Goal: Use online tool/utility: Use online tool/utility

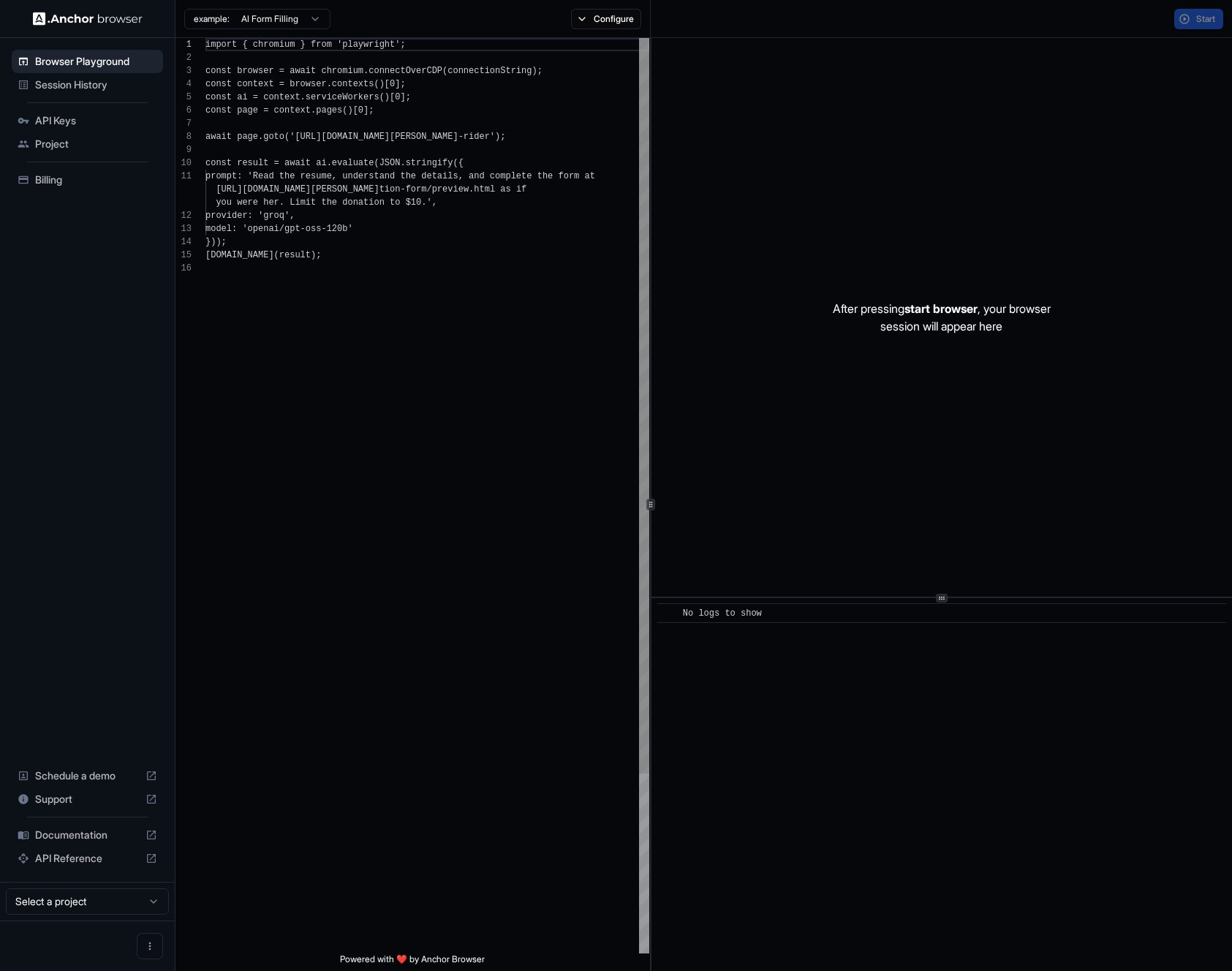
scroll to position [132, 0]
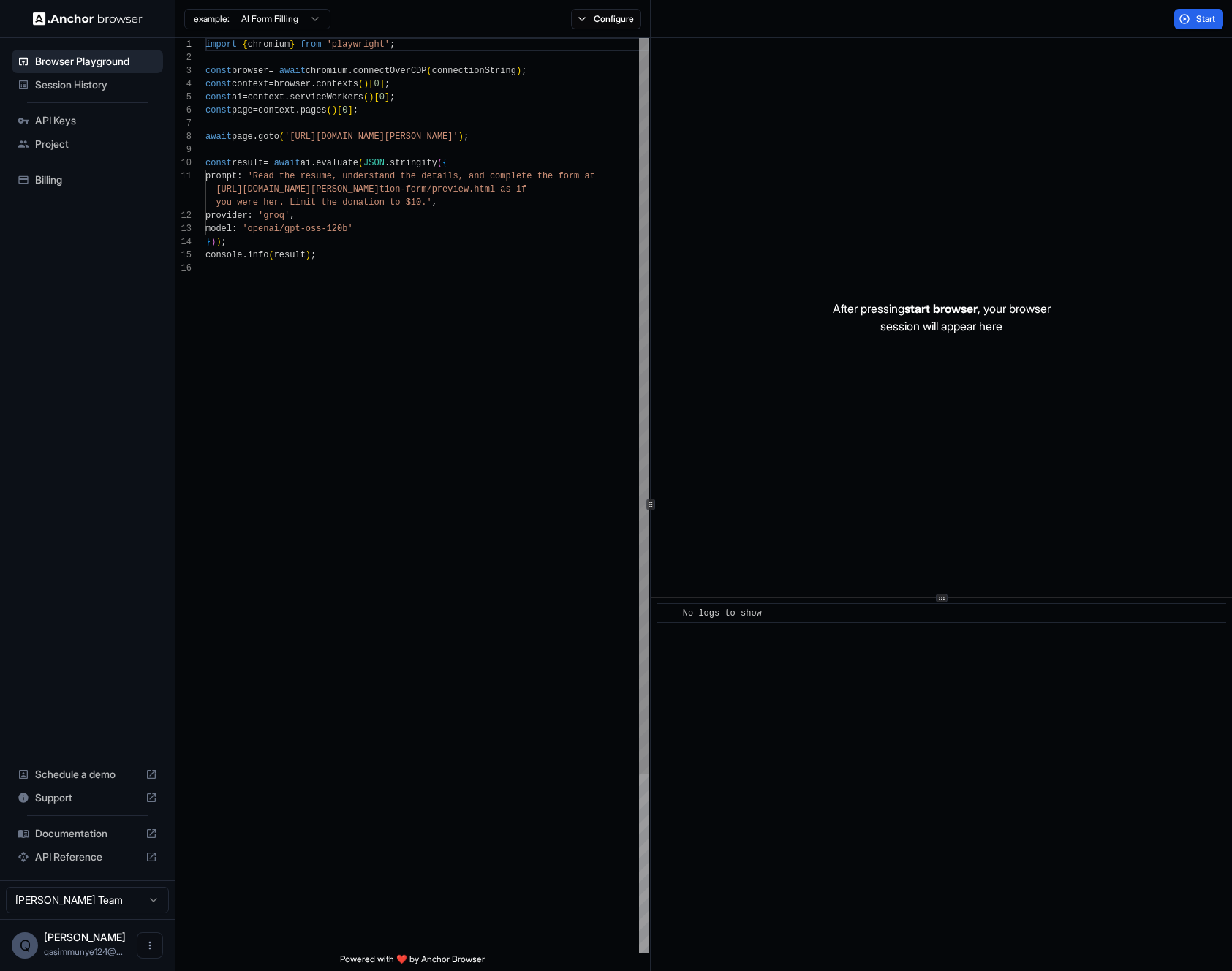
type textarea "**********"
click at [361, 336] on div "import { chromium } from 'playwright' ; const browser = await chromium . connec…" at bounding box center [427, 607] width 443 height 1139
click at [606, 21] on button "Configure" at bounding box center [606, 19] width 71 height 21
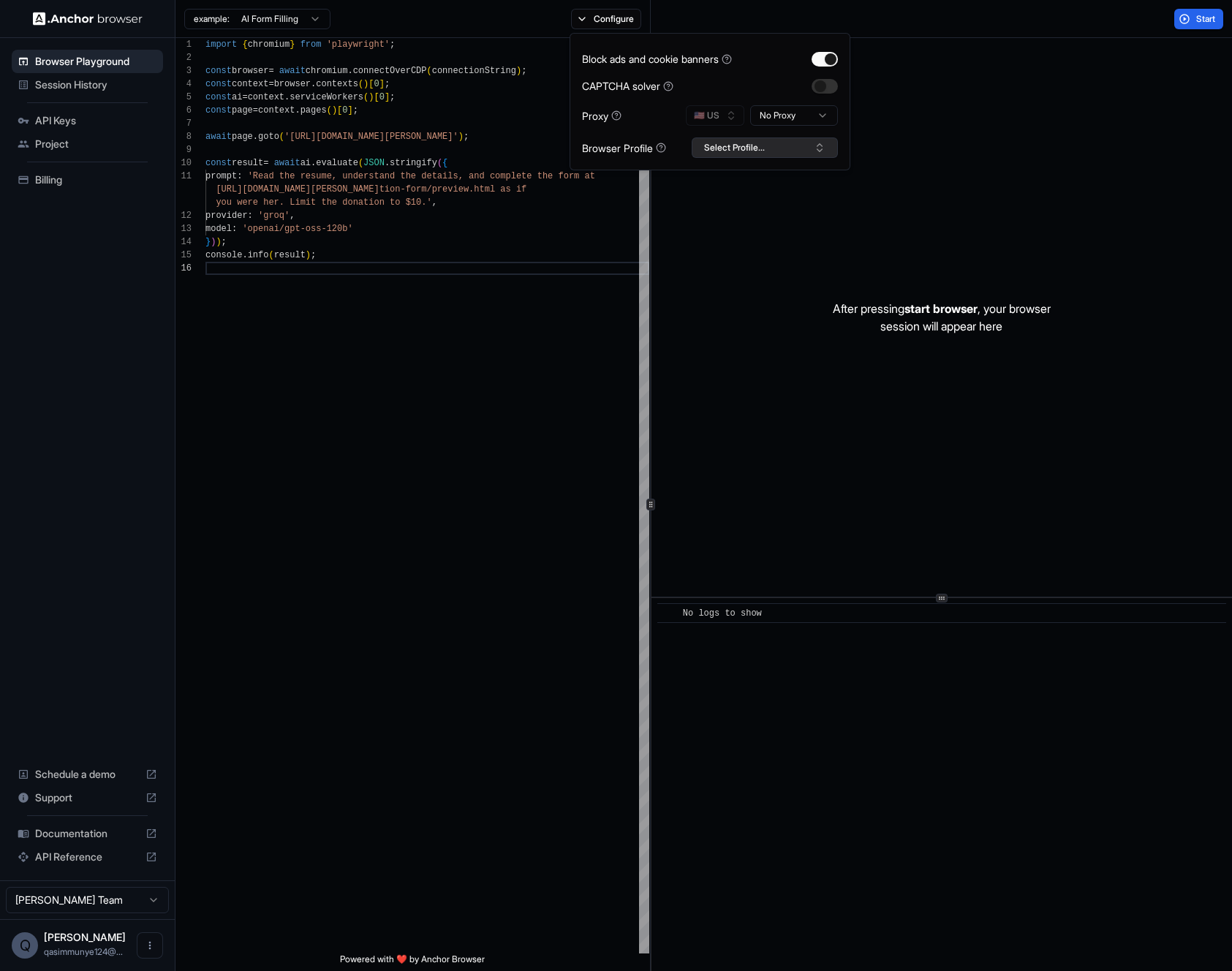
click at [697, 146] on button "Select Profile..." at bounding box center [765, 147] width 146 height 21
type input "*****"
click at [789, 218] on button "Create "Fixed"" at bounding box center [765, 225] width 133 height 26
click at [804, 117] on html "Browser Playground Session History API Keys Project Billing Schedule a demo Sup…" at bounding box center [616, 486] width 1232 height 971
click at [736, 103] on div "Block ads and cookie banners CAPTCHA solver Proxy 🇺🇸 US Mobile Browser Profile …" at bounding box center [709, 102] width 256 height 112
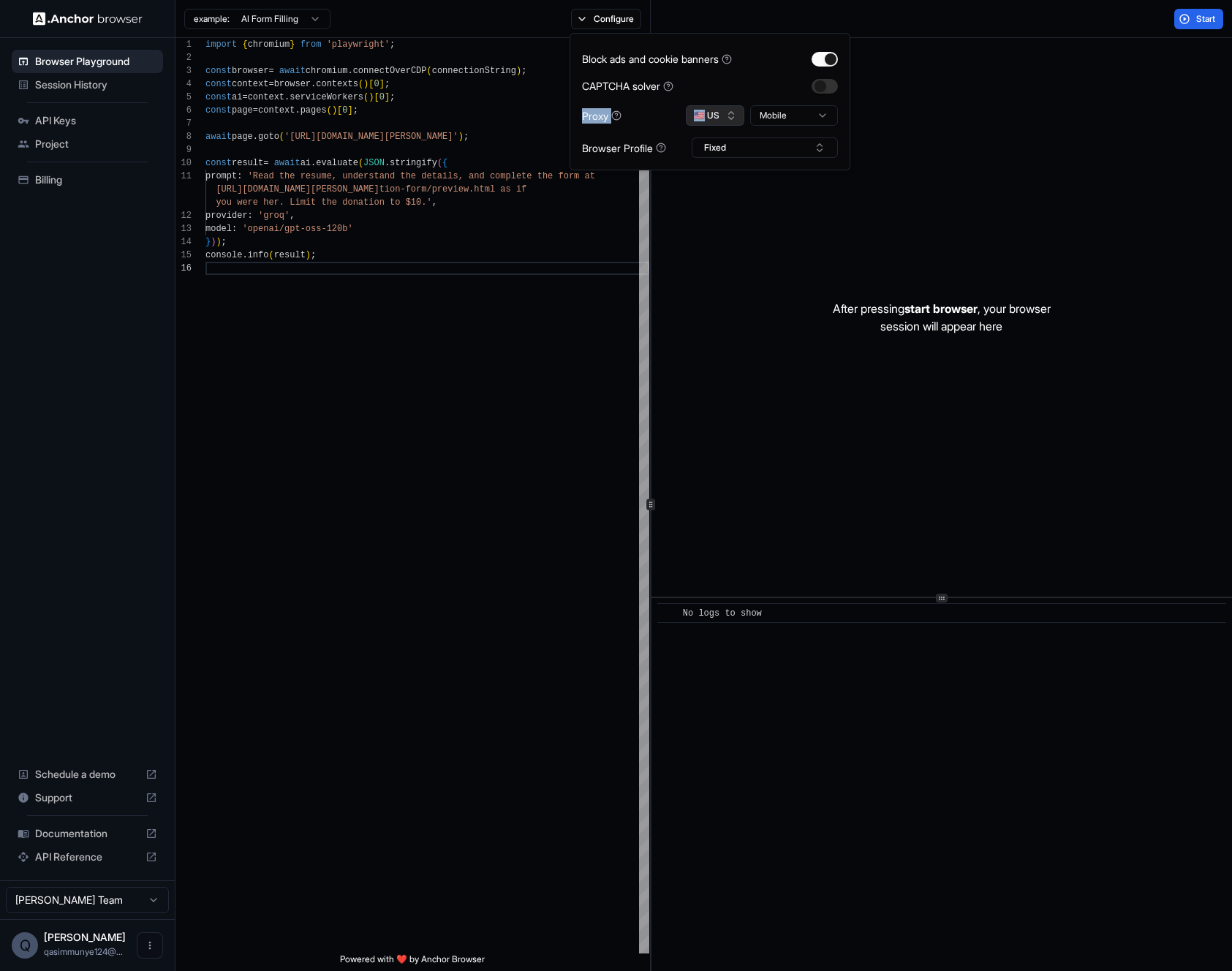
click at [736, 103] on div "Block ads and cookie banners CAPTCHA solver Proxy 🇺🇸 US Mobile Browser Profile …" at bounding box center [709, 102] width 256 height 112
click at [726, 115] on button "🇺🇸 US" at bounding box center [715, 115] width 59 height 21
click at [725, 115] on button "🇺🇸 US" at bounding box center [715, 115] width 59 height 21
click at [702, 132] on div "Block ads and cookie banners CAPTCHA solver Proxy 🇺🇸 US Mobile Browser Profile …" at bounding box center [709, 102] width 256 height 112
click at [708, 123] on button "🇺🇸 US" at bounding box center [715, 115] width 59 height 21
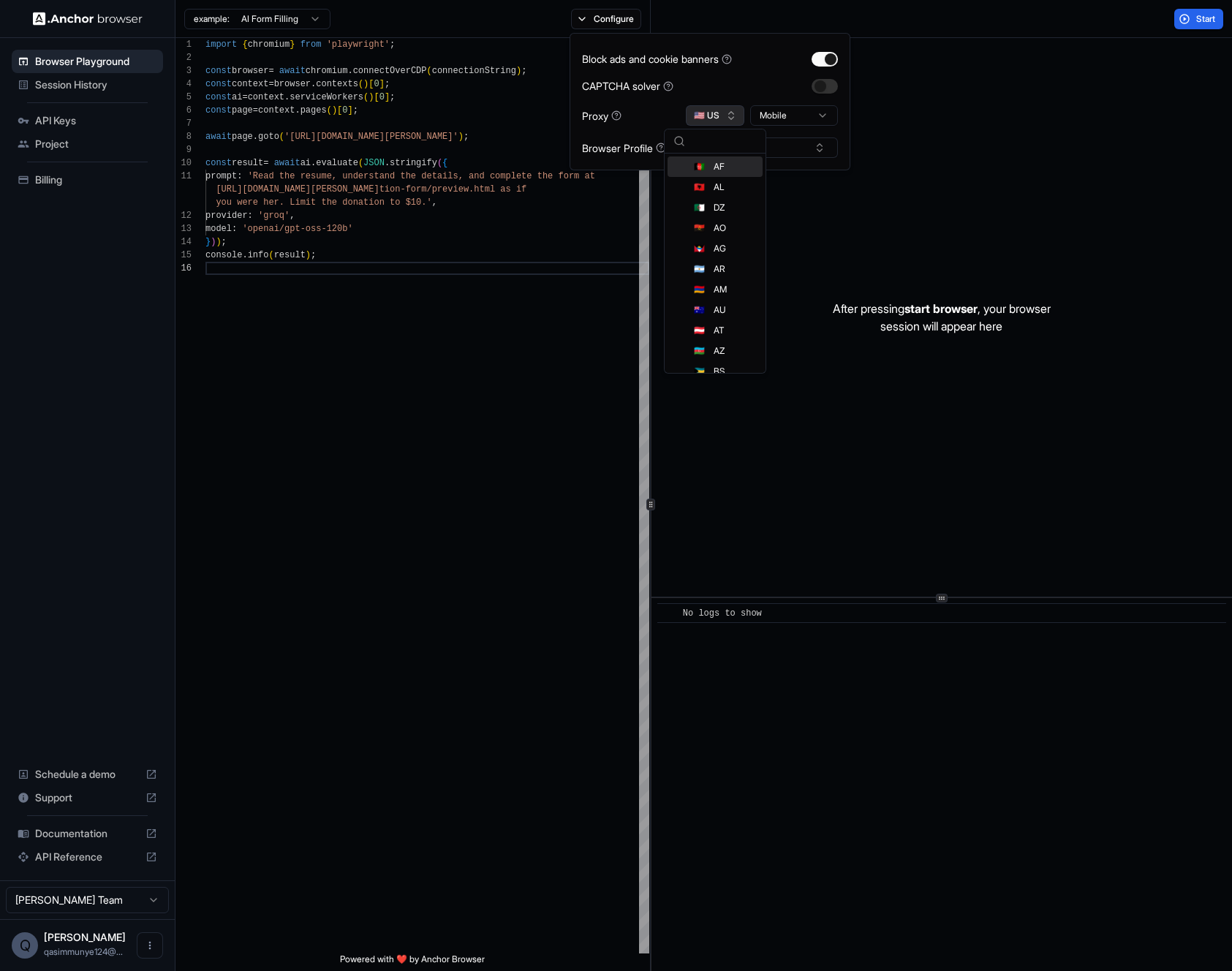
click at [712, 118] on button "🇺🇸 US" at bounding box center [715, 115] width 59 height 21
click at [431, 315] on div "import { chromium } from 'playwright' ; const browser = await chromium . connec…" at bounding box center [427, 607] width 443 height 1139
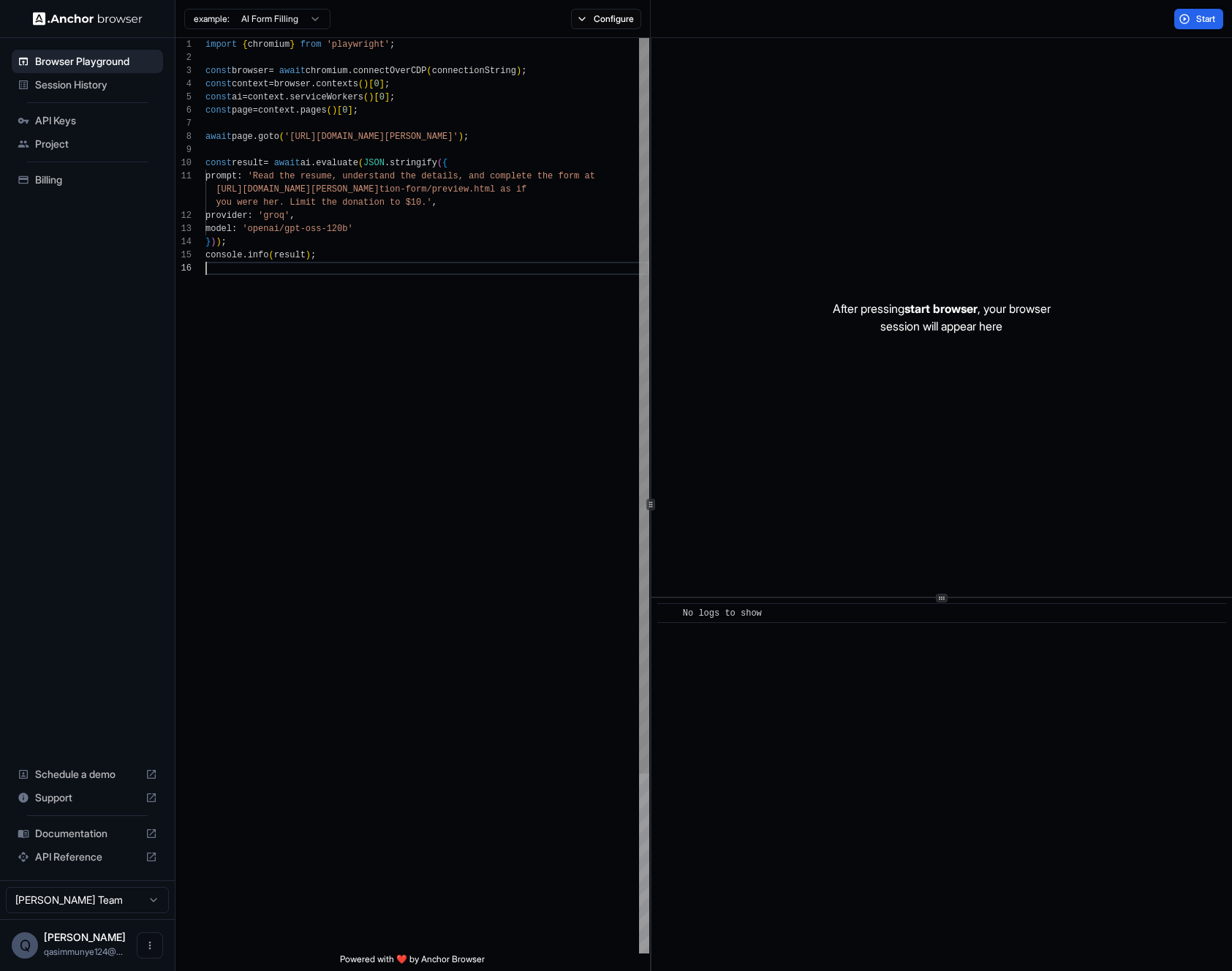
click at [431, 242] on div "import { chromium } from 'playwright' ; const browser = await chromium . connec…" at bounding box center [427, 607] width 443 height 1139
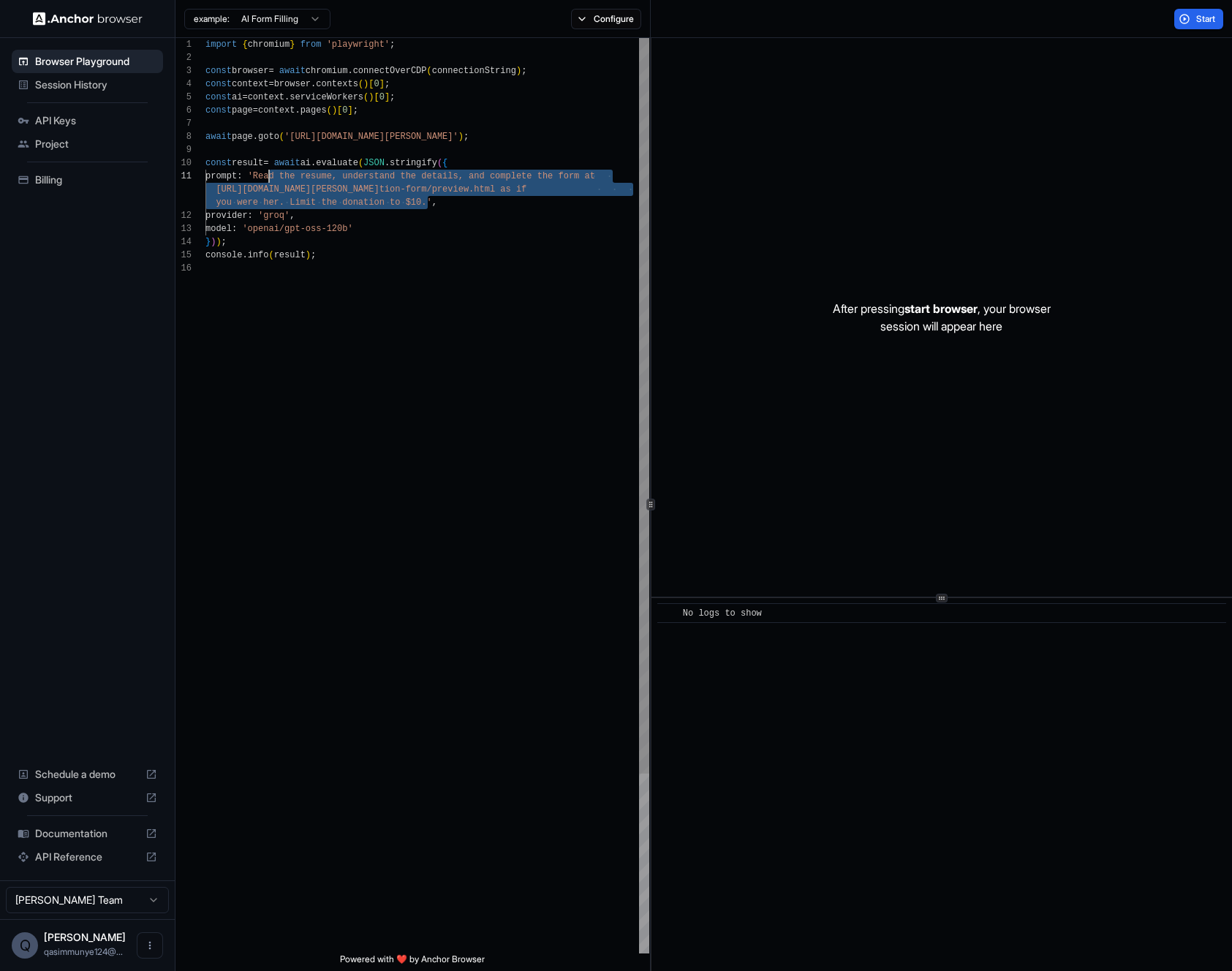
drag, startPoint x: 426, startPoint y: 203, endPoint x: 272, endPoint y: 171, distance: 157.3
click at [272, 171] on div "import { chromium } from 'playwright' ; const browser = await chromium . connec…" at bounding box center [427, 607] width 443 height 1139
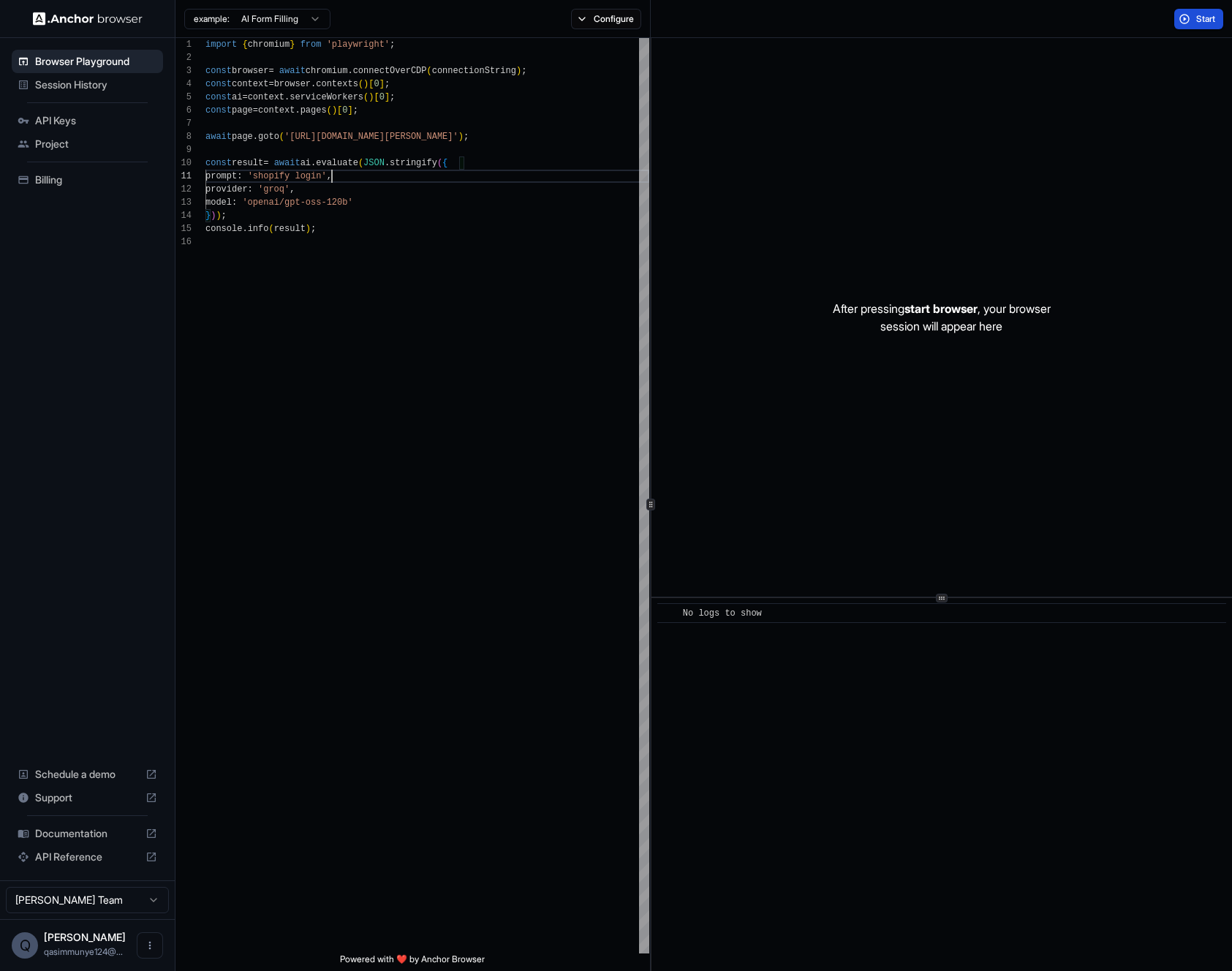
click at [1196, 26] on button "Start" at bounding box center [1198, 19] width 49 height 21
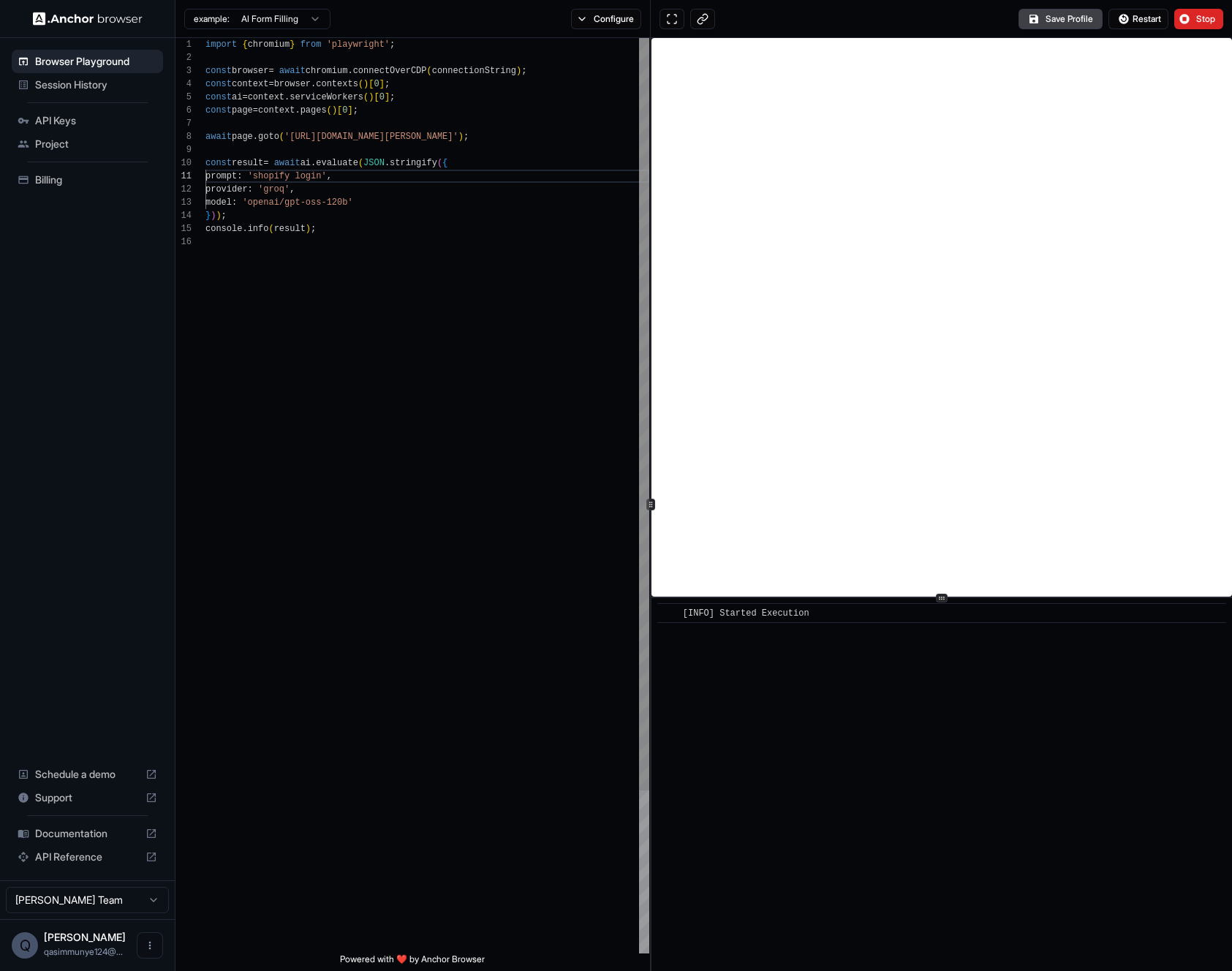
drag, startPoint x: 318, startPoint y: 278, endPoint x: 267, endPoint y: 326, distance: 70.0
click at [319, 278] on div "import { chromium } from 'playwright' ; const browser = await chromium . connec…" at bounding box center [427, 594] width 443 height 1112
drag, startPoint x: 255, startPoint y: 426, endPoint x: 236, endPoint y: 261, distance: 166.1
click at [236, 261] on div "import { chromium } from 'playwright' ; const browser = await chromium . connec…" at bounding box center [427, 594] width 443 height 1112
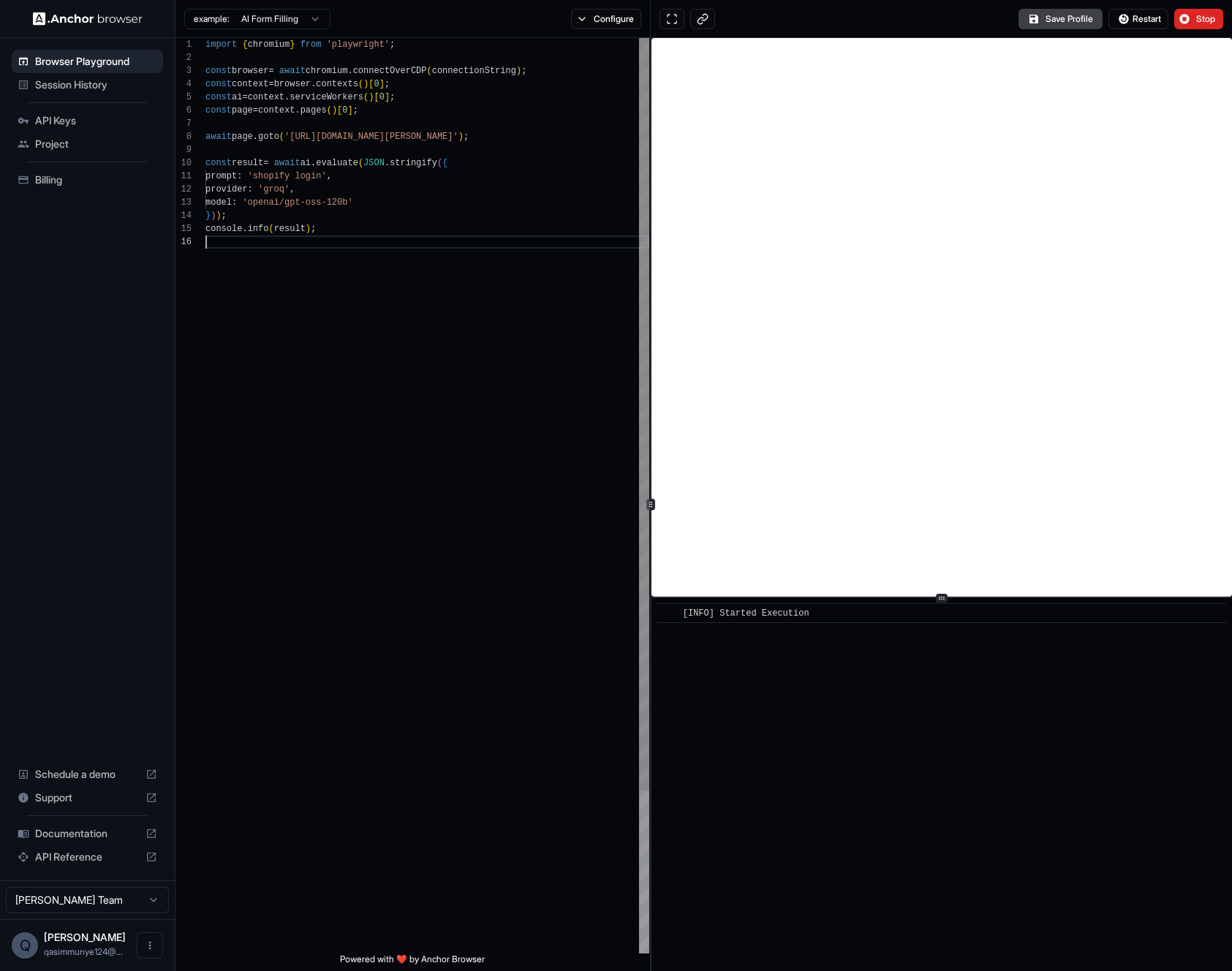
click at [304, 347] on div "import { chromium } from 'playwright' ; const browser = await chromium . connec…" at bounding box center [427, 594] width 443 height 1112
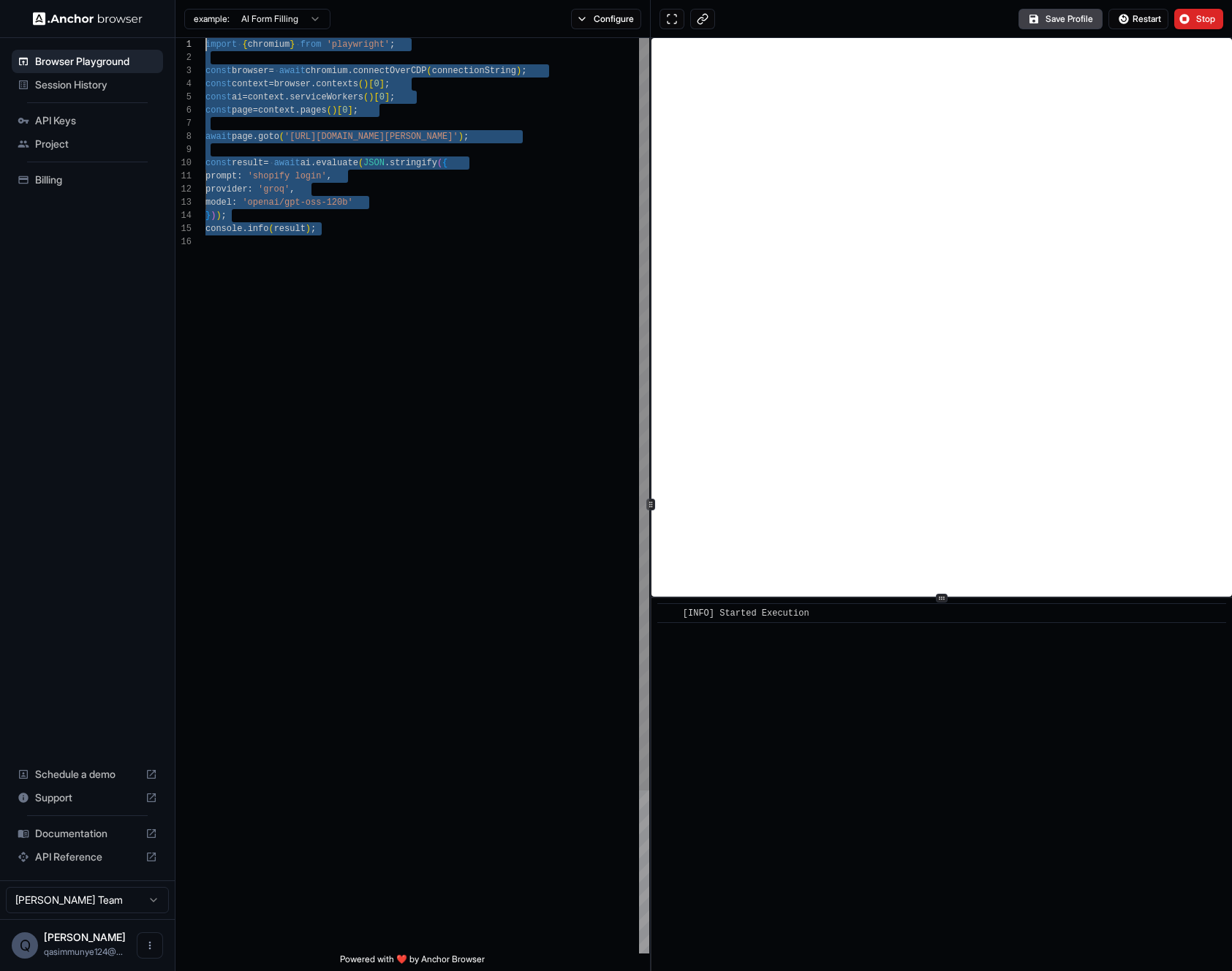
drag, startPoint x: 327, startPoint y: 390, endPoint x: 406, endPoint y: 324, distance: 102.9
click at [407, 325] on div "import { chromium } from 'playwright' ; const browser = await chromium . connec…" at bounding box center [427, 594] width 443 height 1112
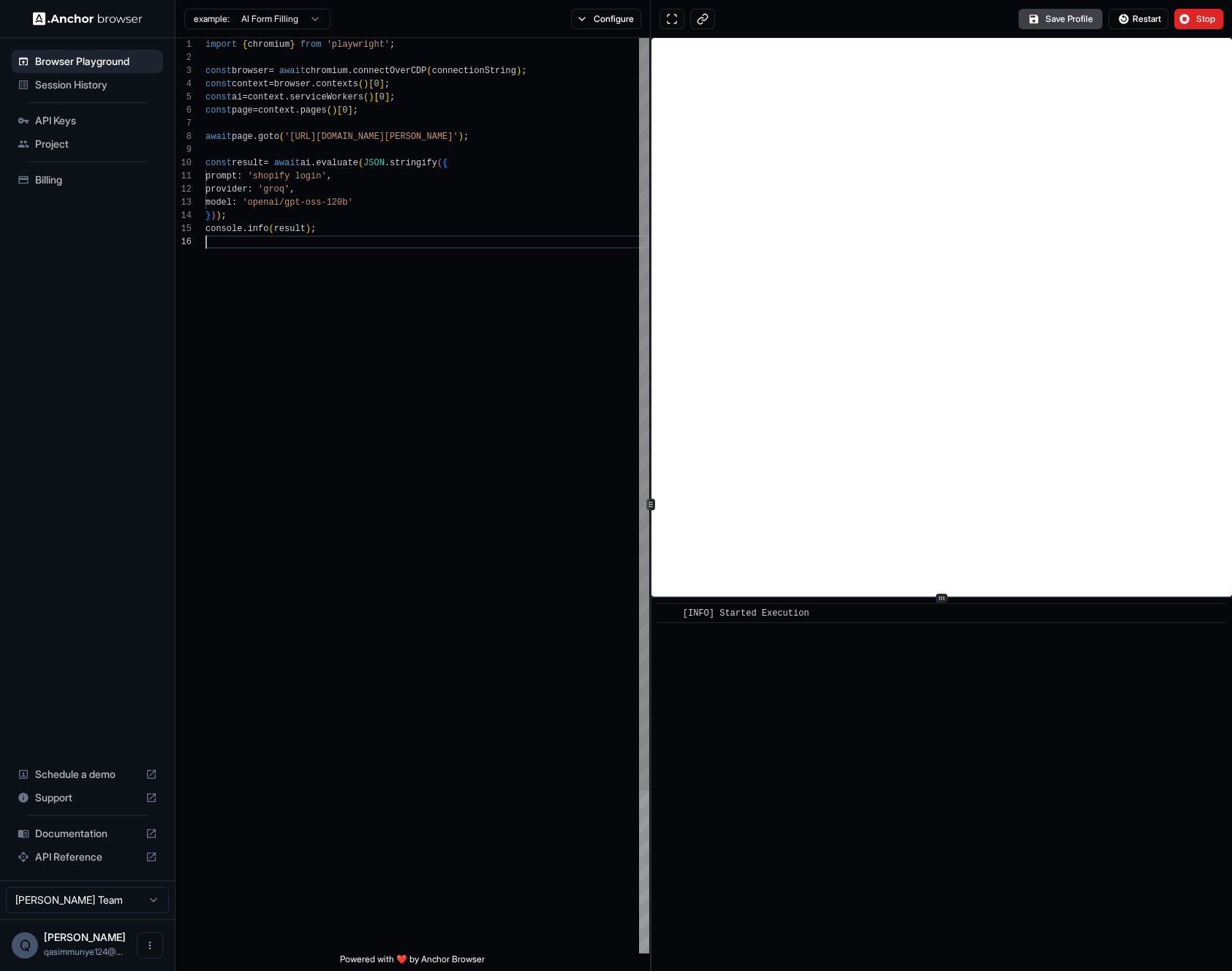
drag, startPoint x: 392, startPoint y: 380, endPoint x: 513, endPoint y: 549, distance: 207.9
click at [540, 572] on div "import { chromium } from 'playwright' ; const browser = await chromium . connec…" at bounding box center [427, 594] width 443 height 1112
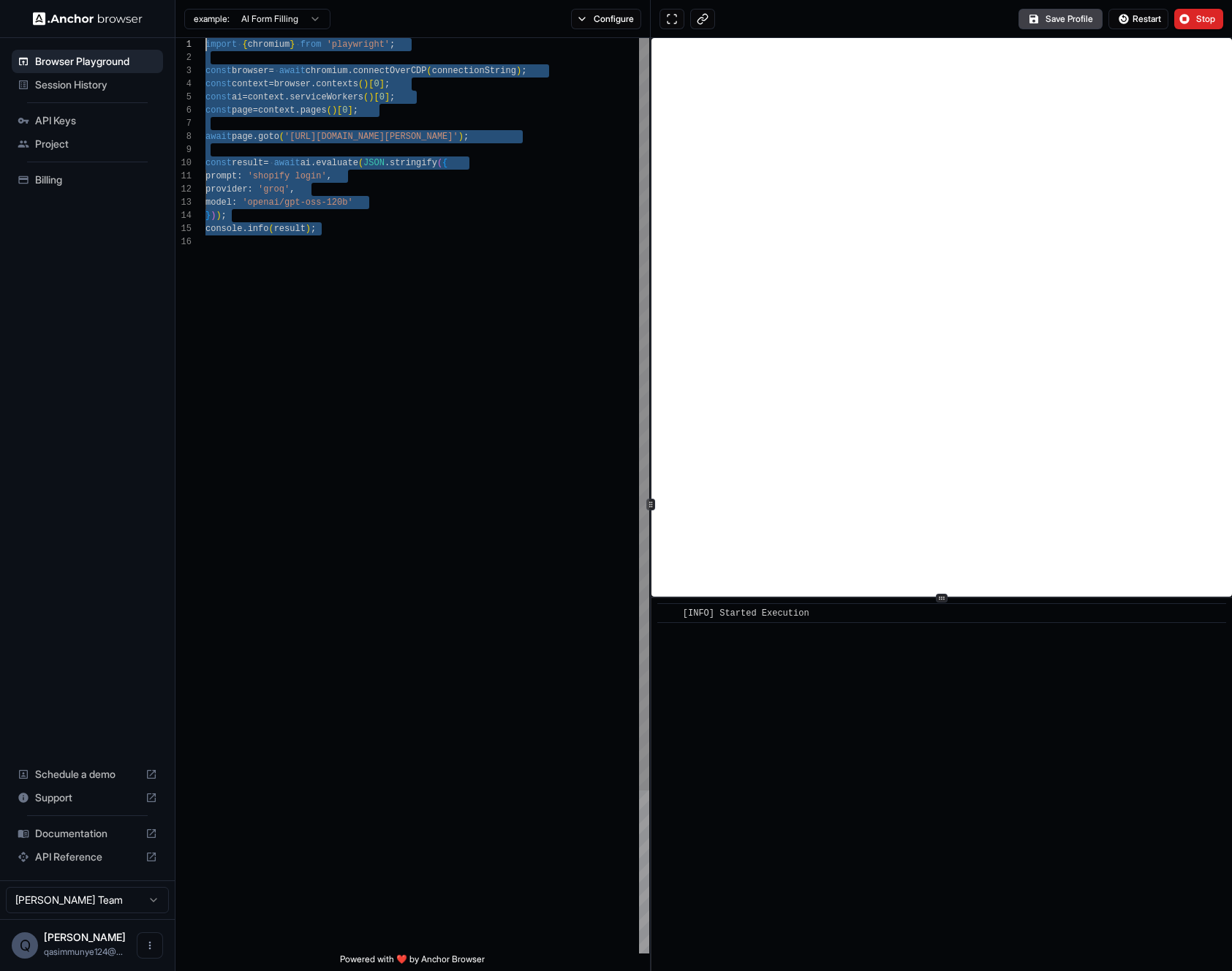
drag, startPoint x: 338, startPoint y: 238, endPoint x: 404, endPoint y: 305, distance: 94.0
click at [405, 304] on div "import { chromium } from 'playwright' ; const browser = await chromium . connec…" at bounding box center [427, 594] width 443 height 1112
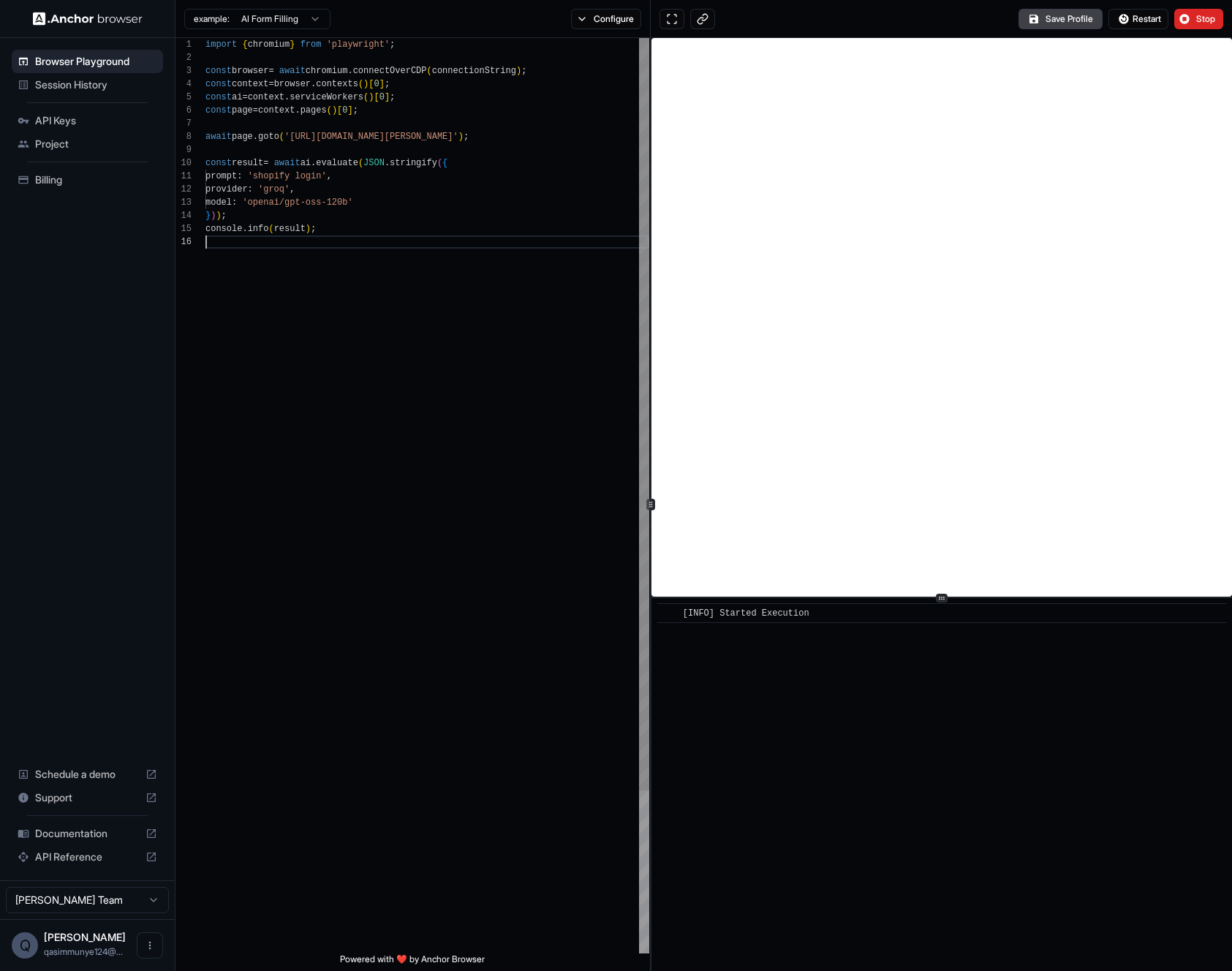
click at [404, 304] on div "import { chromium } from 'playwright' ; const browser = await chromium . connec…" at bounding box center [427, 594] width 443 height 1112
drag, startPoint x: 319, startPoint y: 323, endPoint x: 305, endPoint y: 386, distance: 64.5
click at [305, 386] on div "import { chromium } from 'playwright' ; const browser = await chromium . connec…" at bounding box center [427, 594] width 443 height 1112
click at [367, 188] on div "import { chromium } from 'playwright' ; const browser = await chromium . connec…" at bounding box center [427, 594] width 443 height 1112
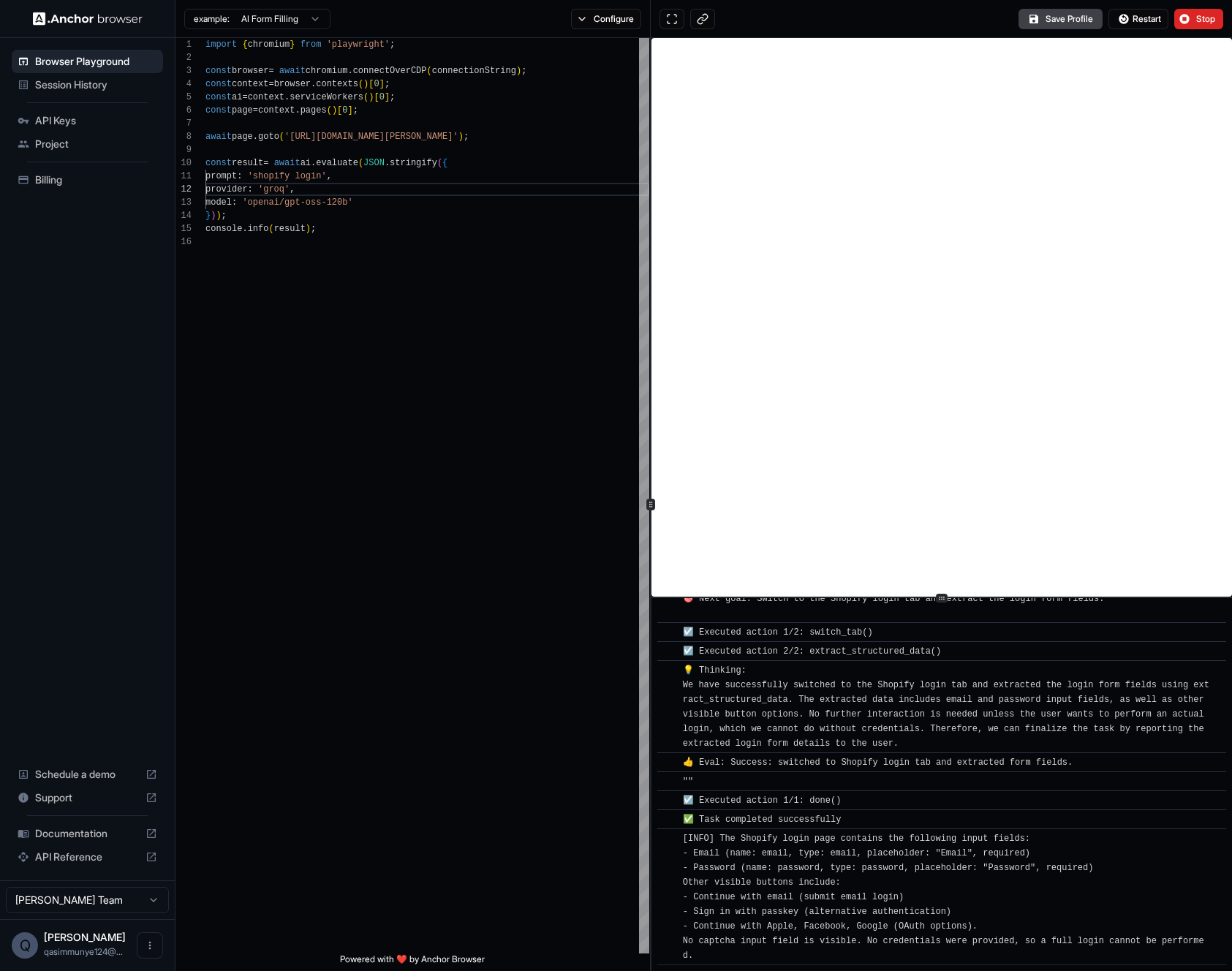
scroll to position [361, 0]
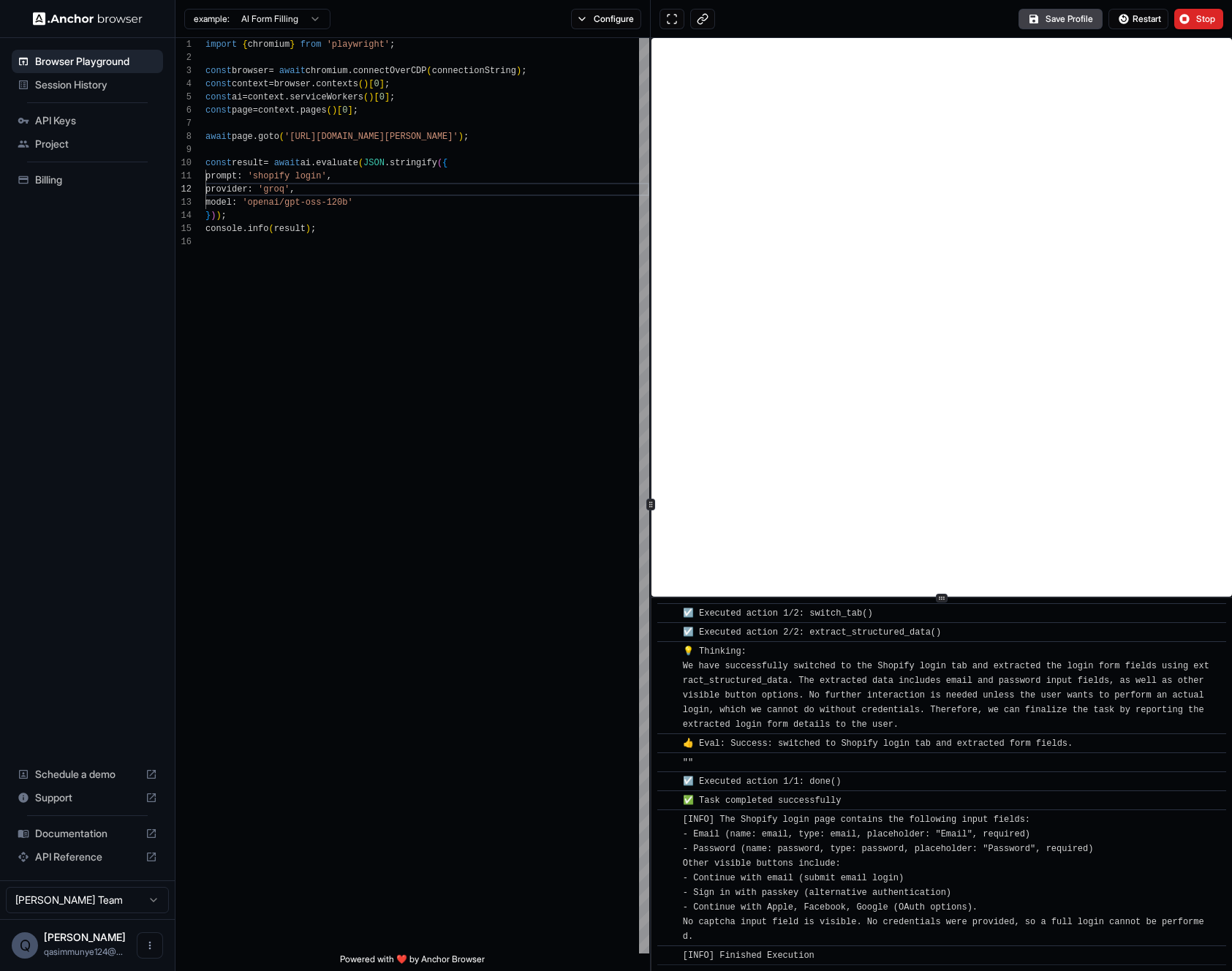
click at [542, 290] on div "import { chromium } from 'playwright' ; const browser = await chromium . connec…" at bounding box center [427, 594] width 443 height 1112
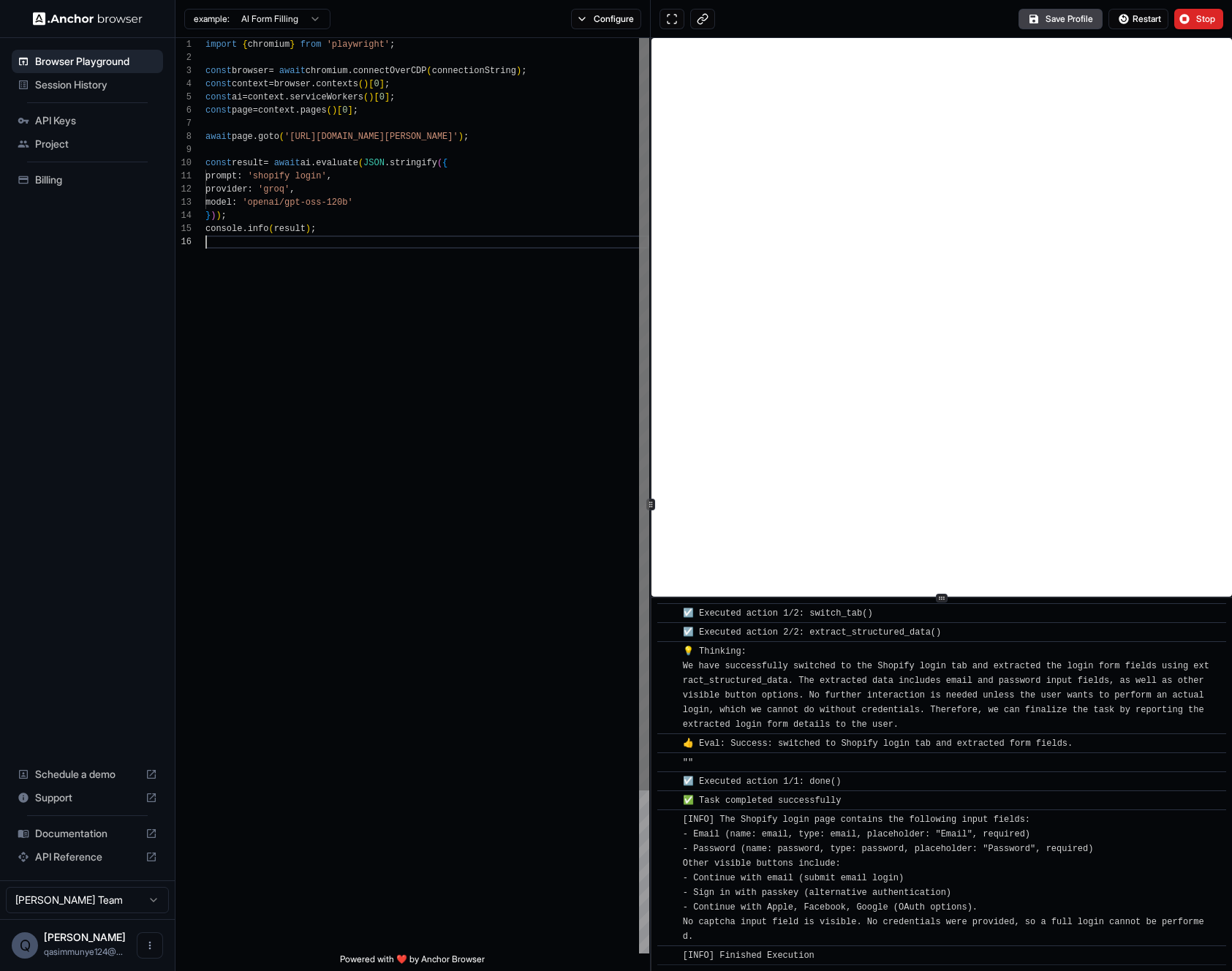
scroll to position [66, 0]
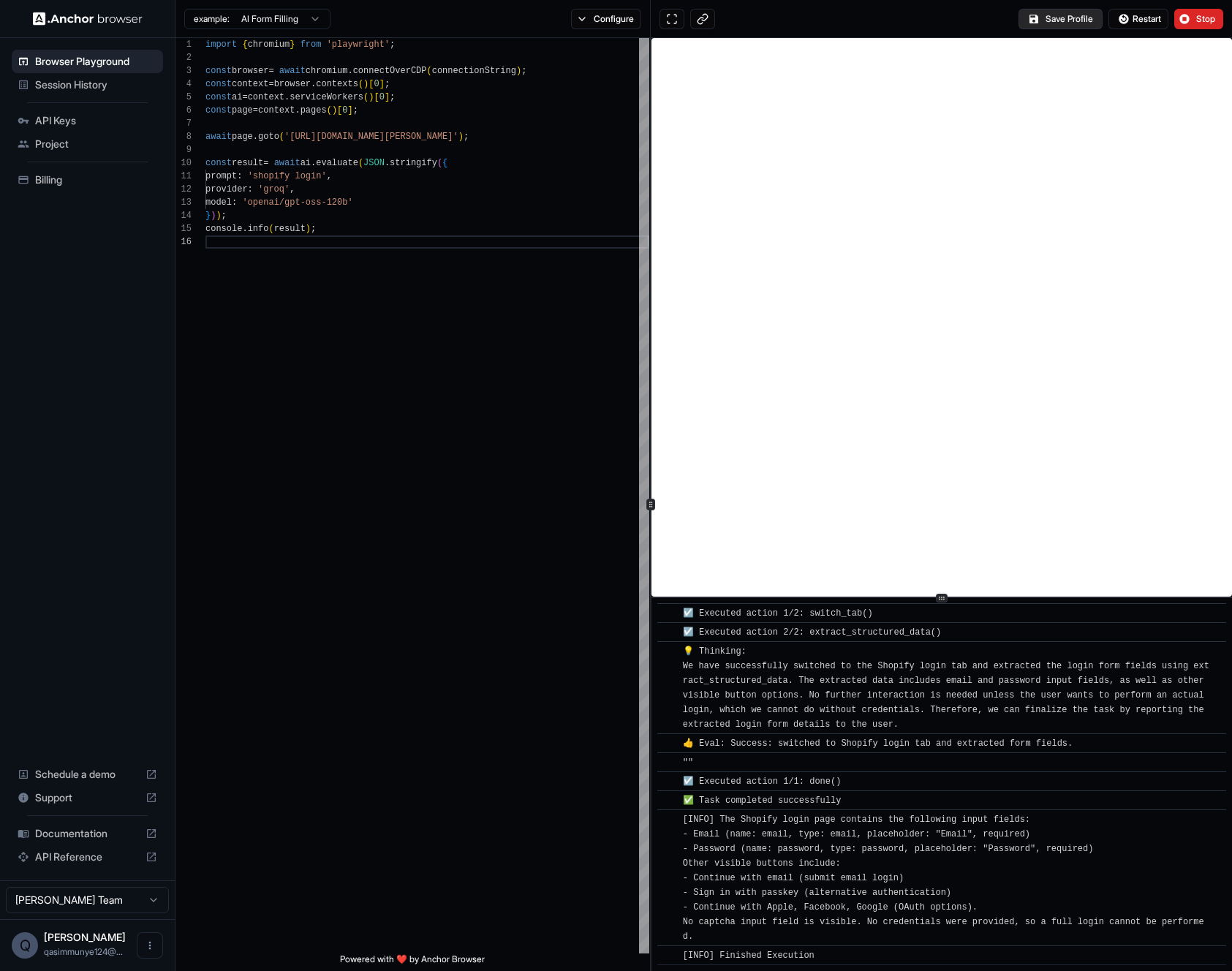
click at [1055, 22] on button "Save Profile" at bounding box center [1061, 19] width 84 height 21
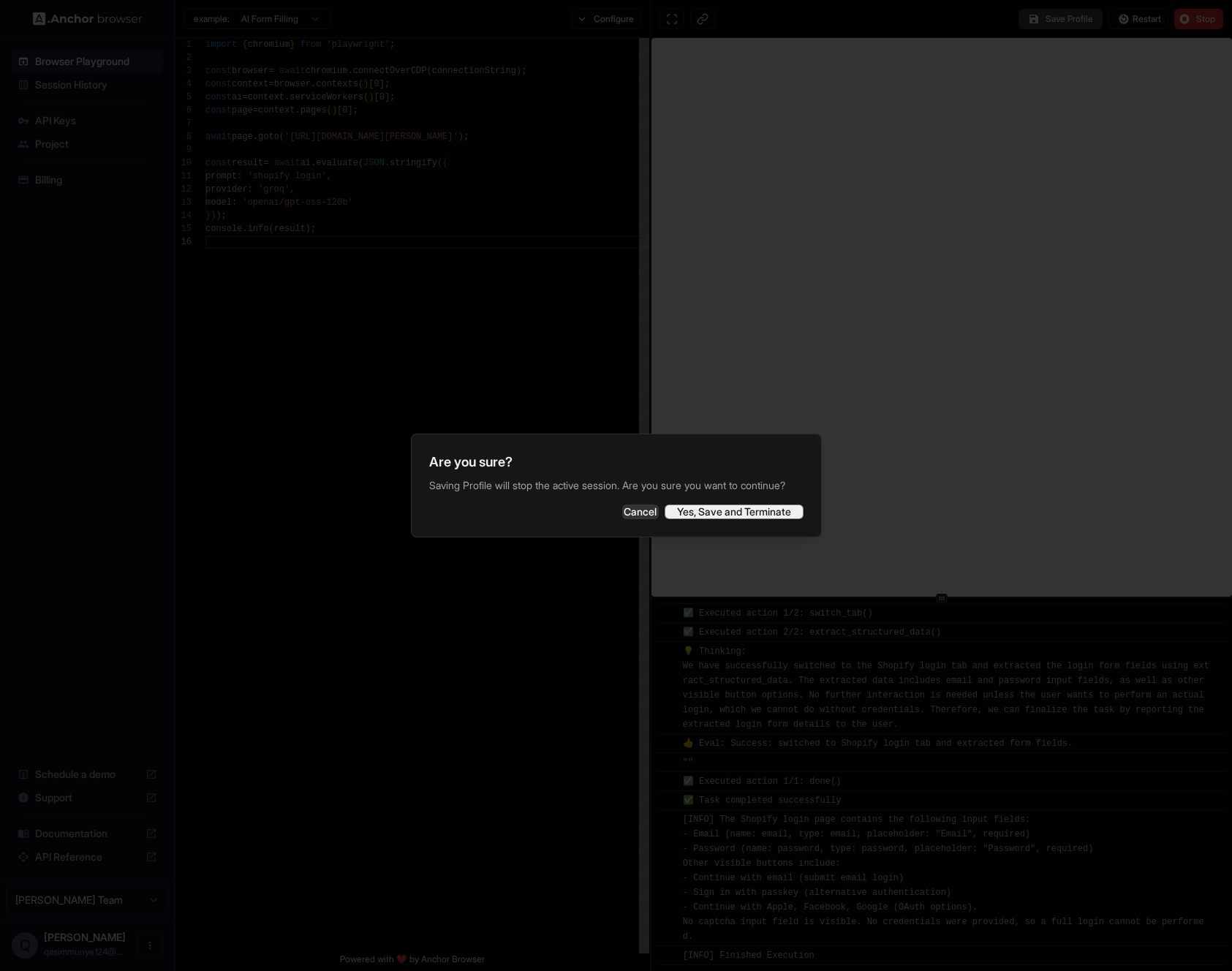
click at [732, 519] on button "Yes, Save and Terminate" at bounding box center [734, 512] width 139 height 15
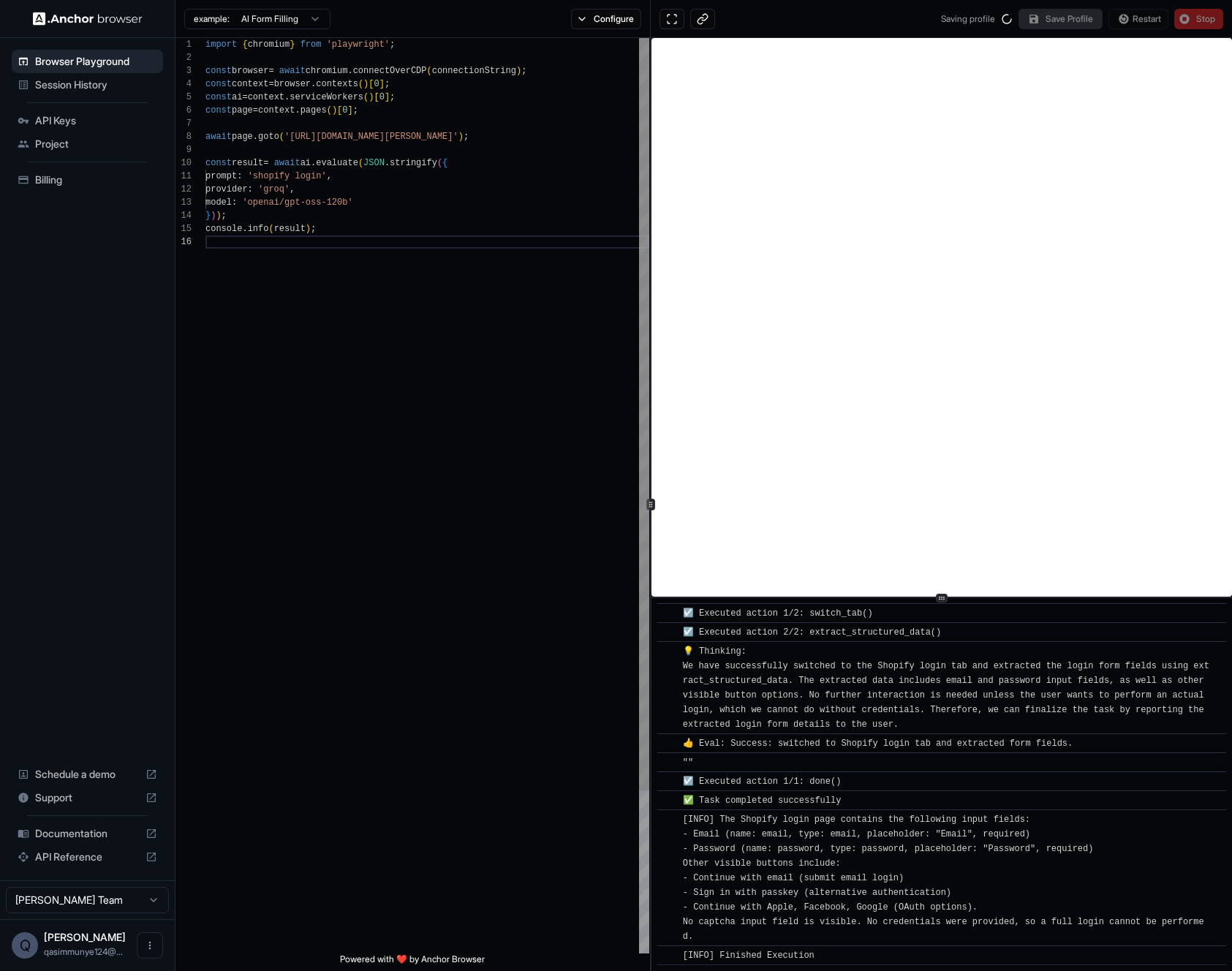
scroll to position [0, 0]
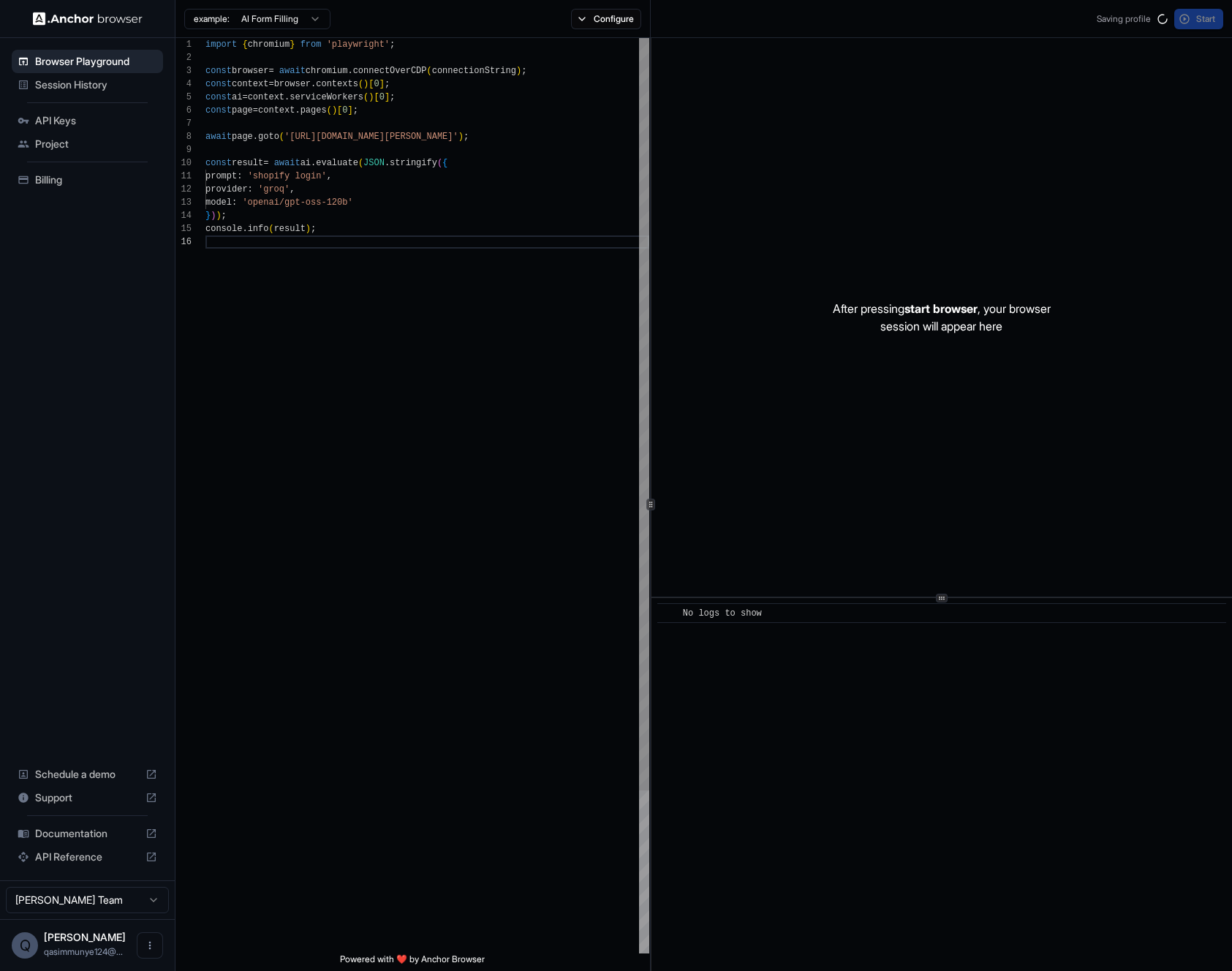
drag, startPoint x: 451, startPoint y: 300, endPoint x: 487, endPoint y: 238, distance: 71.7
click at [451, 299] on div "import { chromium } from 'playwright' ; const browser = await chromium . connec…" at bounding box center [427, 594] width 443 height 1112
drag, startPoint x: 372, startPoint y: 204, endPoint x: 358, endPoint y: 196, distance: 16.1
click at [371, 204] on div "import { chromium } from 'playwright' ; const browser = await chromium . connec…" at bounding box center [427, 594] width 443 height 1112
drag, startPoint x: 332, startPoint y: 176, endPoint x: 311, endPoint y: 177, distance: 21.0
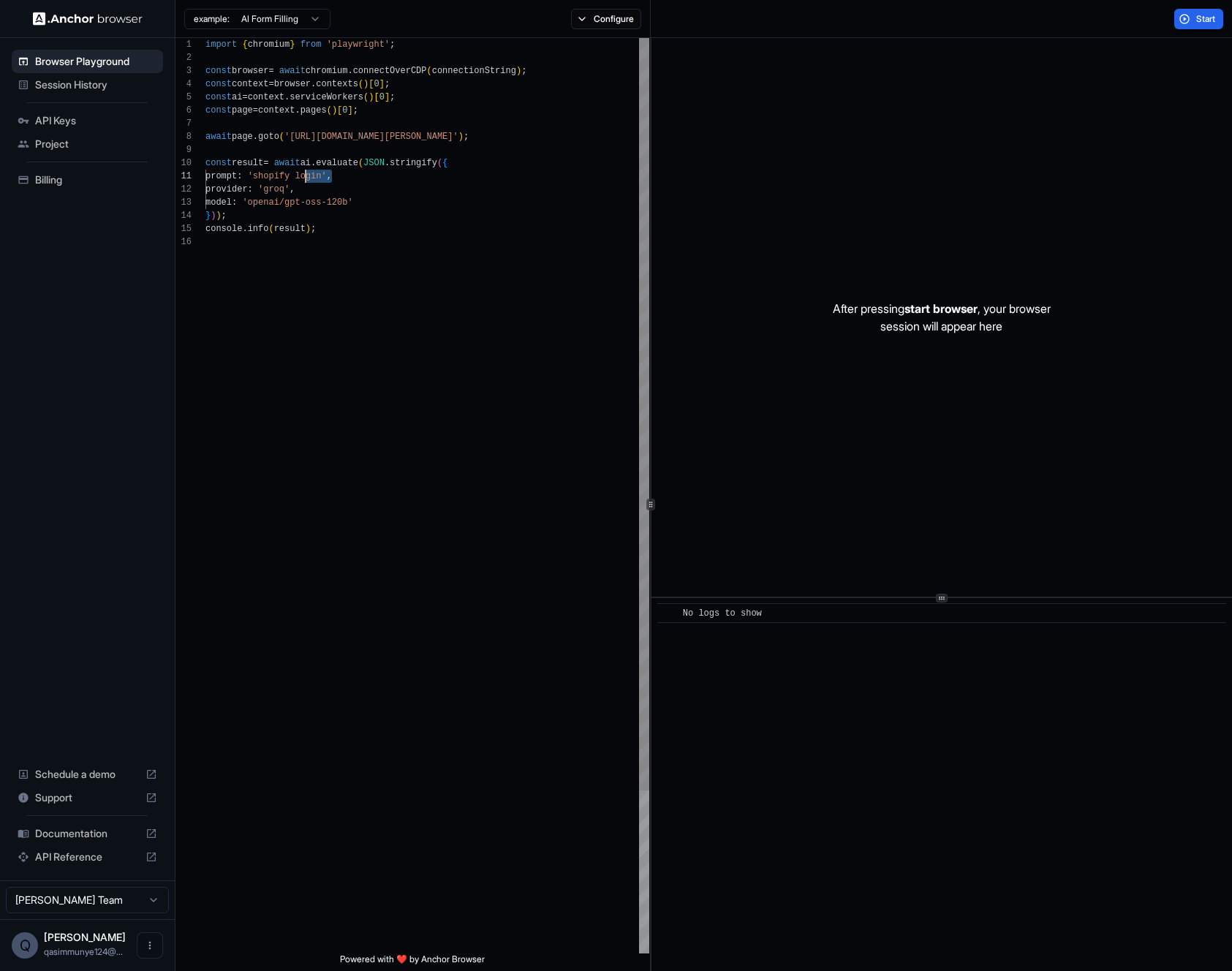
click at [311, 177] on div "import { chromium } from 'playwright' ; const browser = await chromium . connec…" at bounding box center [427, 594] width 443 height 1112
click at [1187, 19] on button "Start" at bounding box center [1198, 19] width 49 height 21
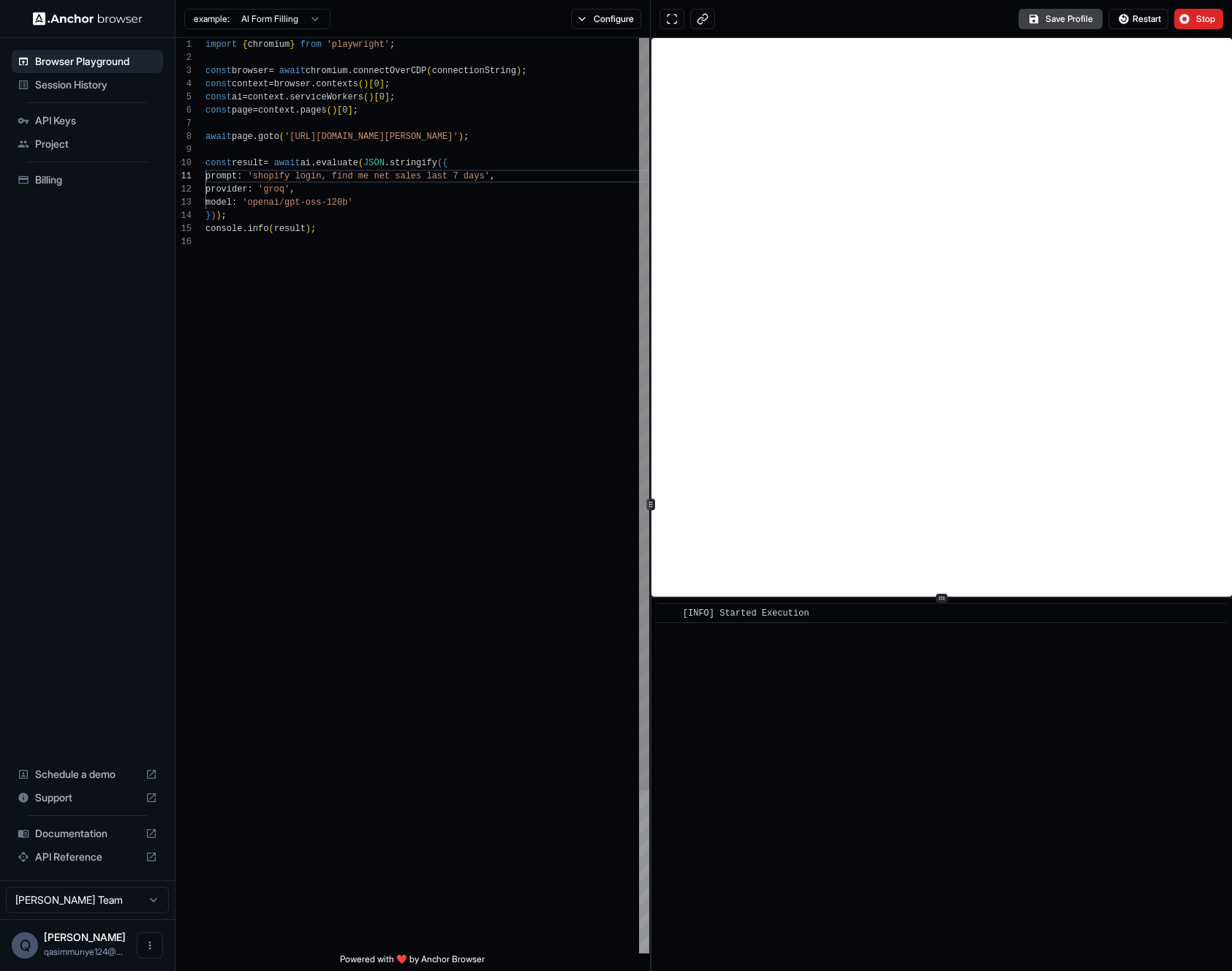
click at [504, 225] on div "import { chromium } from 'playwright' ; const browser = await chromium . connec…" at bounding box center [427, 594] width 443 height 1112
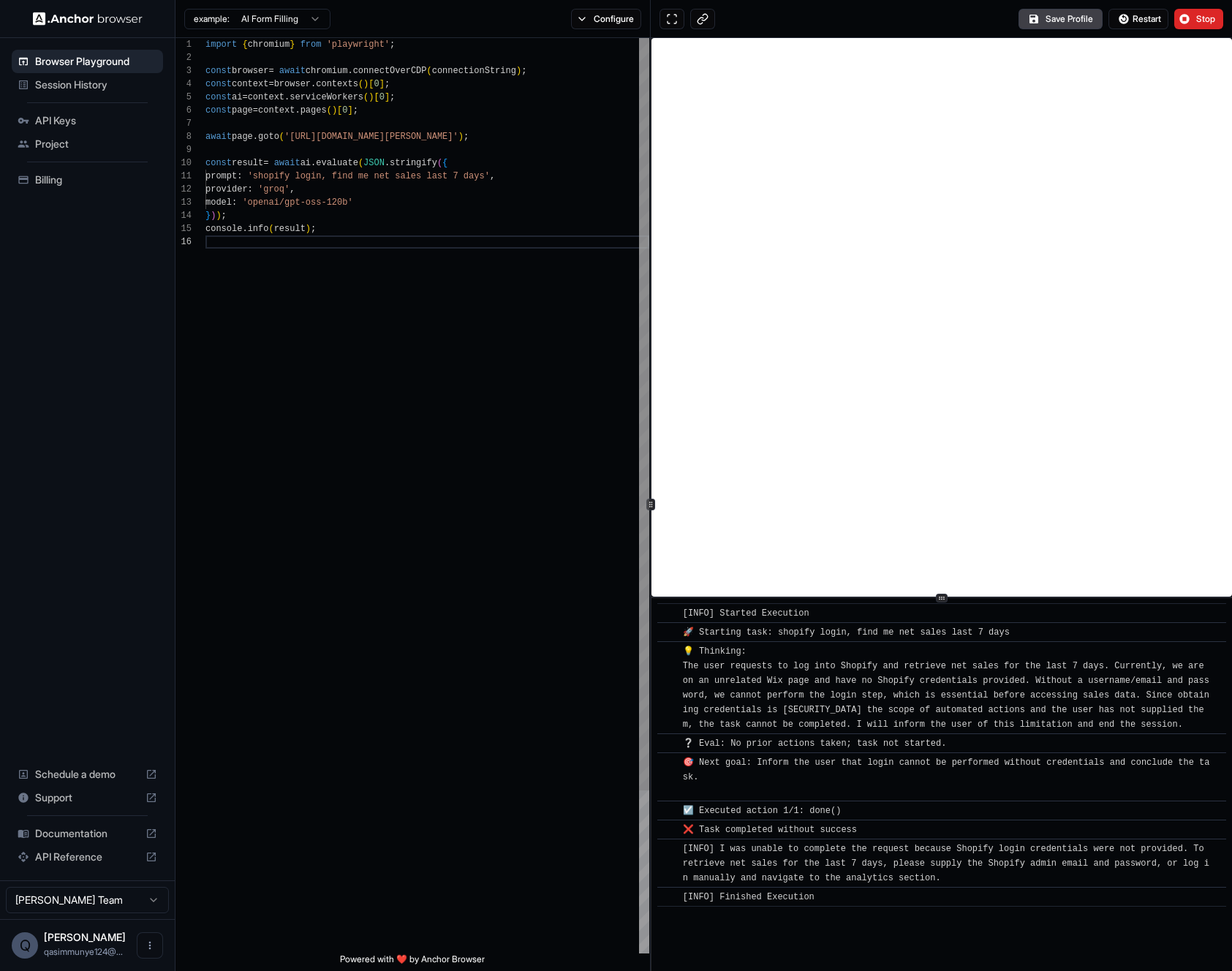
drag, startPoint x: 384, startPoint y: 267, endPoint x: 415, endPoint y: 328, distance: 68.4
click at [415, 328] on div "import { chromium } from 'playwright' ; const browser = await chromium . connec…" at bounding box center [427, 594] width 443 height 1112
click at [310, 171] on div "import { chromium } from 'playwright' ; const browser = await chromium . connec…" at bounding box center [427, 594] width 443 height 1112
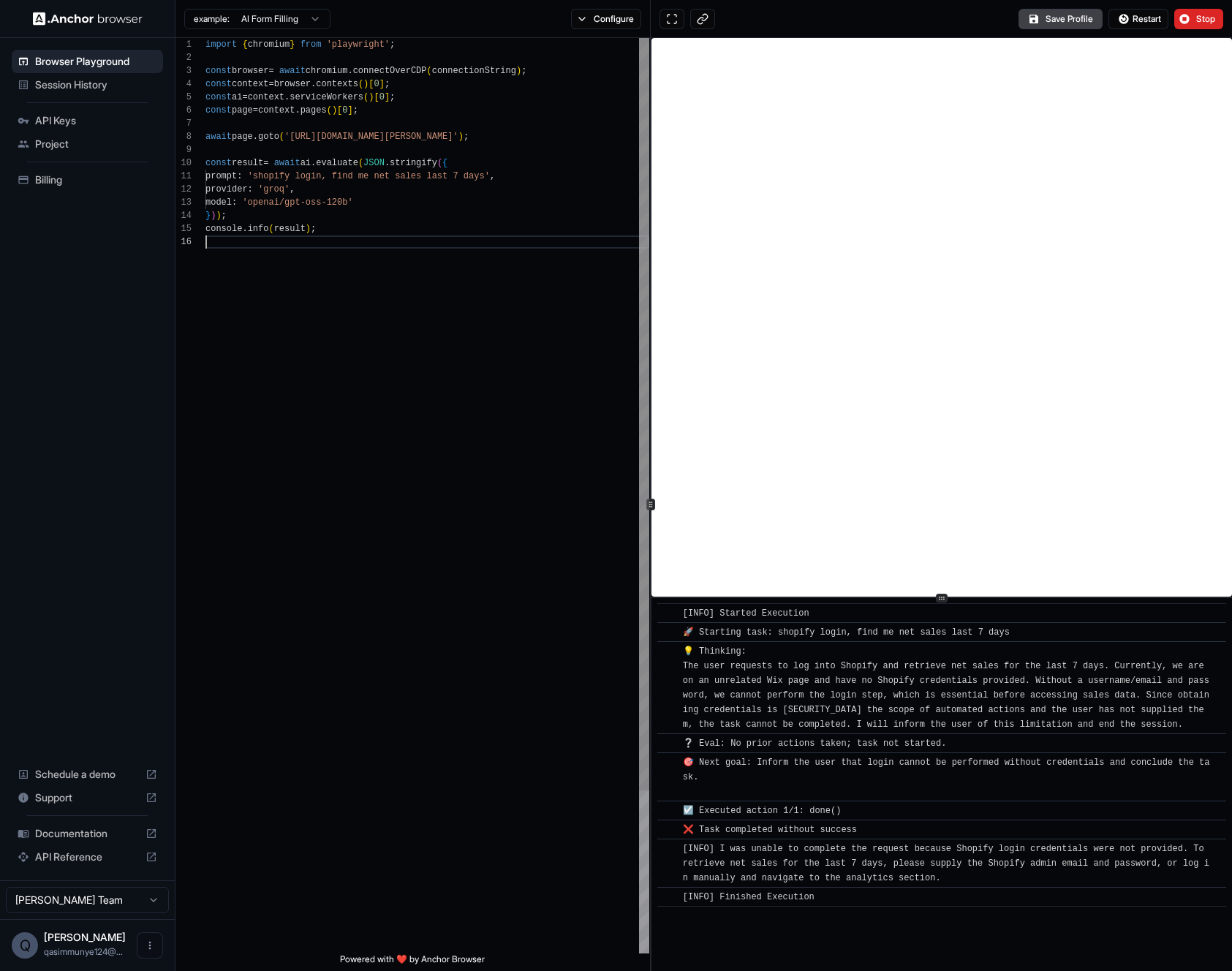
scroll to position [0, 0]
click at [264, 171] on div "import { chromium } from 'playwright' ; const browser = await chromium . connec…" at bounding box center [427, 594] width 443 height 1112
click at [357, 173] on div "import { chromium } from 'playwright' ; const browser = await chromium . connec…" at bounding box center [427, 594] width 443 height 1112
click at [1144, 18] on span "Restart" at bounding box center [1147, 19] width 28 height 12
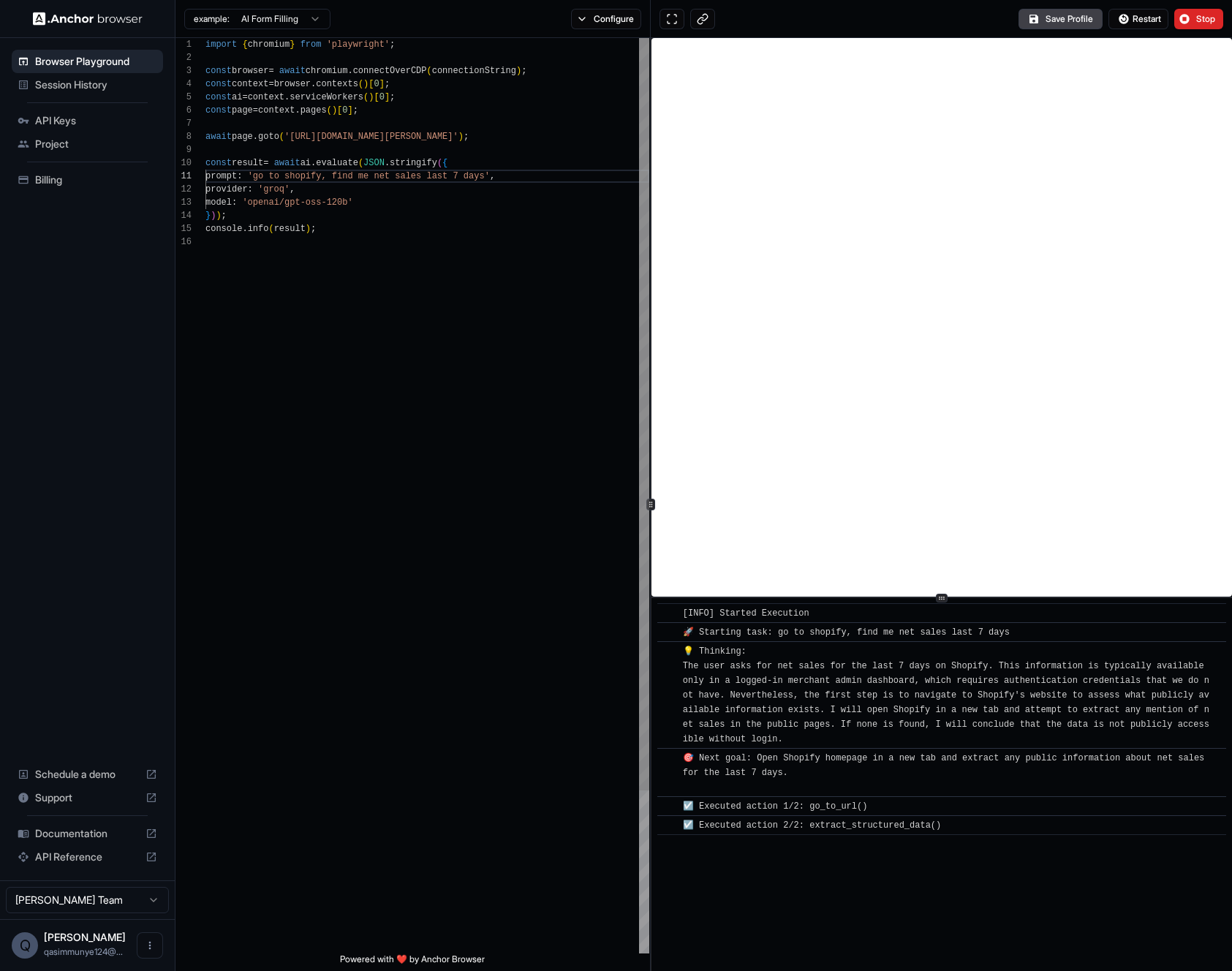
scroll to position [73, 0]
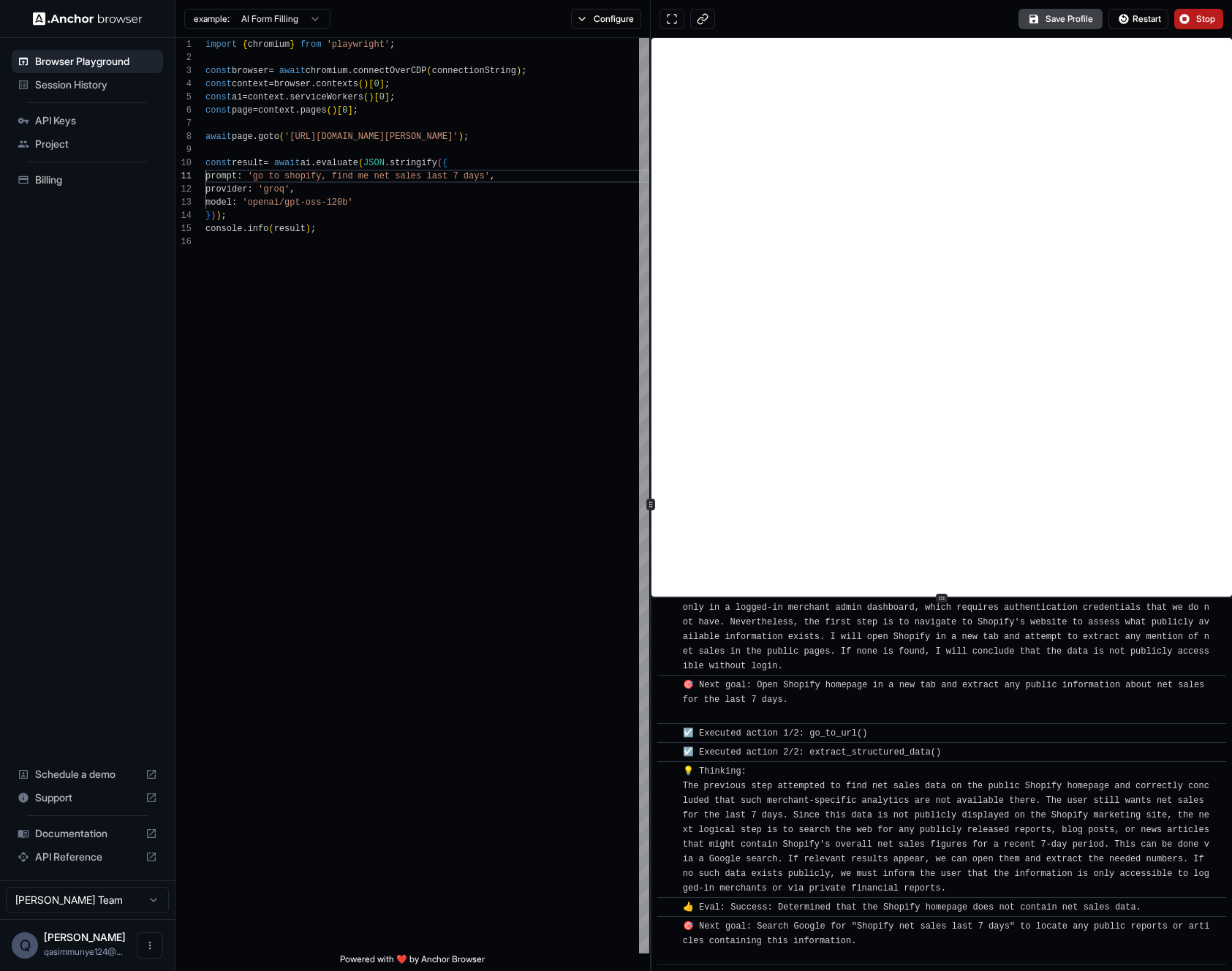
click at [1184, 18] on button "Stop" at bounding box center [1198, 19] width 49 height 21
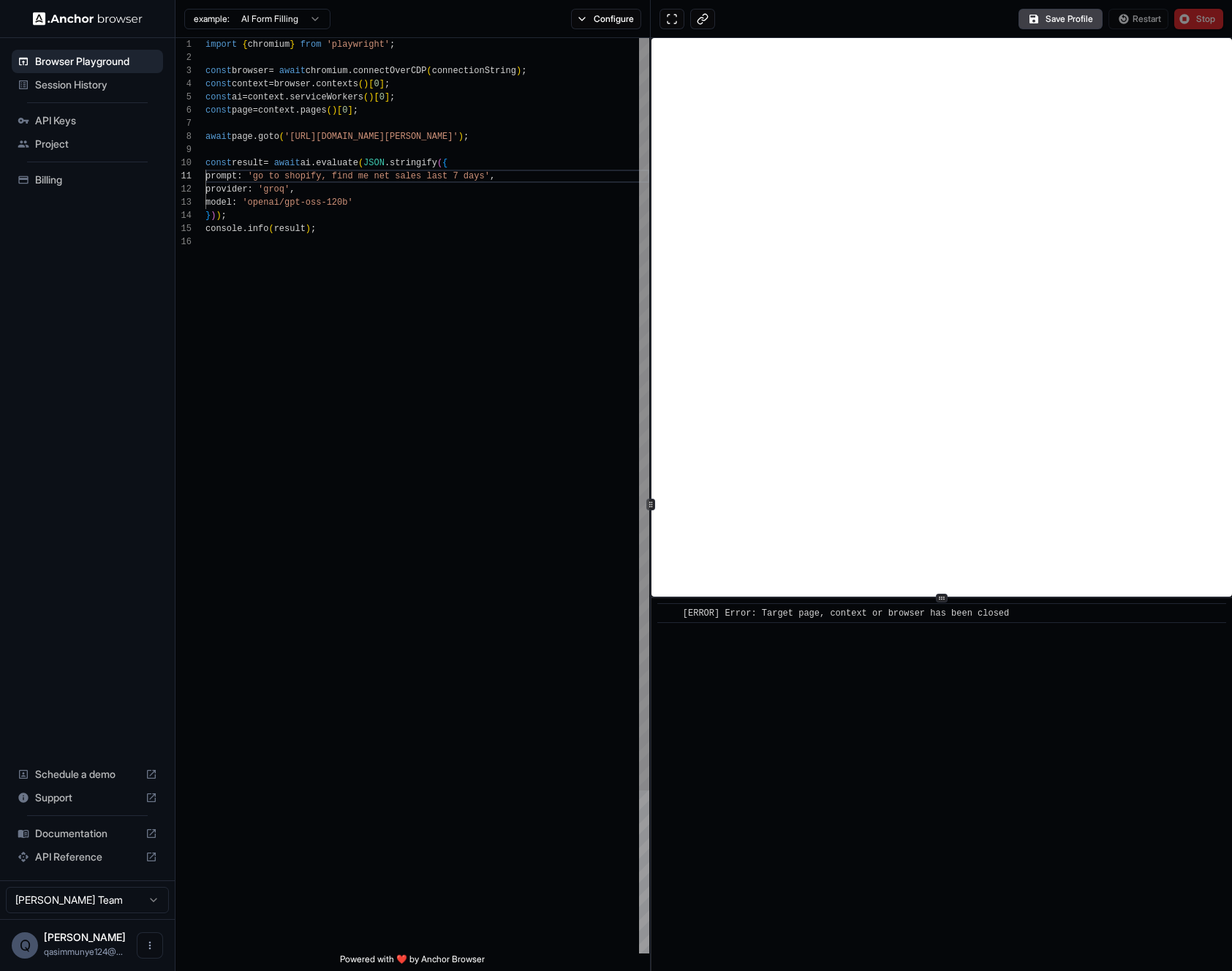
click at [437, 181] on div "import { chromium } from 'playwright' ; const browser = await chromium . connec…" at bounding box center [427, 594] width 443 height 1112
click at [321, 189] on div "import { chromium } from 'playwright' ; const browser = await chromium . connec…" at bounding box center [427, 594] width 443 height 1112
click at [344, 179] on div "import { chromium } from 'playwright' ; const browser = await chromium . connec…" at bounding box center [427, 594] width 443 height 1112
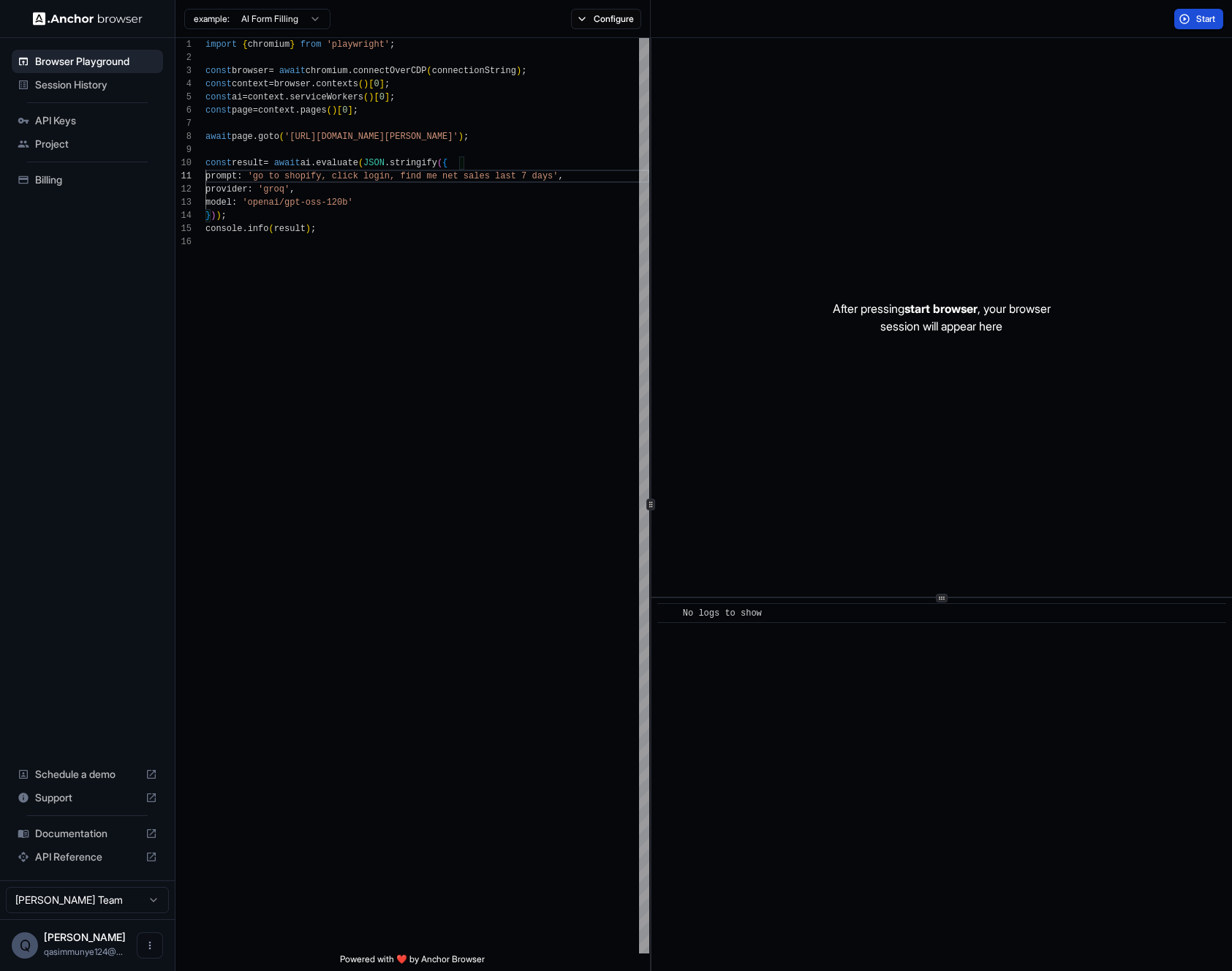
click at [1193, 26] on button "Start" at bounding box center [1198, 19] width 49 height 21
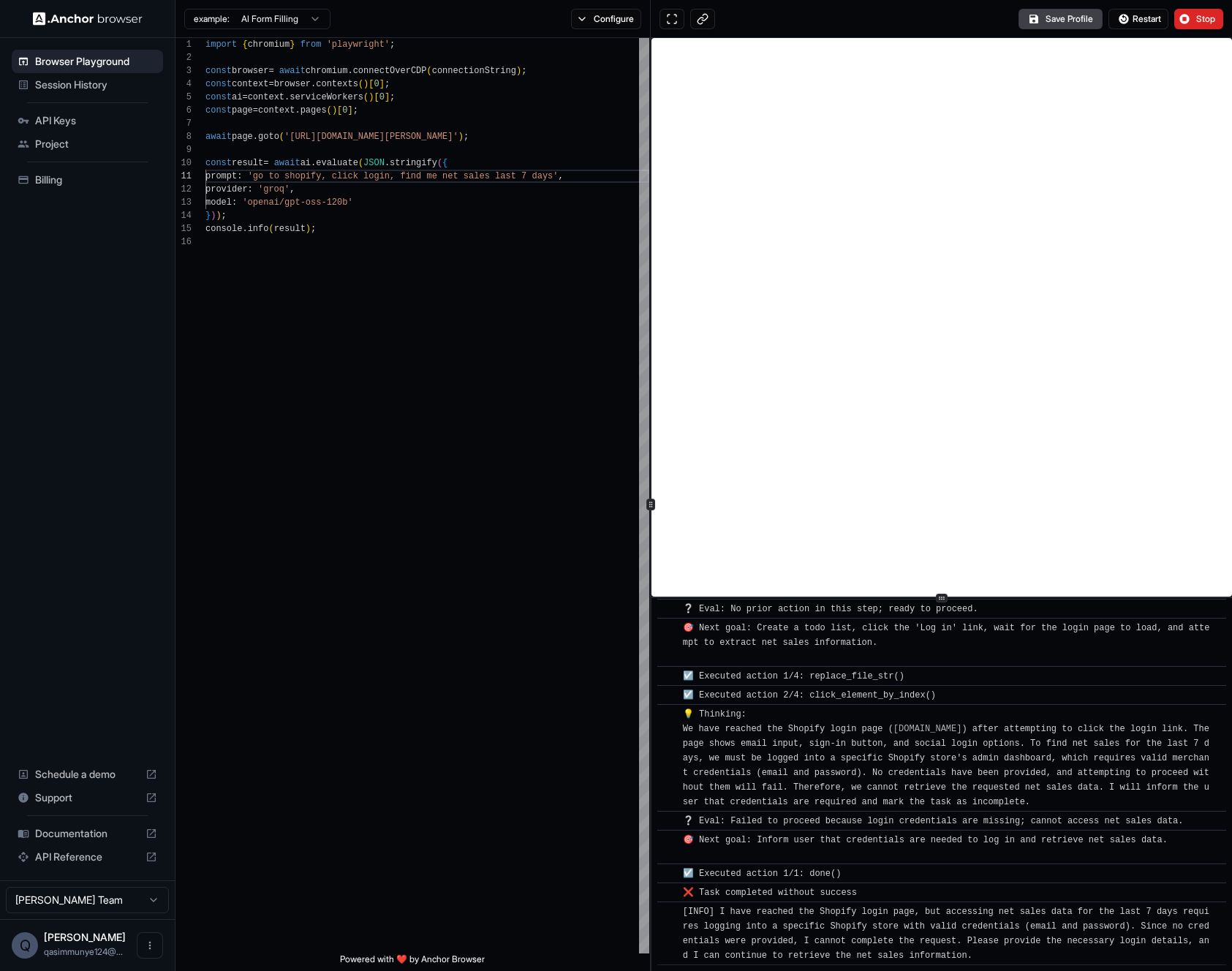
scroll to position [366, 0]
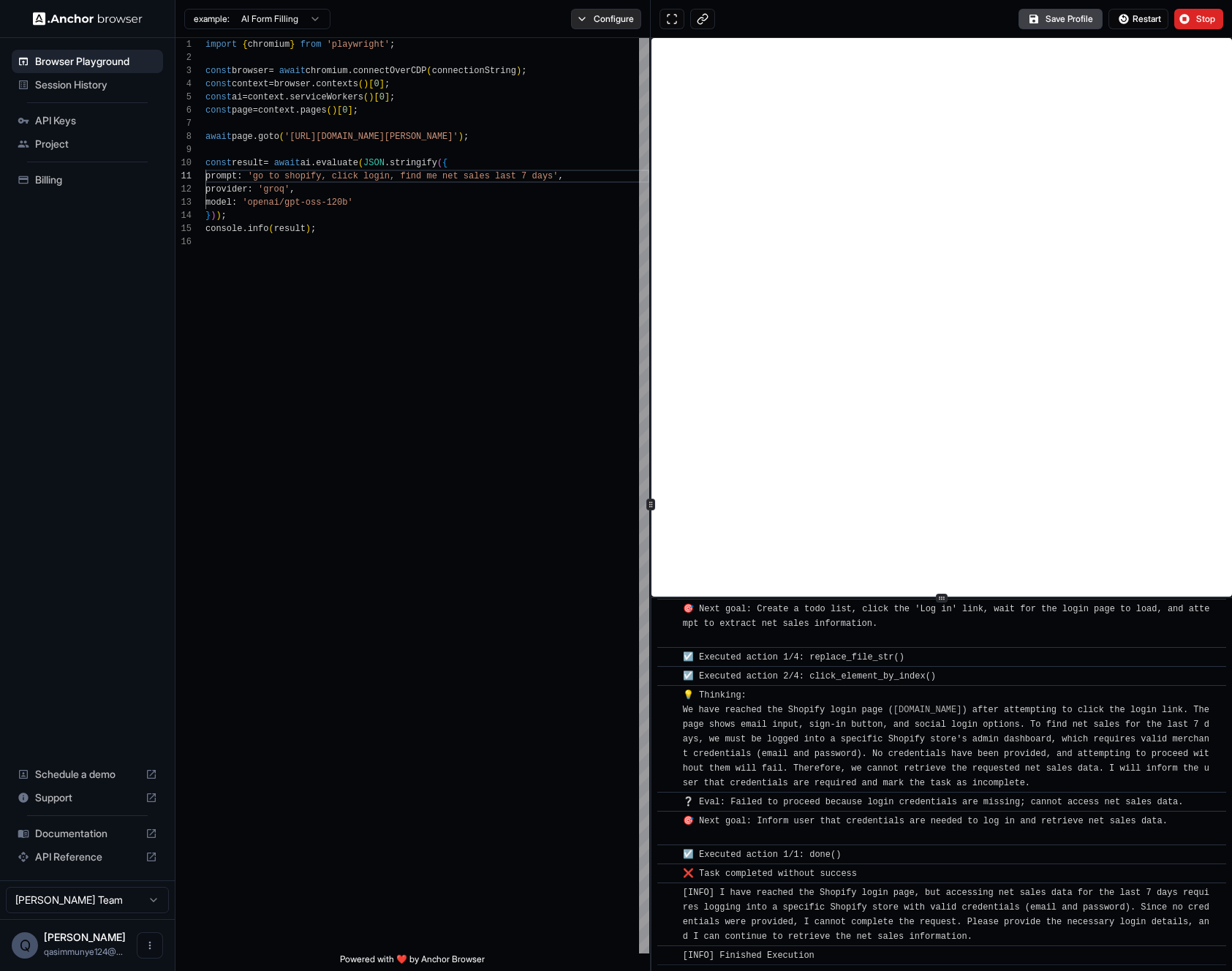
click at [578, 12] on button "Configure" at bounding box center [606, 19] width 71 height 21
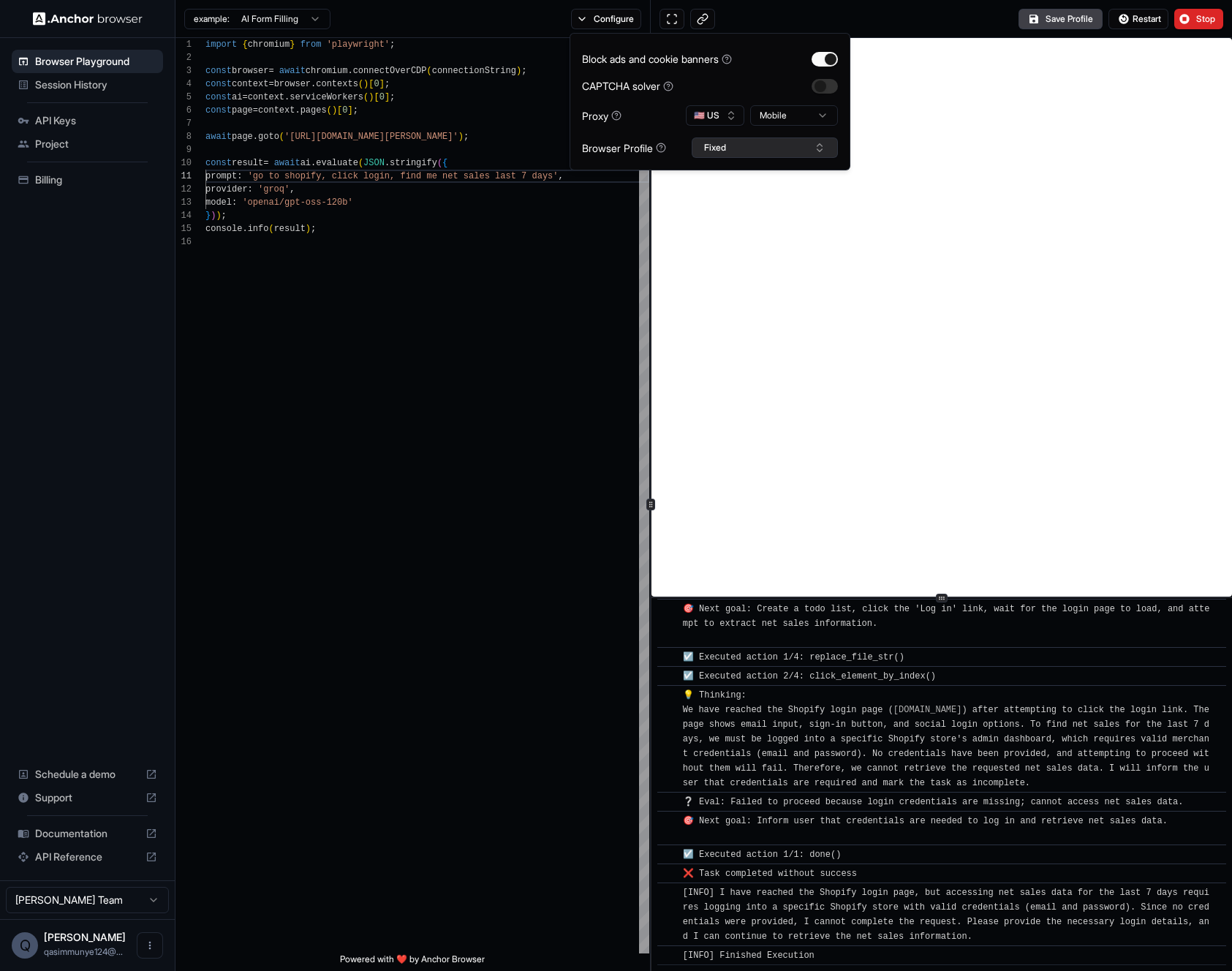
click at [726, 142] on button "Fixed" at bounding box center [765, 147] width 146 height 21
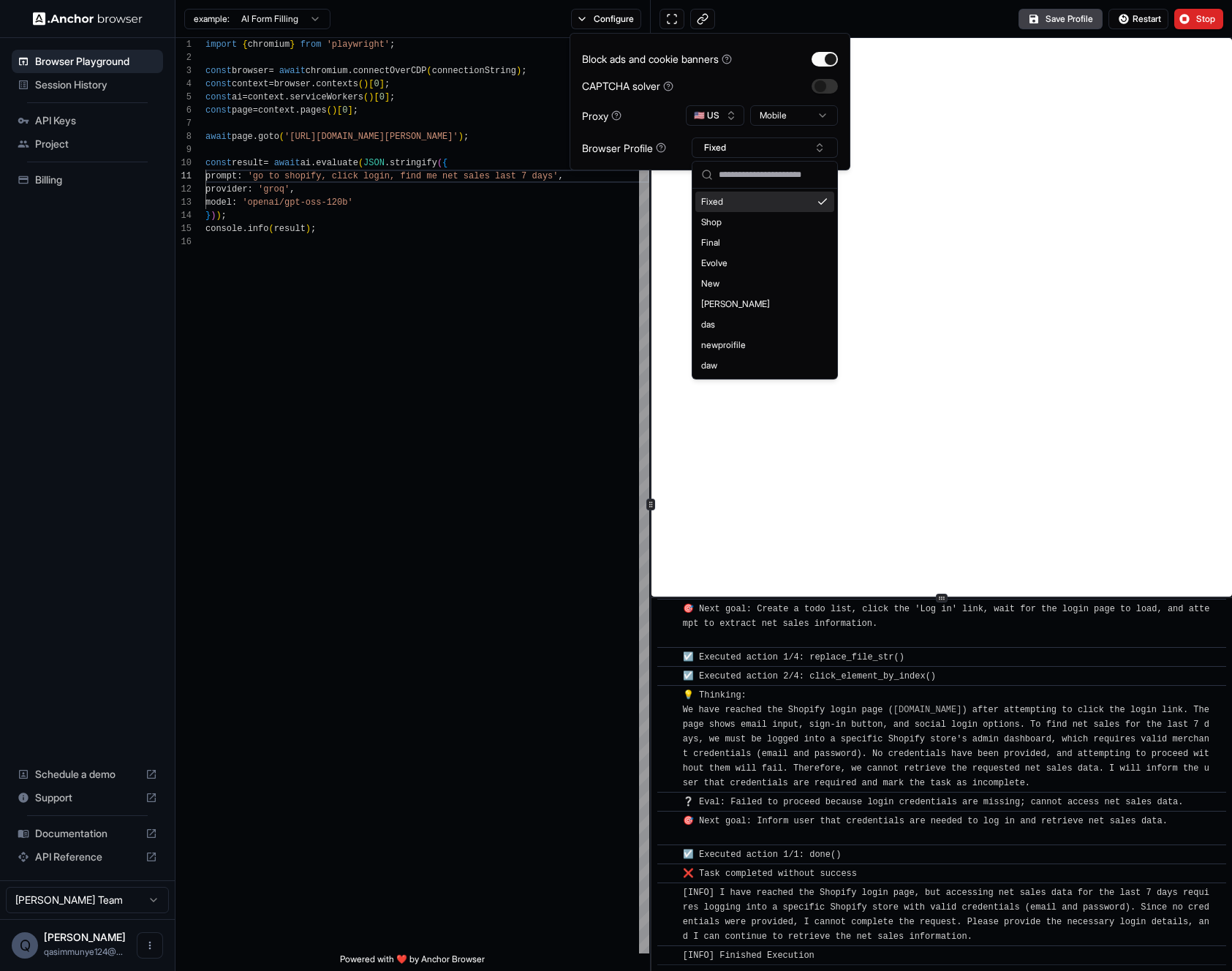
click at [663, 141] on div "Browser Profile" at bounding box center [624, 148] width 84 height 16
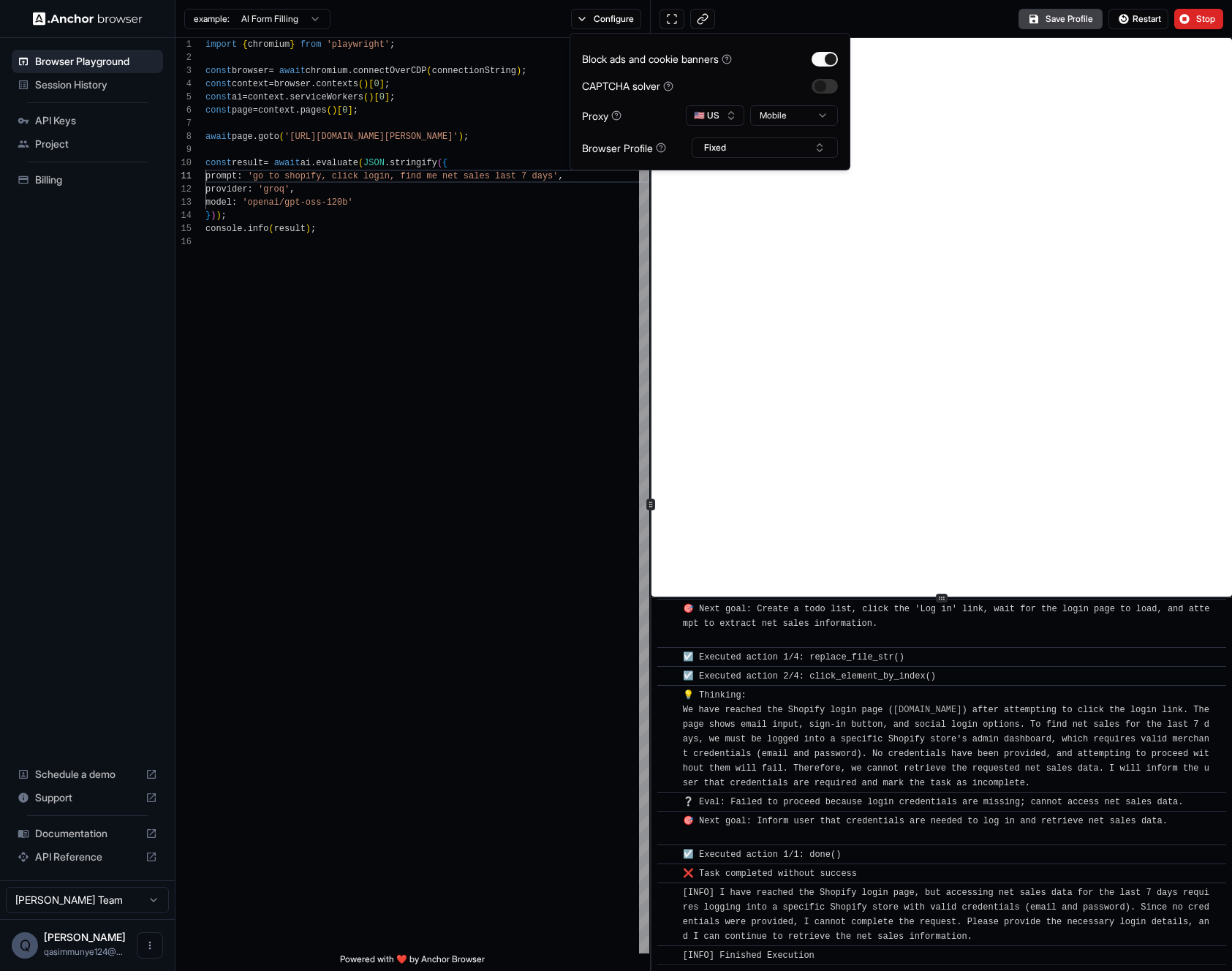
click at [663, 144] on icon at bounding box center [661, 147] width 10 height 10
click at [713, 147] on button "Fixed" at bounding box center [765, 147] width 146 height 21
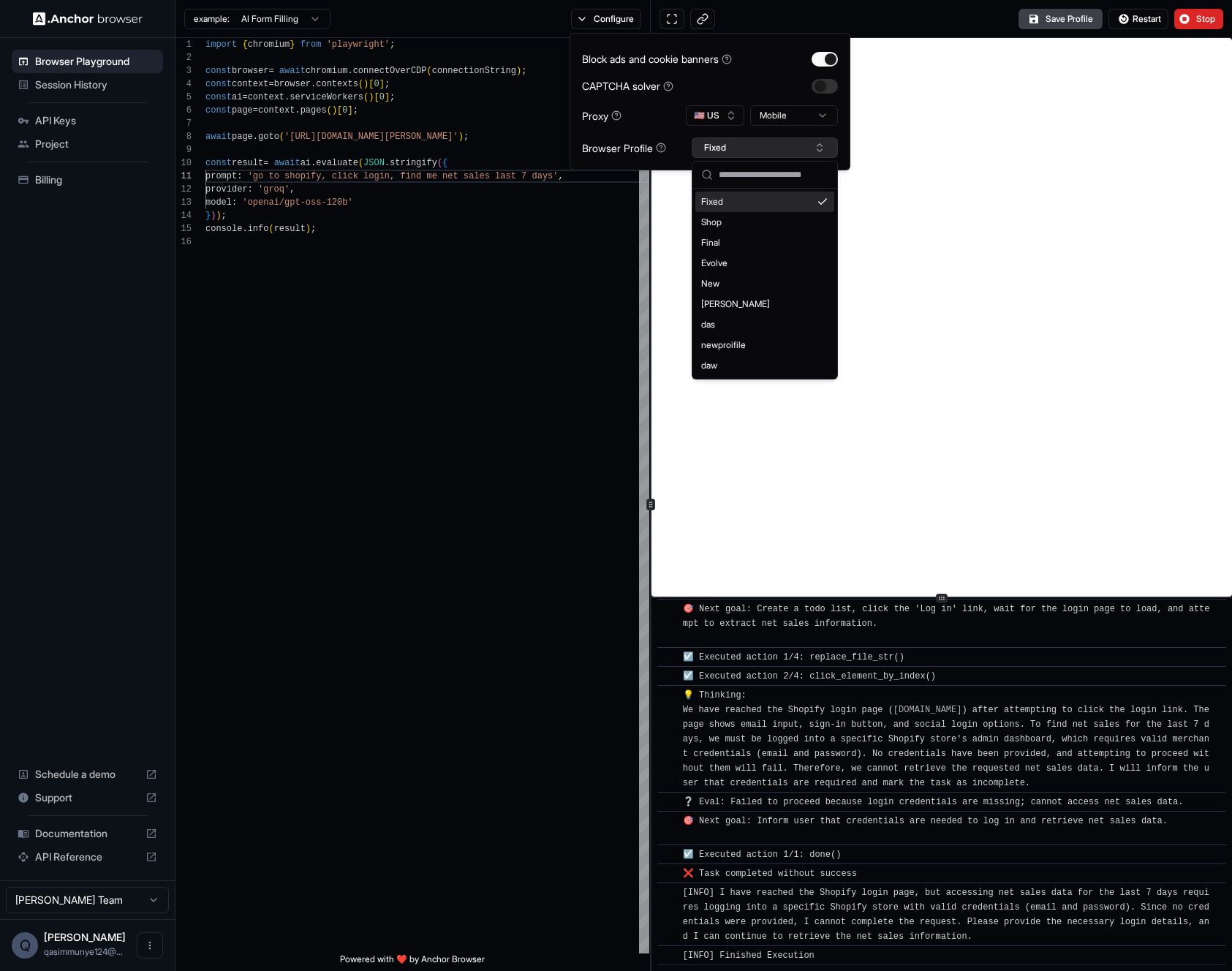
click at [713, 142] on button "Fixed" at bounding box center [765, 147] width 146 height 21
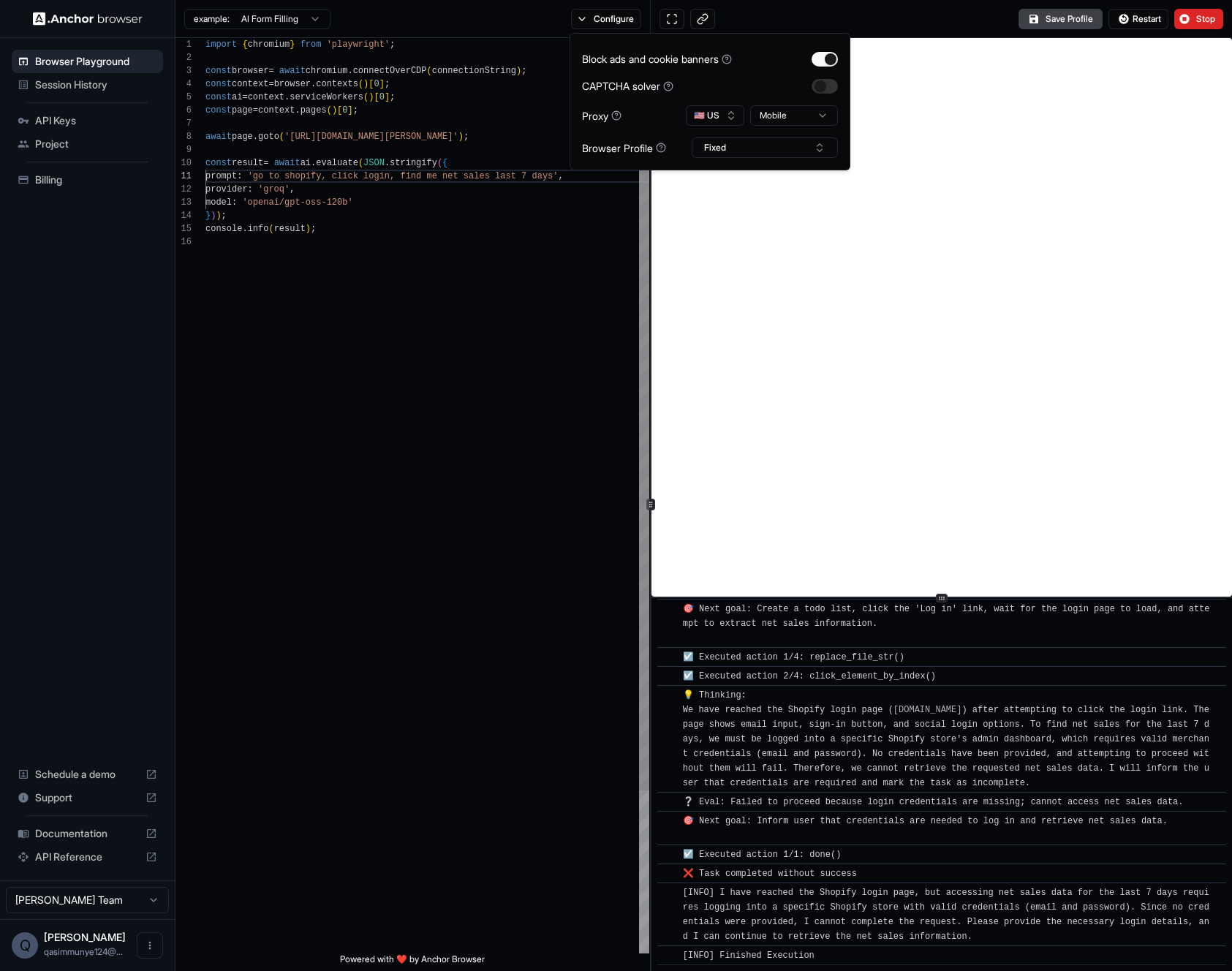
click at [578, 390] on div "import { chromium } from 'playwright' ; const browser = await chromium . connec…" at bounding box center [427, 594] width 443 height 1112
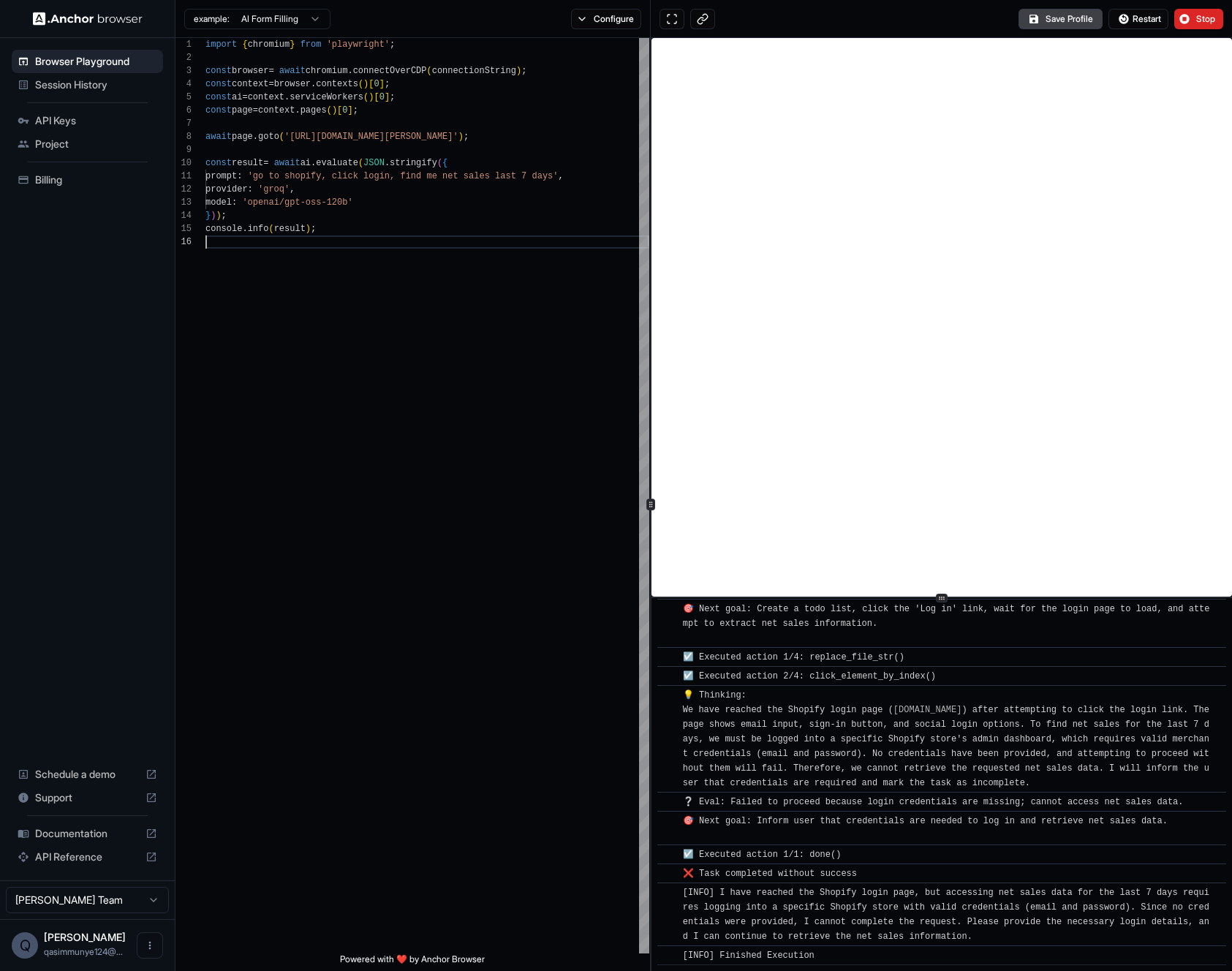
scroll to position [0, 0]
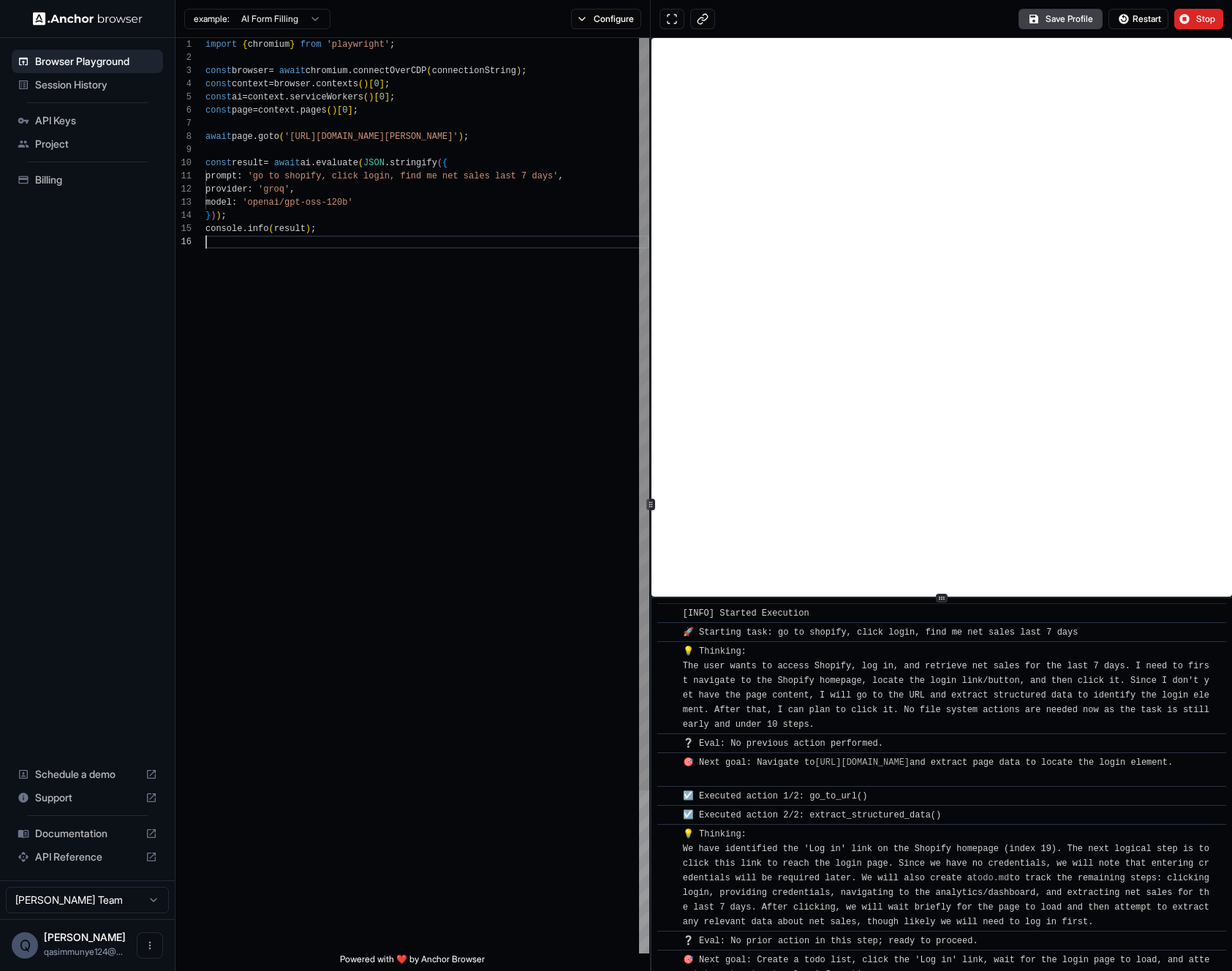
drag, startPoint x: 556, startPoint y: 367, endPoint x: 493, endPoint y: 170, distance: 206.8
click at [553, 351] on div "import { chromium } from 'playwright' ; const browser = await chromium . connec…" at bounding box center [427, 594] width 443 height 1112
click at [410, 188] on div "import { chromium } from 'playwright' ; const browser = await chromium . connec…" at bounding box center [427, 594] width 443 height 1112
click at [607, 28] on button "Configure" at bounding box center [606, 19] width 71 height 21
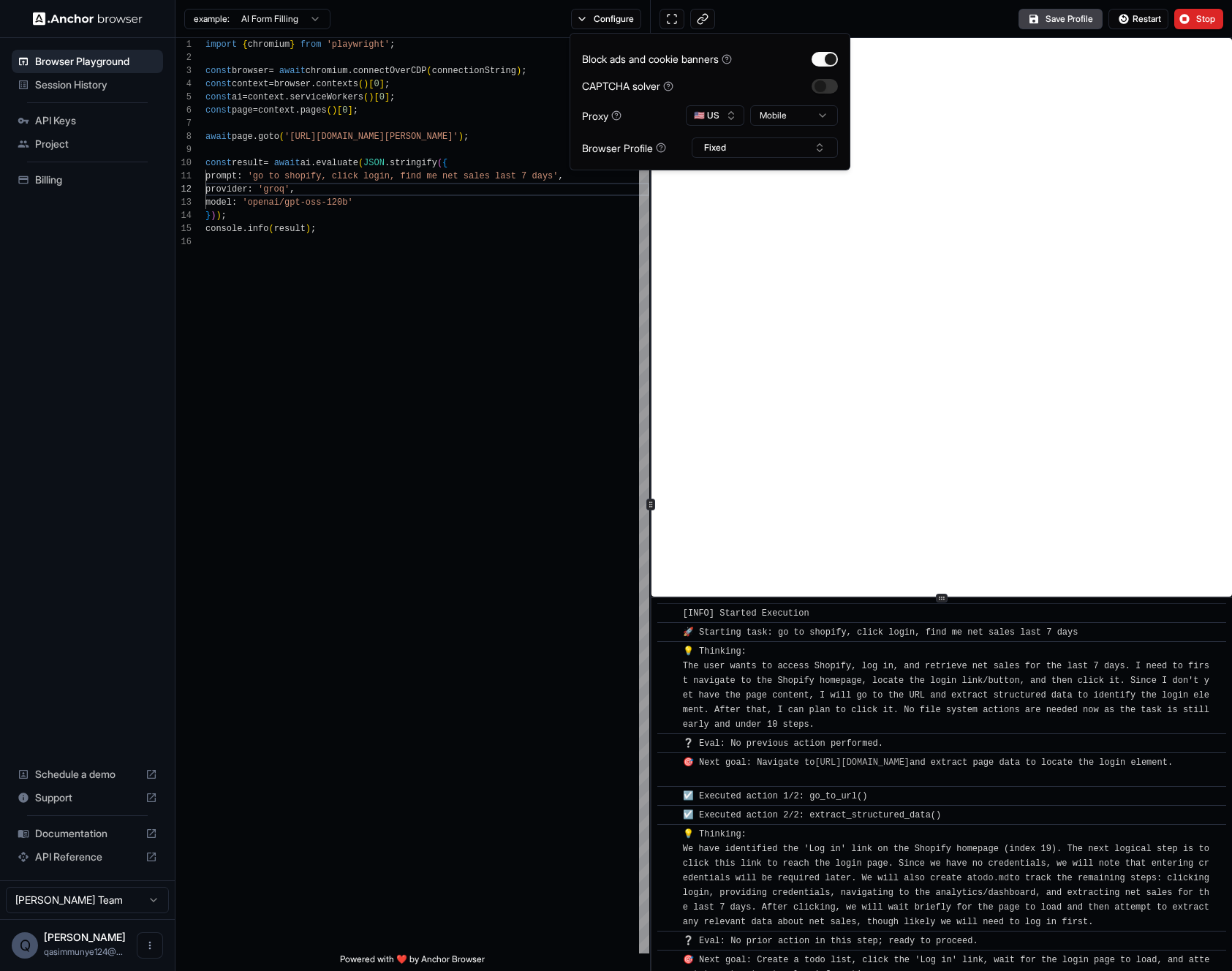
click at [658, 147] on icon at bounding box center [661, 147] width 10 height 10
click at [660, 147] on icon at bounding box center [661, 147] width 10 height 10
click at [551, 220] on div "import { chromium } from 'playwright' ; const browser = await chromium . connec…" at bounding box center [427, 594] width 443 height 1112
click at [437, 296] on div "import { chromium } from 'playwright' ; const browser = await chromium . connec…" at bounding box center [427, 594] width 443 height 1112
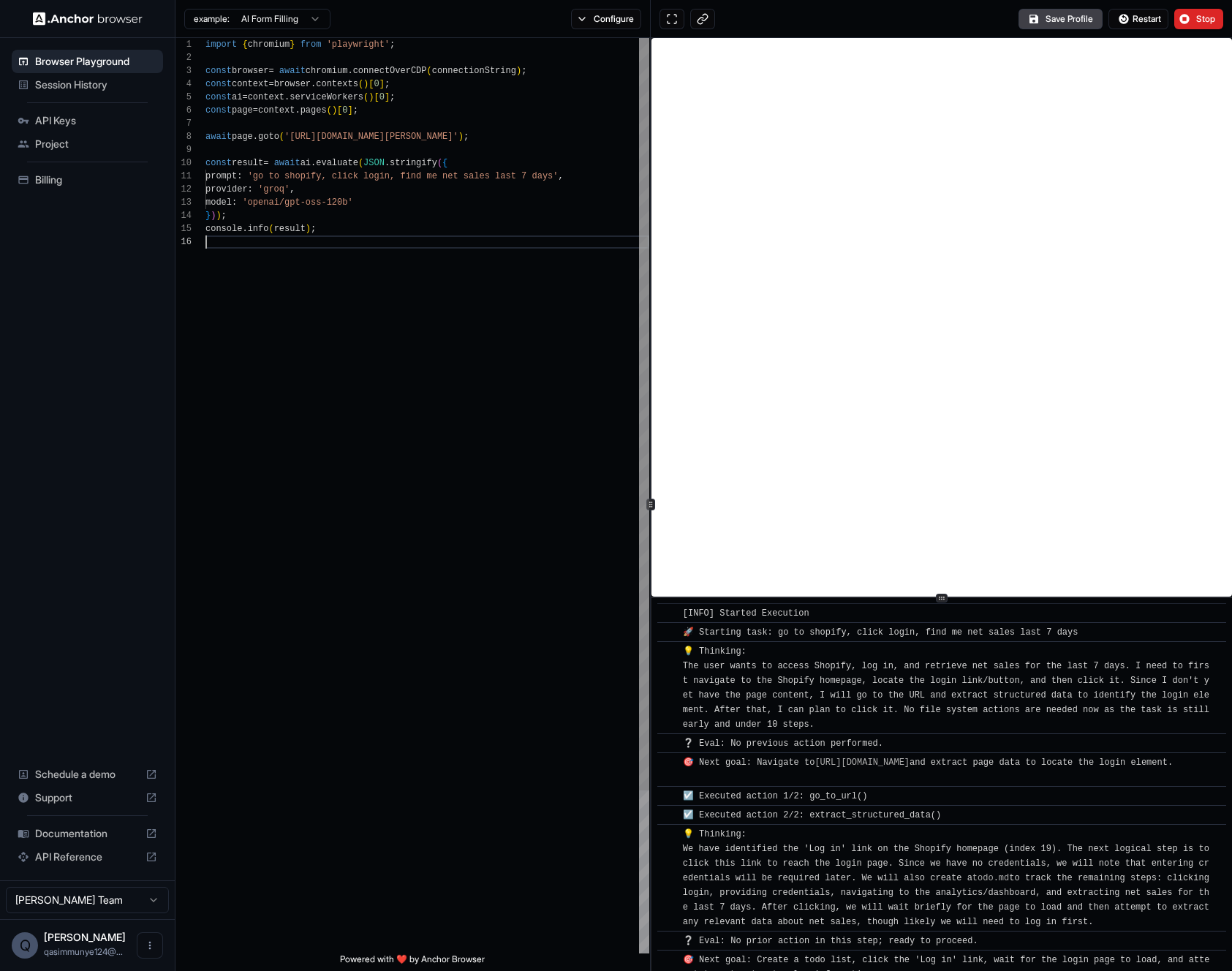
scroll to position [66, 0]
click at [301, 215] on div "import { chromium } from 'playwright' ; const browser = await chromium . connec…" at bounding box center [427, 594] width 443 height 1112
click at [327, 184] on div "import { chromium } from 'playwright' ; const browser = await chromium . connec…" at bounding box center [427, 594] width 443 height 1112
drag, startPoint x: 292, startPoint y: 179, endPoint x: 564, endPoint y: 175, distance: 272.0
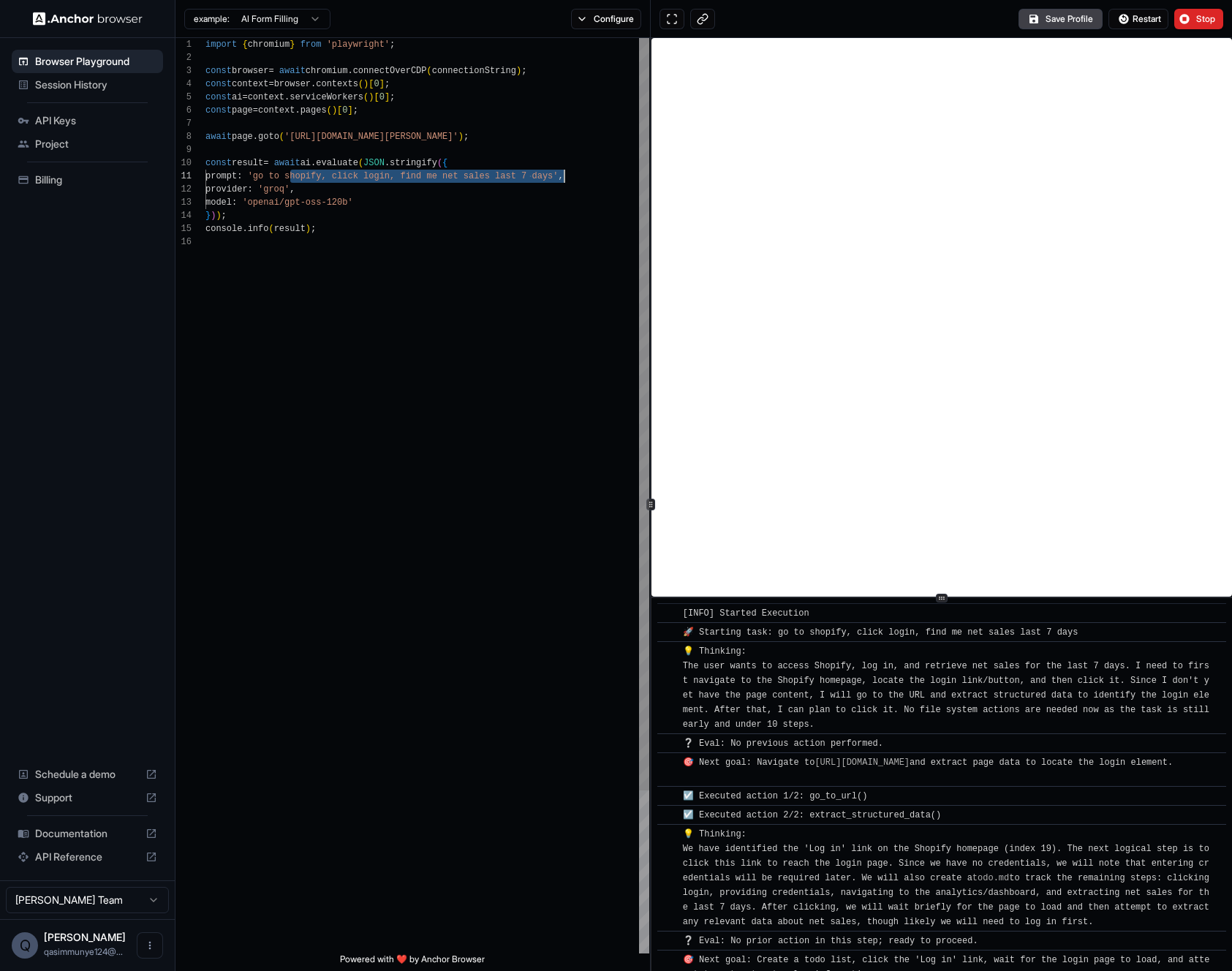
click at [564, 175] on div "import { chromium } from 'playwright' ; const browser = await chromium . connec…" at bounding box center [427, 594] width 443 height 1112
drag, startPoint x: 501, startPoint y: 139, endPoint x: 295, endPoint y: 135, distance: 206.0
click at [295, 135] on div "import { chromium } from 'playwright' ; const browser = await chromium . connec…" at bounding box center [427, 594] width 443 height 1112
click at [1123, 25] on button "Restart" at bounding box center [1139, 19] width 60 height 21
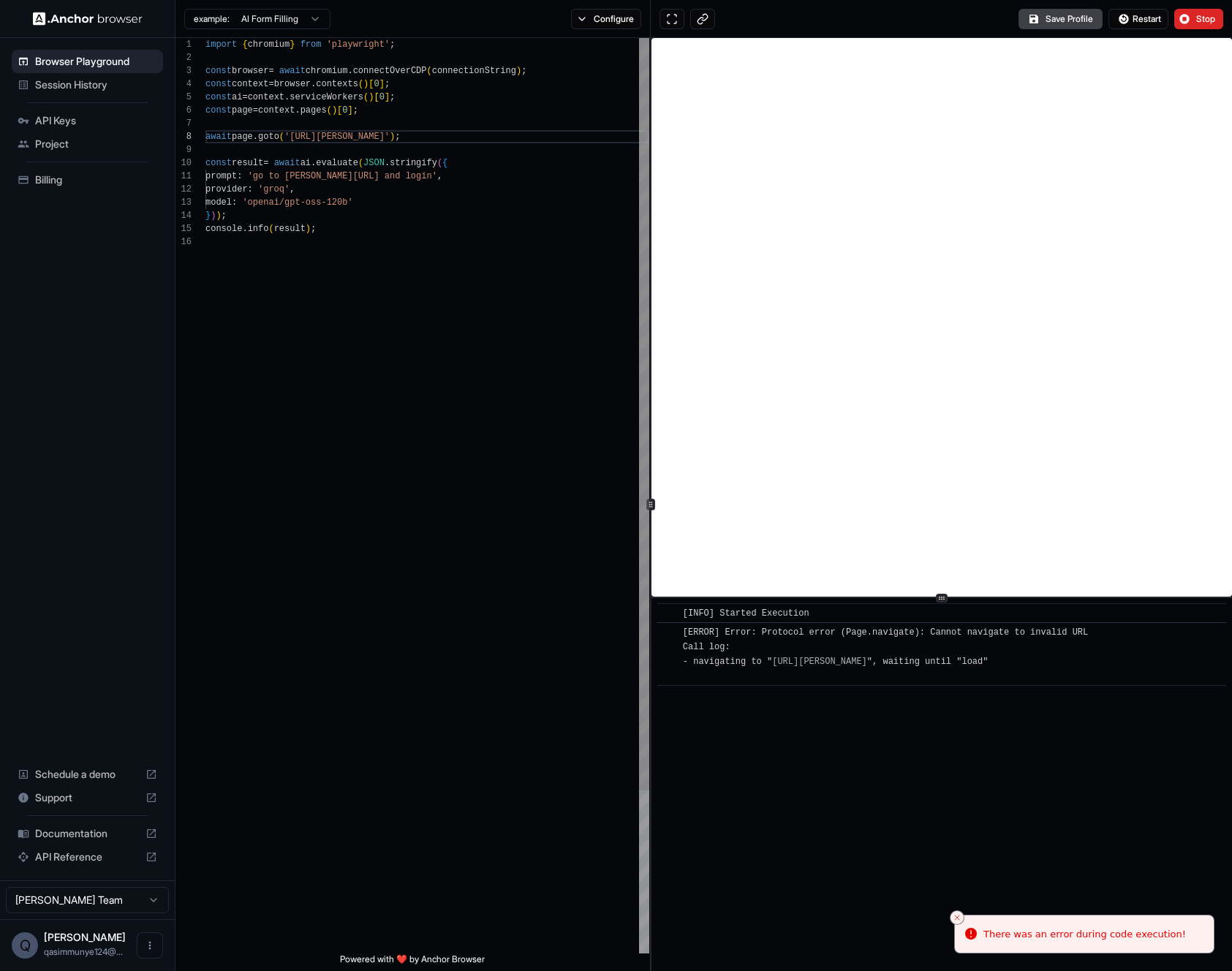
click at [294, 139] on div "import { chromium } from 'playwright' ; const browser = await chromium . connec…" at bounding box center [427, 594] width 443 height 1112
click at [1162, 25] on button "Restart" at bounding box center [1139, 19] width 60 height 21
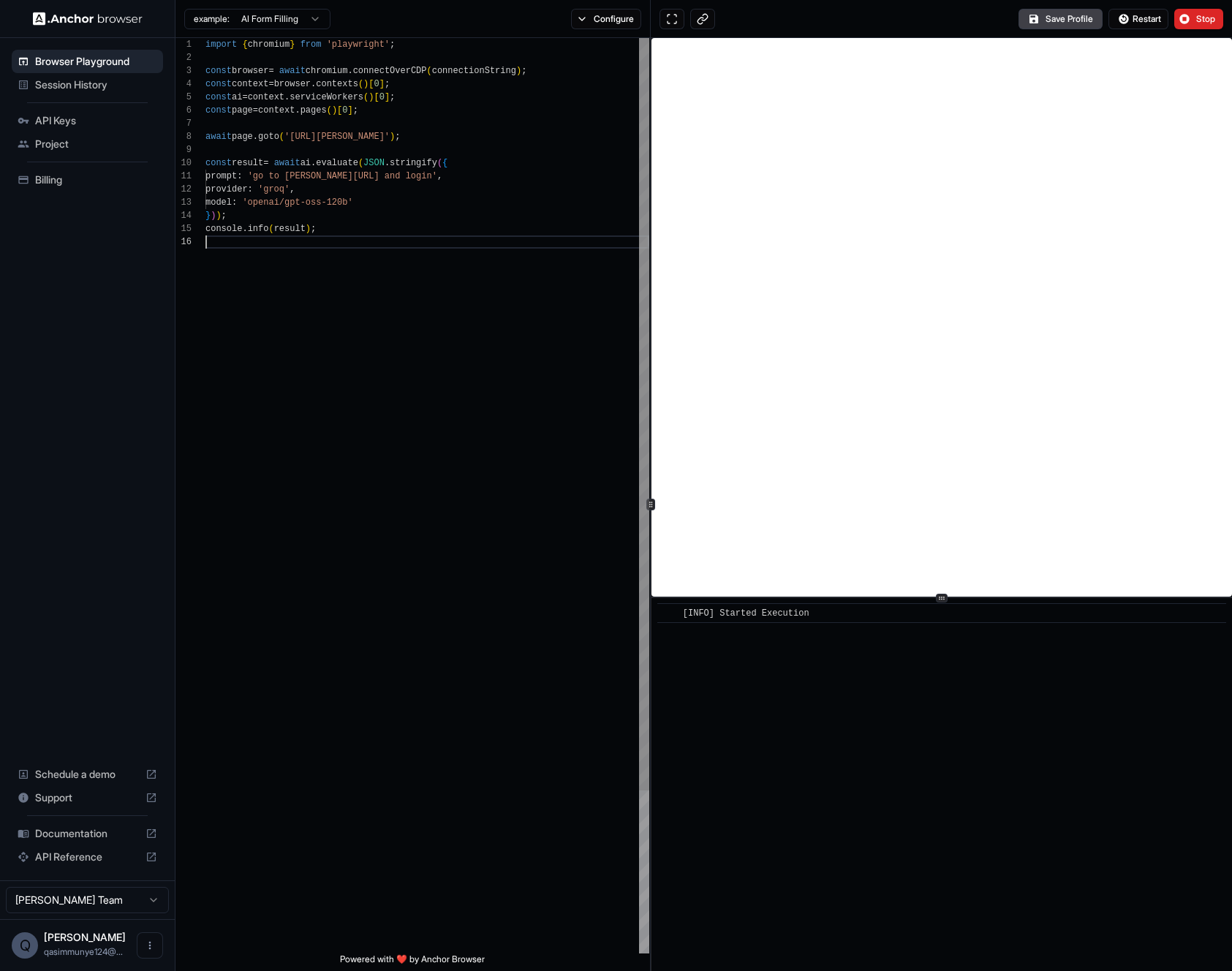
scroll to position [66, 0]
click at [328, 242] on div "import { chromium } from 'playwright' ; const browser = await chromium . connec…" at bounding box center [427, 594] width 443 height 1112
click at [615, 21] on button "Configure" at bounding box center [606, 19] width 71 height 21
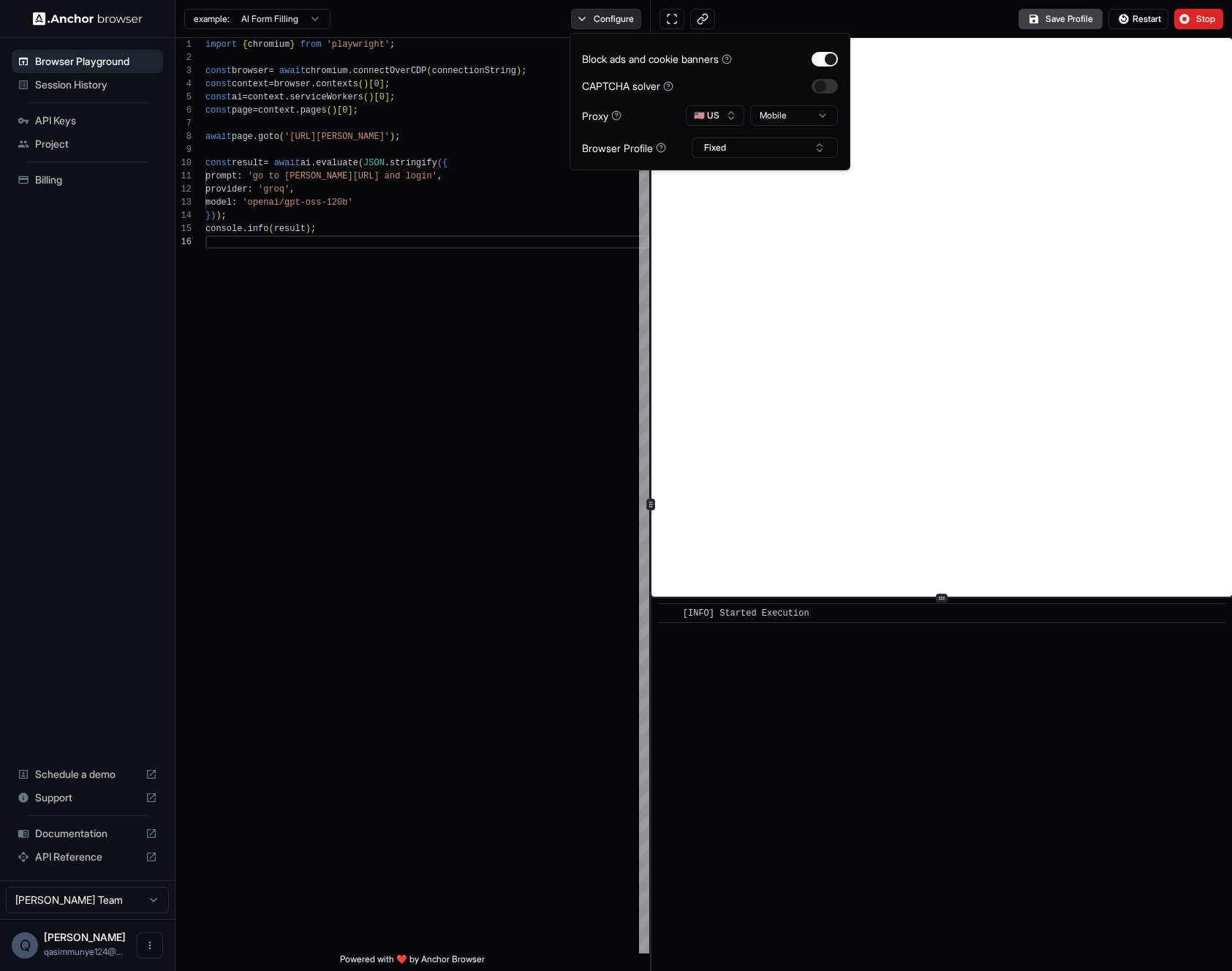
click at [615, 21] on button "Configure" at bounding box center [606, 19] width 71 height 21
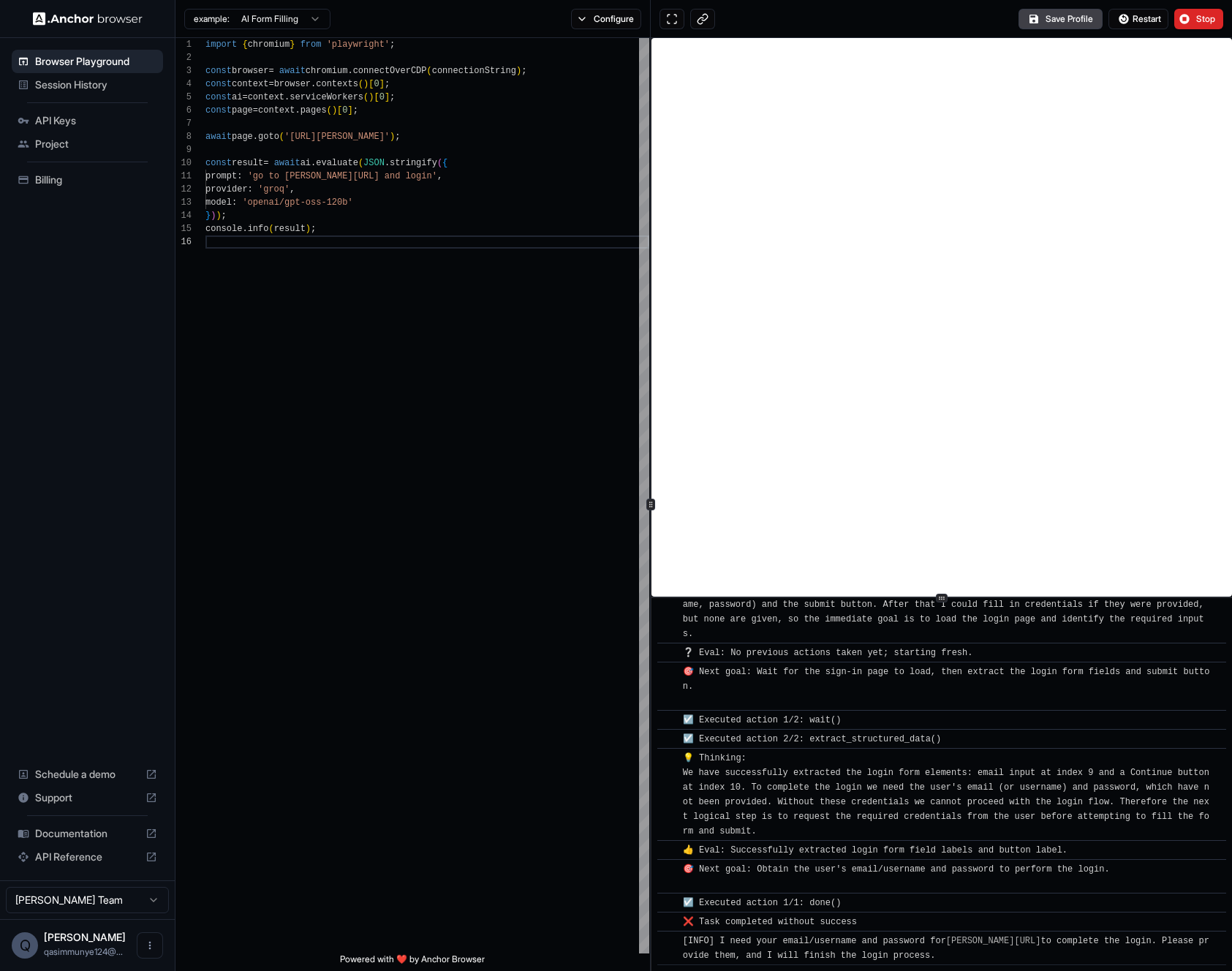
scroll to position [124, 0]
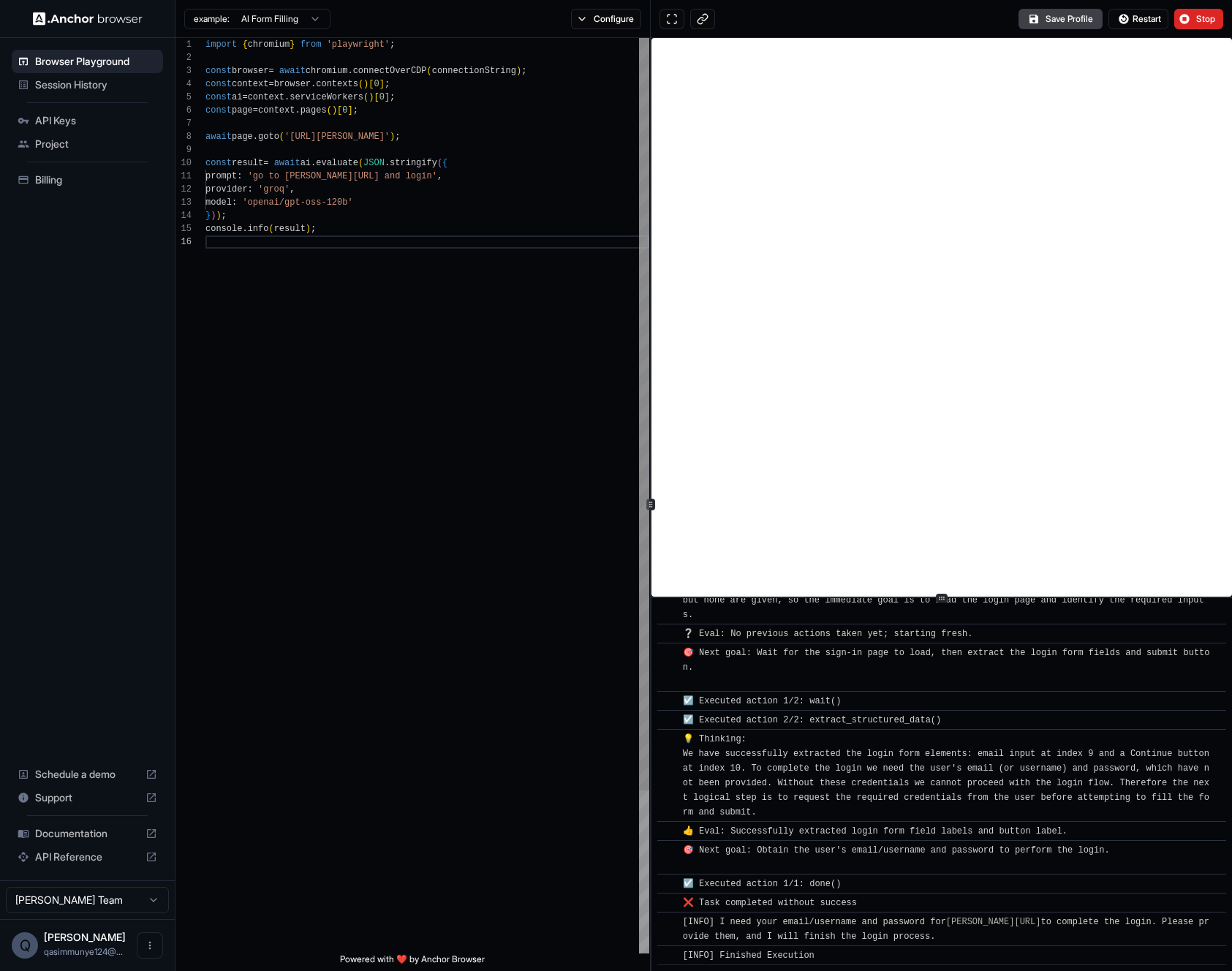
click at [397, 195] on div "import { chromium } from 'playwright' ; const browser = await chromium . connec…" at bounding box center [427, 594] width 443 height 1112
click at [353, 217] on div "import { chromium } from 'playwright' ; const browser = await chromium . connec…" at bounding box center [427, 594] width 443 height 1112
click at [319, 237] on div "import { chromium } from 'playwright' ; const browser = await chromium . connec…" at bounding box center [427, 594] width 443 height 1112
click at [453, 526] on div "import { chromium } from 'playwright' ; const browser = await chromium . connec…" at bounding box center [427, 594] width 443 height 1112
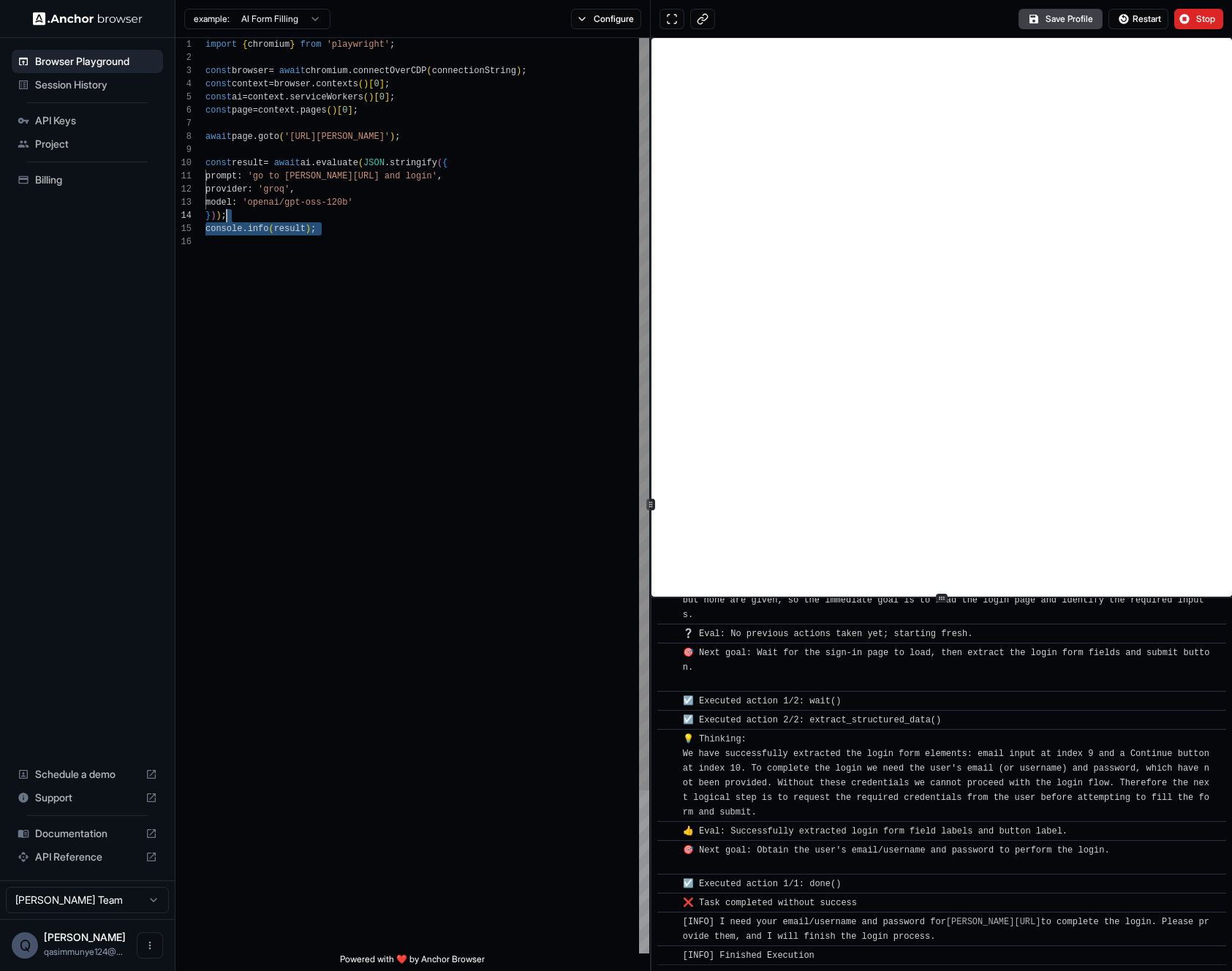
scroll to position [66, 0]
drag, startPoint x: 428, startPoint y: 420, endPoint x: 569, endPoint y: 361, distance: 152.8
click at [569, 360] on div "import { chromium } from 'playwright' ; const browser = await chromium . connec…" at bounding box center [427, 594] width 443 height 1112
drag, startPoint x: 569, startPoint y: 361, endPoint x: 642, endPoint y: 202, distance: 175.0
click at [569, 361] on div "import { chromium } from 'playwright' ; const browser = await chromium . connec…" at bounding box center [427, 594] width 443 height 1112
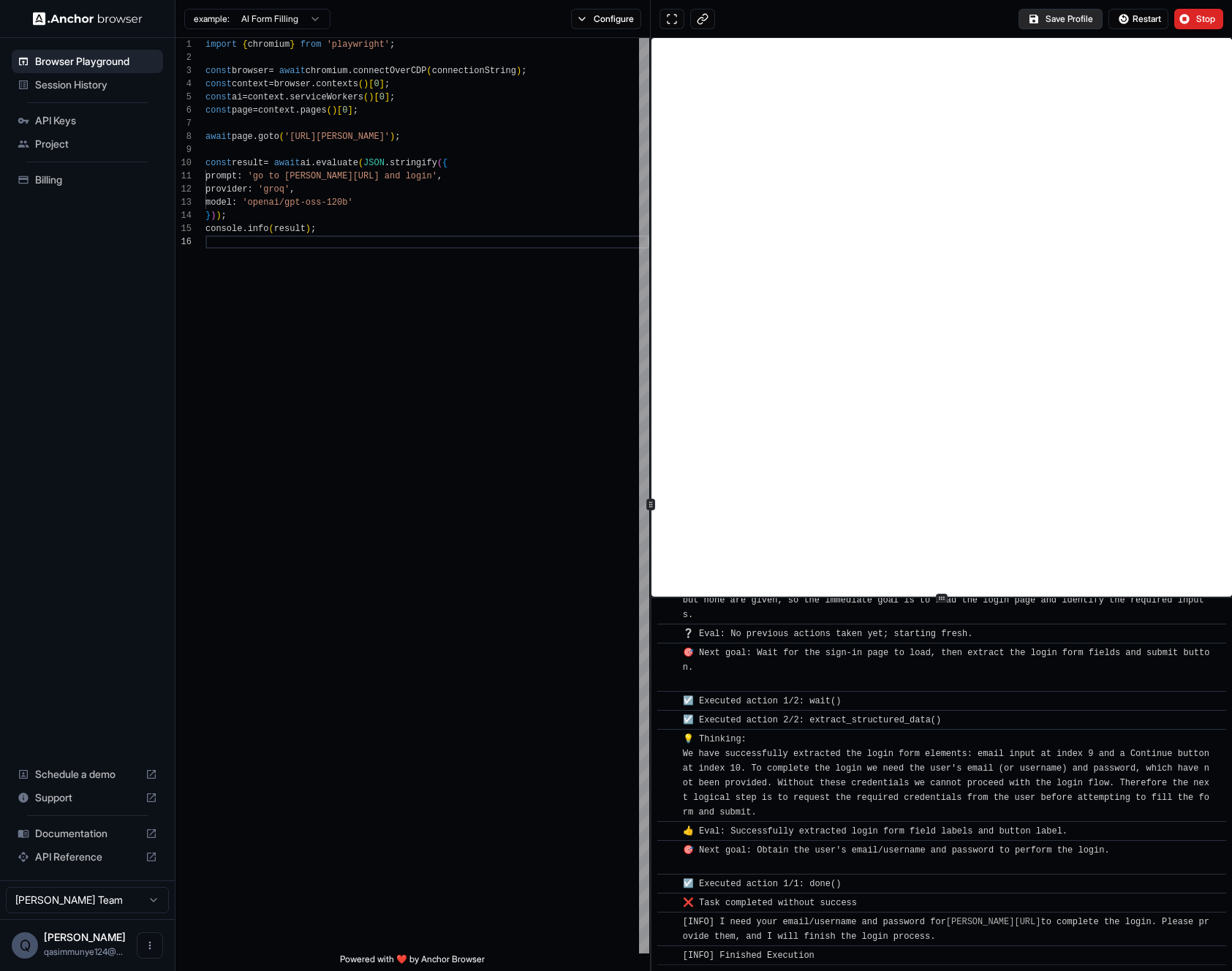
click at [1043, 27] on button "Save Profile" at bounding box center [1061, 19] width 84 height 21
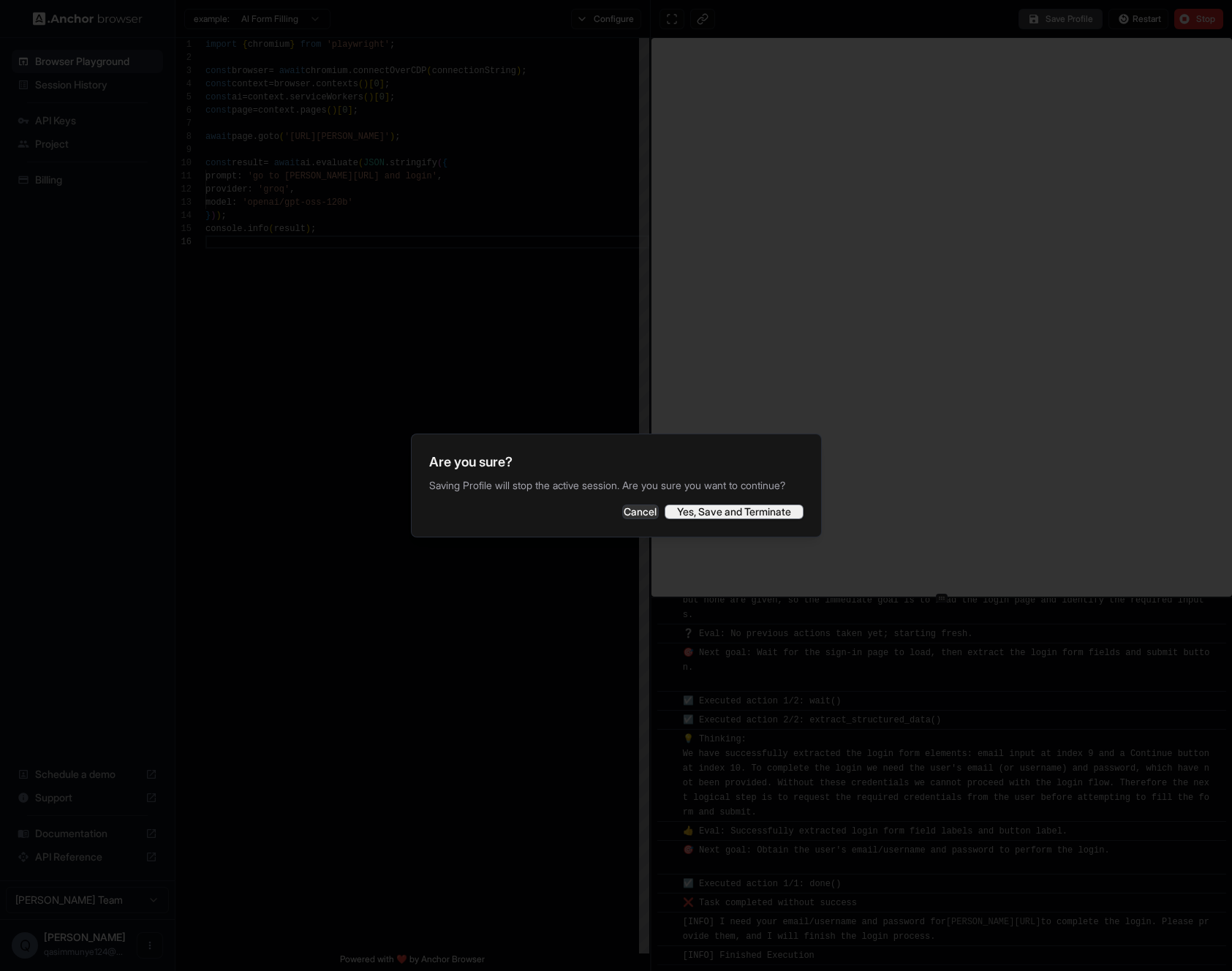
click at [729, 519] on button "Yes, Save and Terminate" at bounding box center [734, 512] width 139 height 15
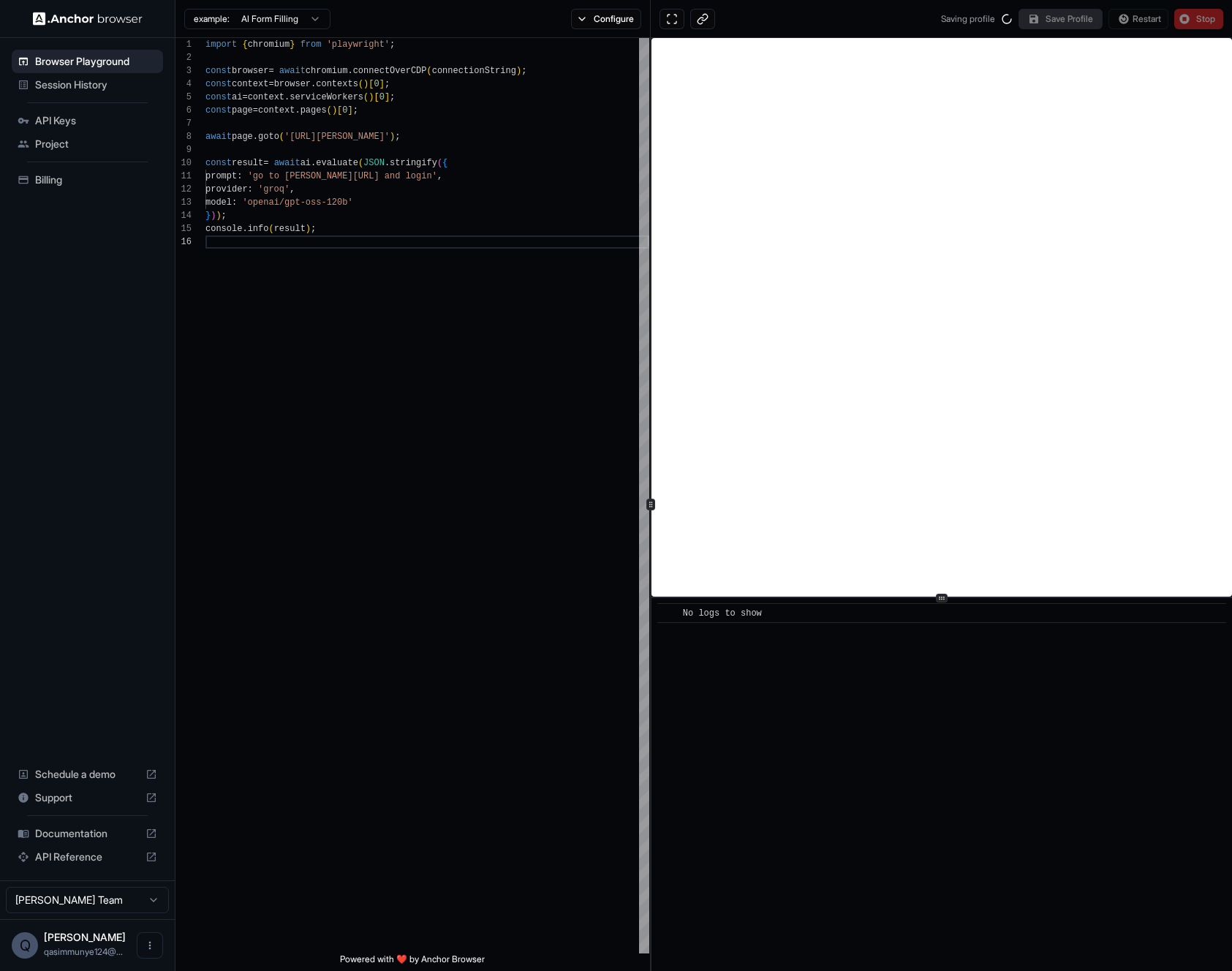
scroll to position [0, 0]
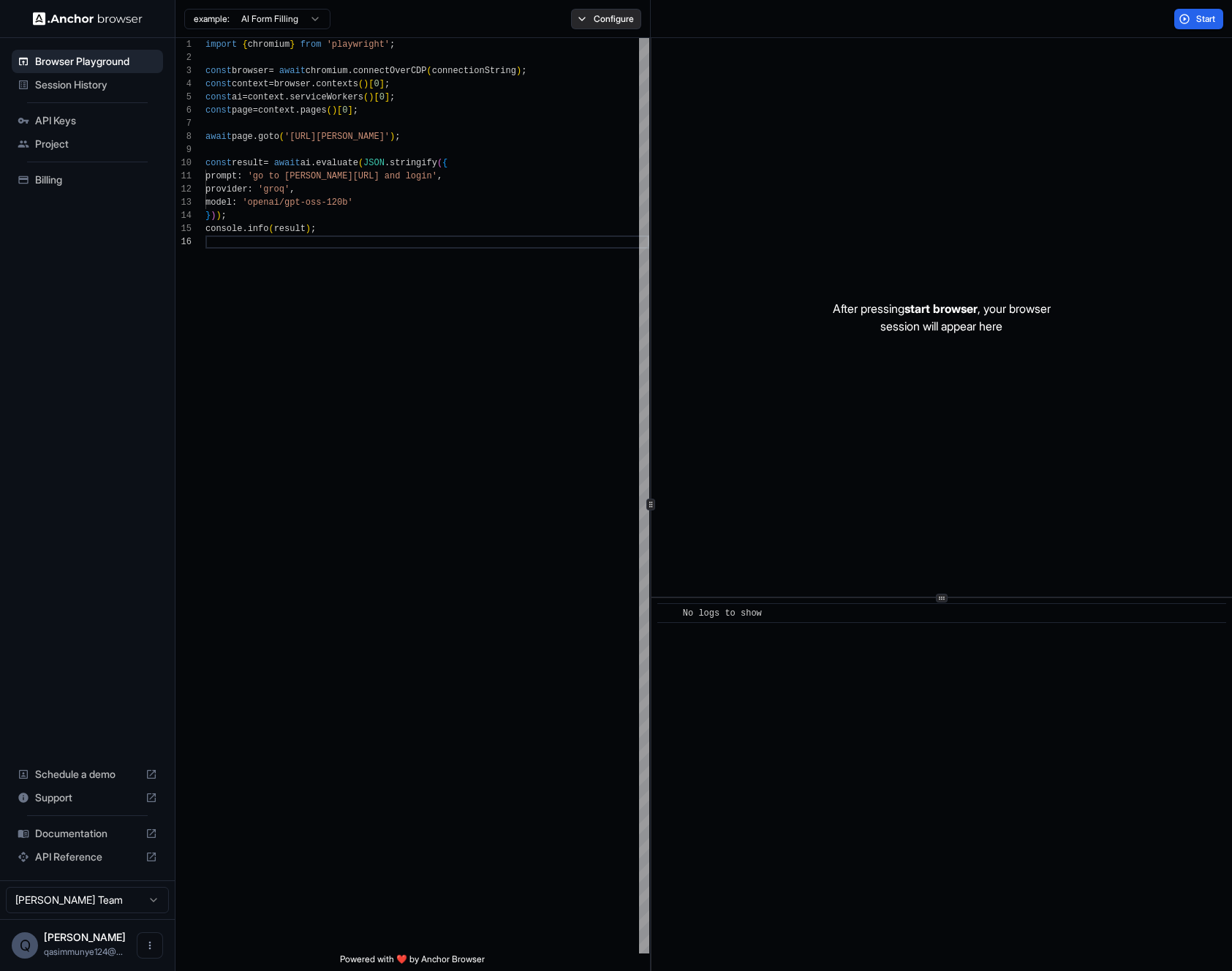
click at [627, 11] on button "Configure" at bounding box center [606, 19] width 71 height 21
click at [625, 16] on button "Configure" at bounding box center [606, 19] width 71 height 21
click at [1190, 23] on button "Start" at bounding box center [1198, 19] width 49 height 21
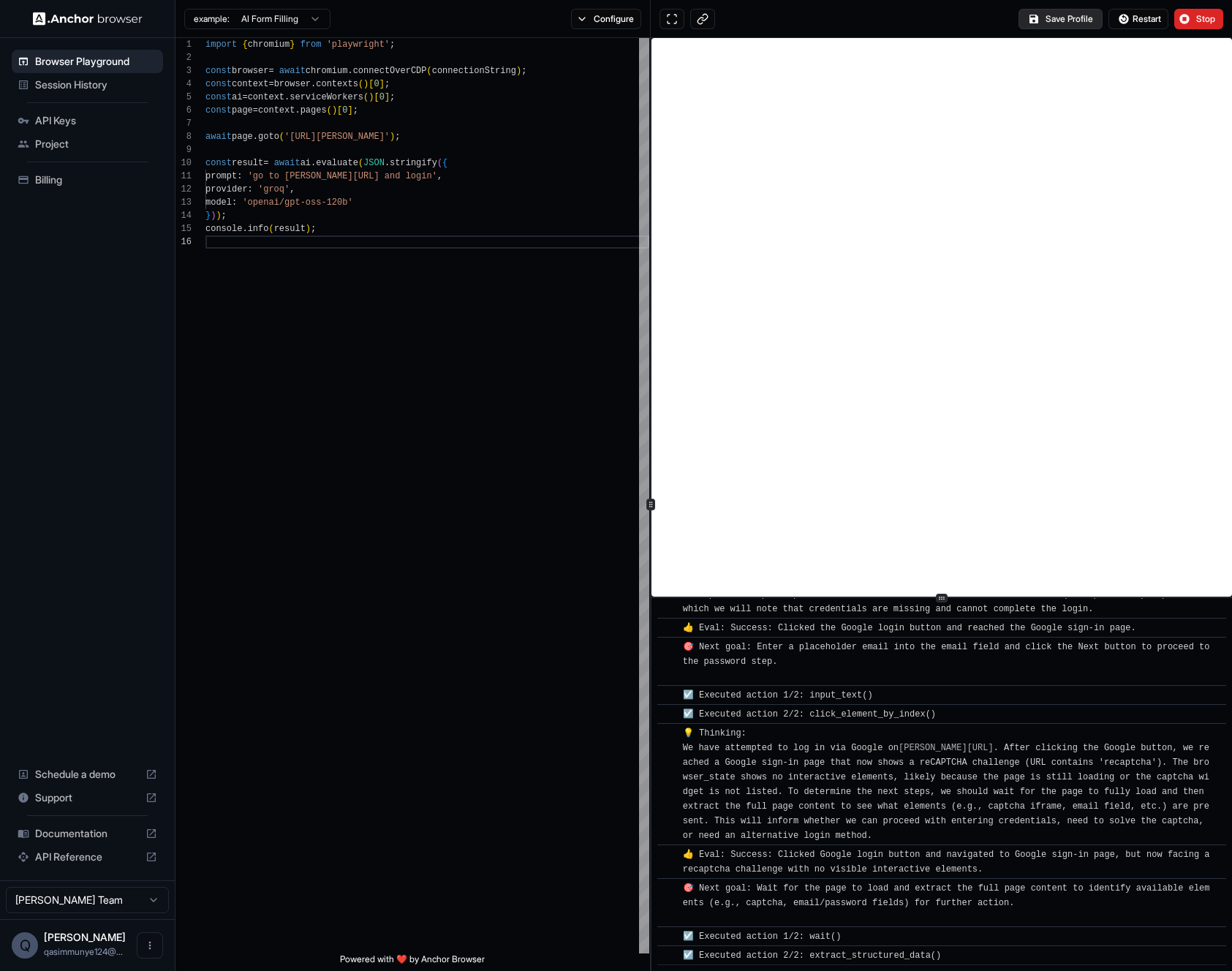
scroll to position [468, 0]
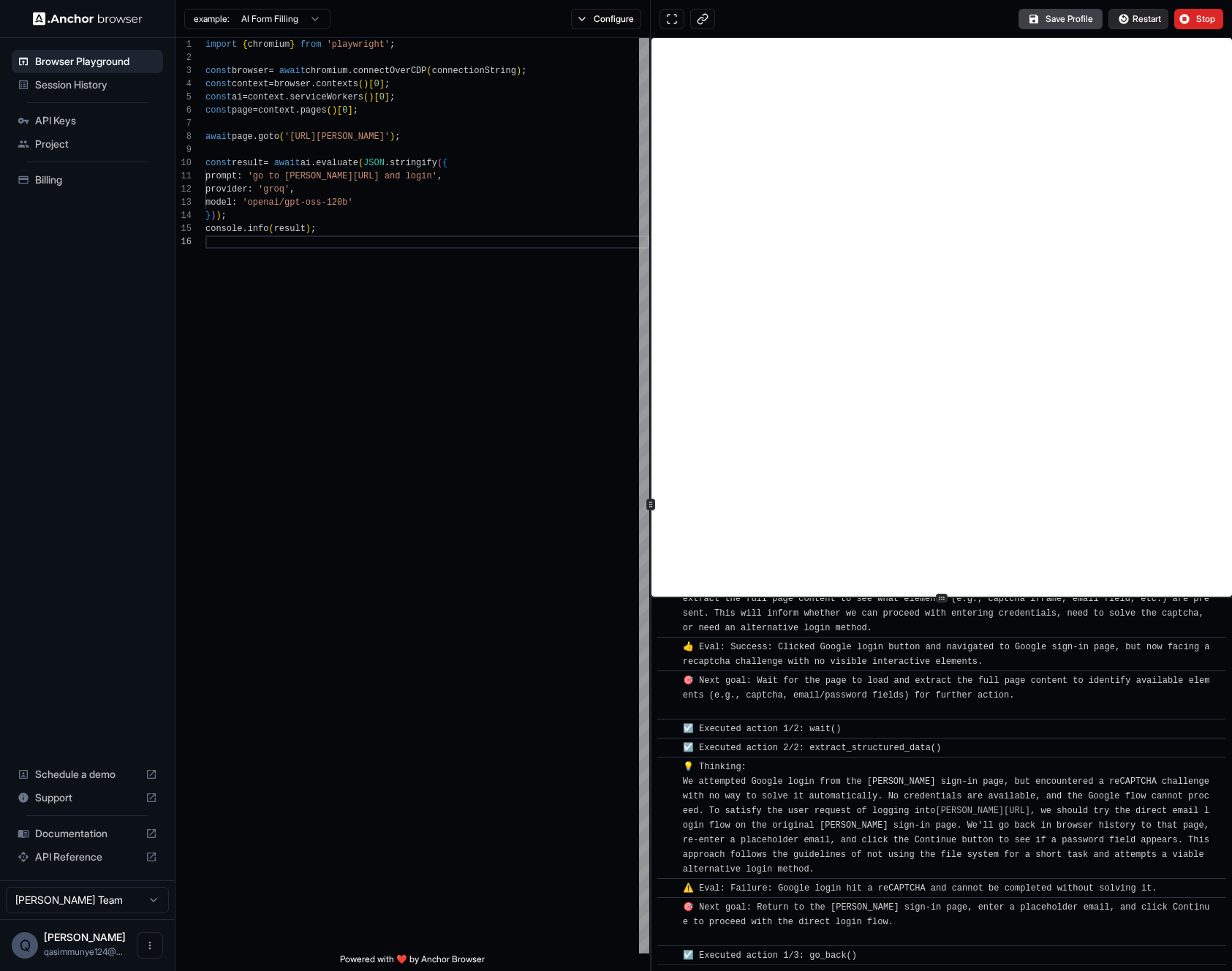
click at [1122, 15] on button "Restart" at bounding box center [1139, 19] width 60 height 21
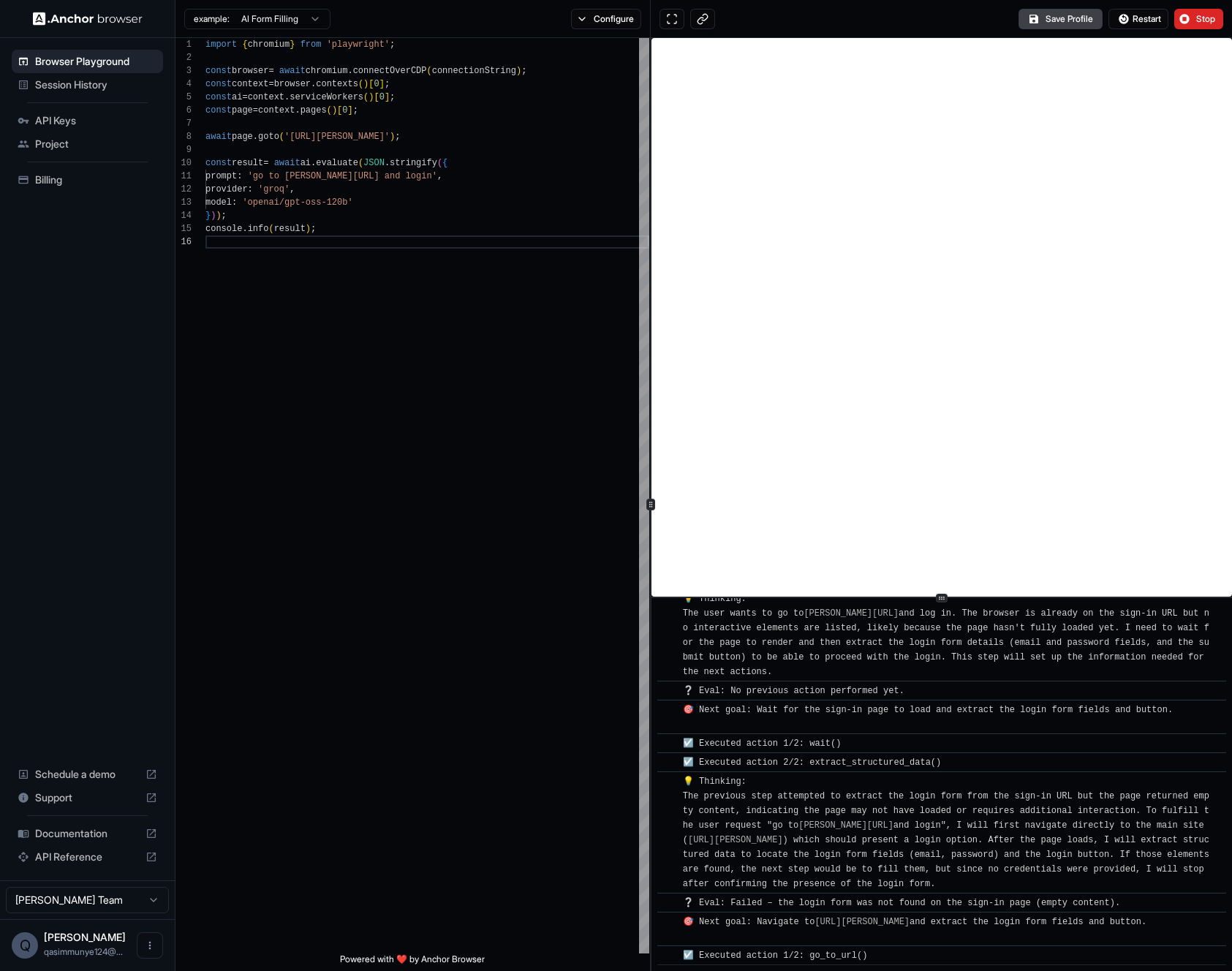
scroll to position [72, 0]
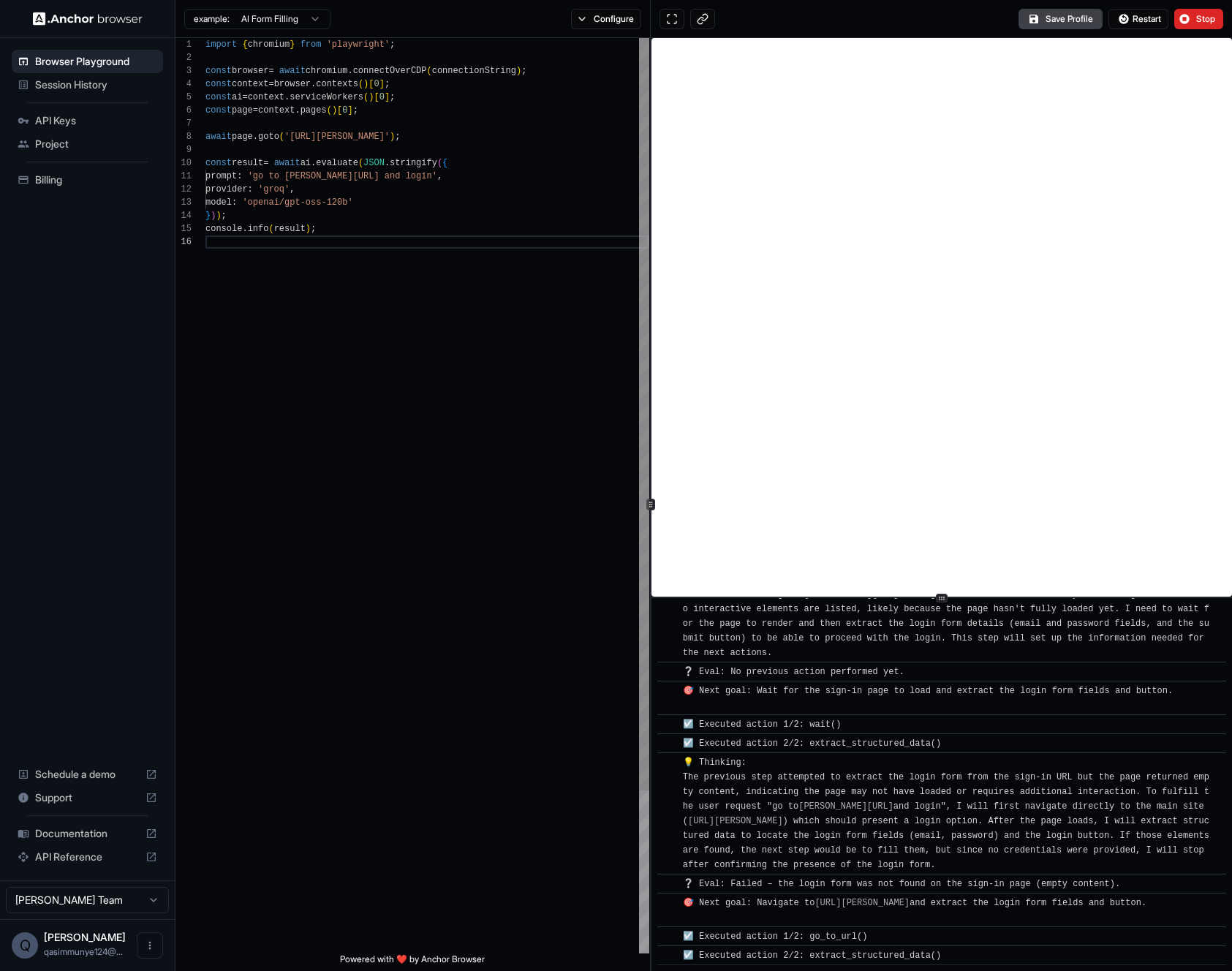
click at [365, 192] on div "import { chromium } from 'playwright' ; const browser = await chromium . connec…" at bounding box center [427, 594] width 443 height 1112
drag, startPoint x: 390, startPoint y: 176, endPoint x: 342, endPoint y: 175, distance: 48.0
click at [342, 175] on div "import { chromium } from 'playwright' ; const browser = await chromium . connec…" at bounding box center [427, 594] width 443 height 1112
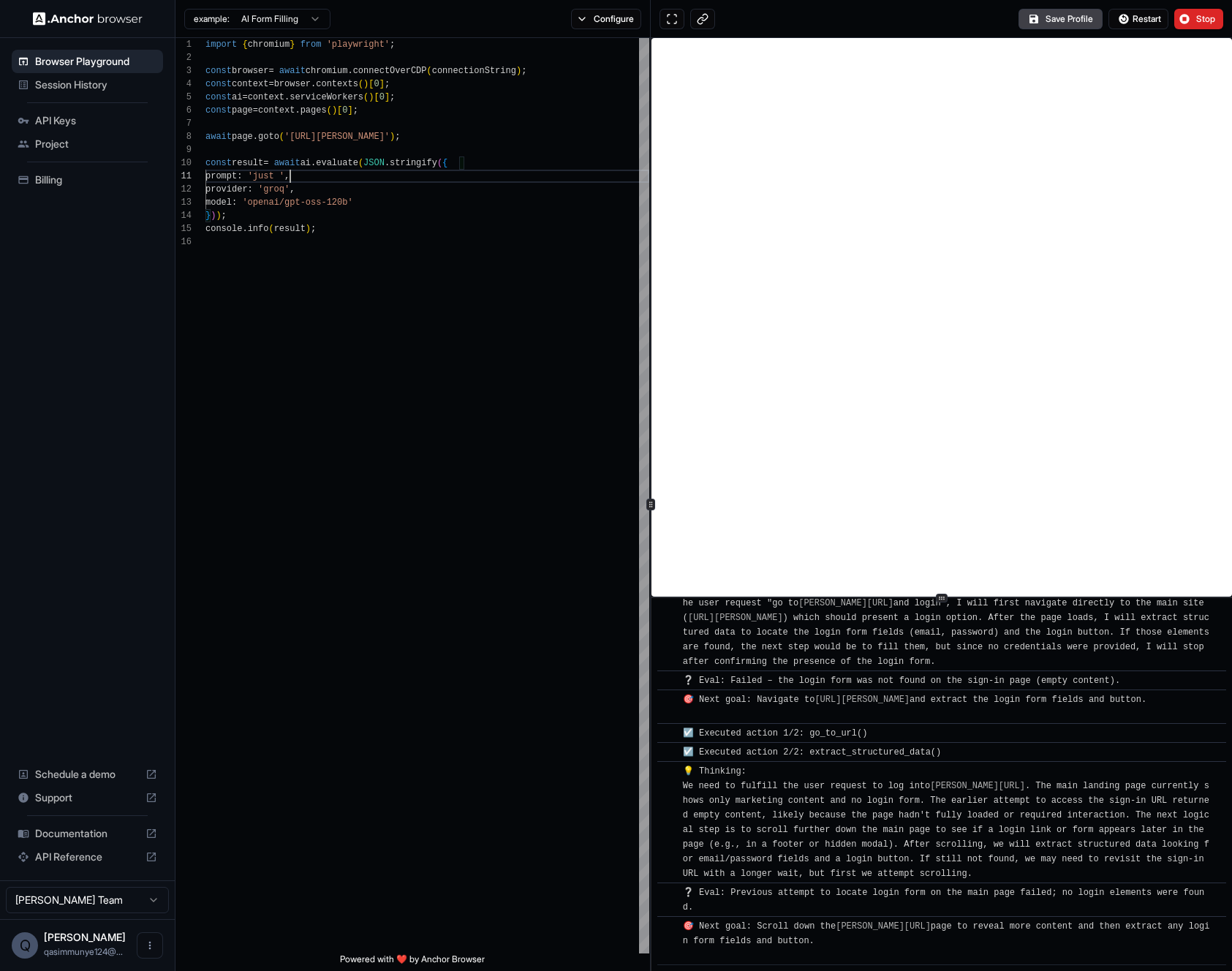
scroll to position [294, 0]
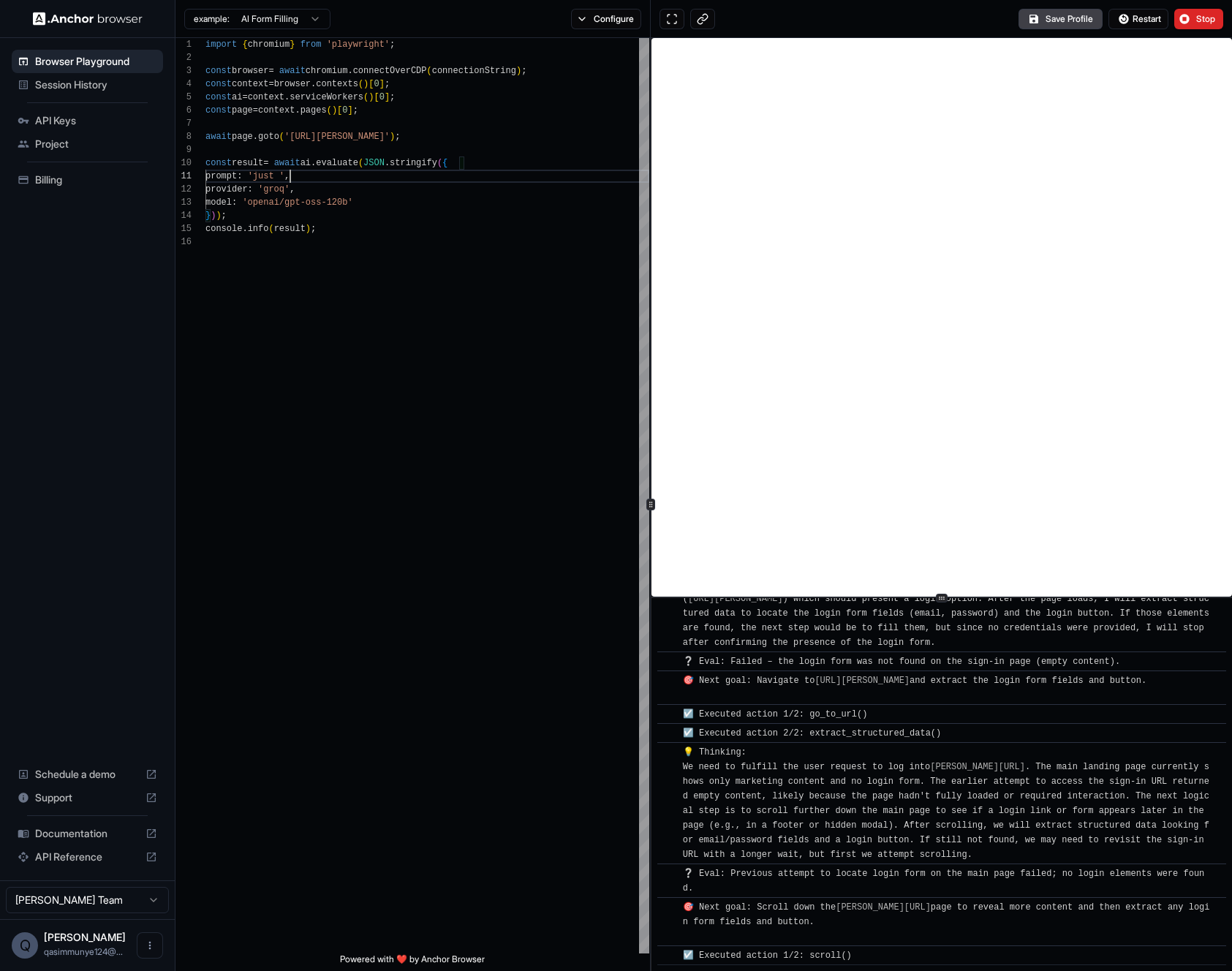
type textarea "**********"
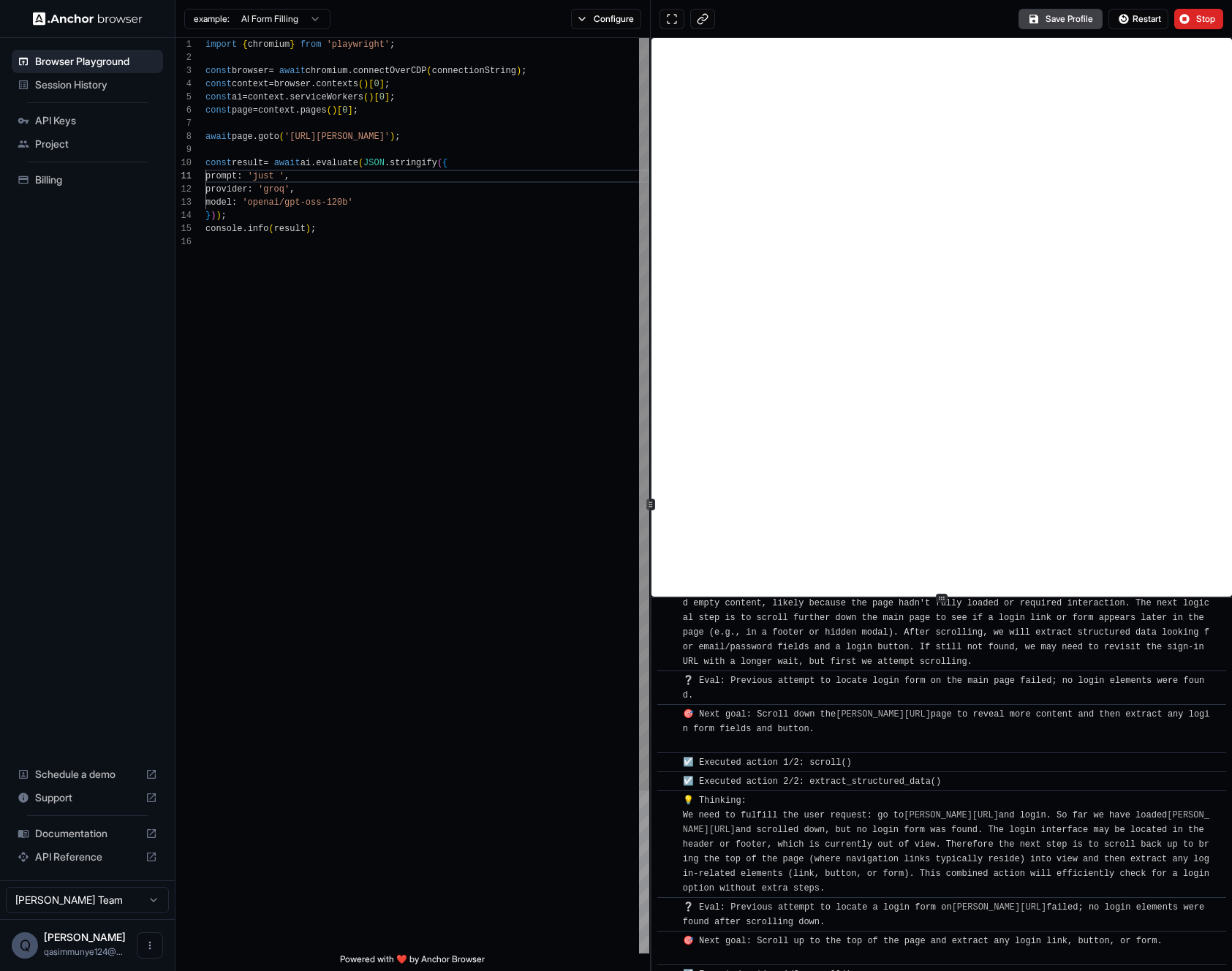
scroll to position [506, 0]
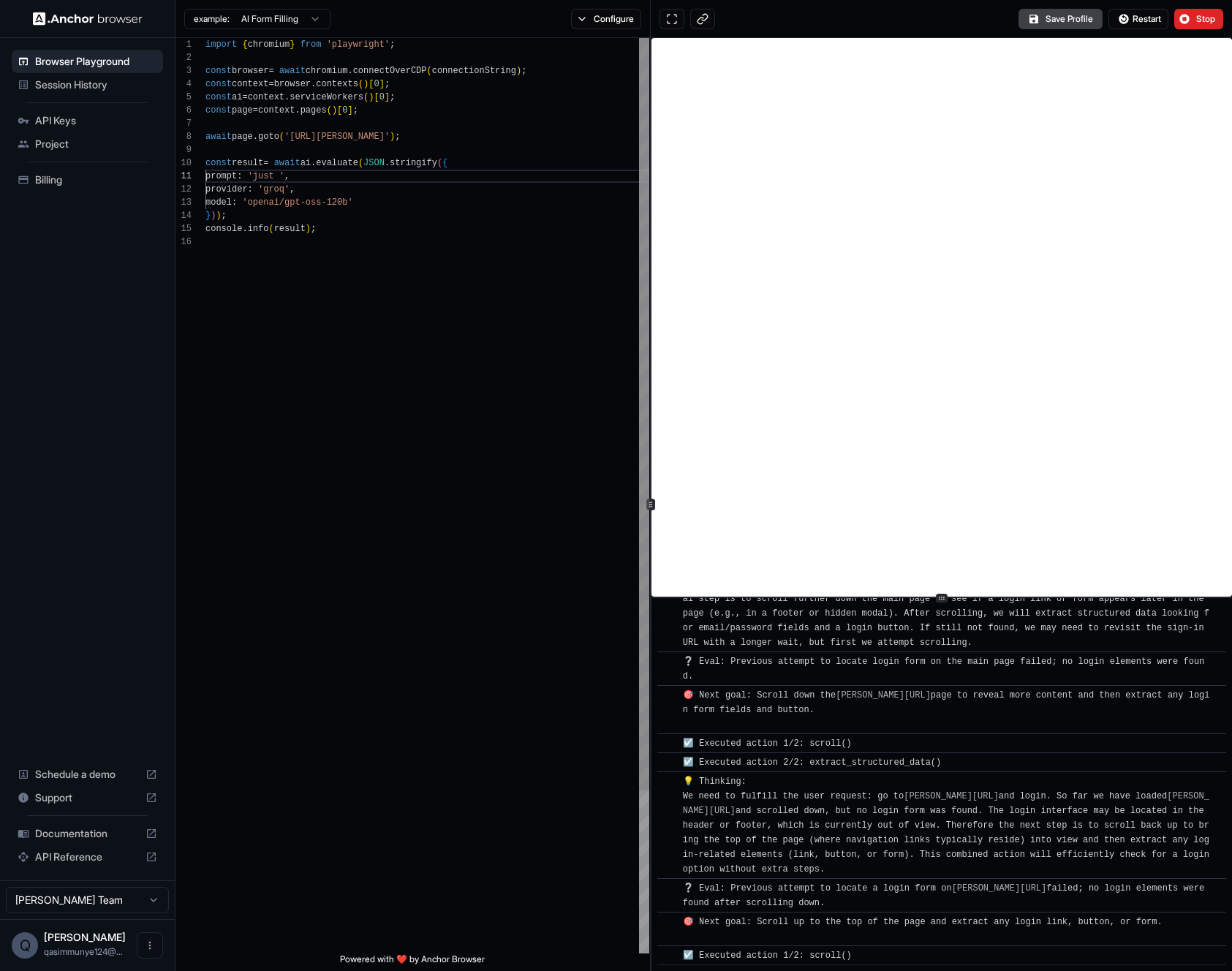
click at [471, 203] on div "import { chromium } from 'playwright' ; const browser = await chromium . connec…" at bounding box center [427, 594] width 443 height 1112
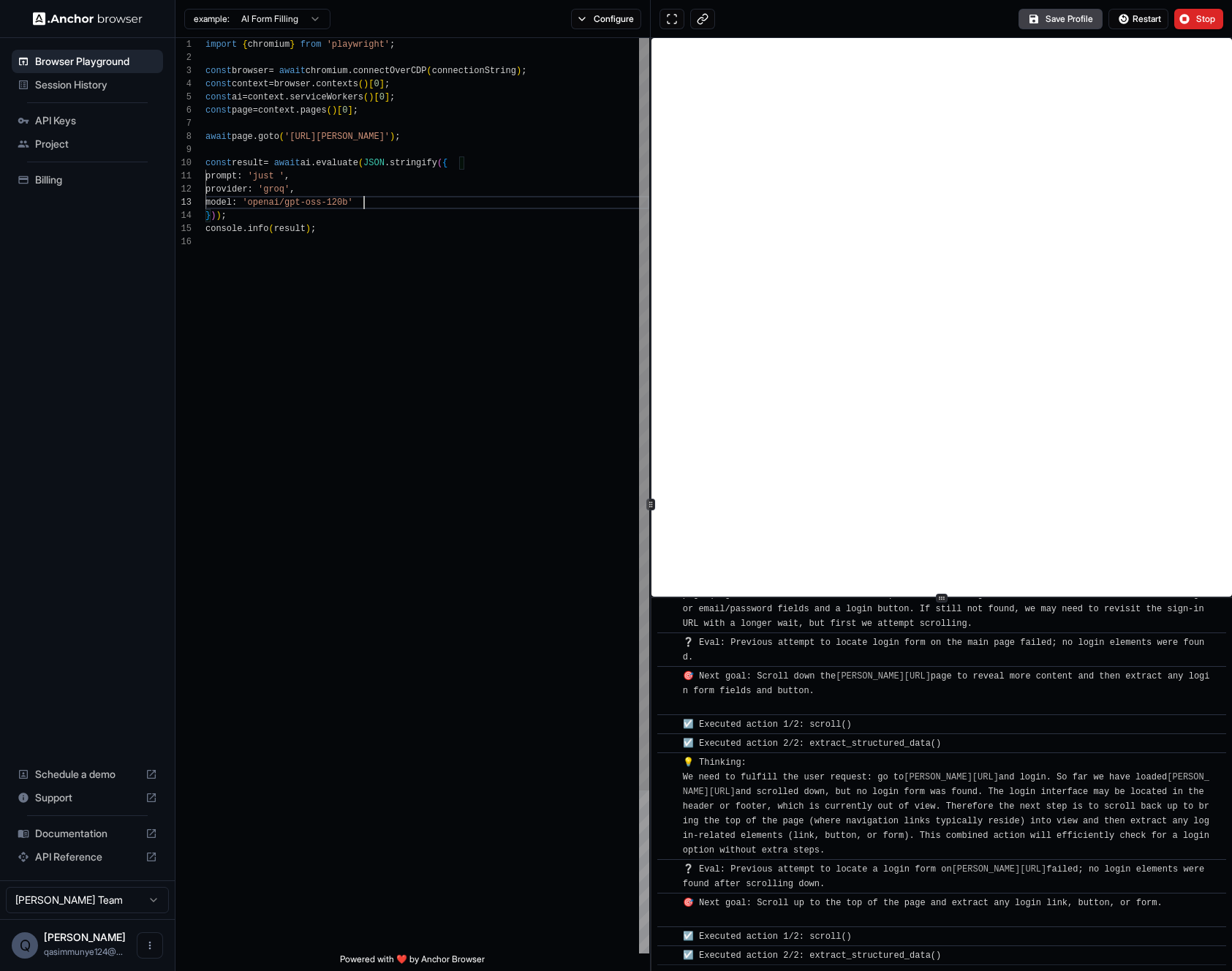
click at [378, 270] on div "import { chromium } from 'playwright' ; const browser = await chromium . connec…" at bounding box center [427, 594] width 443 height 1112
drag, startPoint x: 343, startPoint y: 184, endPoint x: 343, endPoint y: 198, distance: 14.0
click at [343, 198] on div "import { chromium } from 'playwright' ; const browser = await chromium . connec…" at bounding box center [427, 594] width 443 height 1112
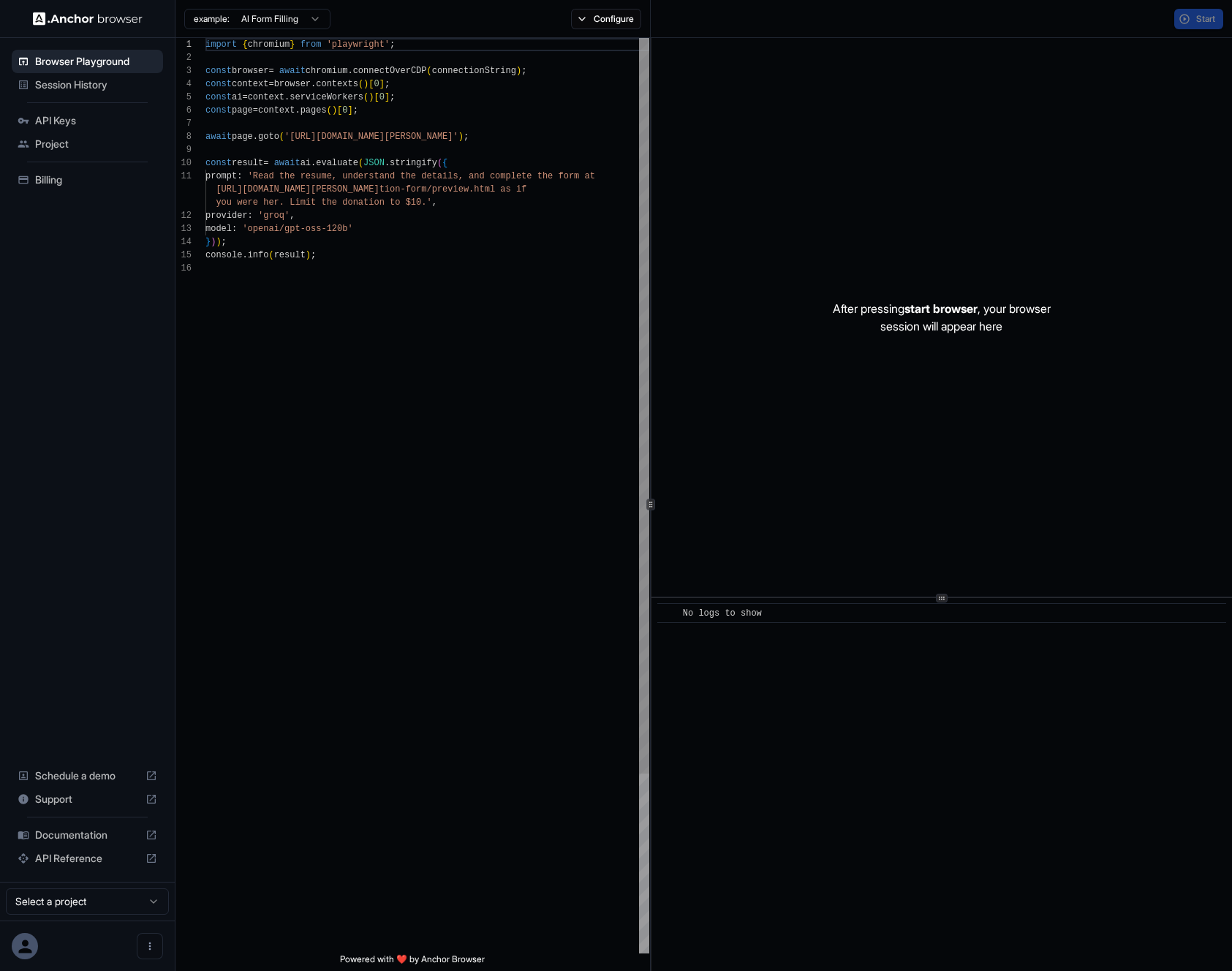
scroll to position [132, 0]
click at [398, 219] on div "import { chromium } from 'playwright' ; const browser = await chromium . connec…" at bounding box center [427, 607] width 443 height 1139
drag, startPoint x: 501, startPoint y: 135, endPoint x: 340, endPoint y: 137, distance: 161.0
click at [340, 137] on div "import { chromium } from 'playwright' ; const browser = await chromium . connec…" at bounding box center [427, 607] width 443 height 1139
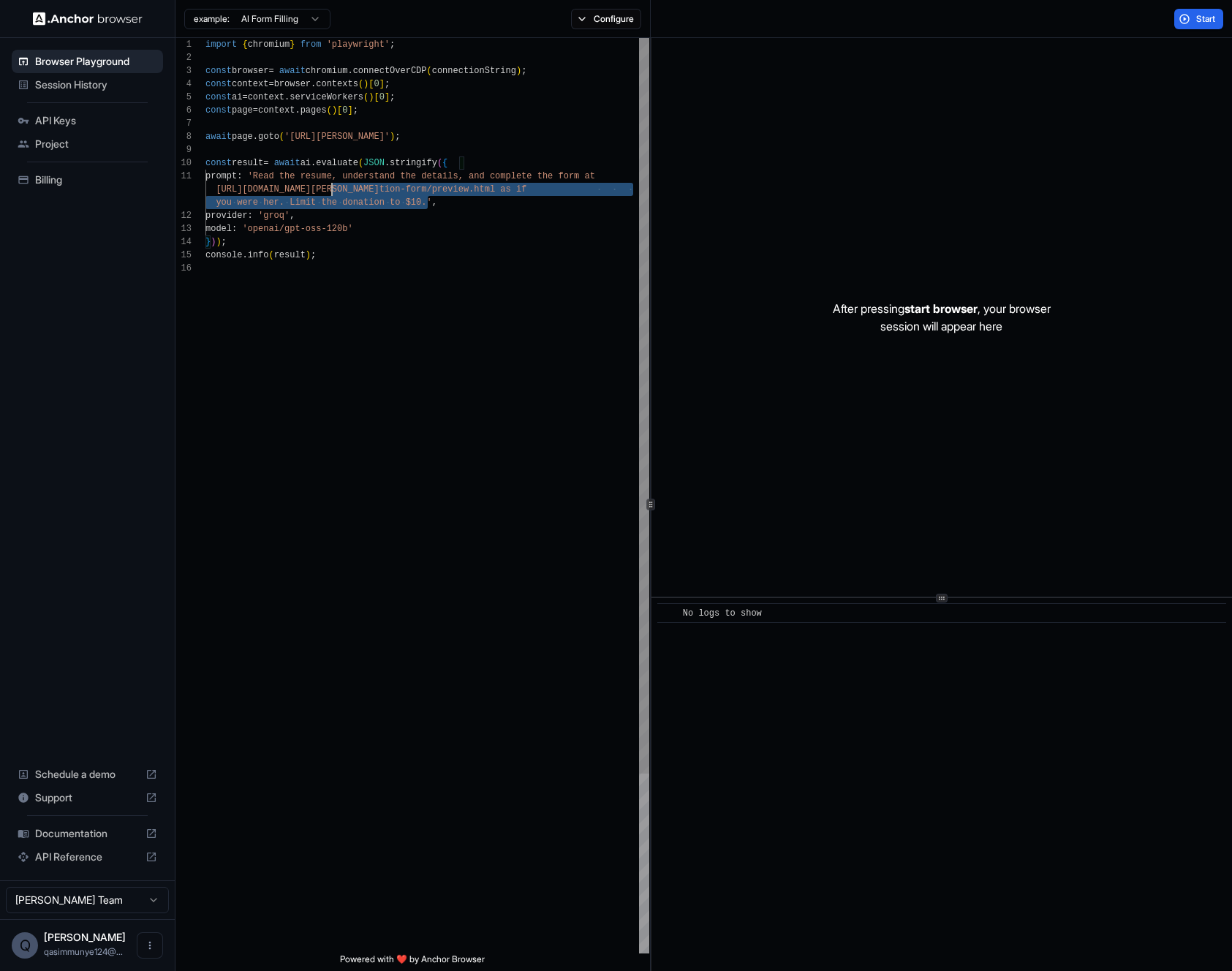
scroll to position [0, 0]
drag, startPoint x: 427, startPoint y: 205, endPoint x: 265, endPoint y: 176, distance: 164.6
click at [265, 176] on div "import { chromium } from 'playwright' ; const browser = await chromium . connec…" at bounding box center [427, 607] width 443 height 1139
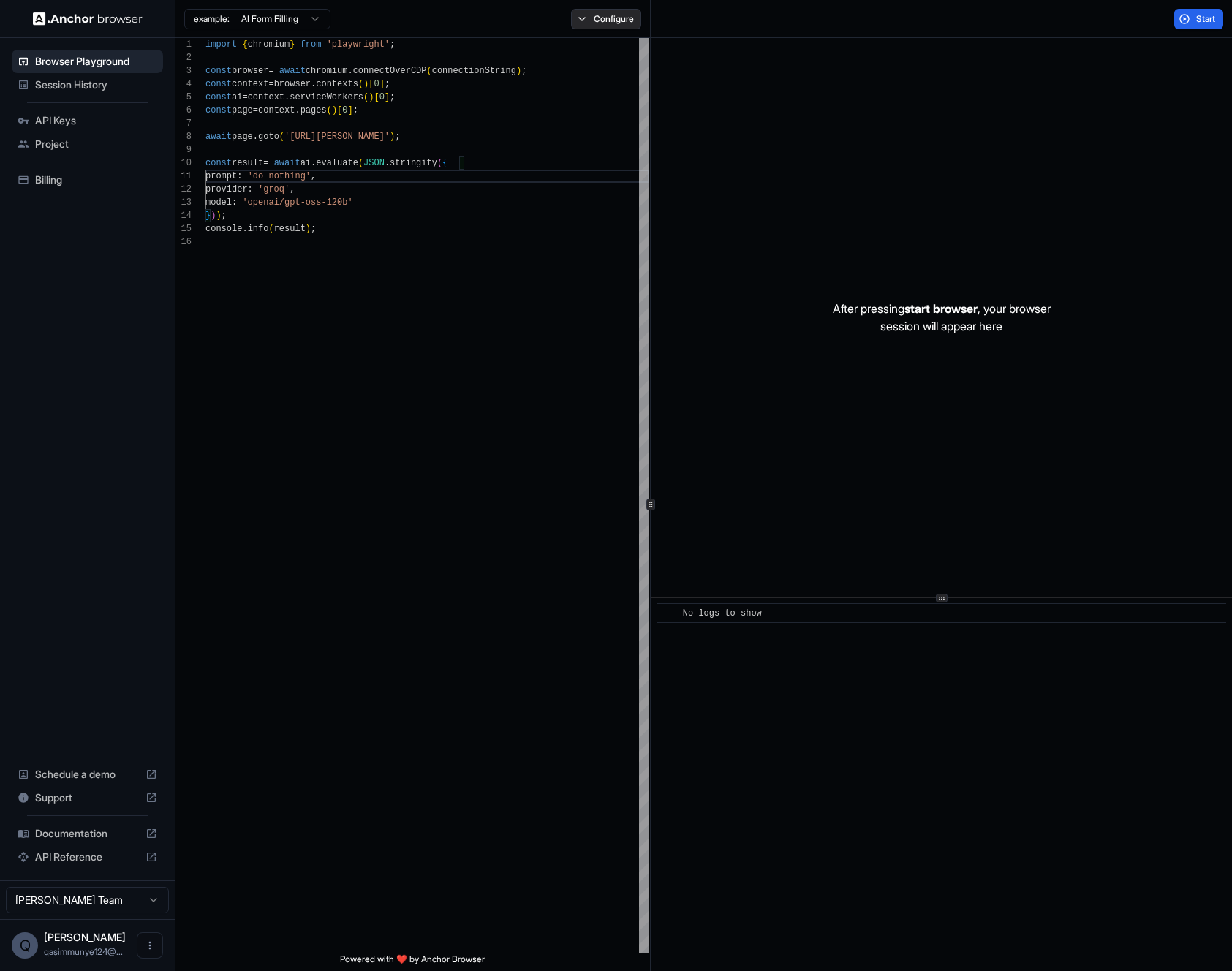
type textarea "**********"
click at [595, 22] on button "Configure" at bounding box center [606, 19] width 71 height 21
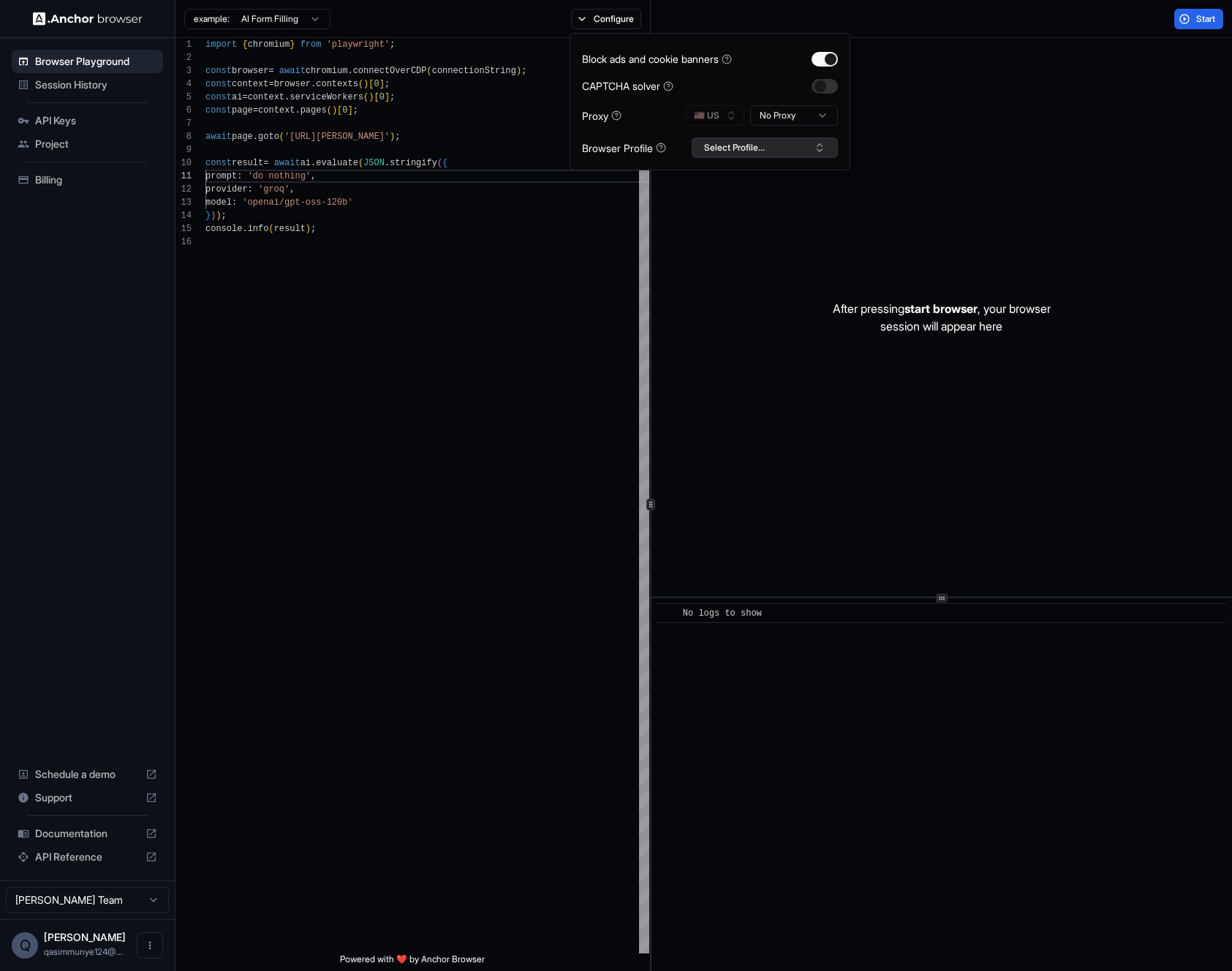
click at [733, 142] on button "Select Profile..." at bounding box center [765, 147] width 146 height 21
type input "*******"
click at [734, 233] on button "Create "NewRole"" at bounding box center [765, 231] width 133 height 26
click at [771, 122] on body "**********" at bounding box center [616, 486] width 1232 height 971
click at [721, 119] on button "🇺🇸 US" at bounding box center [715, 115] width 59 height 21
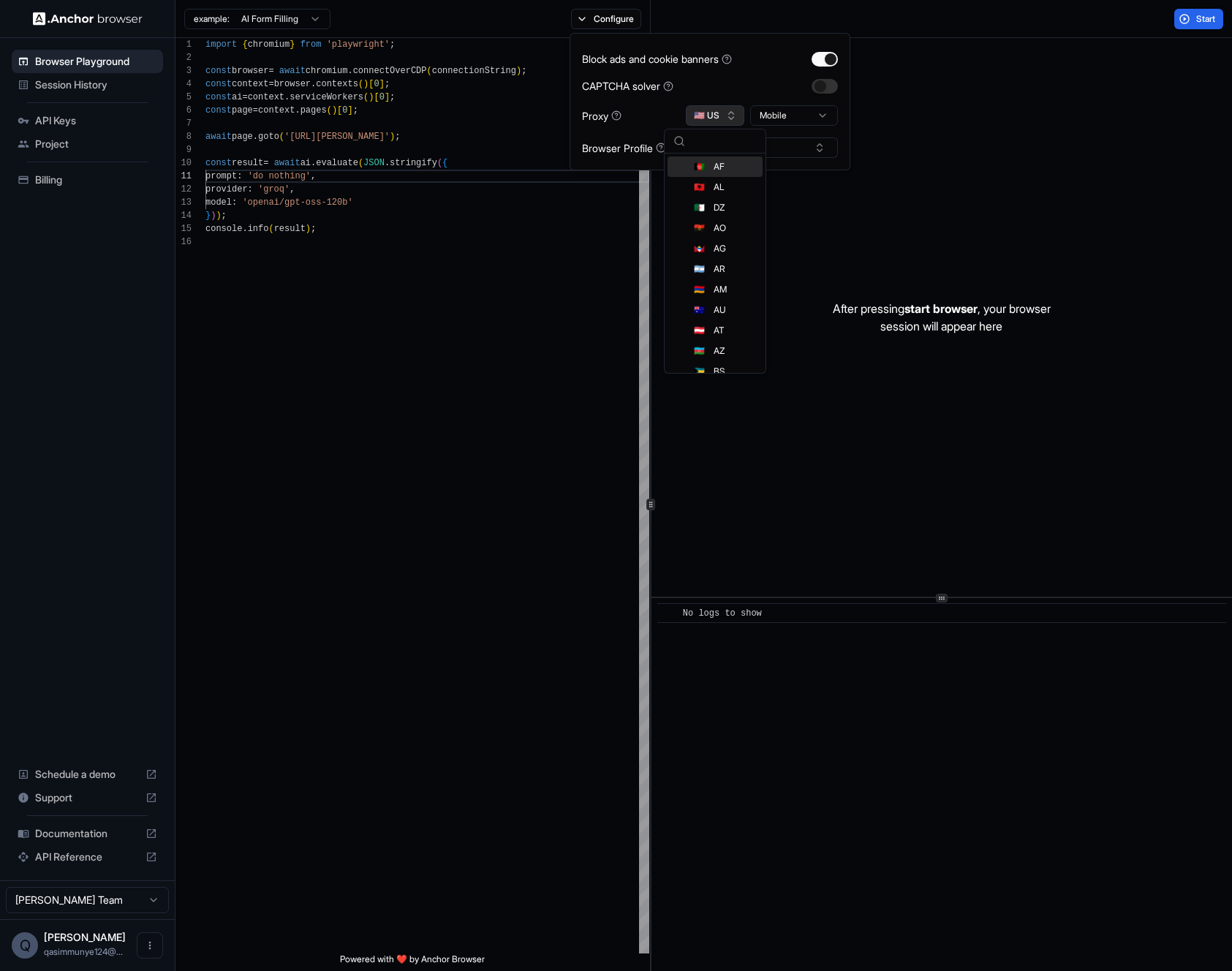
click at [721, 119] on button "🇺🇸 US" at bounding box center [715, 115] width 59 height 21
click at [589, 19] on button "Configure" at bounding box center [606, 19] width 71 height 21
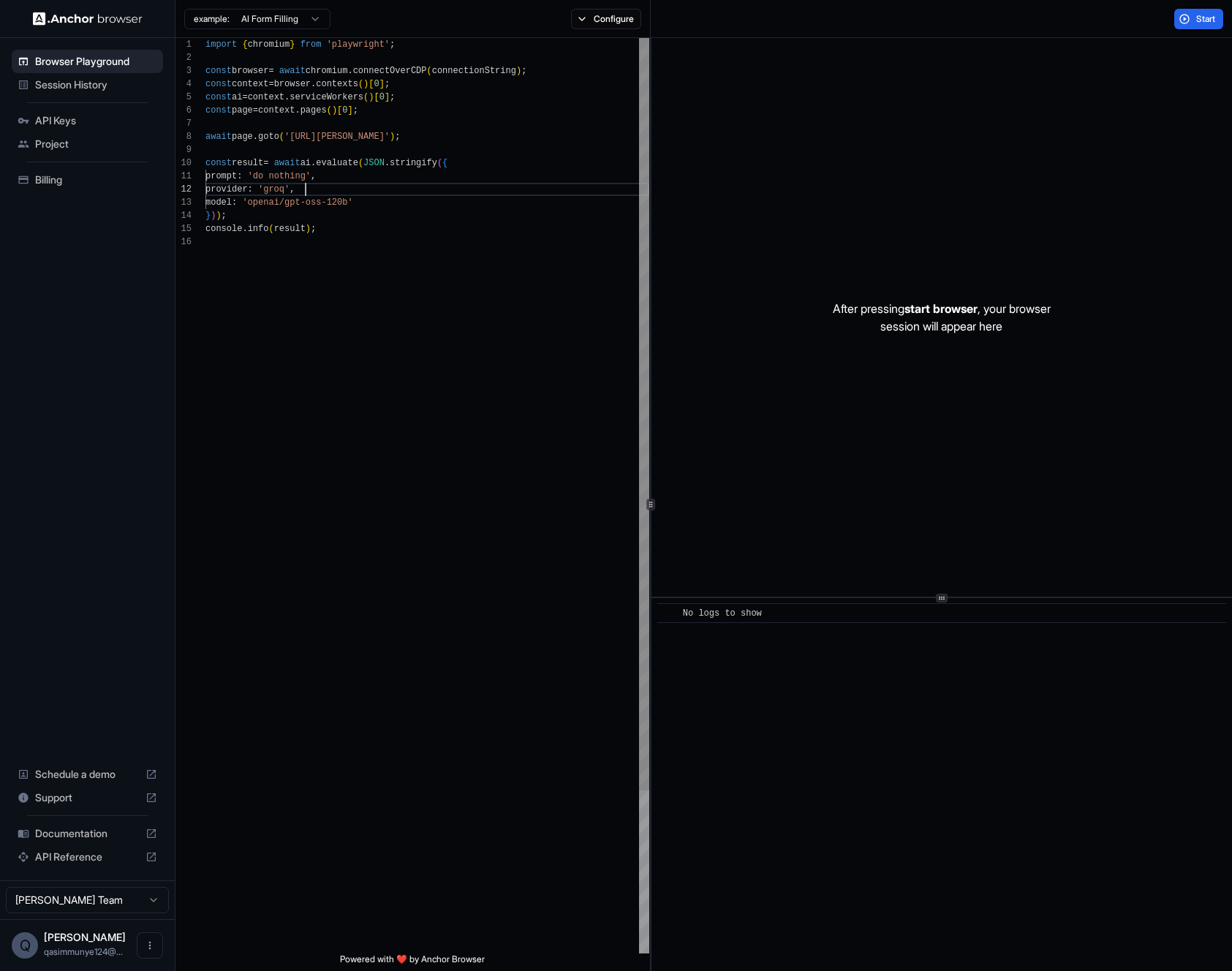
click at [560, 194] on div "import { chromium } from 'playwright' ; const browser = await chromium . connec…" at bounding box center [427, 594] width 443 height 1112
click at [1194, 11] on button "Start" at bounding box center [1198, 19] width 49 height 21
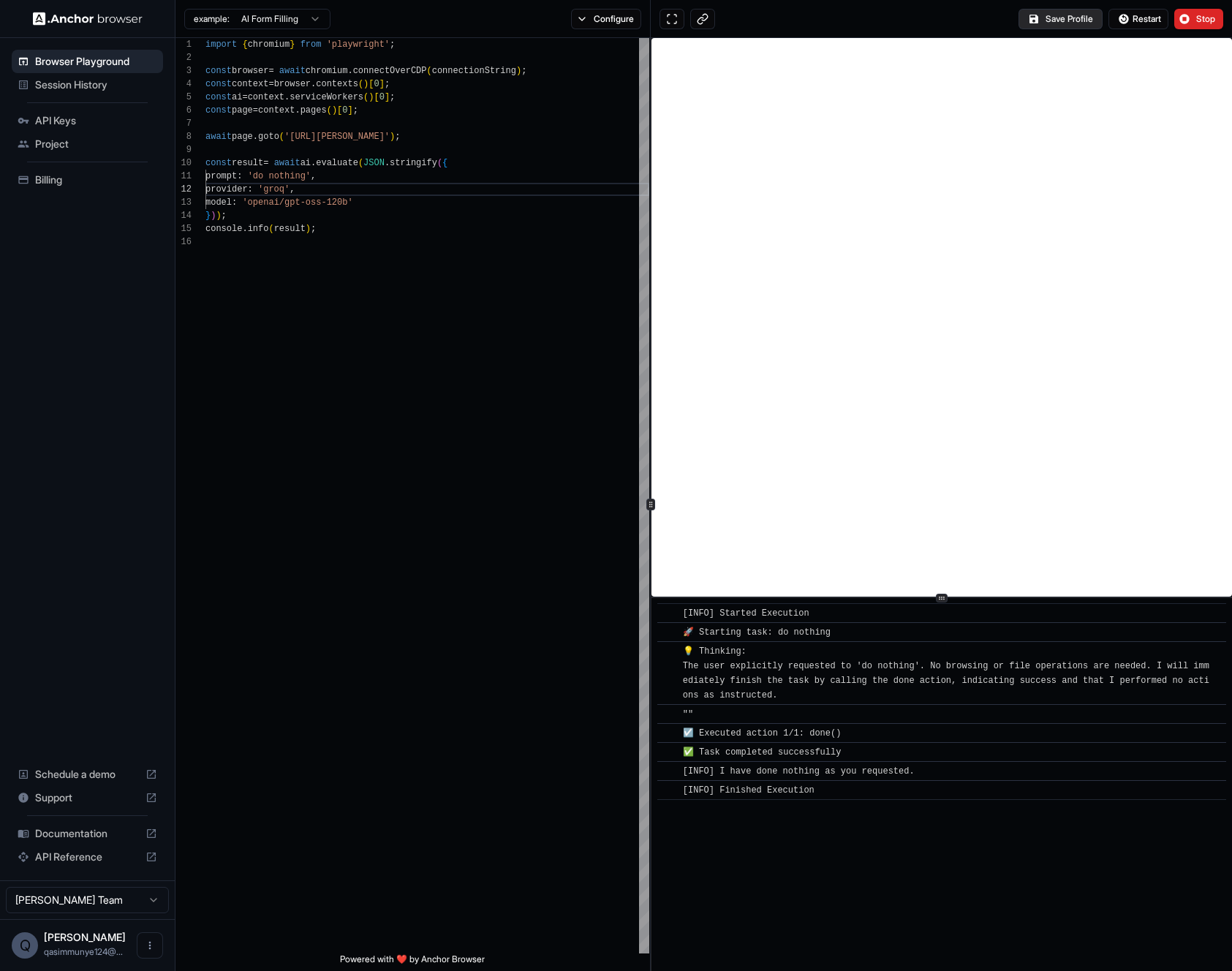
click at [1034, 22] on button "Save Profile" at bounding box center [1061, 19] width 84 height 21
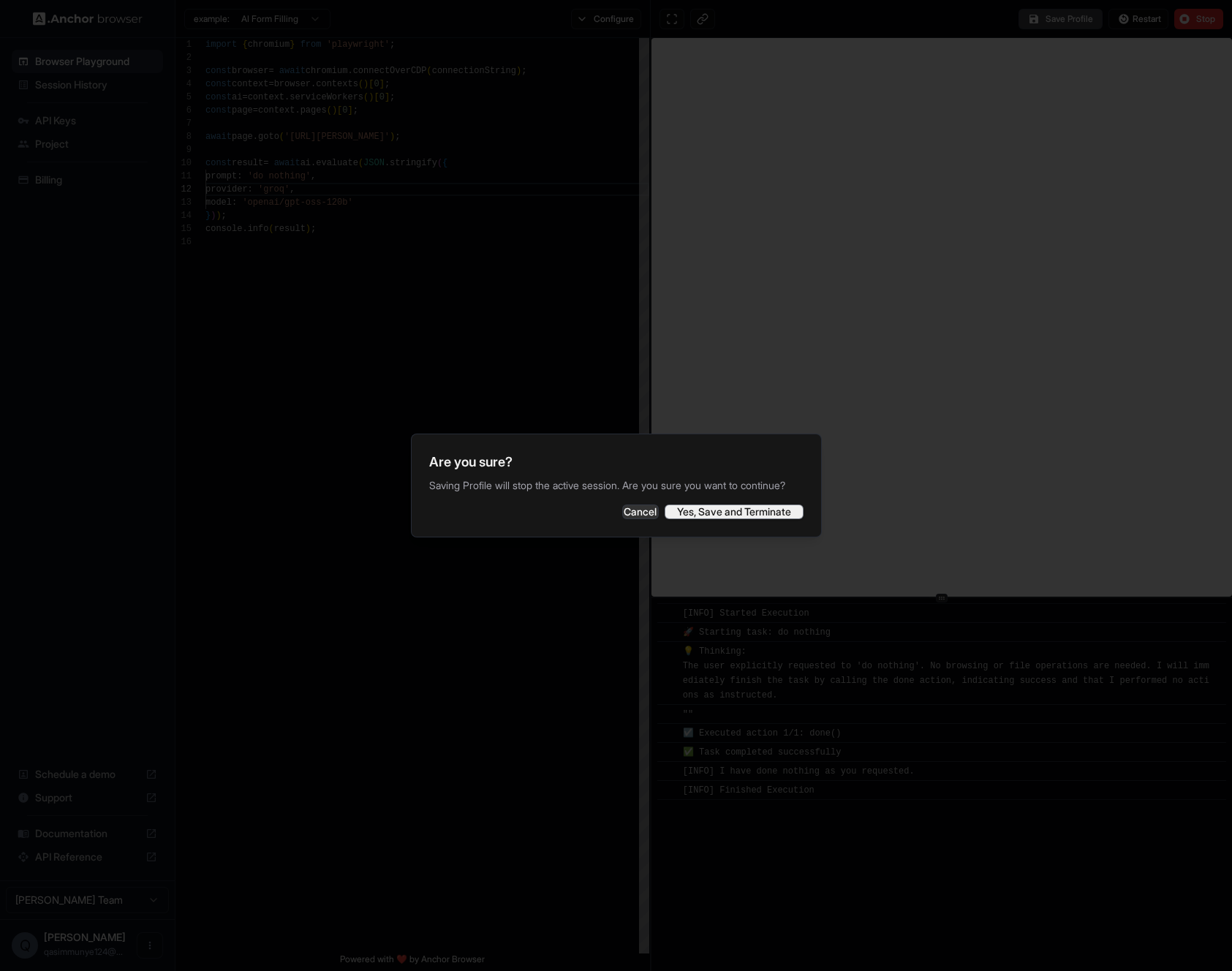
click at [745, 516] on button "Yes, Save and Terminate" at bounding box center [734, 512] width 139 height 15
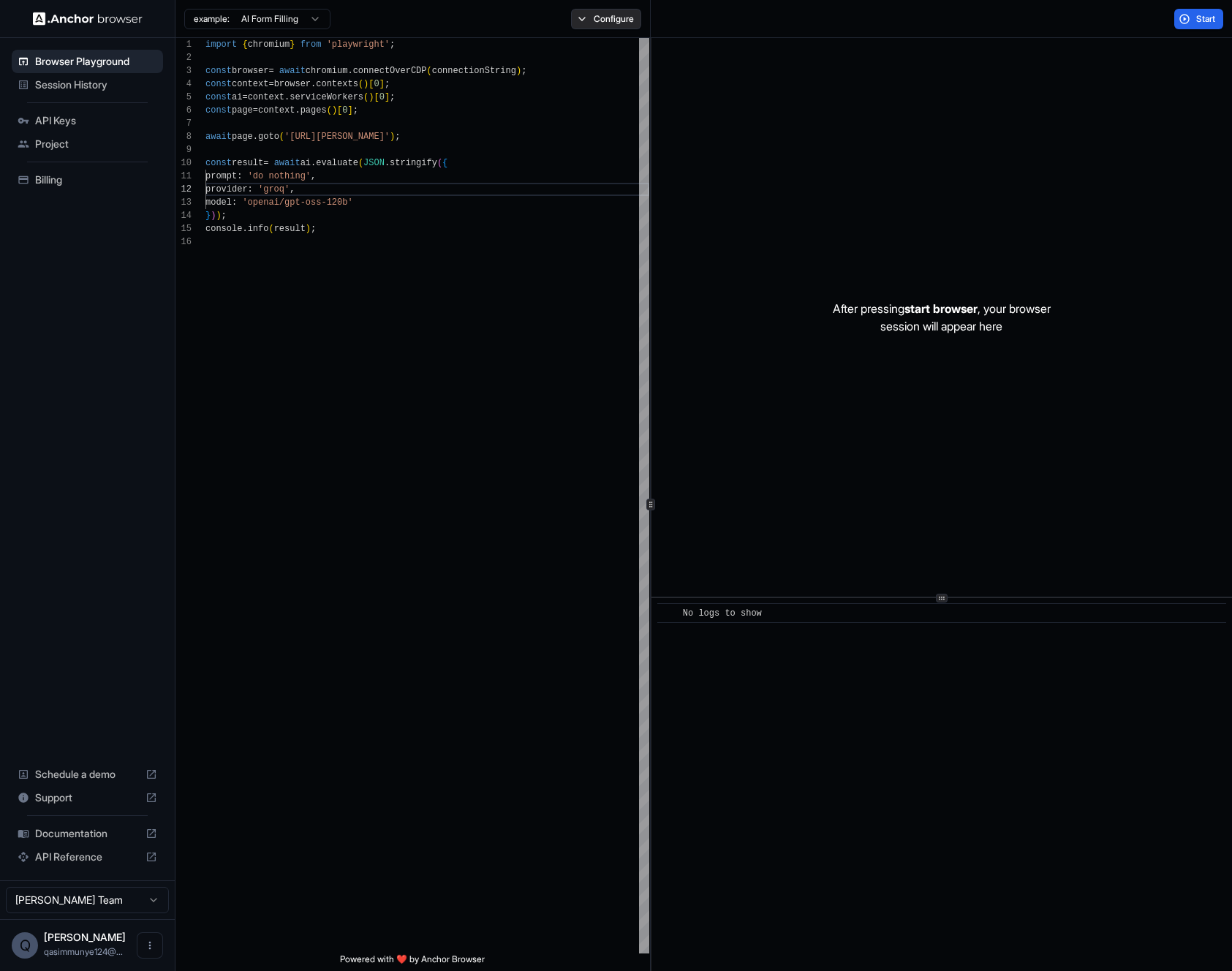
click at [606, 23] on button "Configure" at bounding box center [606, 19] width 71 height 21
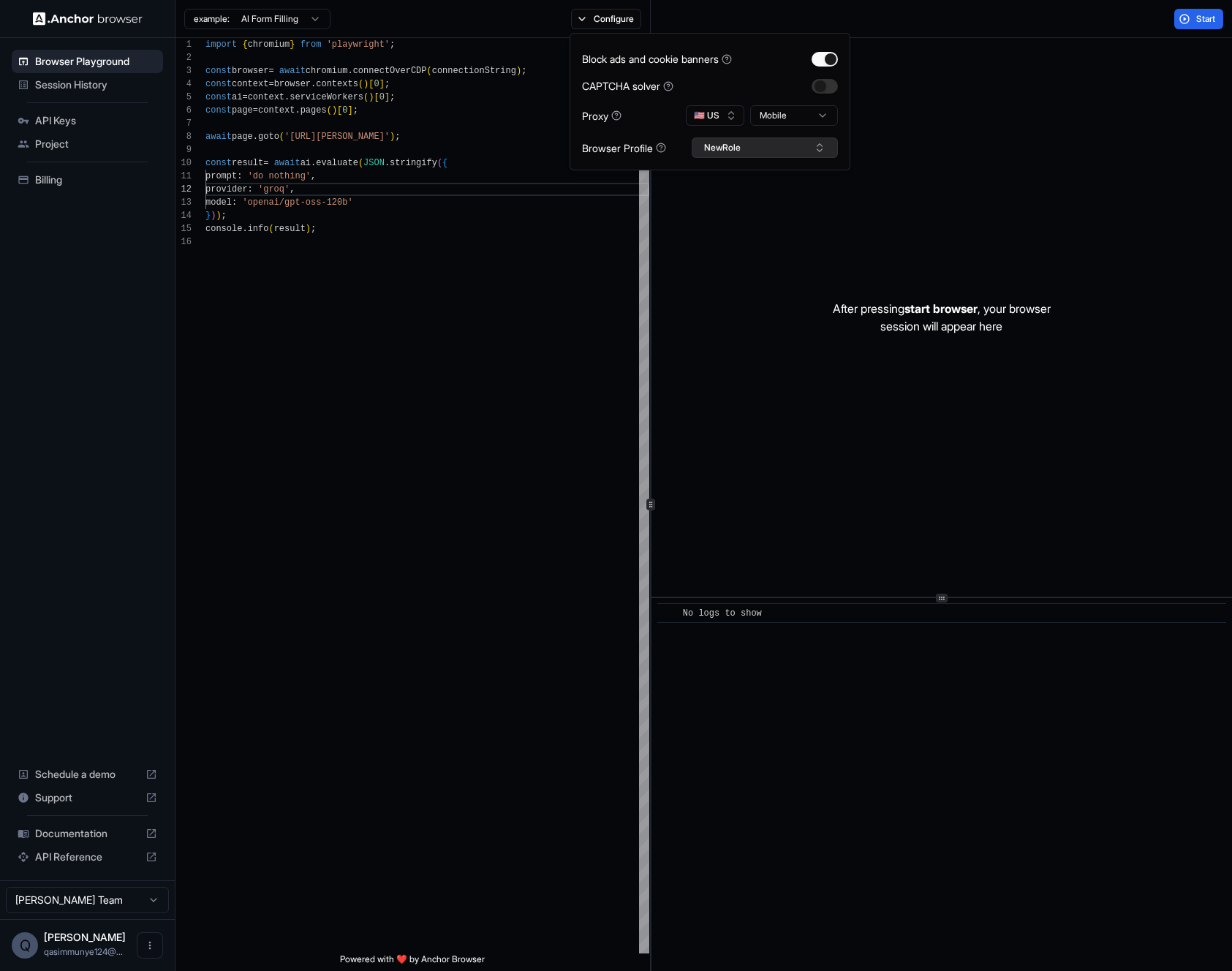
click at [712, 145] on button "NewRole" at bounding box center [765, 147] width 146 height 21
click at [717, 142] on button "NewRole" at bounding box center [765, 147] width 146 height 21
click at [594, 21] on button "Configure" at bounding box center [606, 19] width 71 height 21
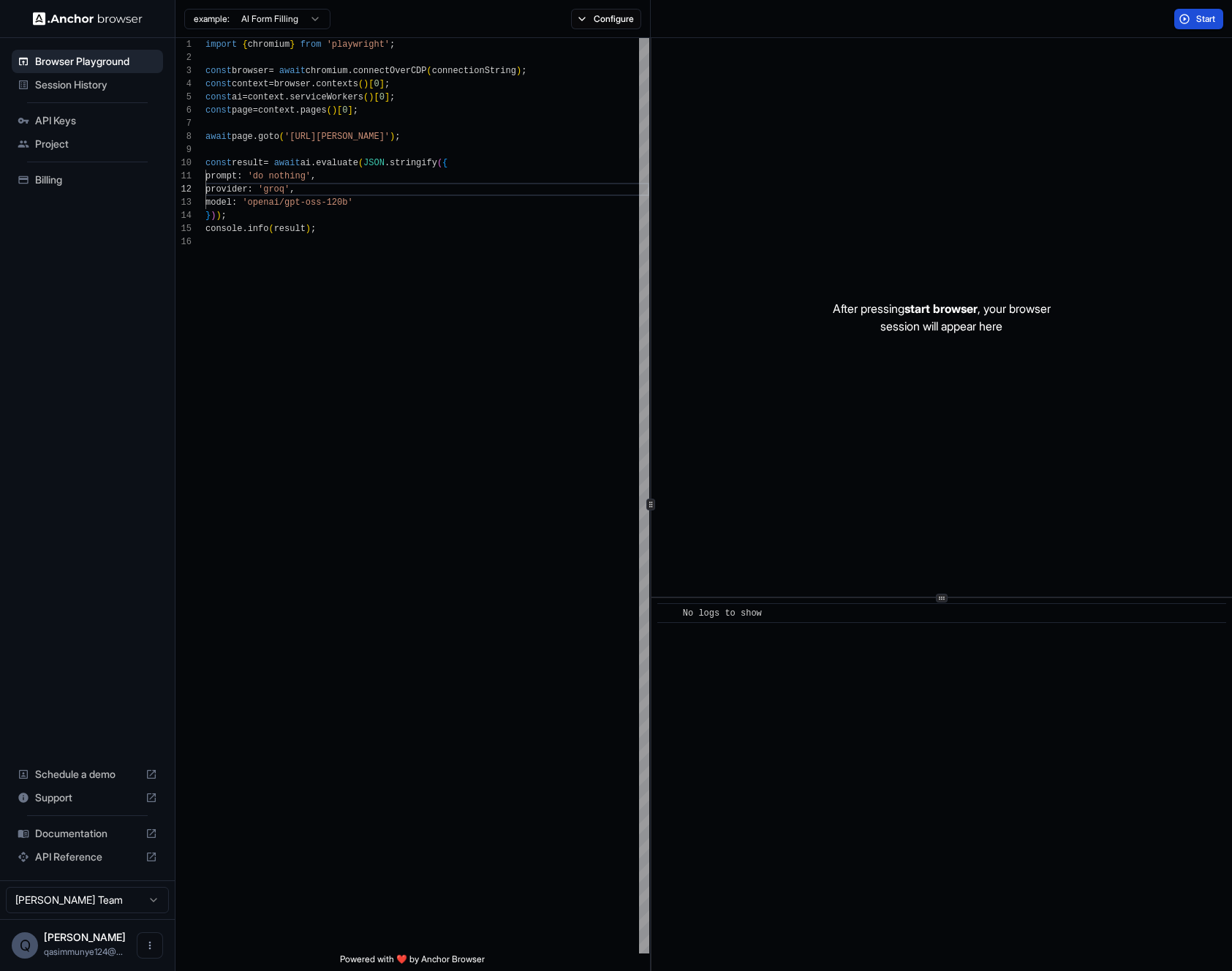
click at [1191, 17] on button "Start" at bounding box center [1198, 19] width 49 height 21
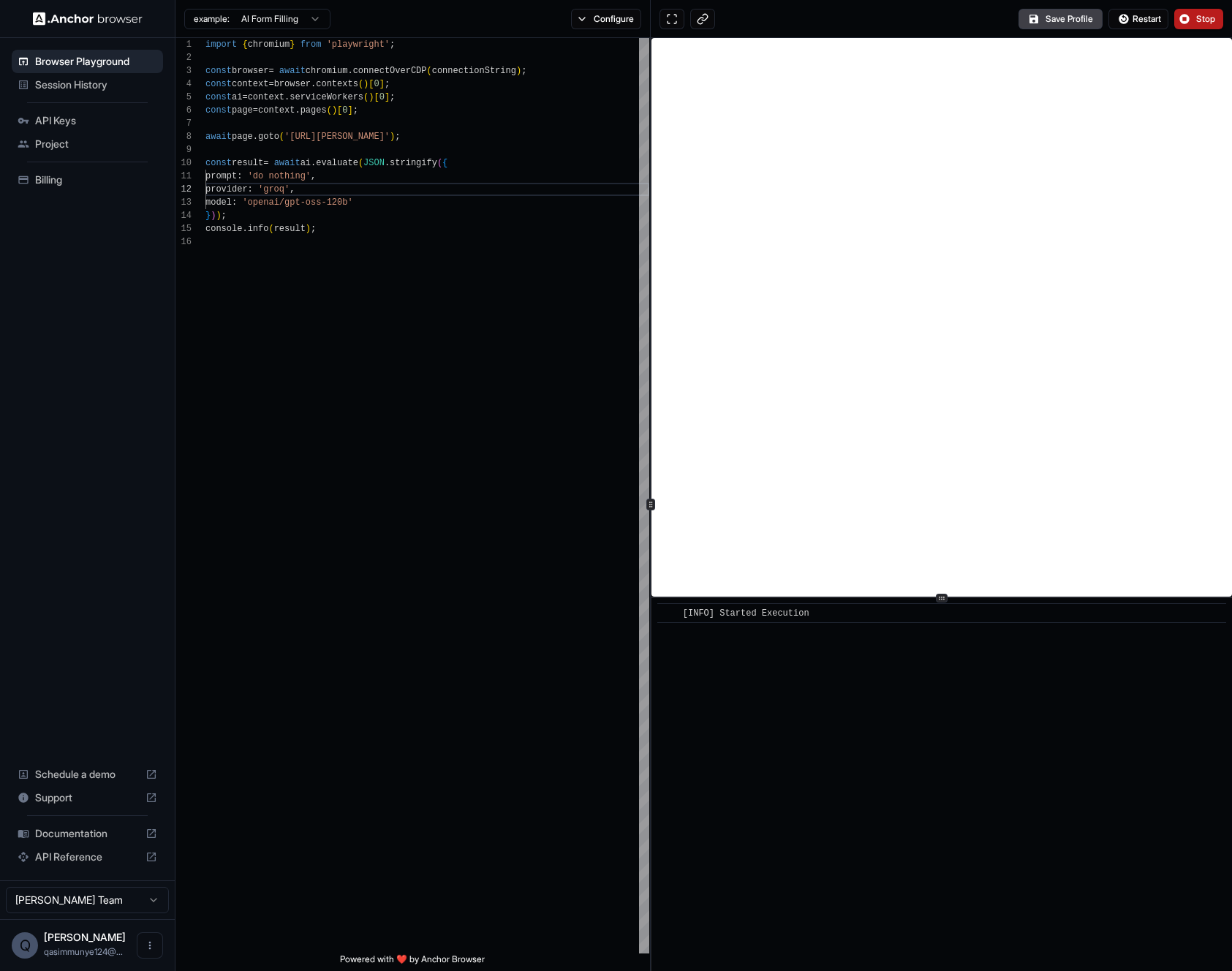
click at [1189, 20] on button "Stop" at bounding box center [1198, 19] width 49 height 21
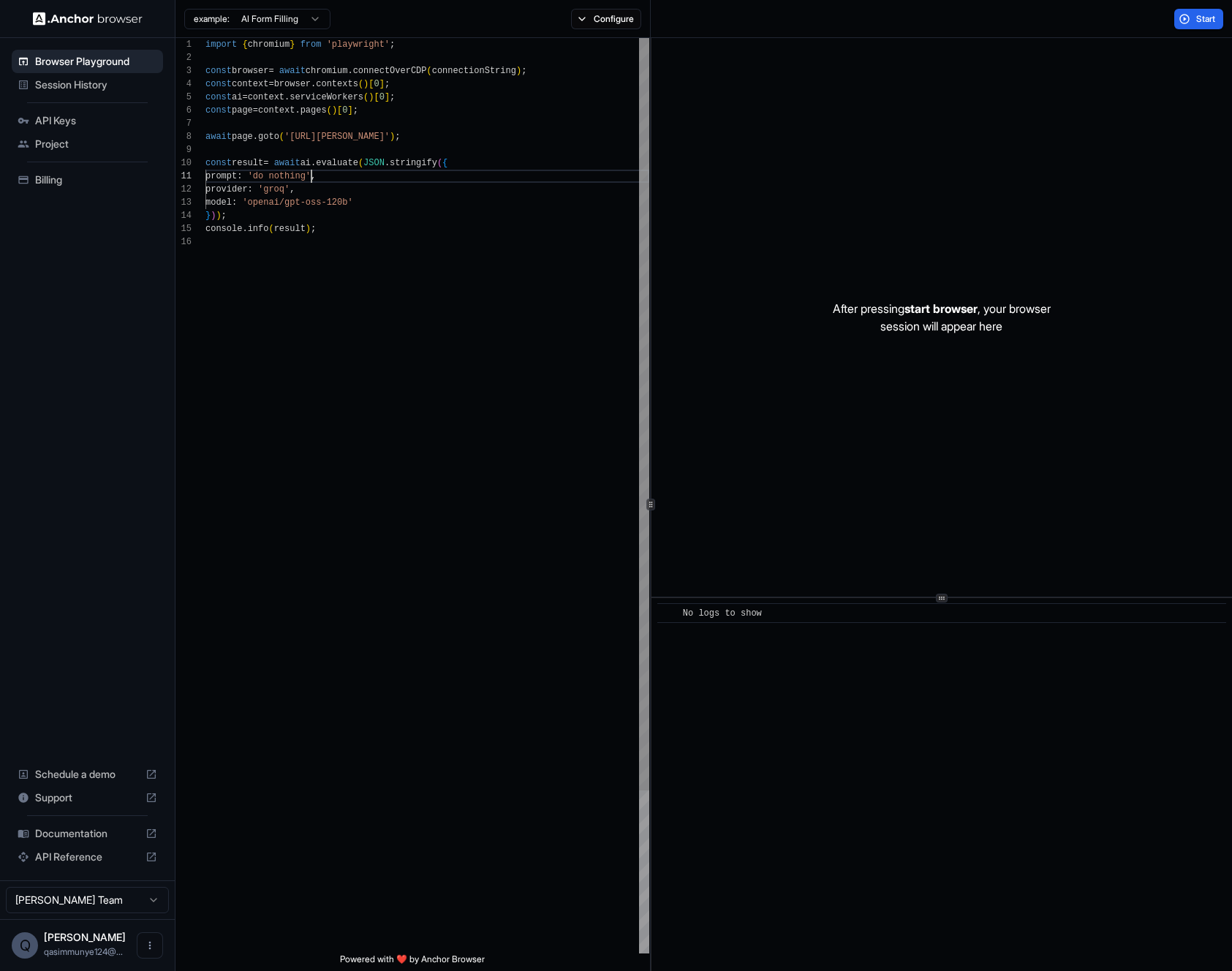
scroll to position [0, 0]
drag, startPoint x: 313, startPoint y: 173, endPoint x: 275, endPoint y: 175, distance: 38.1
click at [275, 175] on div "import { chromium } from 'playwright' ; const browser = await chromium . connec…" at bounding box center [427, 594] width 443 height 1112
drag, startPoint x: 399, startPoint y: 136, endPoint x: 295, endPoint y: 140, distance: 104.1
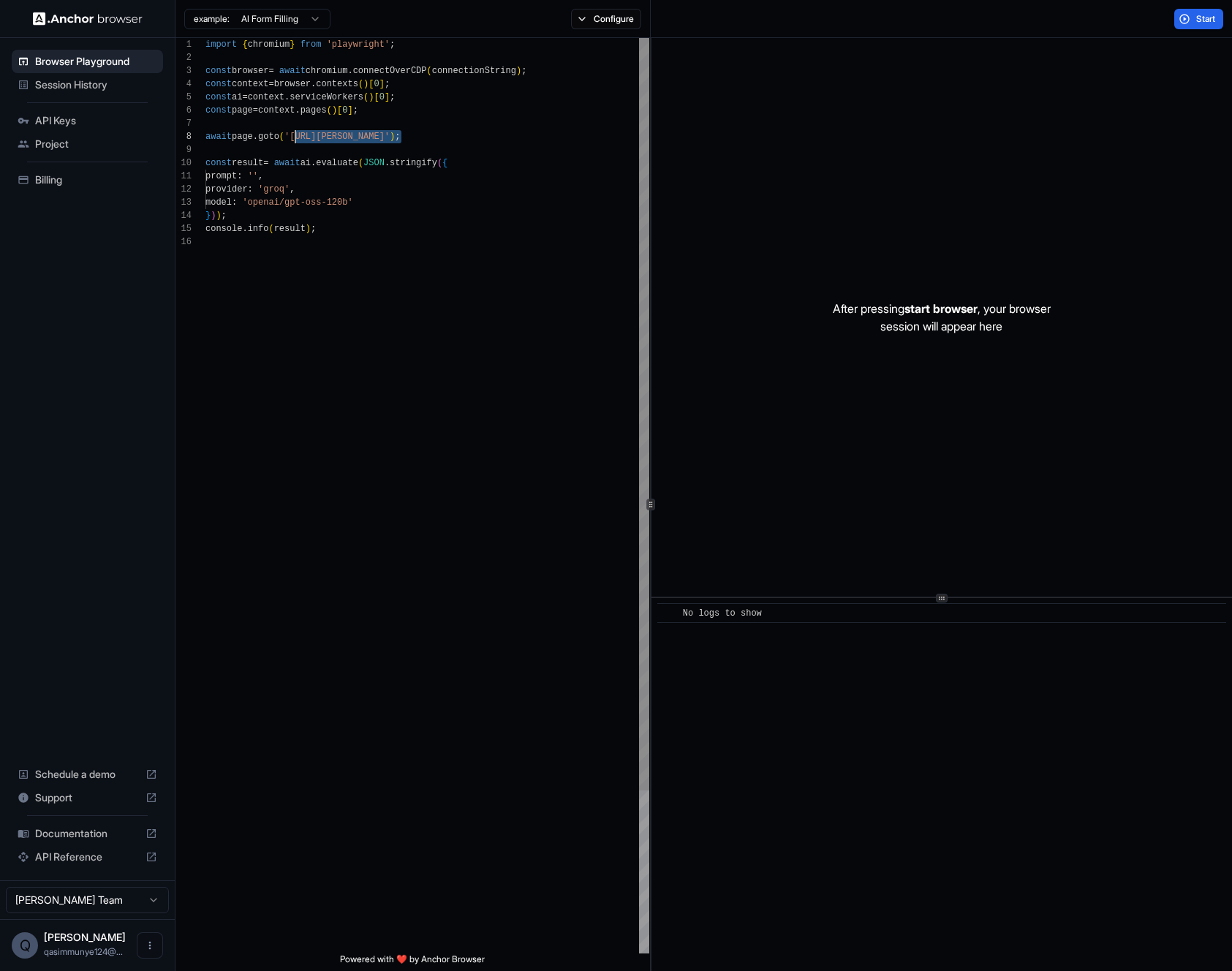
click at [295, 140] on div "import { chromium } from 'playwright' ; const browser = await chromium . connec…" at bounding box center [427, 594] width 443 height 1112
click at [272, 171] on div "import { chromium } from 'playwright' ; const browser = await chromium . connec…" at bounding box center [427, 594] width 443 height 1112
click at [1175, 13] on button "Start" at bounding box center [1198, 19] width 49 height 21
click at [520, 366] on div "import { chromium } from 'playwright' ; const browser = await chromium . connec…" at bounding box center [427, 594] width 443 height 1112
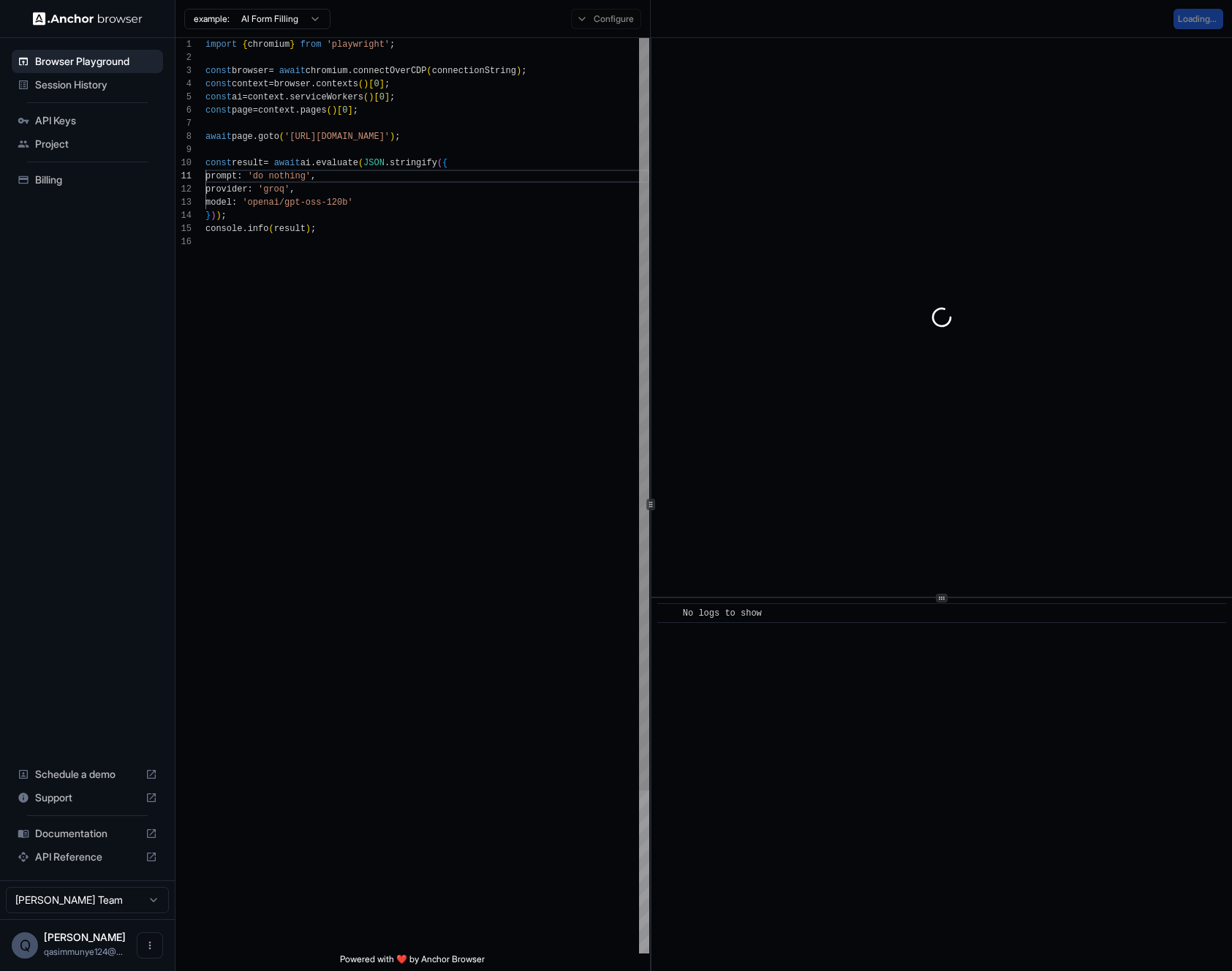
scroll to position [66, 0]
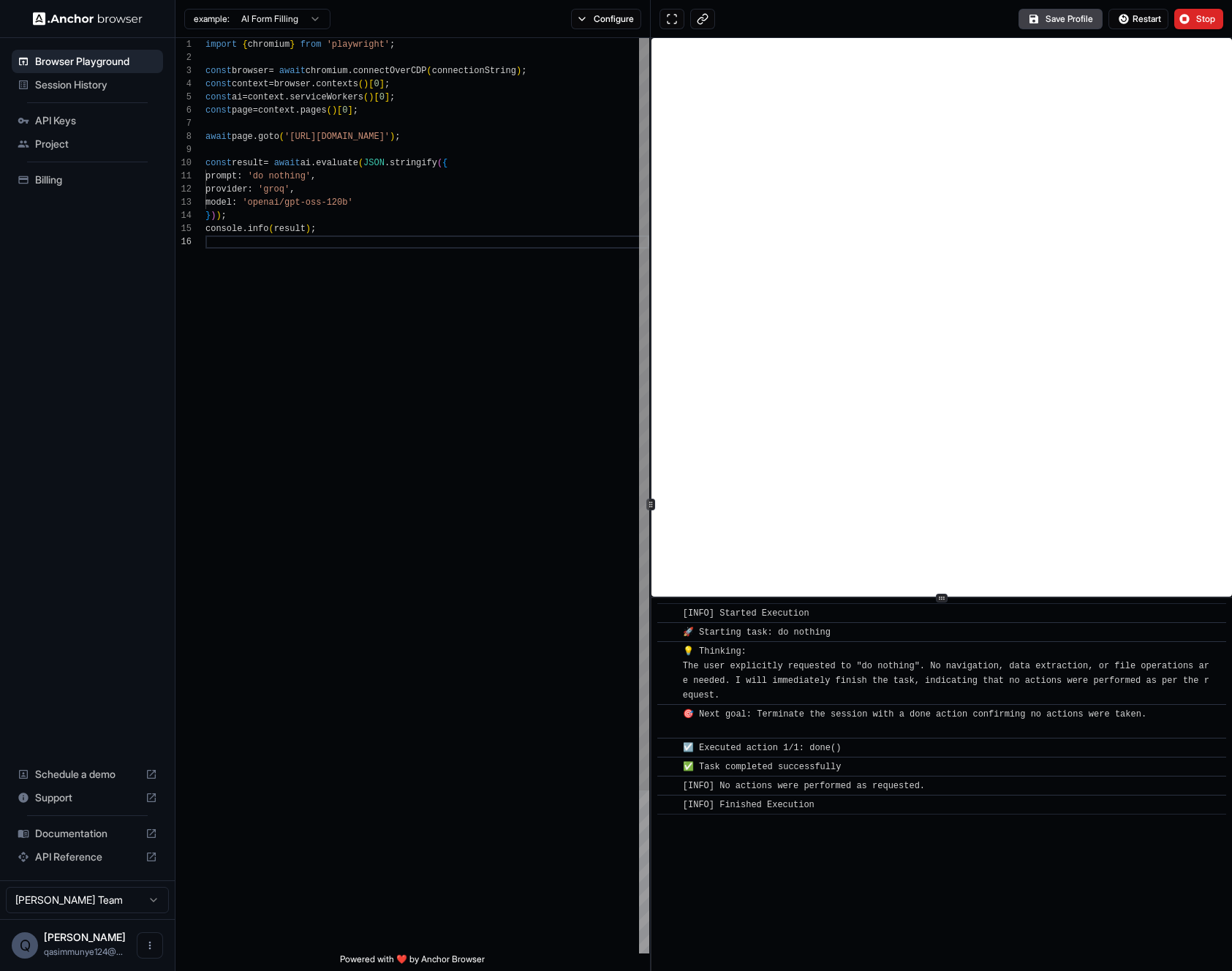
click at [542, 346] on div "import { chromium } from 'playwright' ; const browser = await chromium . connec…" at bounding box center [427, 594] width 443 height 1112
click at [1070, 13] on button "Save Profile" at bounding box center [1061, 19] width 84 height 21
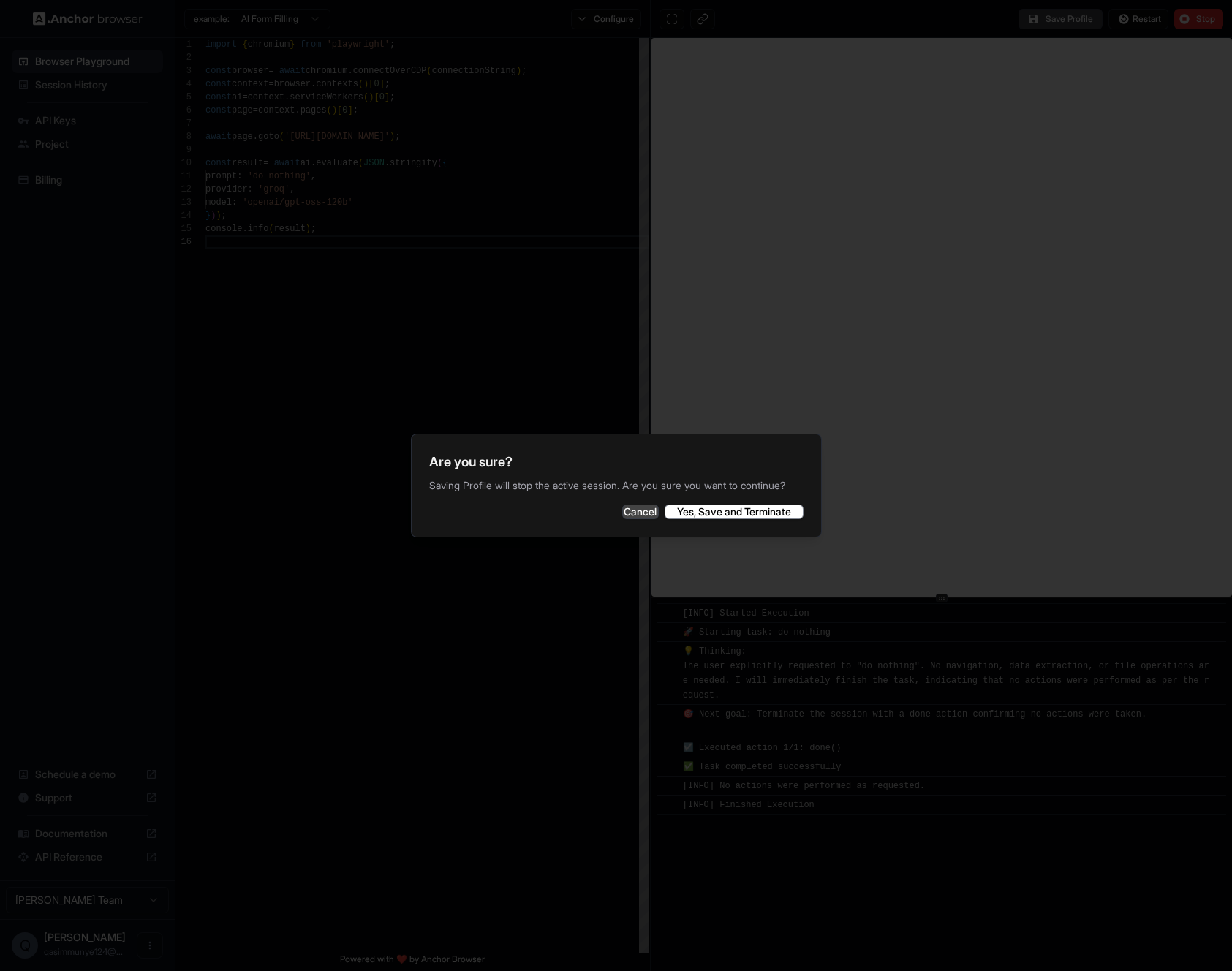
click at [622, 508] on button "Cancel" at bounding box center [640, 512] width 36 height 15
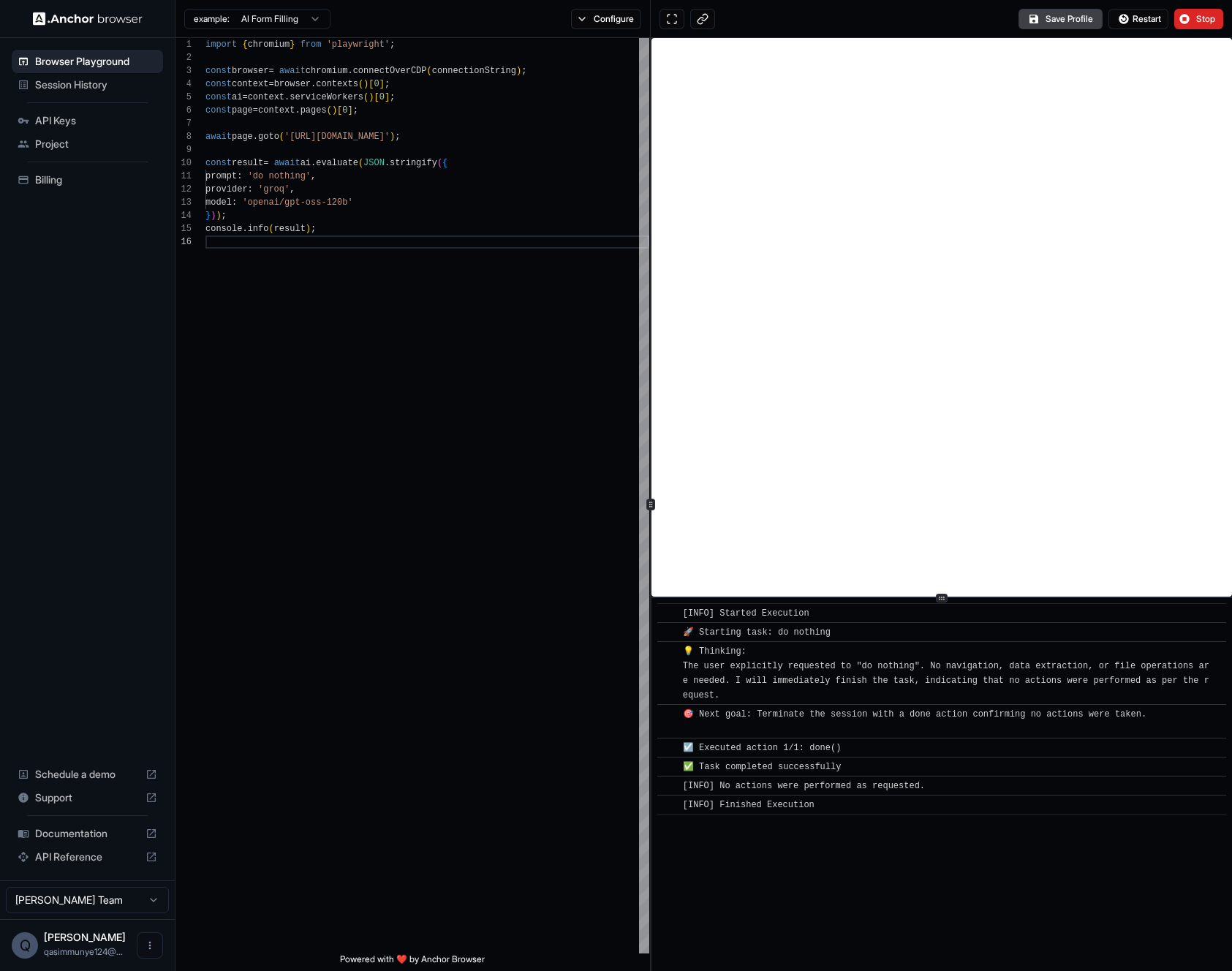
click at [1077, 31] on div "Save Profile Restart Stop" at bounding box center [941, 19] width 582 height 38
click at [1077, 26] on button "Save Profile" at bounding box center [1061, 19] width 84 height 21
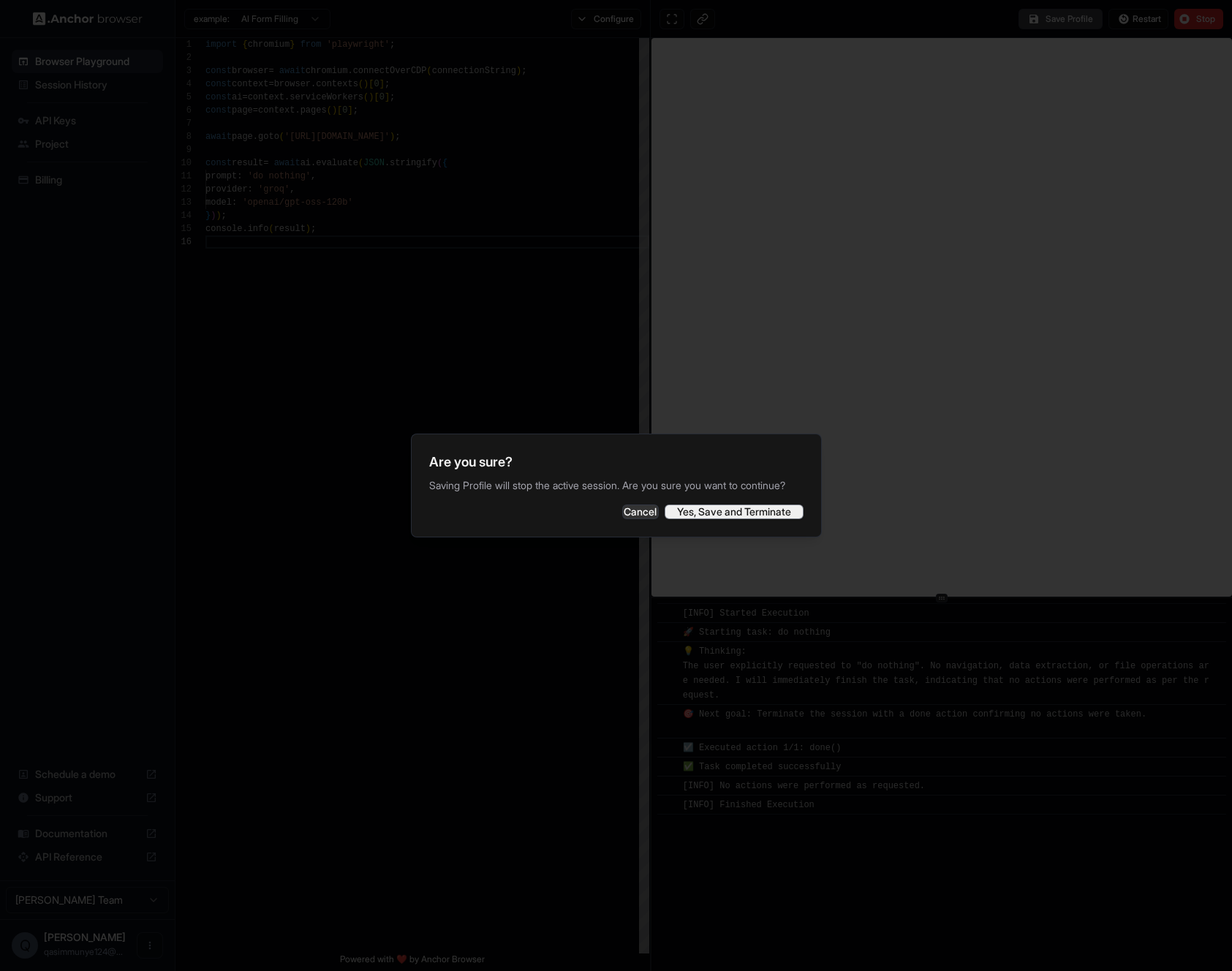
click at [777, 519] on button "Yes, Save and Terminate" at bounding box center [734, 512] width 139 height 15
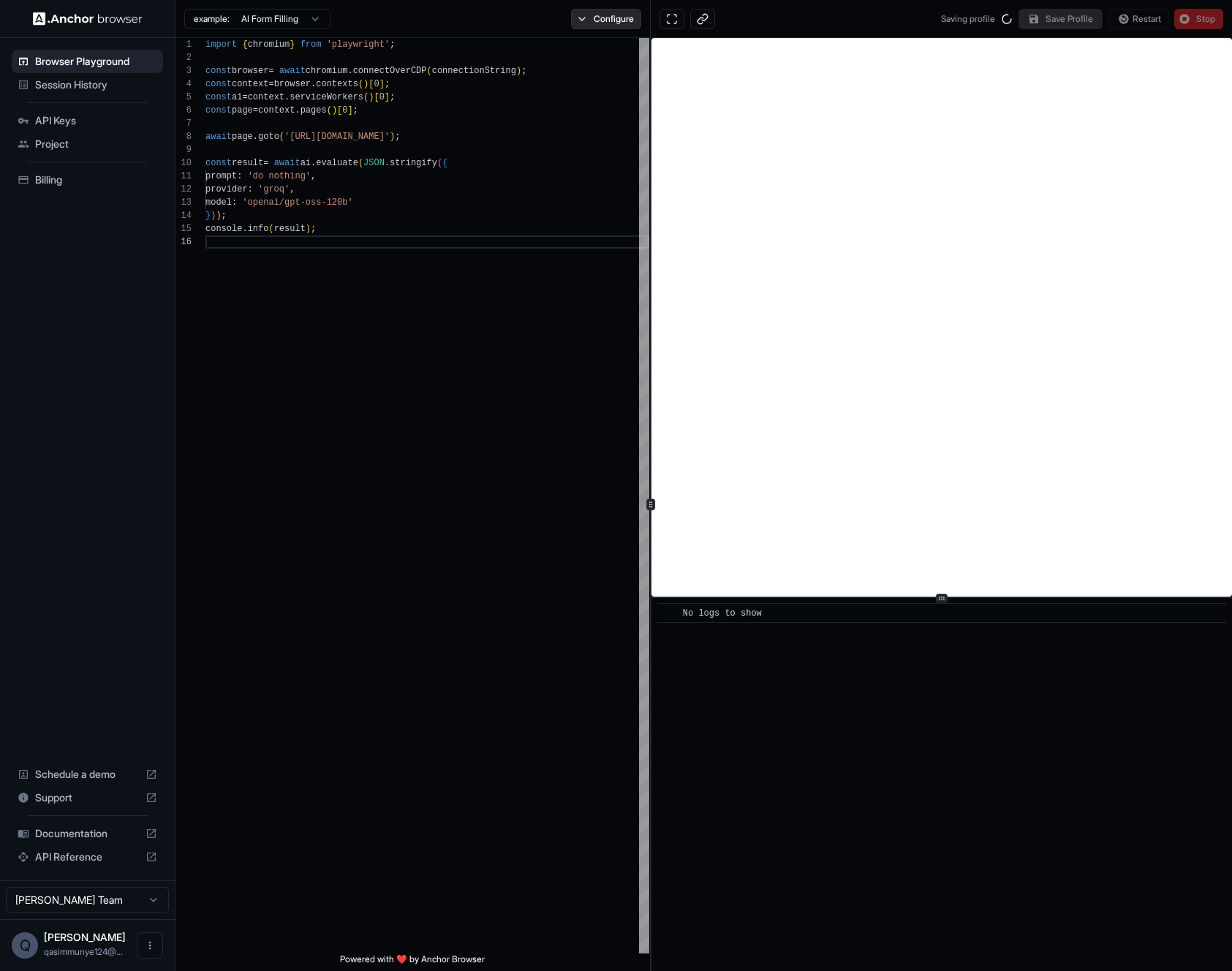
click at [621, 28] on button "Configure" at bounding box center [606, 19] width 71 height 21
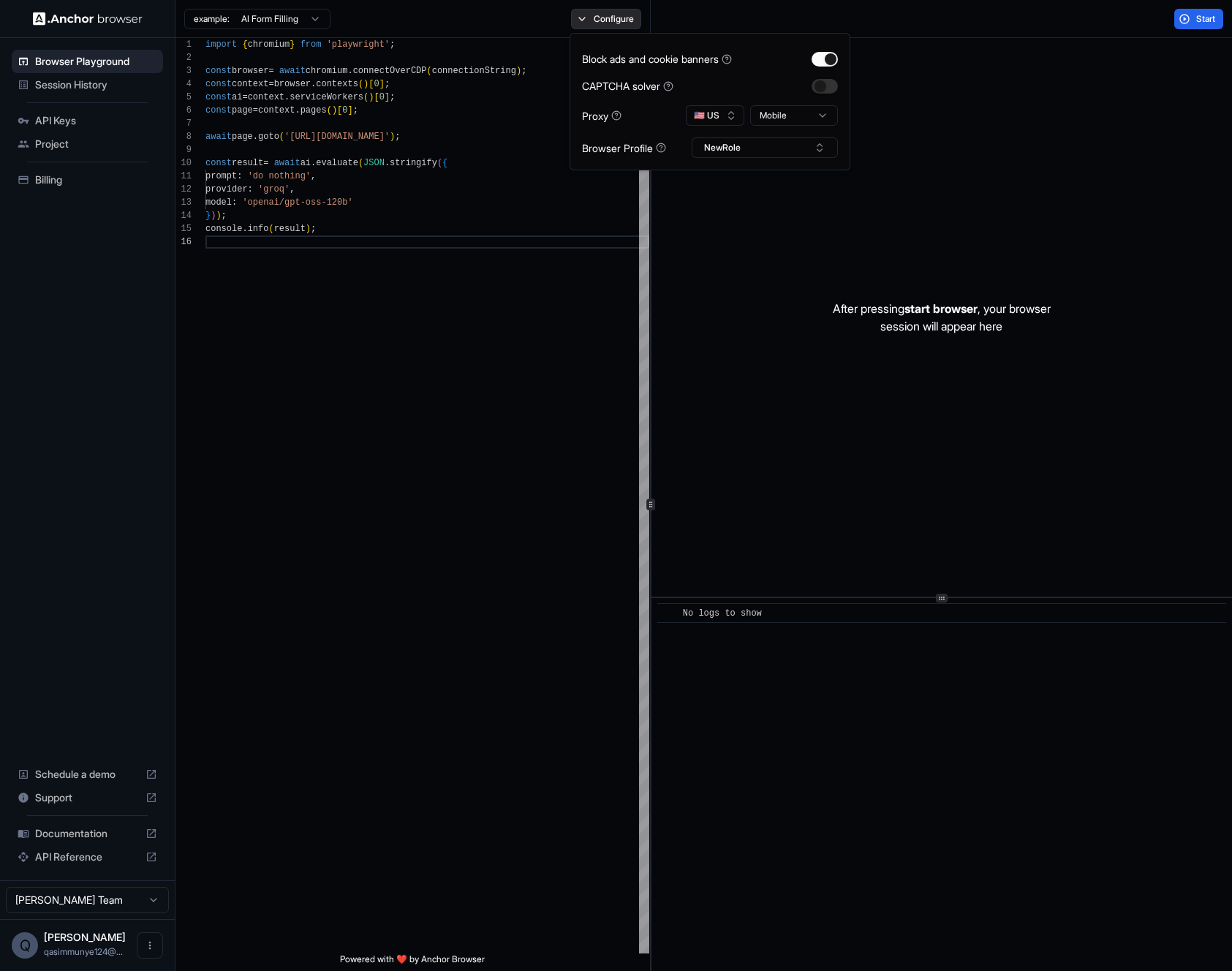
click at [620, 25] on button "Configure" at bounding box center [606, 19] width 71 height 21
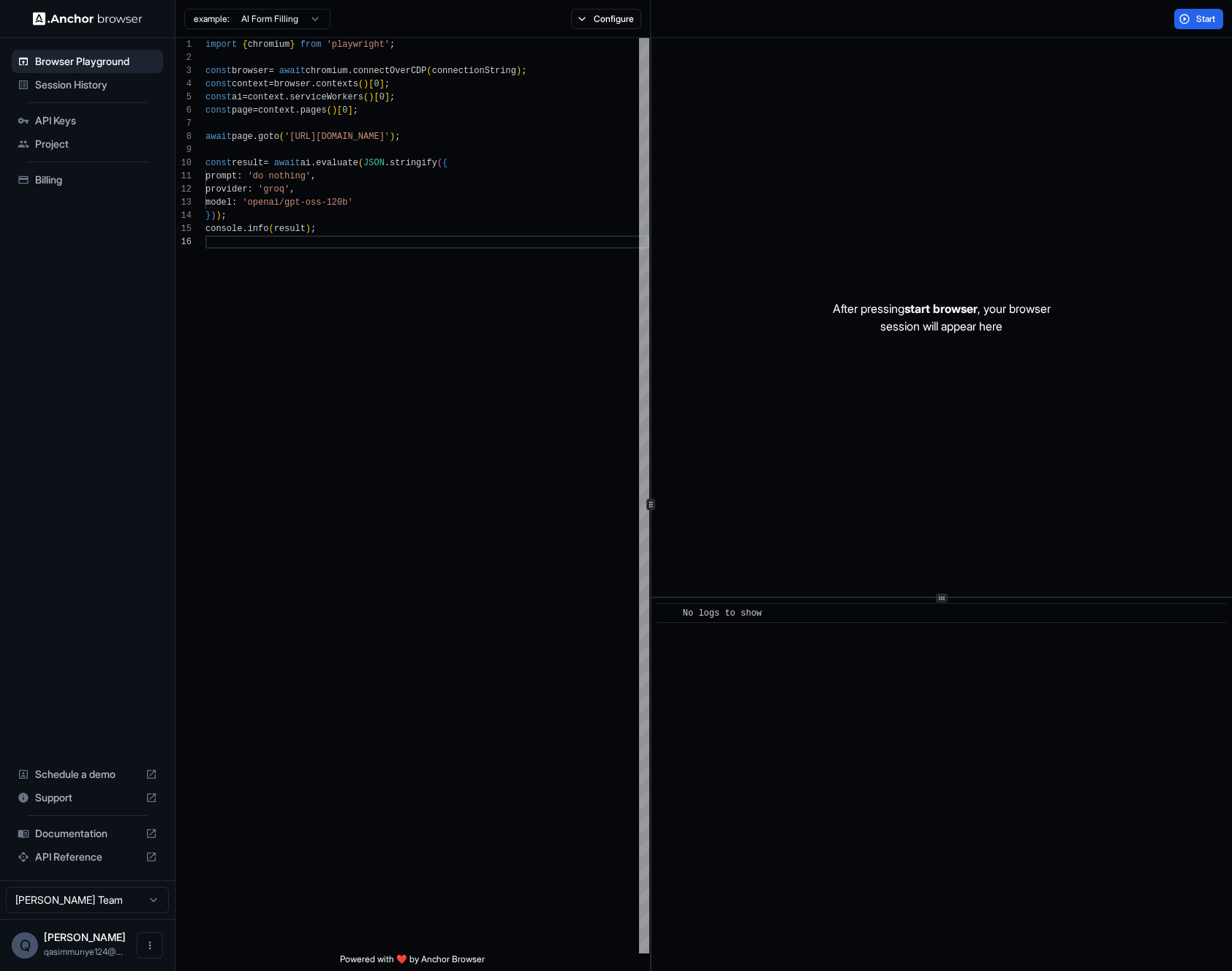
click at [795, 141] on div "After pressing start browser , your browser session will appear here" at bounding box center [942, 317] width 581 height 558
click at [1191, 16] on button "Start" at bounding box center [1198, 19] width 49 height 21
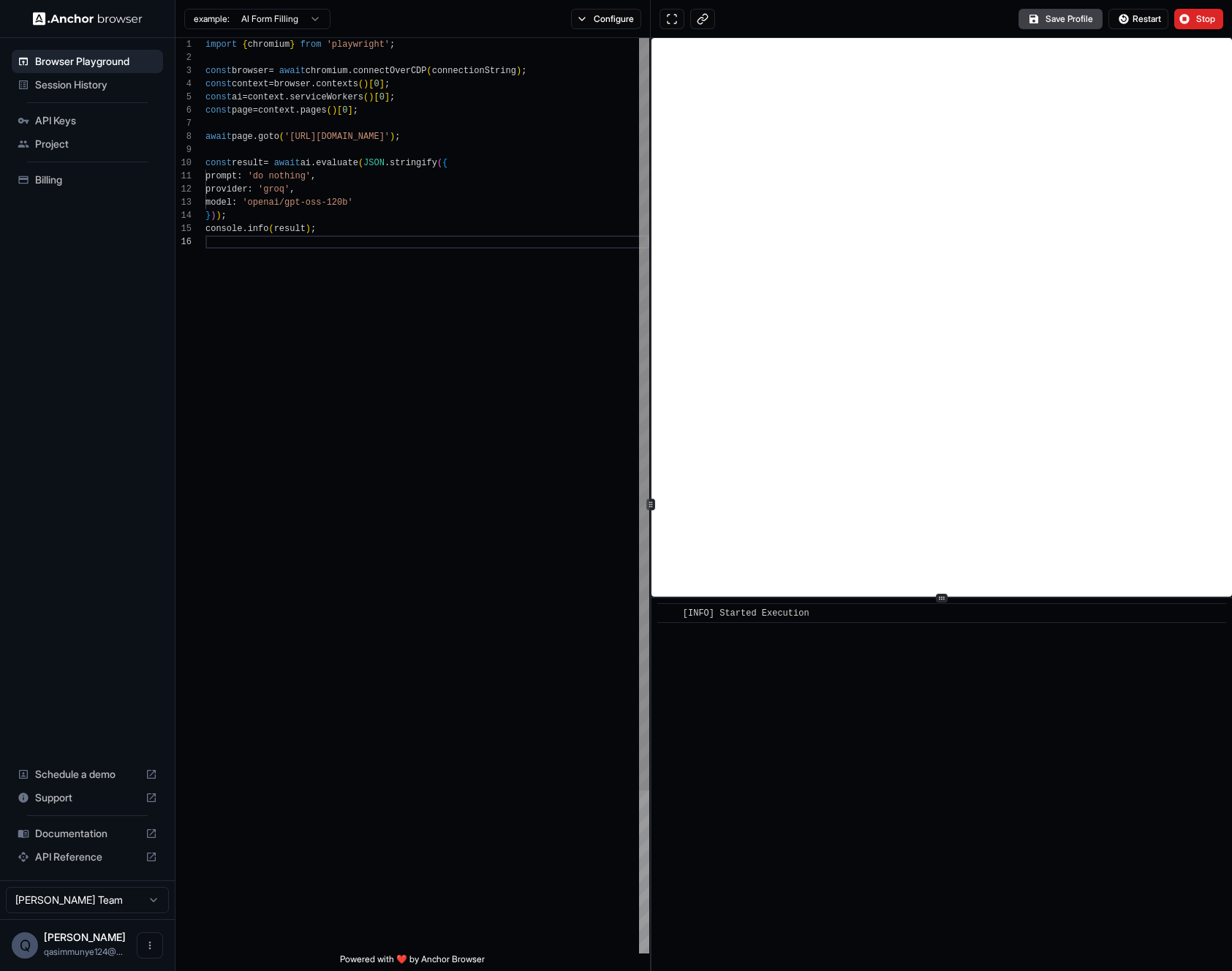
click at [476, 292] on div "import { chromium } from 'playwright' ; const browser = await chromium . connec…" at bounding box center [427, 594] width 443 height 1112
click at [1195, 26] on button "Stop" at bounding box center [1198, 19] width 49 height 21
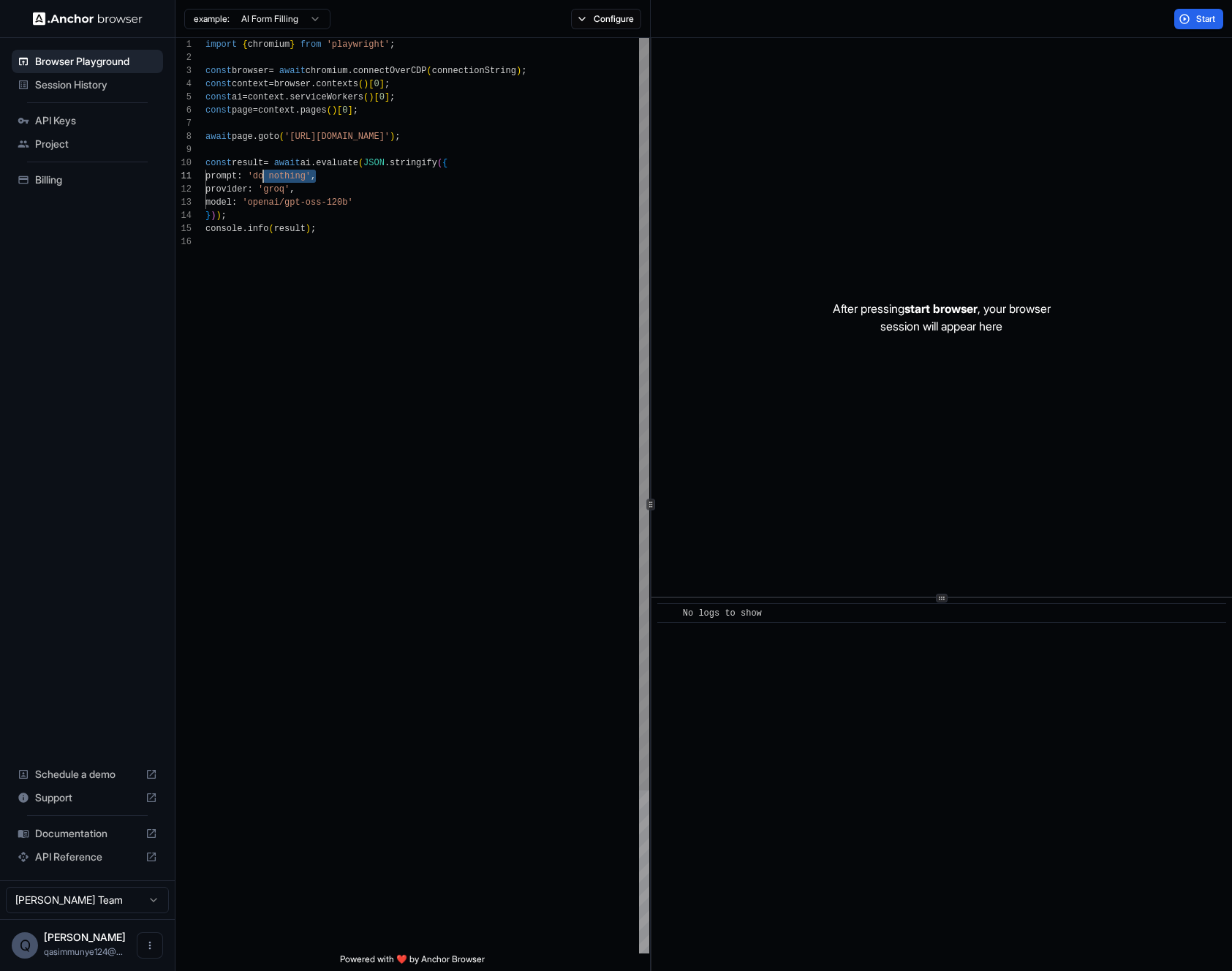
drag, startPoint x: 318, startPoint y: 177, endPoint x: 267, endPoint y: 175, distance: 51.0
click at [267, 175] on div "import { chromium } from 'playwright' ; const browser = await chromium . connec…" at bounding box center [427, 594] width 443 height 1112
click at [1181, 9] on button "Start" at bounding box center [1198, 19] width 49 height 21
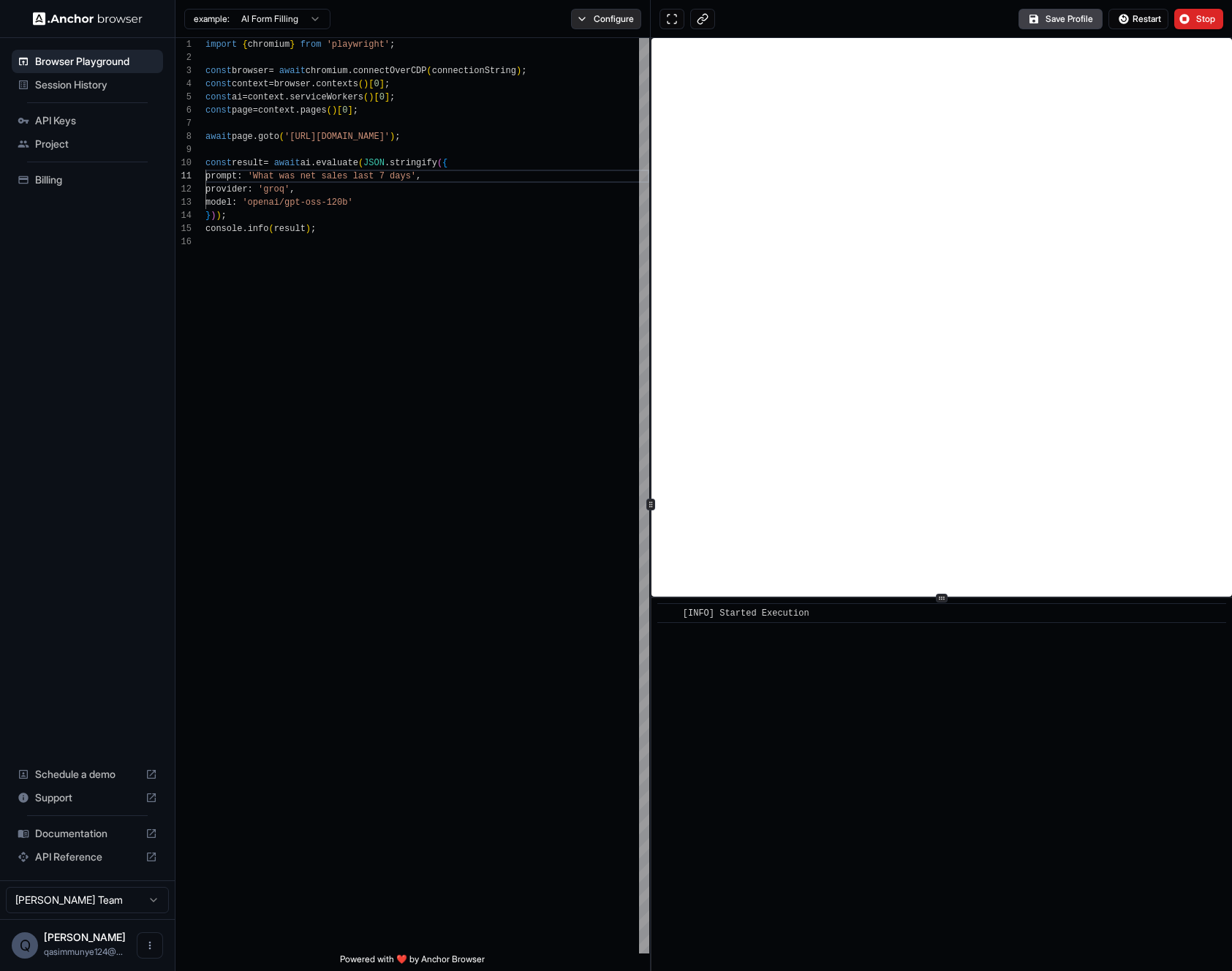
click at [627, 16] on button "Configure" at bounding box center [606, 19] width 71 height 21
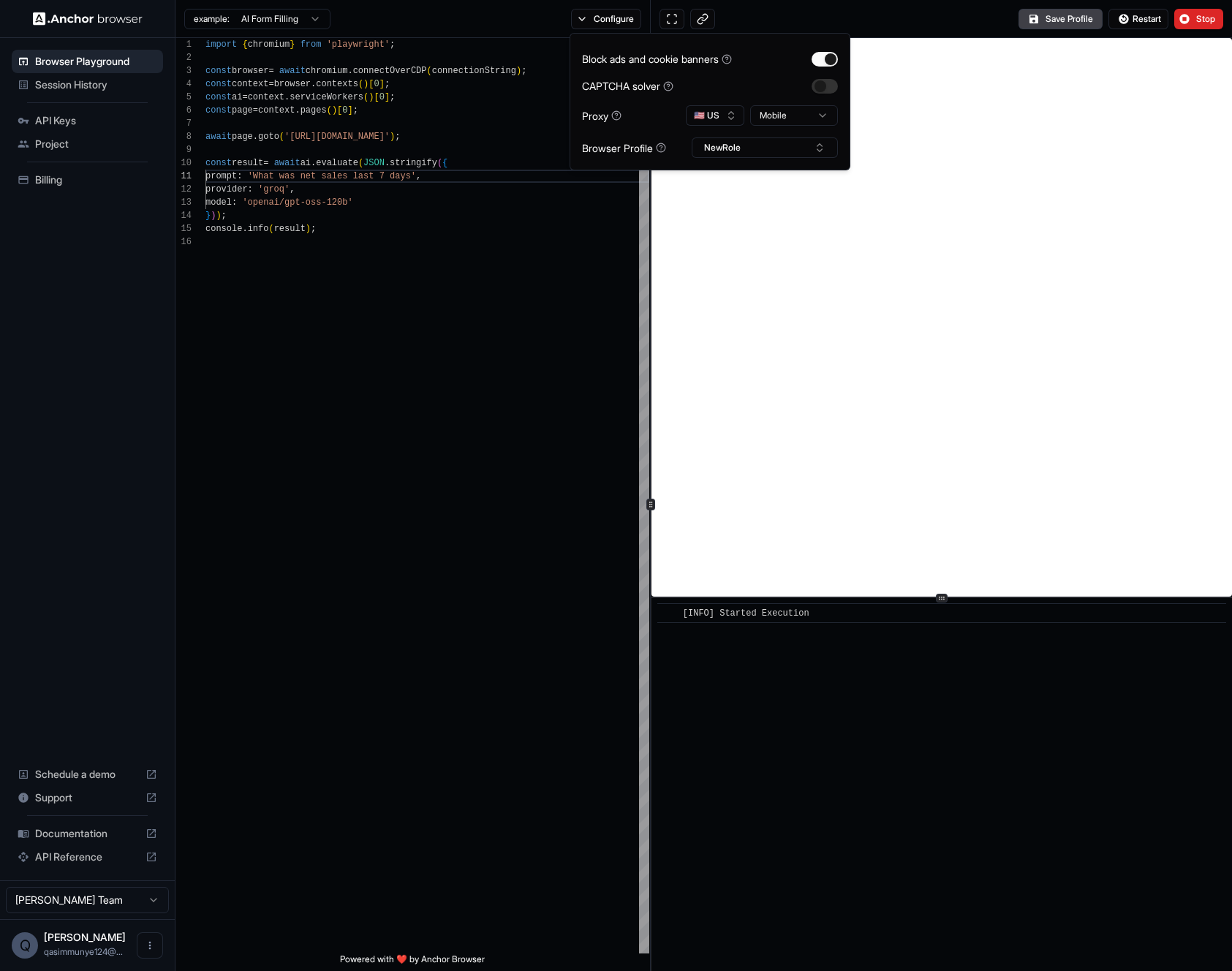
click at [798, 110] on html "**********" at bounding box center [616, 486] width 1232 height 971
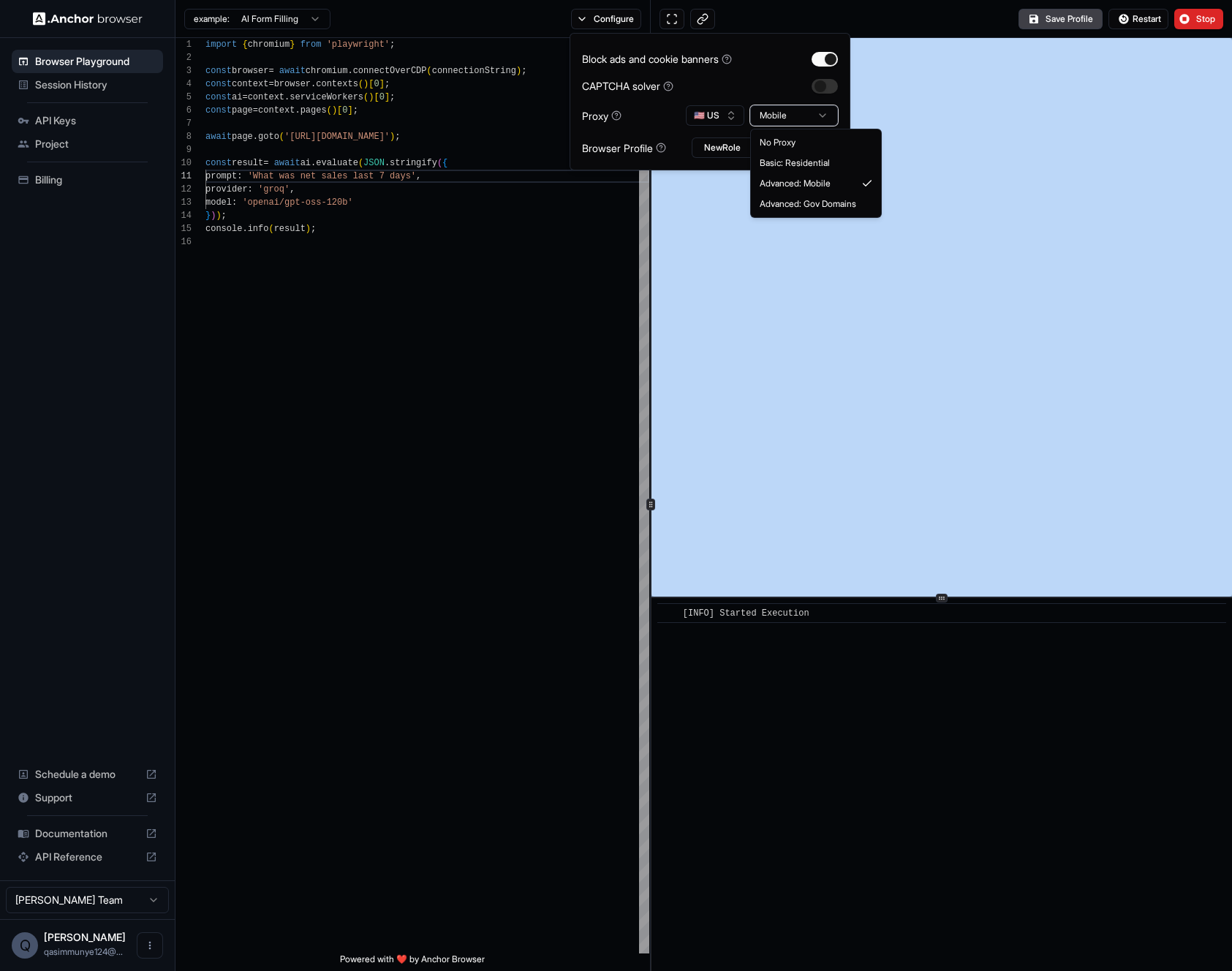
click at [798, 110] on html "**********" at bounding box center [616, 486] width 1232 height 971
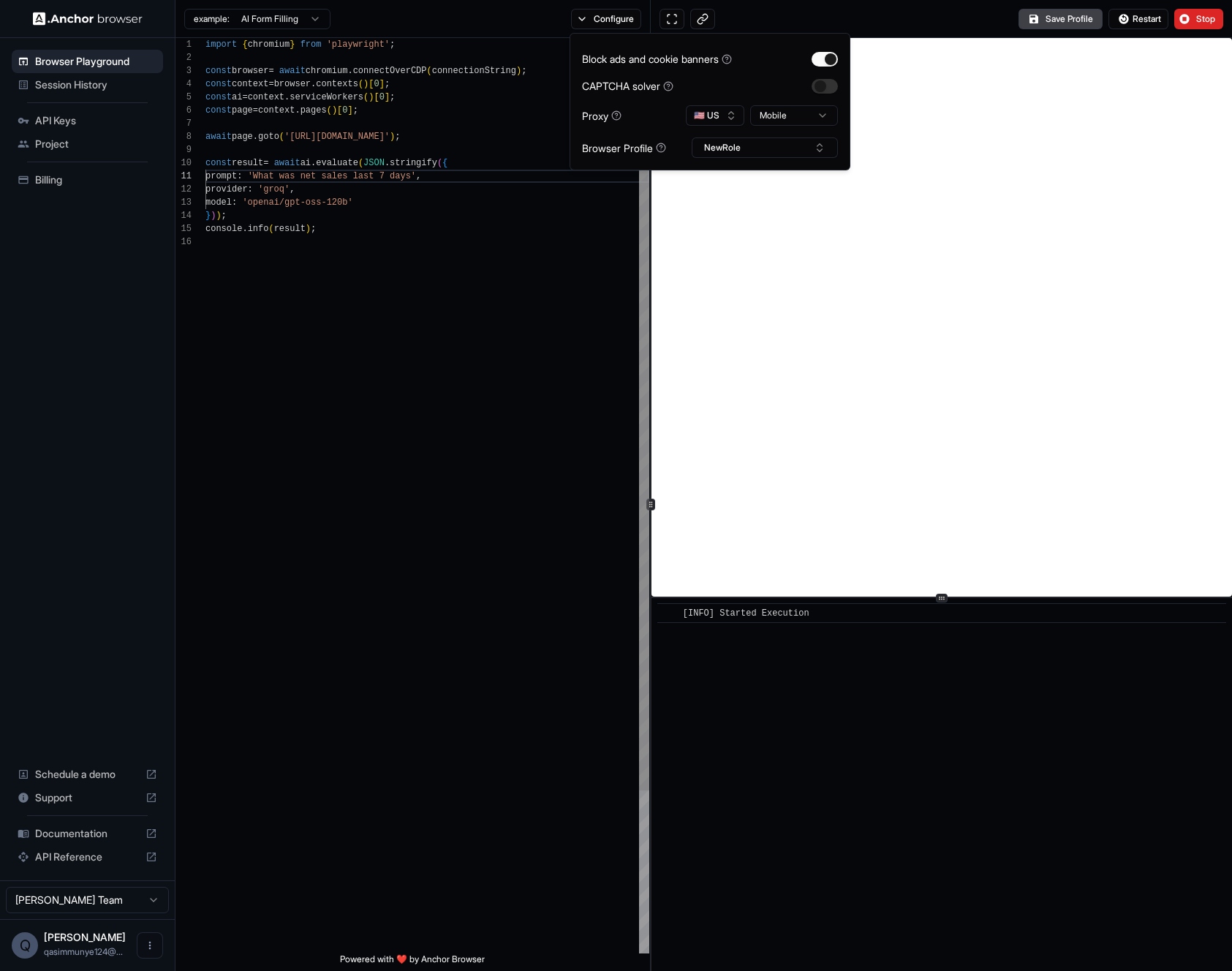
click at [475, 311] on div "import { chromium } from 'playwright' ; const browser = await chromium . connec…" at bounding box center [427, 594] width 443 height 1112
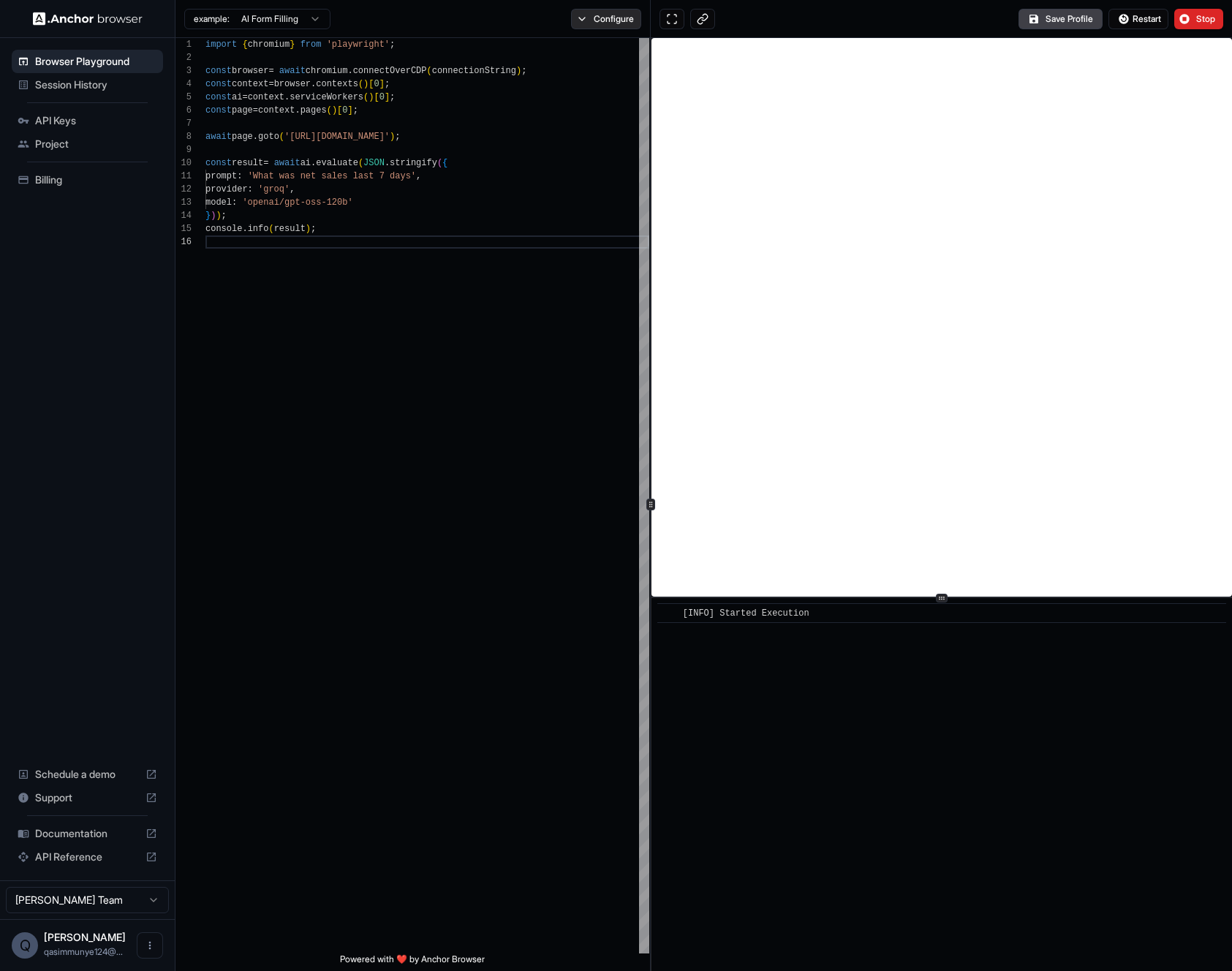
click at [613, 25] on button "Configure" at bounding box center [606, 19] width 71 height 21
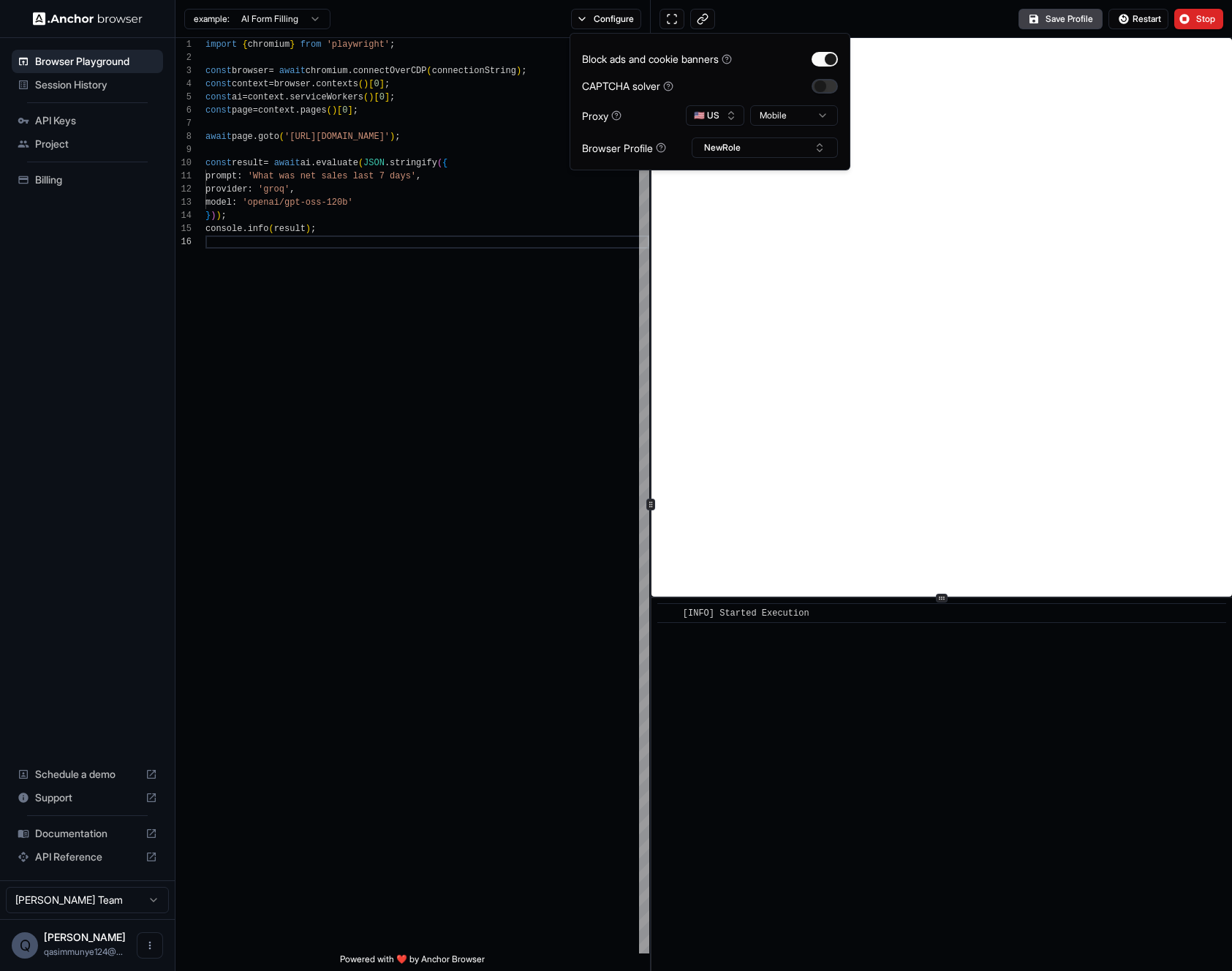
click at [819, 81] on button "button" at bounding box center [825, 86] width 26 height 15
click at [1129, 16] on button "Restart" at bounding box center [1139, 19] width 60 height 21
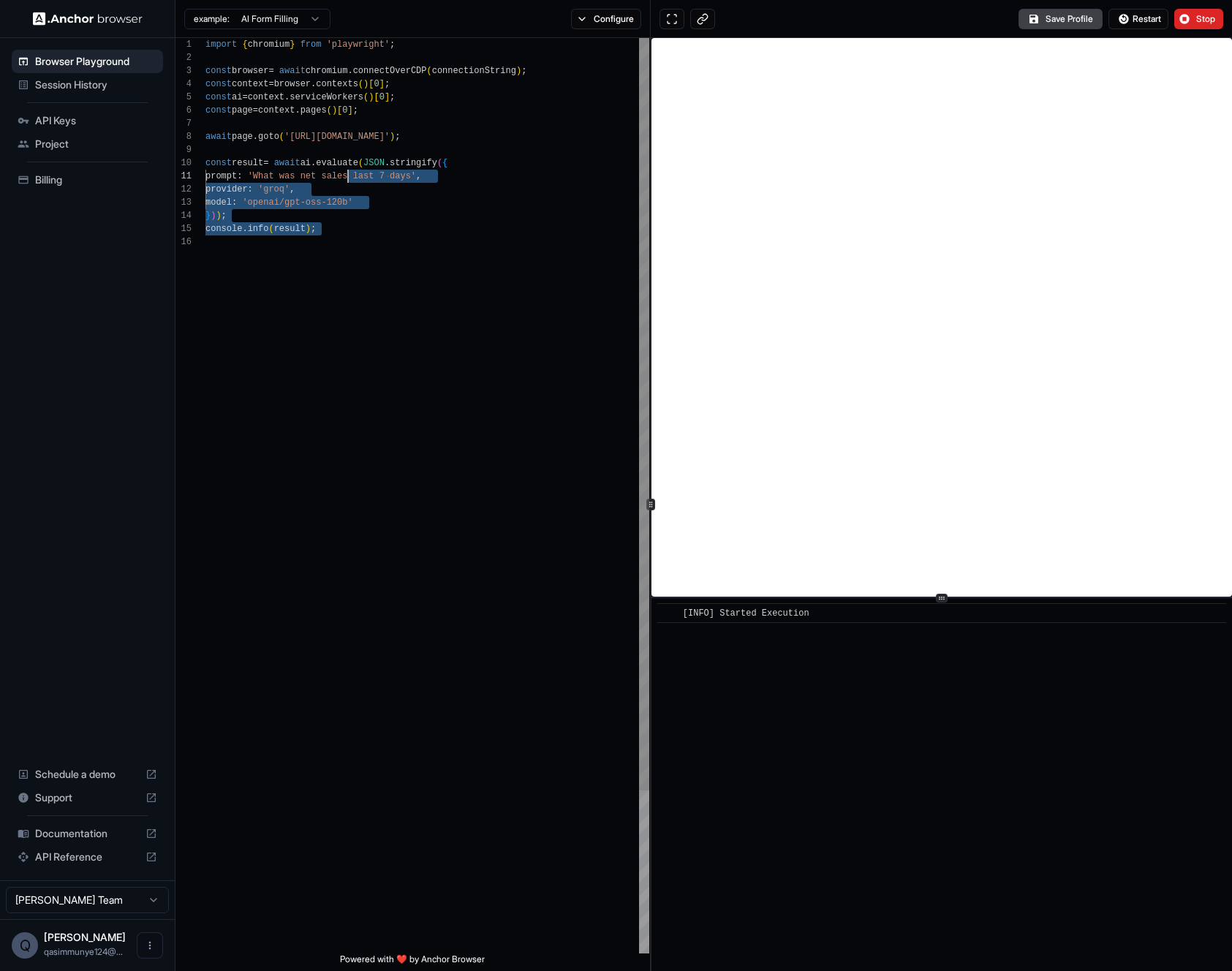
drag, startPoint x: 343, startPoint y: 282, endPoint x: 421, endPoint y: 301, distance: 80.3
click at [421, 301] on div "import { chromium } from 'playwright' ; const browser = await chromium . connec…" at bounding box center [427, 594] width 443 height 1112
click at [441, 357] on div "import { chromium } from 'playwright' ; const browser = await chromium . connec…" at bounding box center [427, 594] width 443 height 1112
drag, startPoint x: 441, startPoint y: 357, endPoint x: 369, endPoint y: 295, distance: 95.0
click at [369, 294] on div "import { chromium } from 'playwright' ; const browser = await chromium . connec…" at bounding box center [427, 594] width 443 height 1112
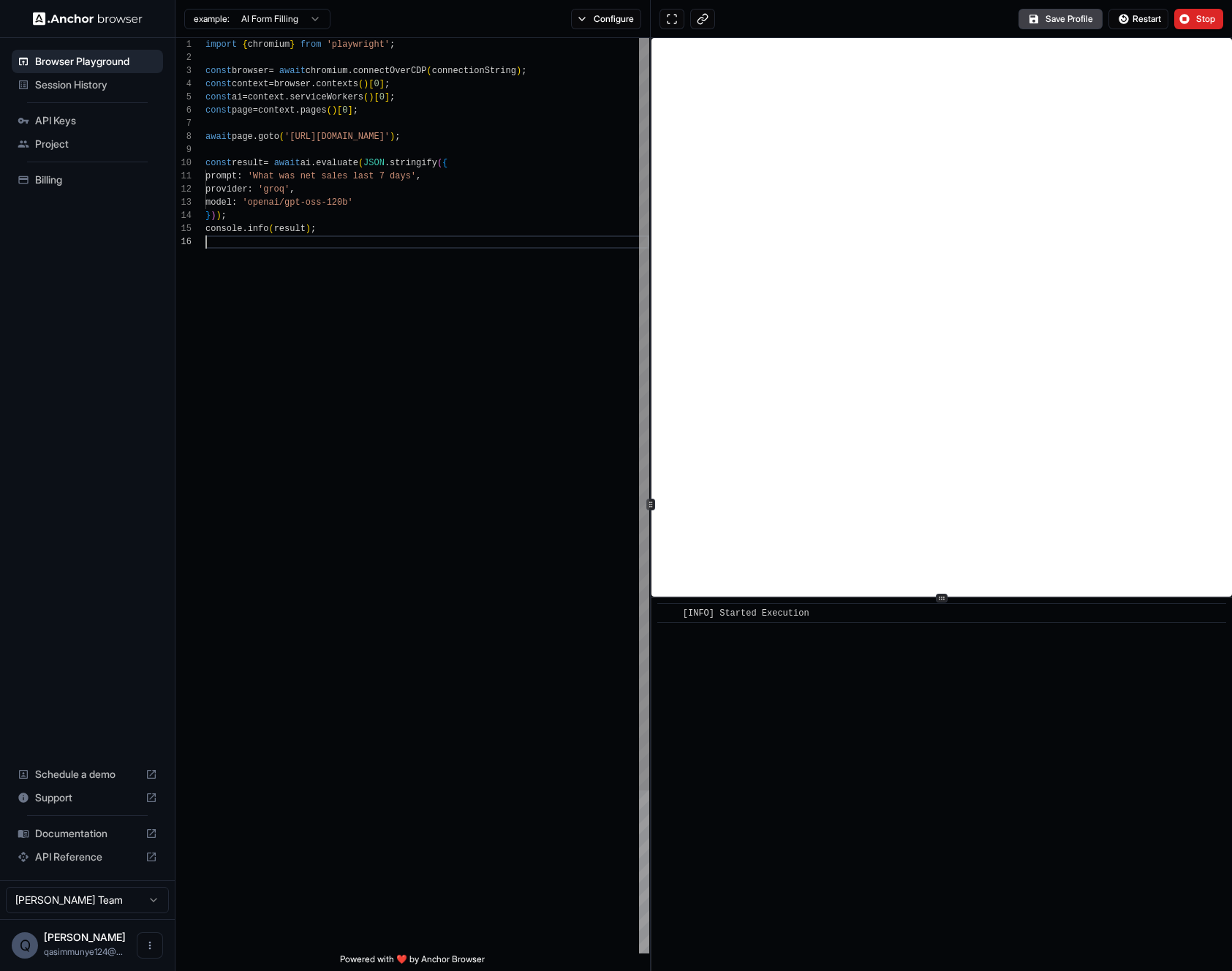
click at [374, 308] on div "import { chromium } from 'playwright' ; const browser = await chromium . connec…" at bounding box center [427, 594] width 443 height 1112
click at [356, 308] on div "import { chromium } from 'playwright' ; const browser = await chromium . connec…" at bounding box center [427, 594] width 443 height 1112
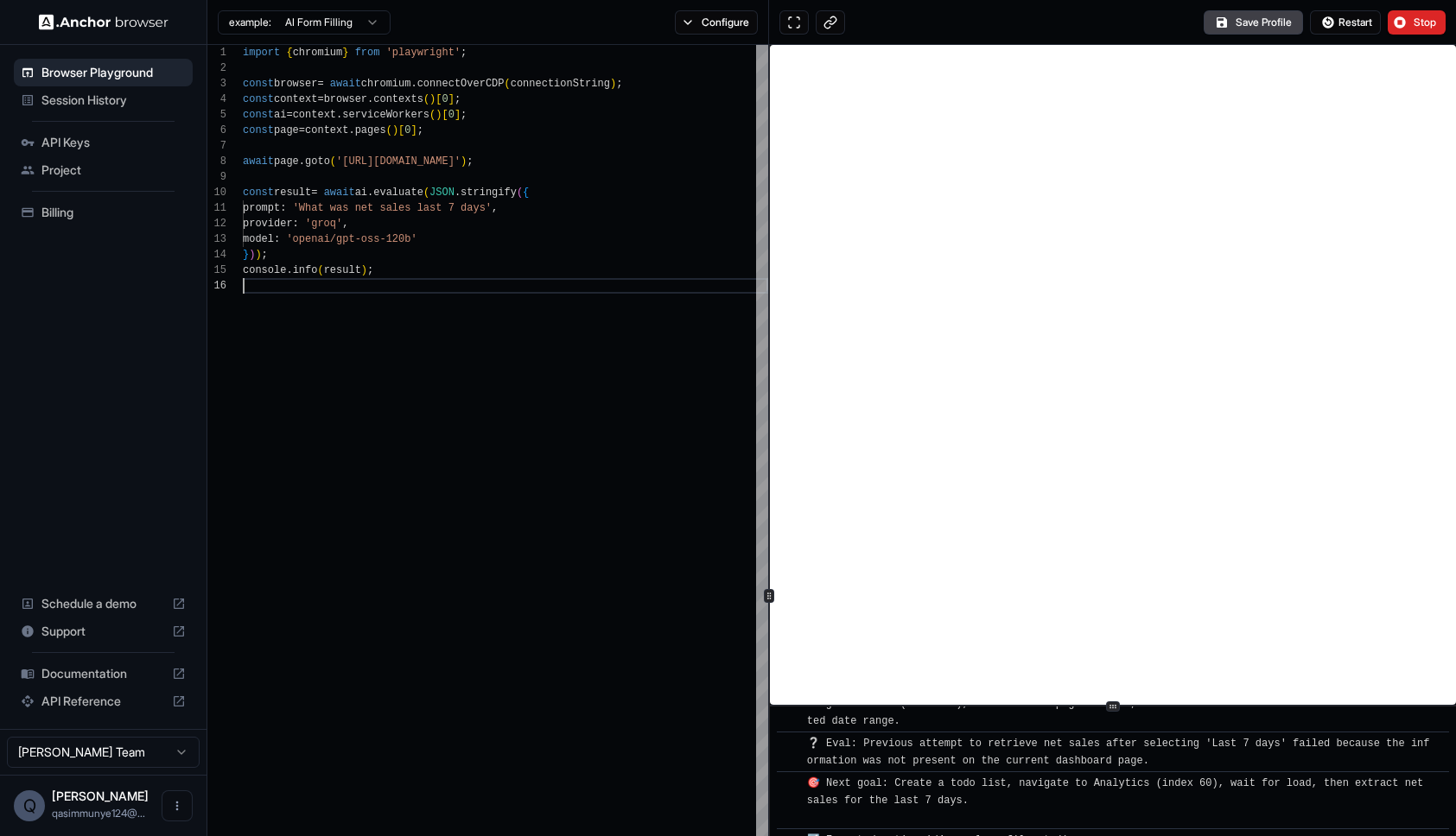
scroll to position [822, 0]
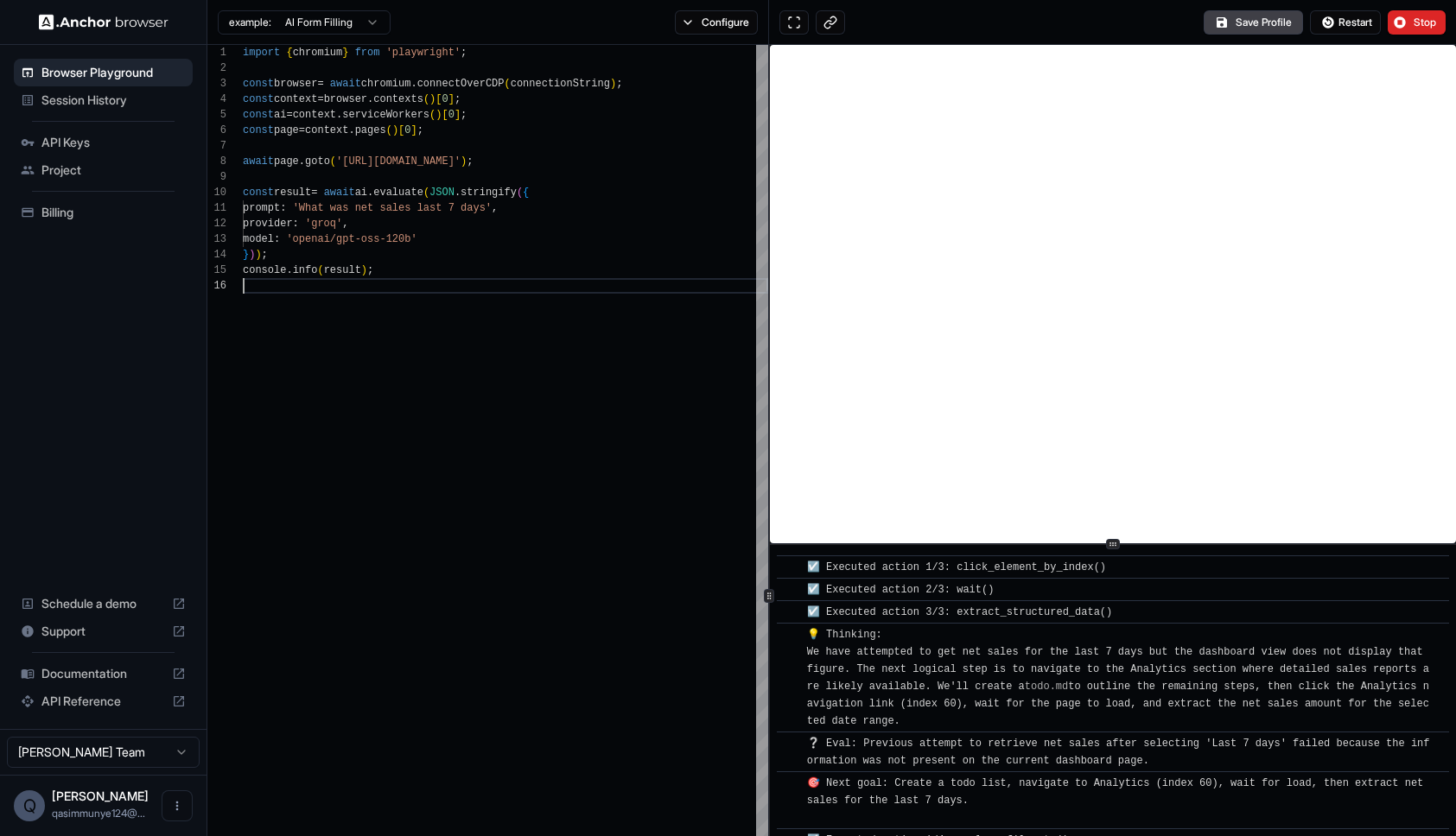
click at [1120, 546] on div at bounding box center [1113, 545] width 686 height 1
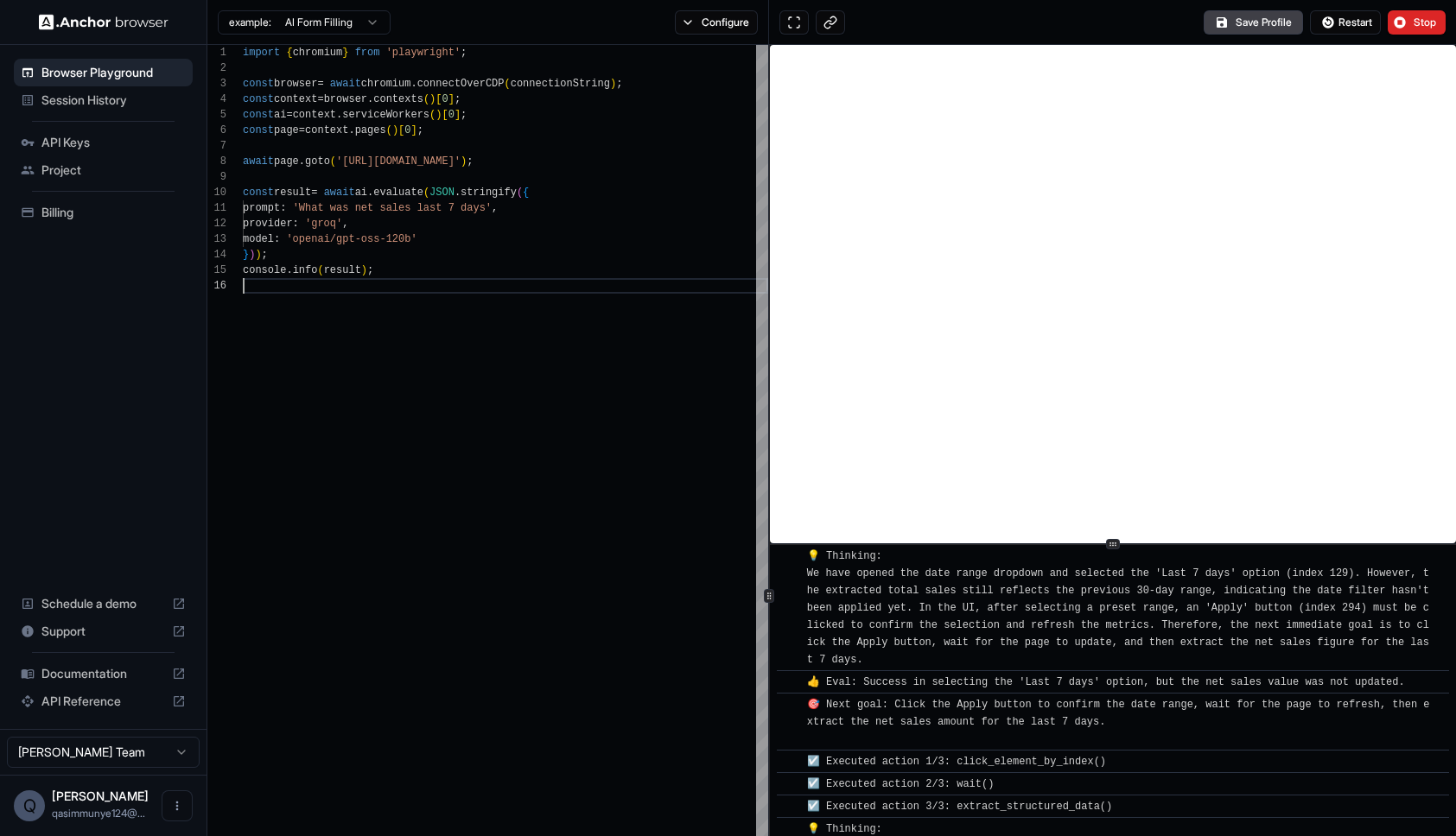
scroll to position [622, 0]
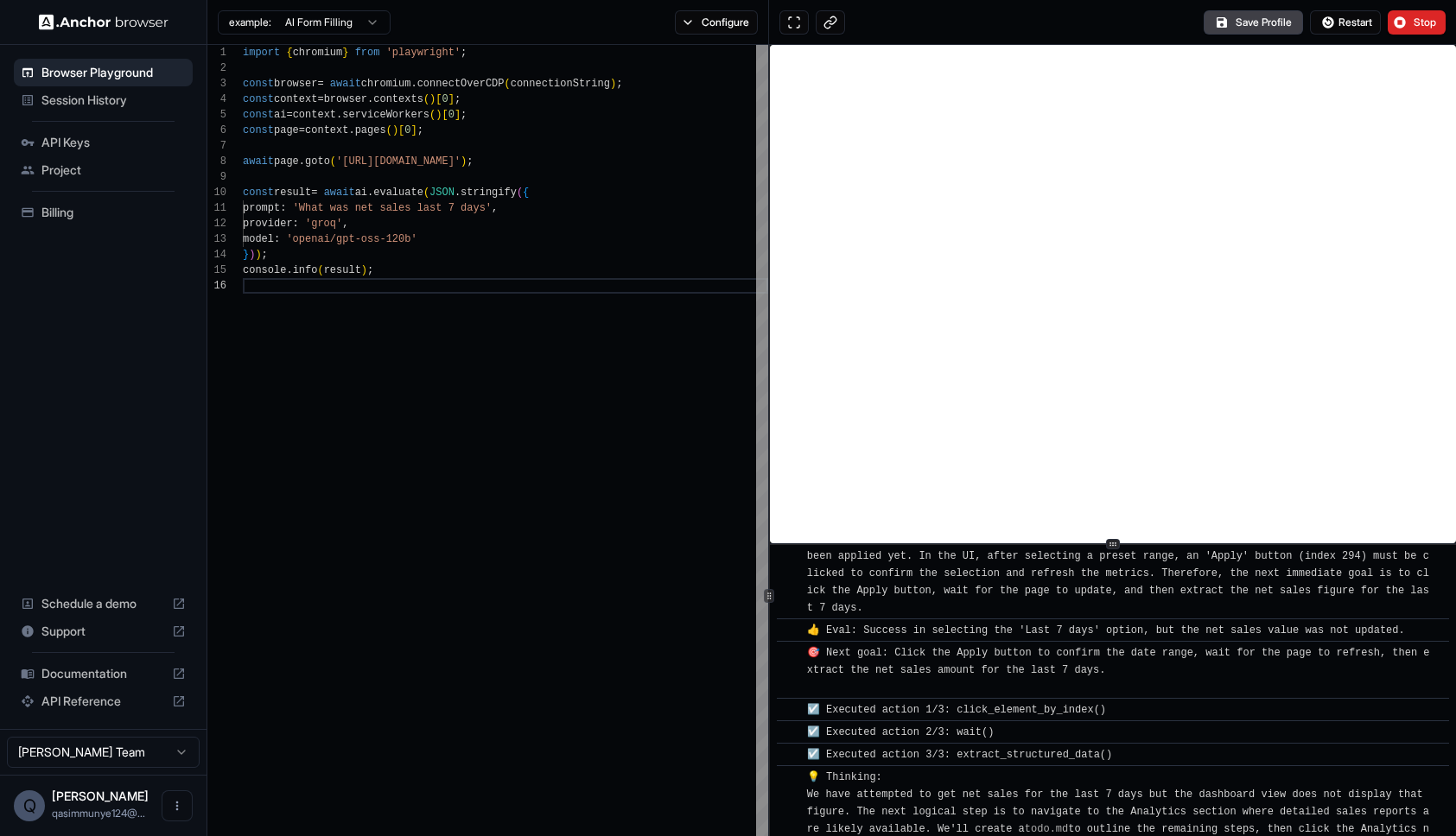
click at [576, 375] on div "import { chromium } from 'playwright' ; const browser = await chromium . connec…" at bounding box center [505, 702] width 525 height 1315
click at [375, 226] on div "import { chromium } from 'playwright' ; const browser = await chromium . connec…" at bounding box center [505, 702] width 525 height 1315
drag, startPoint x: 498, startPoint y: 212, endPoint x: 459, endPoint y: 212, distance: 39.0
click at [459, 212] on div "import { chromium } from 'playwright' ; const browser = await chromium . connec…" at bounding box center [505, 702] width 525 height 1315
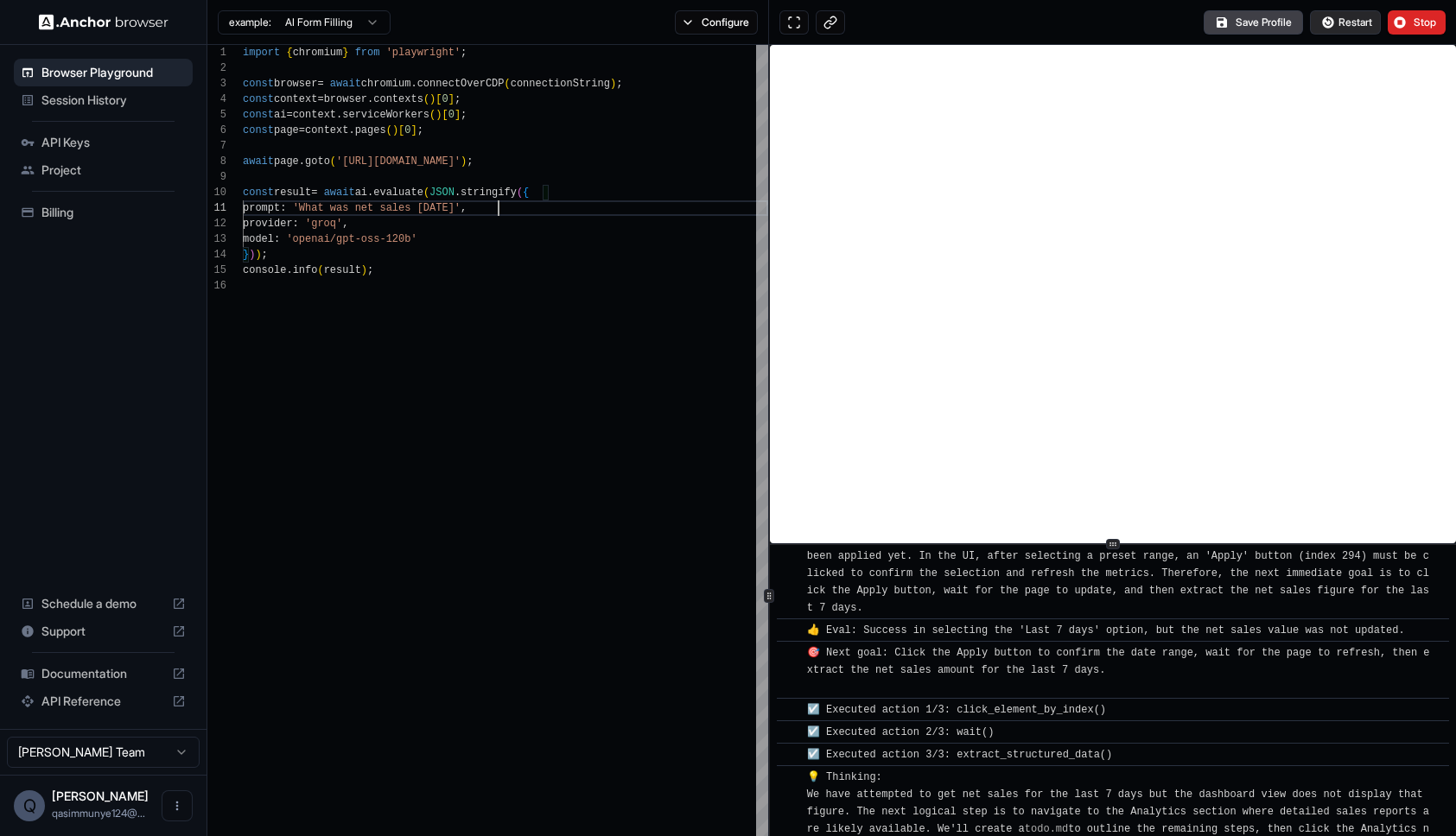
click at [1358, 24] on span "Restart" at bounding box center [1355, 22] width 33 height 14
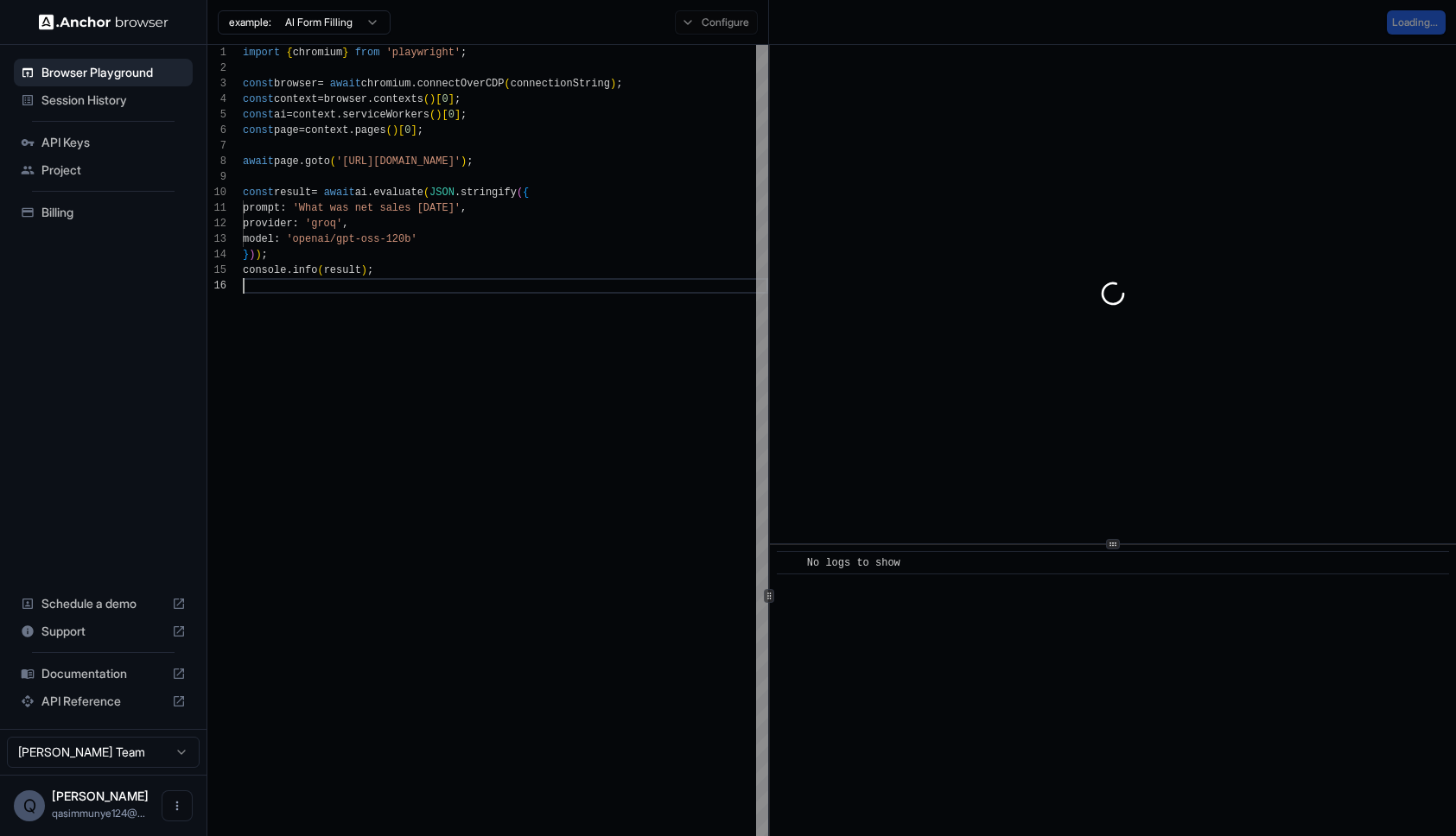
click at [517, 394] on div "import { chromium } from 'playwright' ; const browser = await chromium . connec…" at bounding box center [505, 702] width 525 height 1315
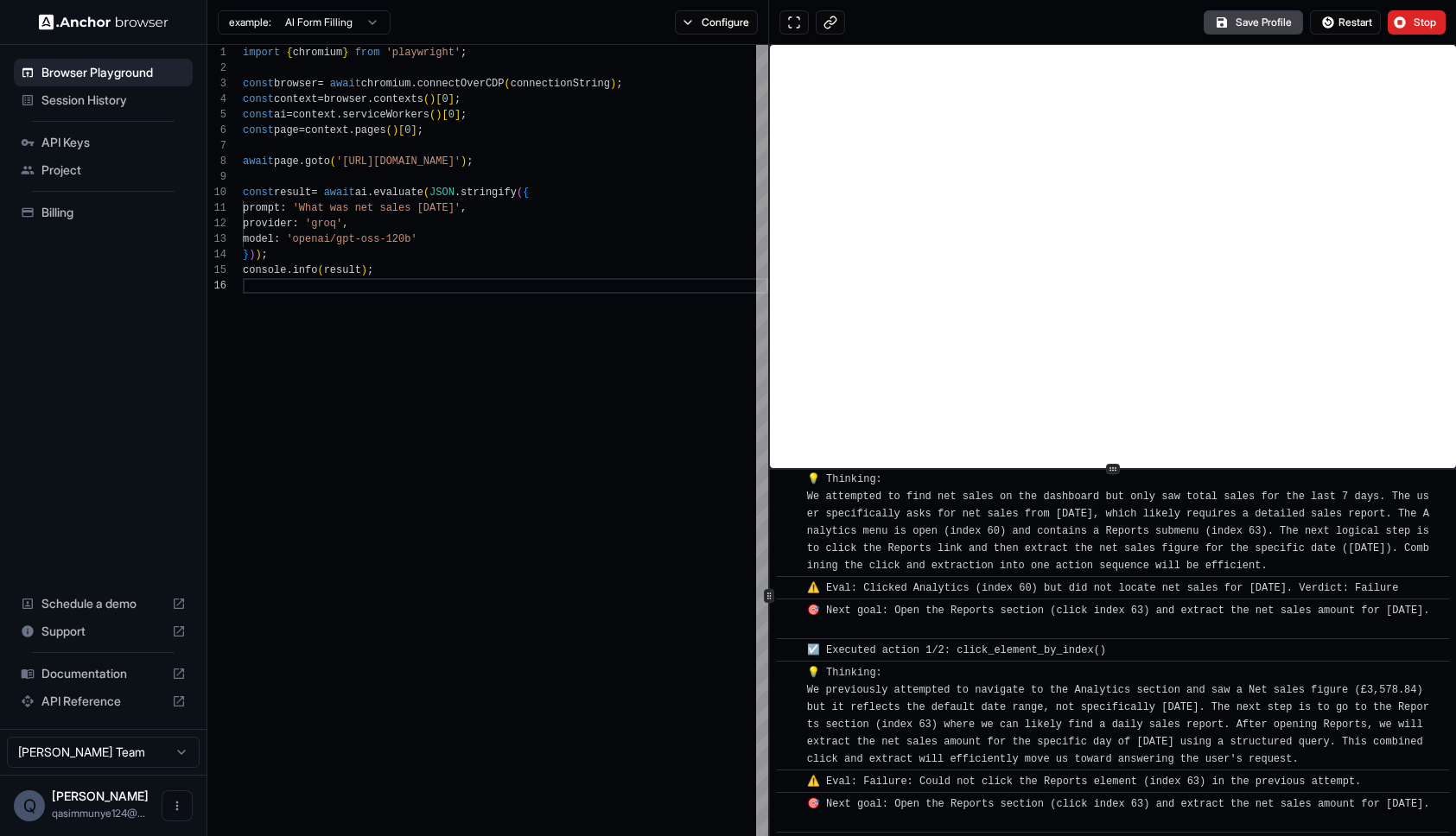
scroll to position [555, 0]
click at [1123, 471] on div "​ [INFO] Started Execution ​ 🚀 Starting task: What was net sales last sunday ​ …" at bounding box center [1113, 596] width 686 height 1103
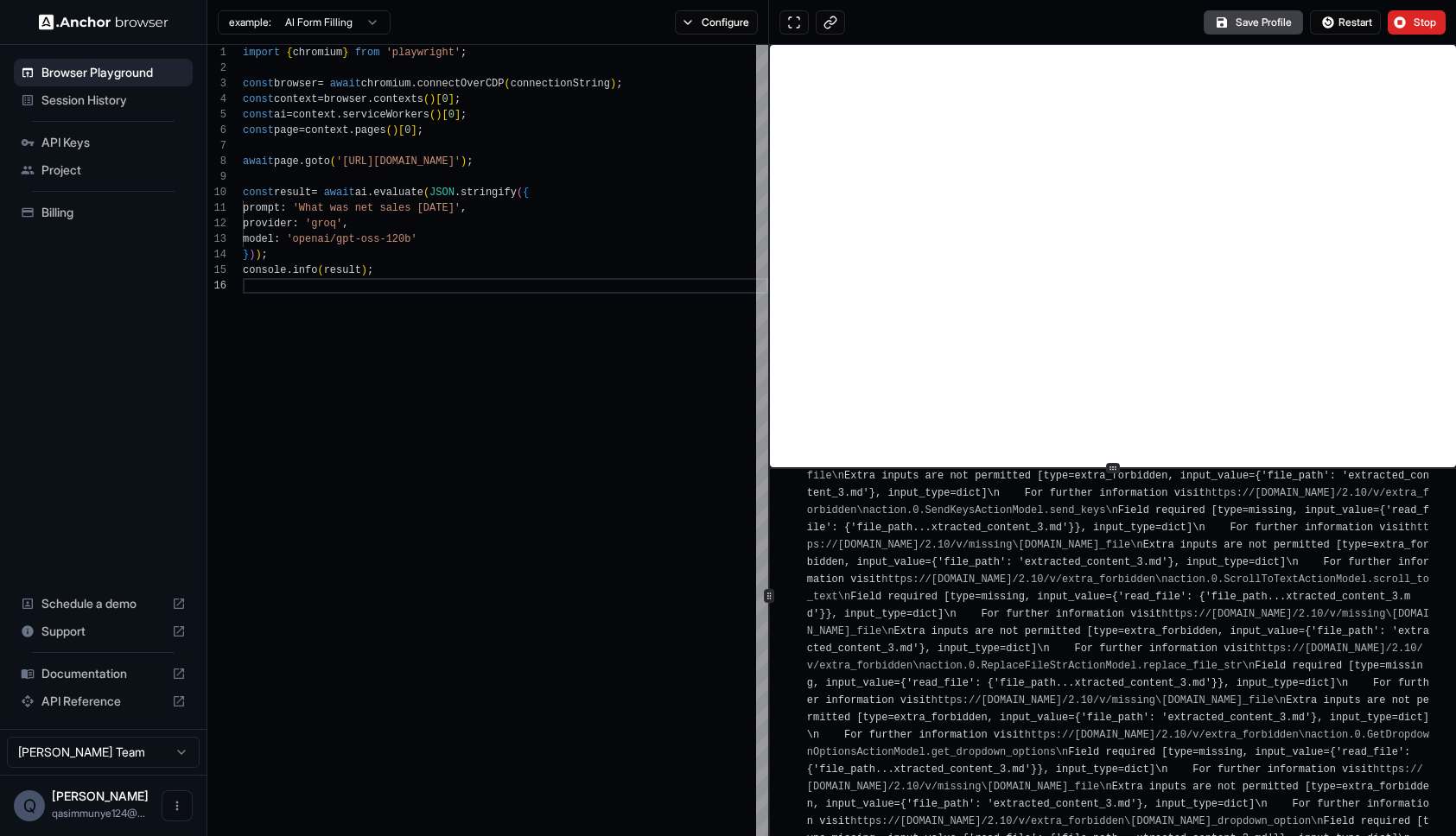
scroll to position [3055, 0]
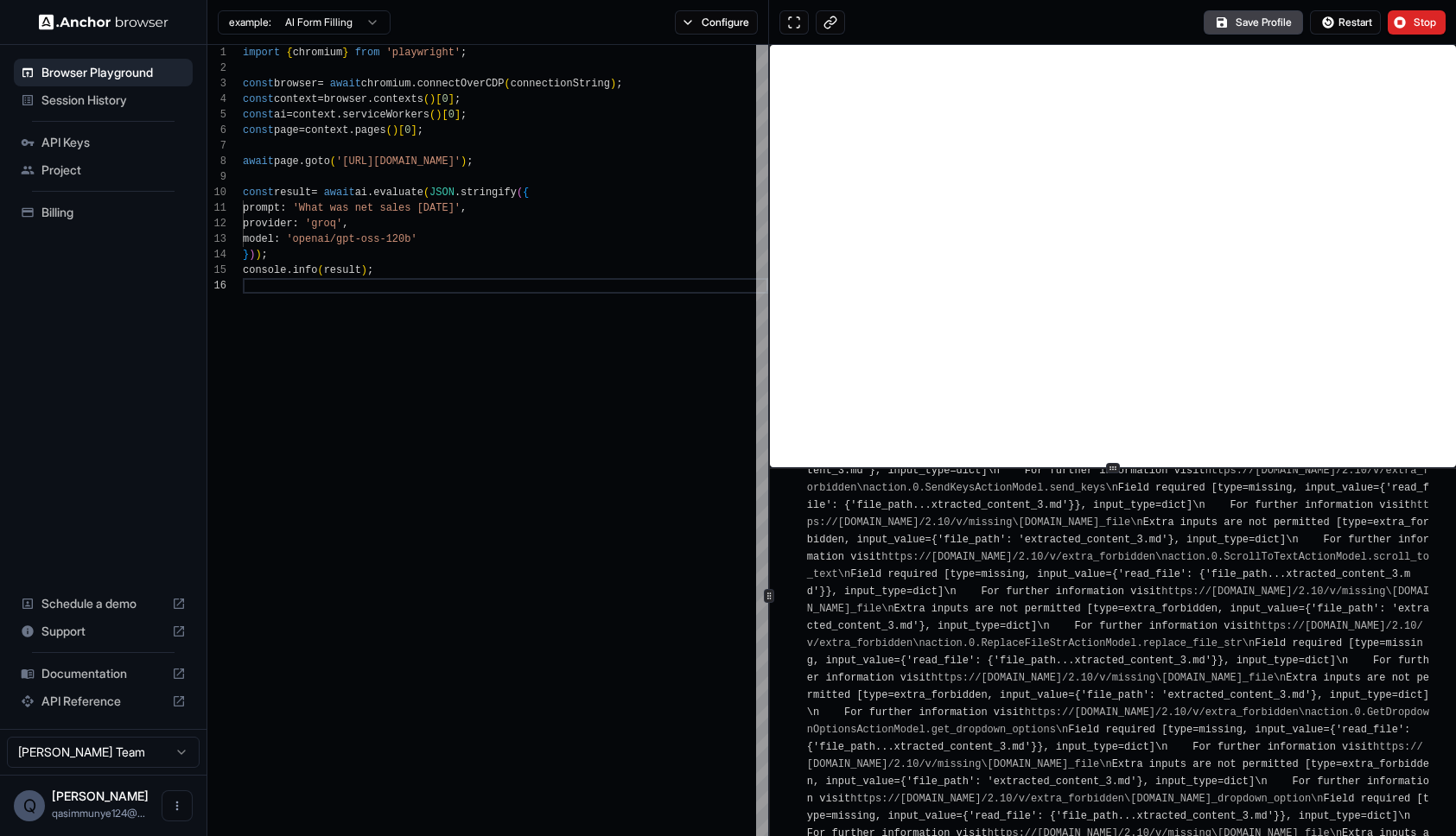
click at [1404, 24] on button "Stop" at bounding box center [1416, 22] width 58 height 24
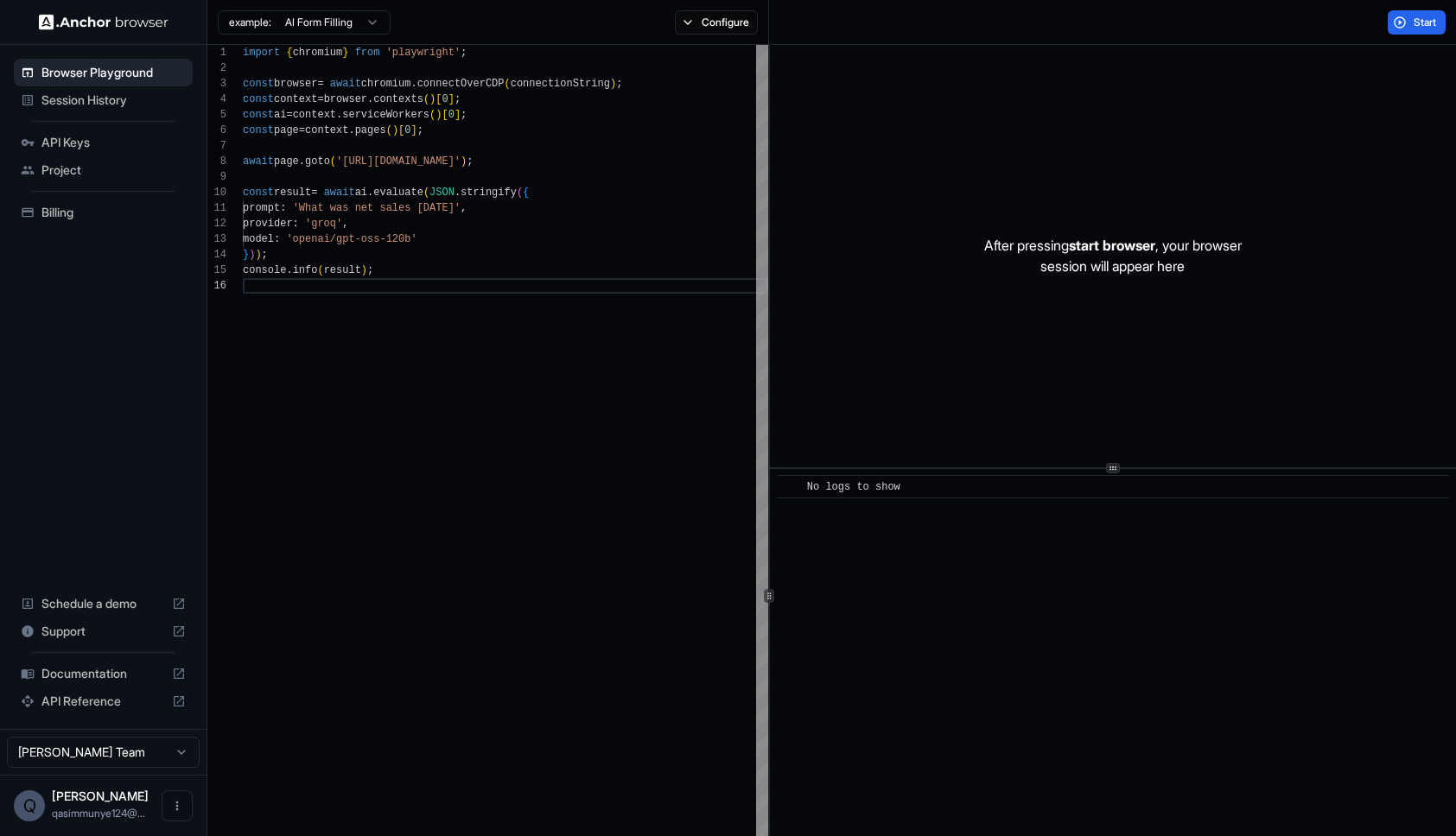
click at [347, 224] on div "import { chromium } from 'playwright' ; const browser = await chromium . connec…" at bounding box center [505, 702] width 525 height 1315
drag, startPoint x: 423, startPoint y: 240, endPoint x: 312, endPoint y: 239, distance: 111.0
click at [312, 239] on div "import { chromium } from 'playwright' ; const browser = await chromium . connec…" at bounding box center [505, 702] width 525 height 1315
click at [1403, 27] on button "Start" at bounding box center [1416, 22] width 58 height 24
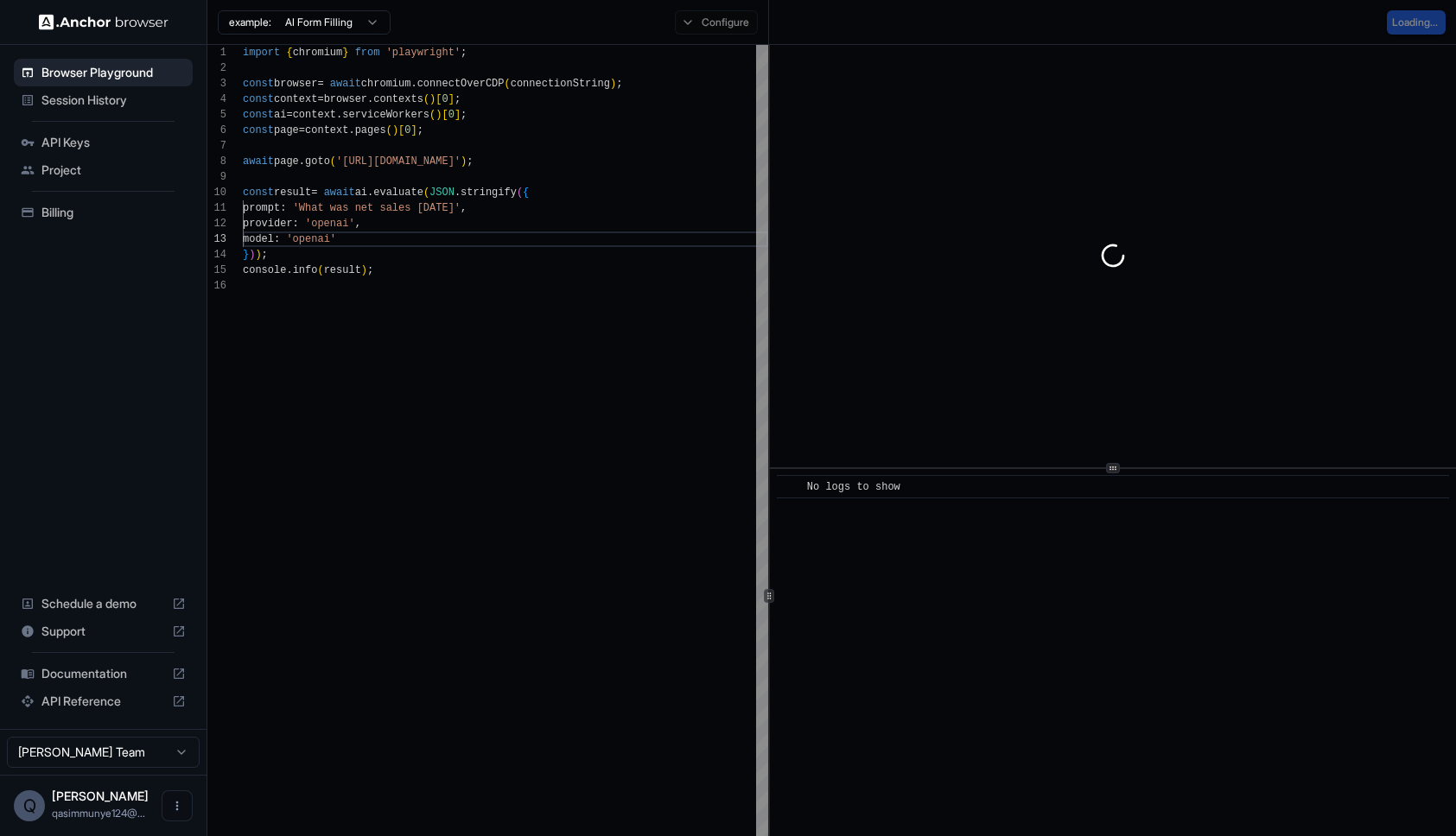
click at [329, 238] on div "import { chromium } from 'playwright' ; const browser = await chromium . connec…" at bounding box center [505, 702] width 525 height 1315
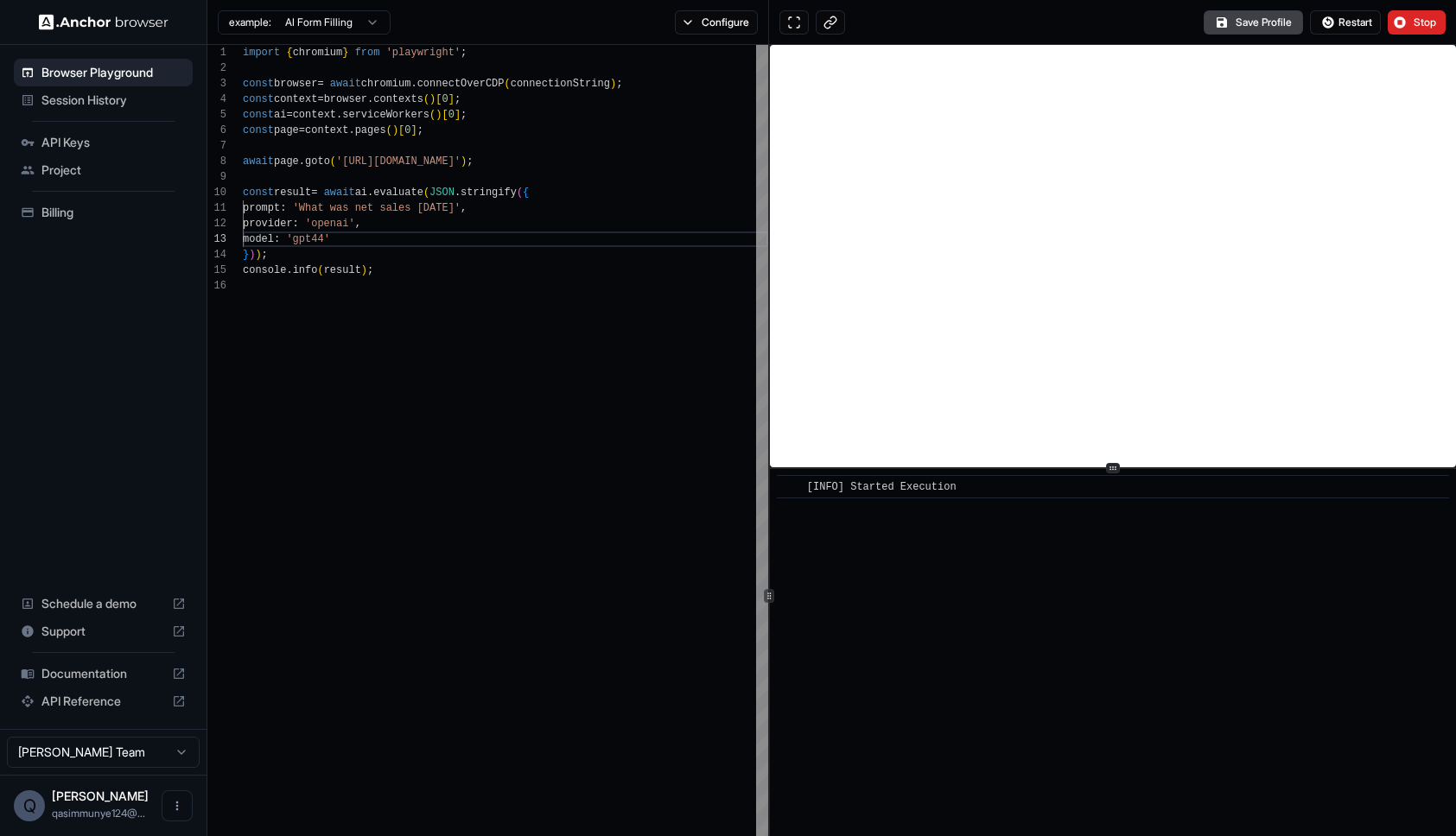
click at [317, 232] on div "import { chromium } from 'playwright' ; const browser = await chromium . connec…" at bounding box center [505, 702] width 525 height 1315
click at [334, 235] on div "import { chromium } from 'playwright' ; const browser = await chromium . connec…" at bounding box center [505, 702] width 525 height 1315
click at [1370, 26] on span "Restart" at bounding box center [1355, 22] width 33 height 14
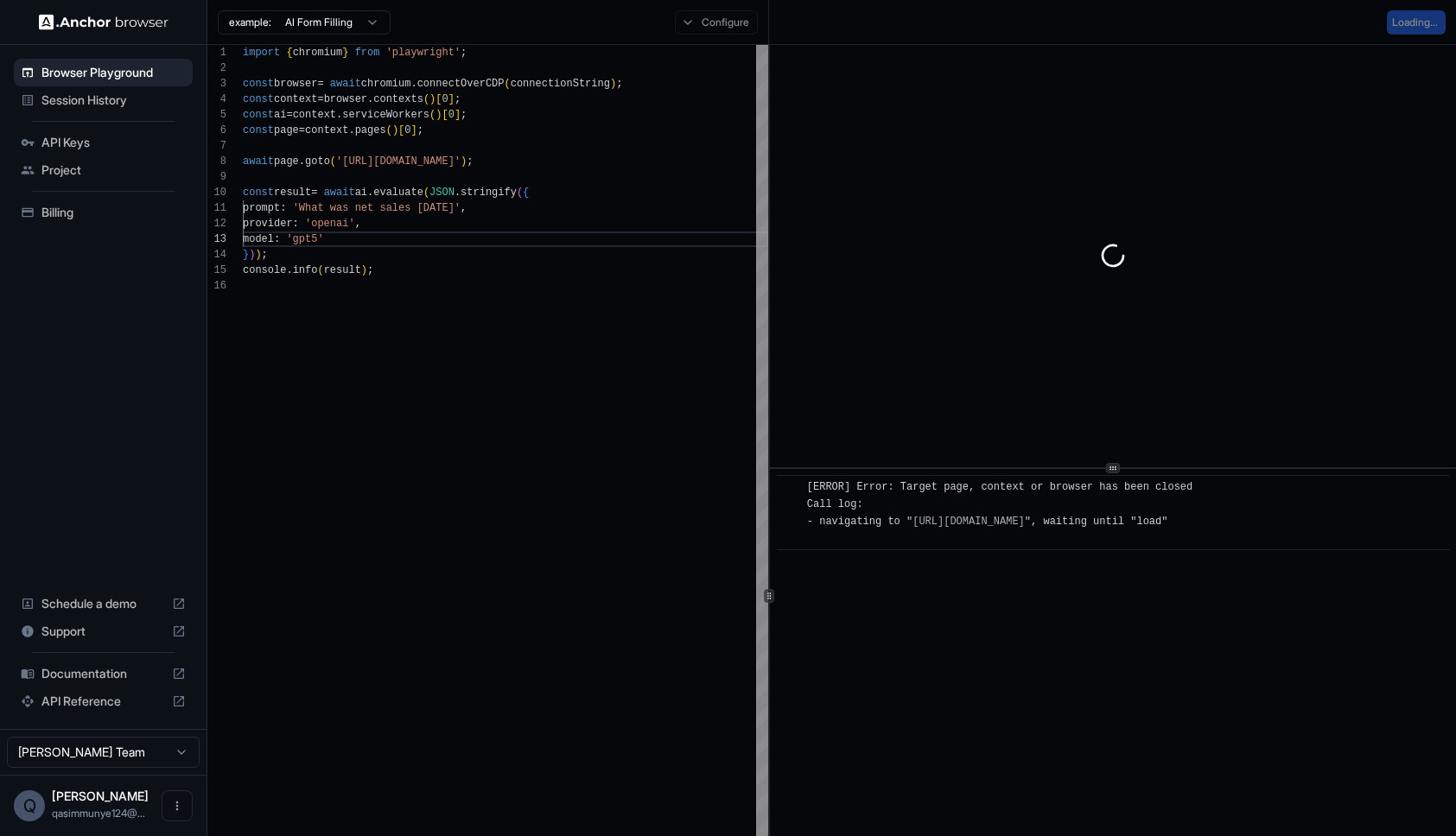
click at [366, 272] on div "import { chromium } from 'playwright' ; const browser = await chromium . connec…" at bounding box center [505, 702] width 525 height 1315
click at [353, 226] on div "import { chromium } from 'playwright' ; const browser = await chromium . connec…" at bounding box center [505, 702] width 525 height 1315
click at [347, 258] on div "import { chromium } from 'playwright' ; const browser = await chromium . connec…" at bounding box center [505, 702] width 525 height 1315
click at [338, 232] on div "import { chromium } from 'playwright' ; const browser = await chromium . connec…" at bounding box center [505, 702] width 525 height 1315
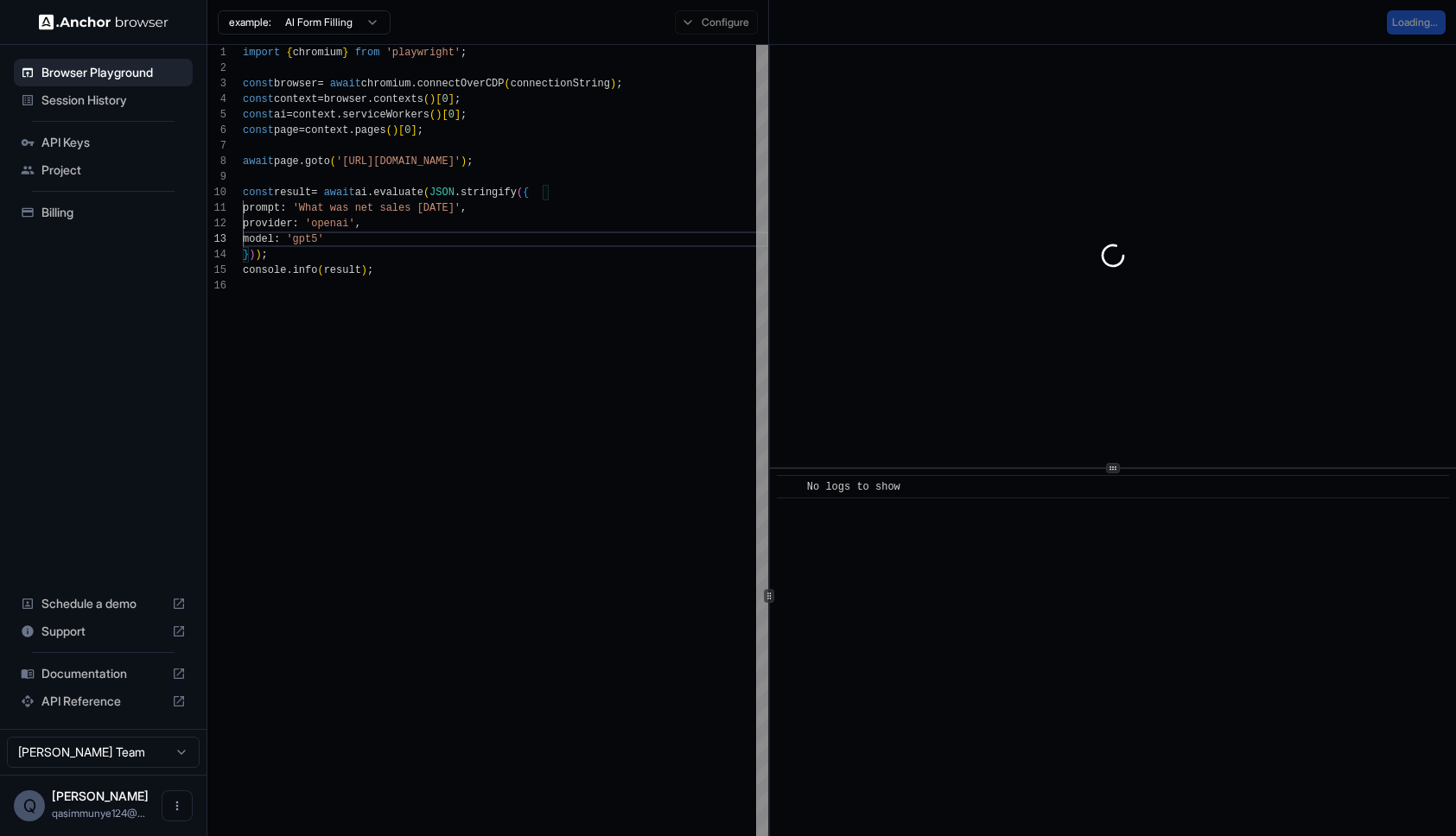
click at [336, 272] on div "import { chromium } from 'playwright' ; const browser = await chromium . connec…" at bounding box center [505, 702] width 525 height 1315
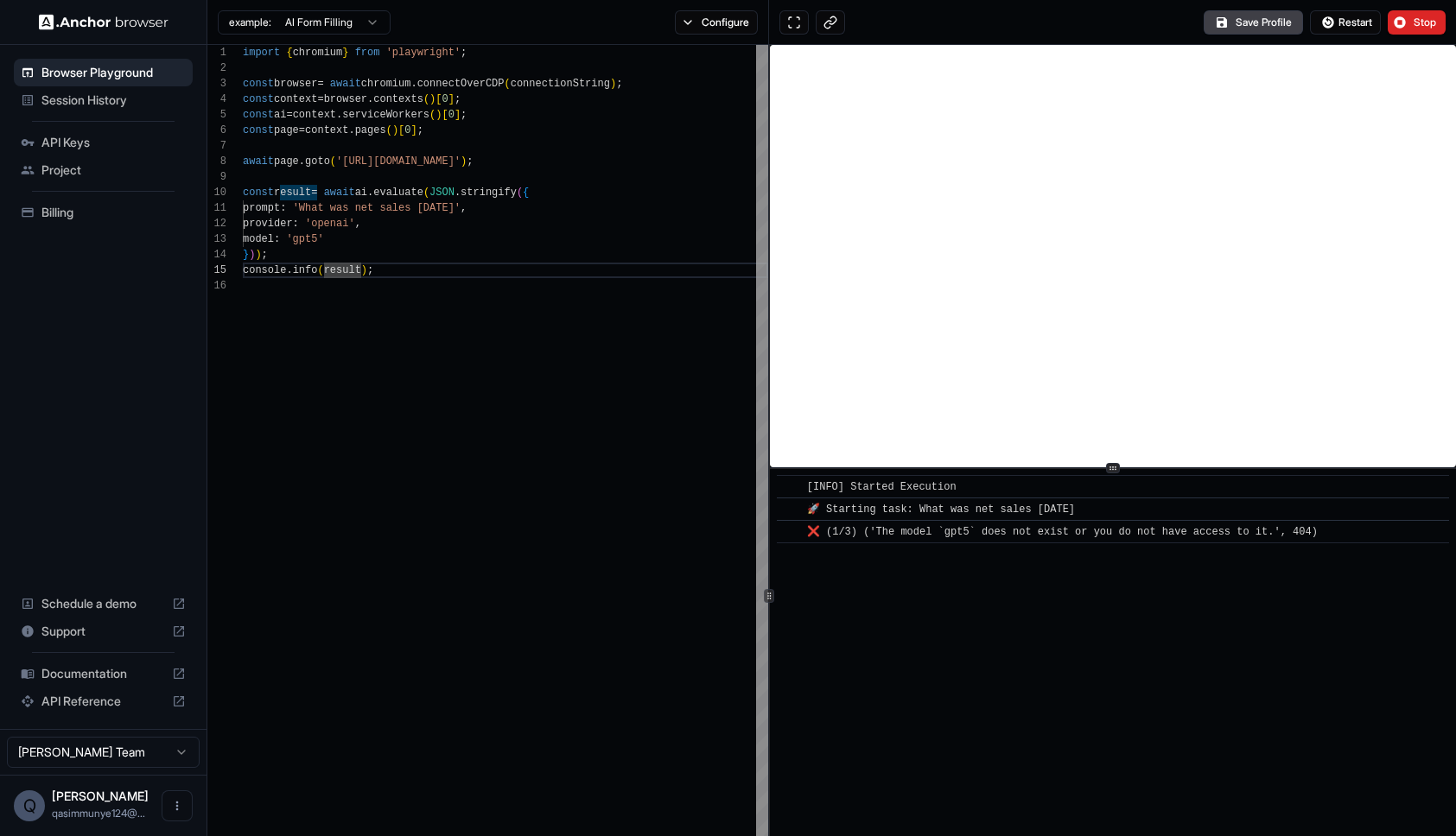
click at [339, 276] on div "import { chromium } from 'playwright' ; const browser = await chromium . connec…" at bounding box center [505, 702] width 525 height 1315
click at [318, 242] on div "import { chromium } from 'playwright' ; const browser = await chromium . connec…" at bounding box center [505, 702] width 525 height 1315
click at [1344, 21] on span "Restart" at bounding box center [1355, 22] width 33 height 14
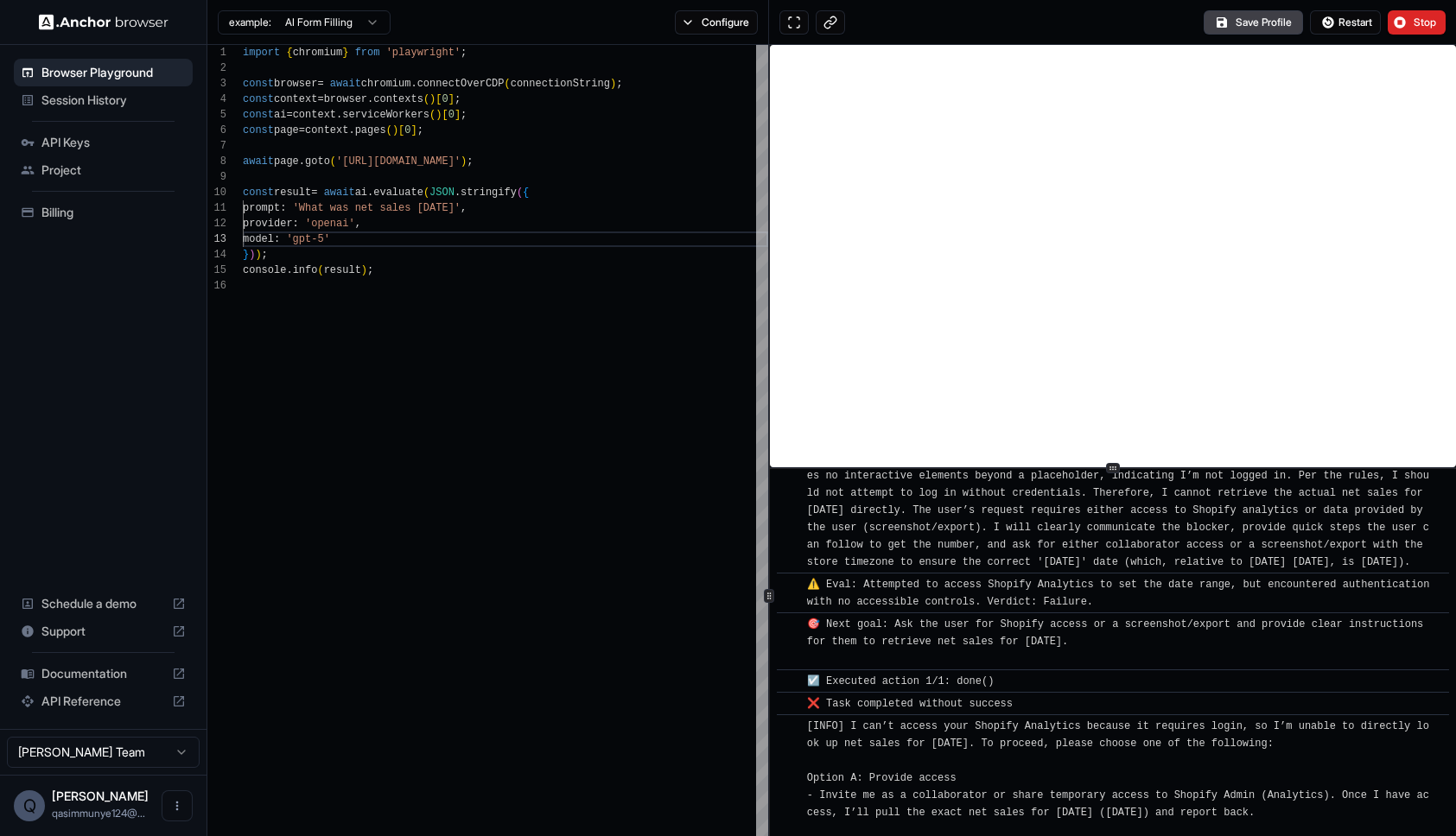
scroll to position [319, 0]
drag, startPoint x: 941, startPoint y: 591, endPoint x: 1125, endPoint y: 643, distance: 191.2
click at [1125, 643] on div "​ [INFO] Started Execution ​ 🚀 Starting task: What was net sales last sunday ​ …" at bounding box center [1113, 665] width 673 height 949
click at [1125, 643] on div "🎯 Next goal: Ask the user for Shopify access or a screenshot/export and provide…" at bounding box center [1118, 641] width 623 height 52
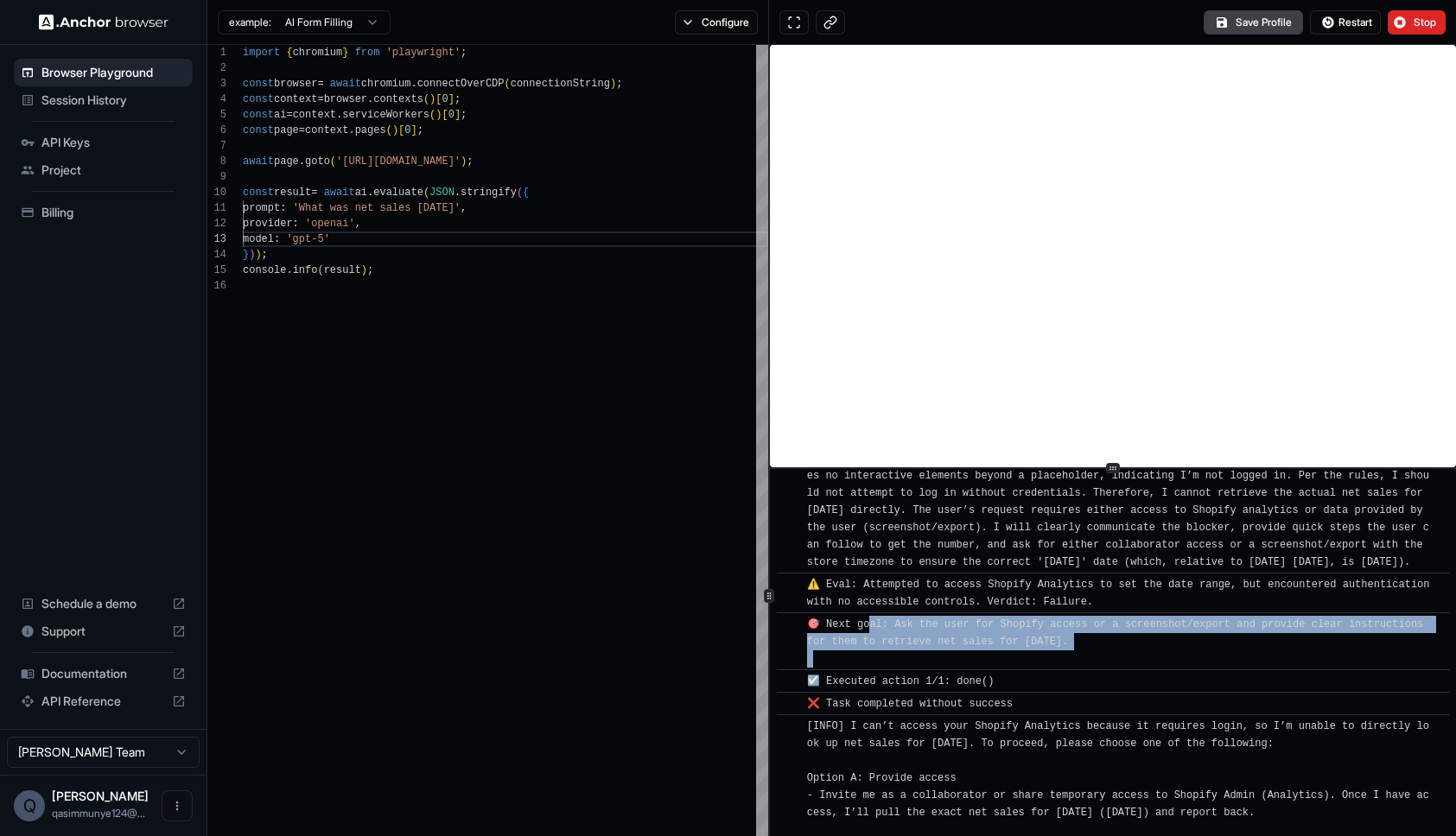
drag, startPoint x: 1080, startPoint y: 650, endPoint x: 1119, endPoint y: 659, distance: 40.0
click at [1119, 659] on div "🎯 Next goal: Ask the user for Shopify access or a screenshot/export and provide…" at bounding box center [1118, 641] width 623 height 52
drag, startPoint x: 1108, startPoint y: 652, endPoint x: 888, endPoint y: 631, distance: 221.0
click at [888, 631] on div "🎯 Next goal: Ask the user for Shopify access or a screenshot/export and provide…" at bounding box center [1118, 641] width 623 height 52
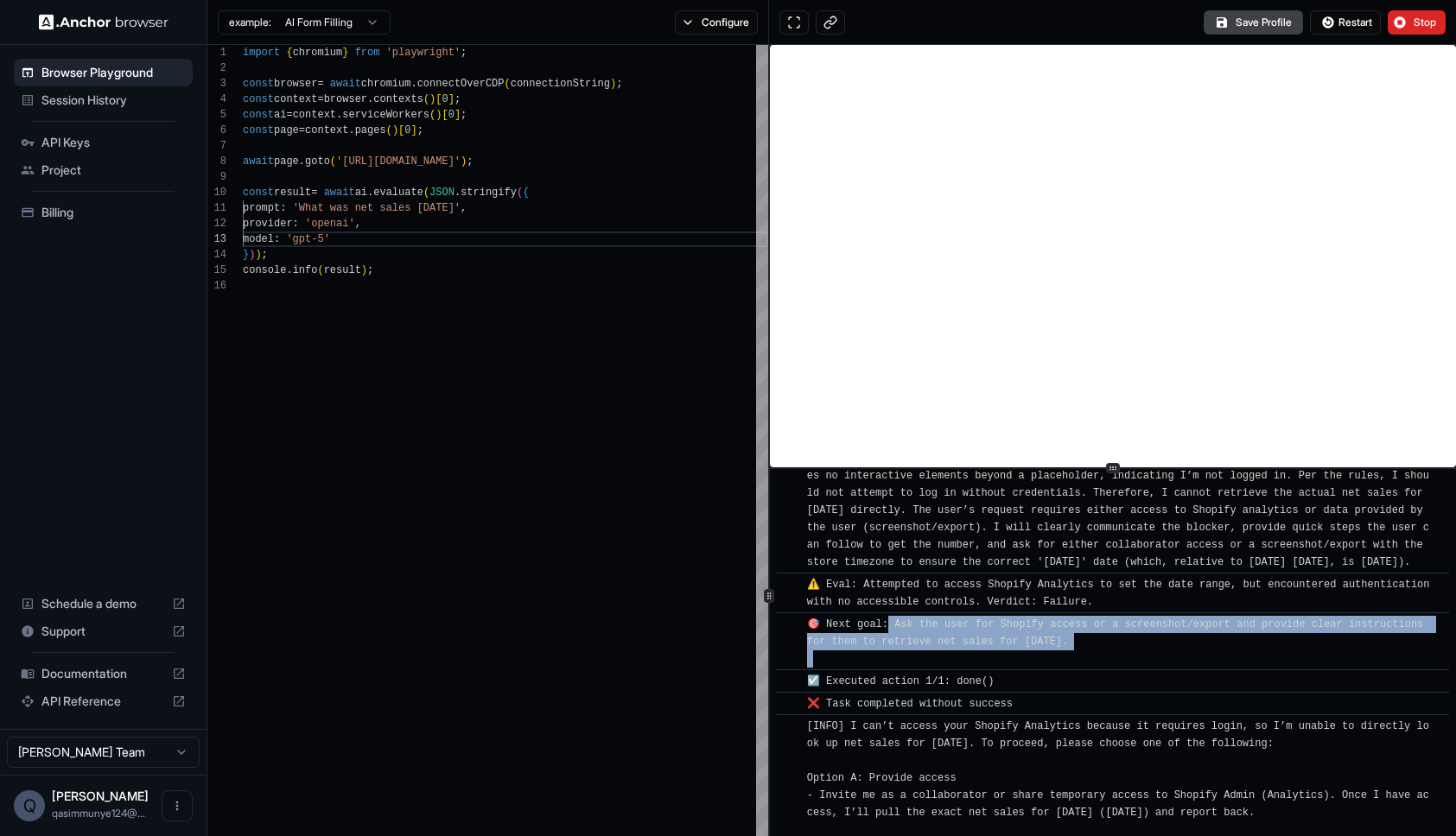
click at [888, 631] on div "🎯 Next goal: Ask the user for Shopify access or a screenshot/export and provide…" at bounding box center [1118, 641] width 623 height 52
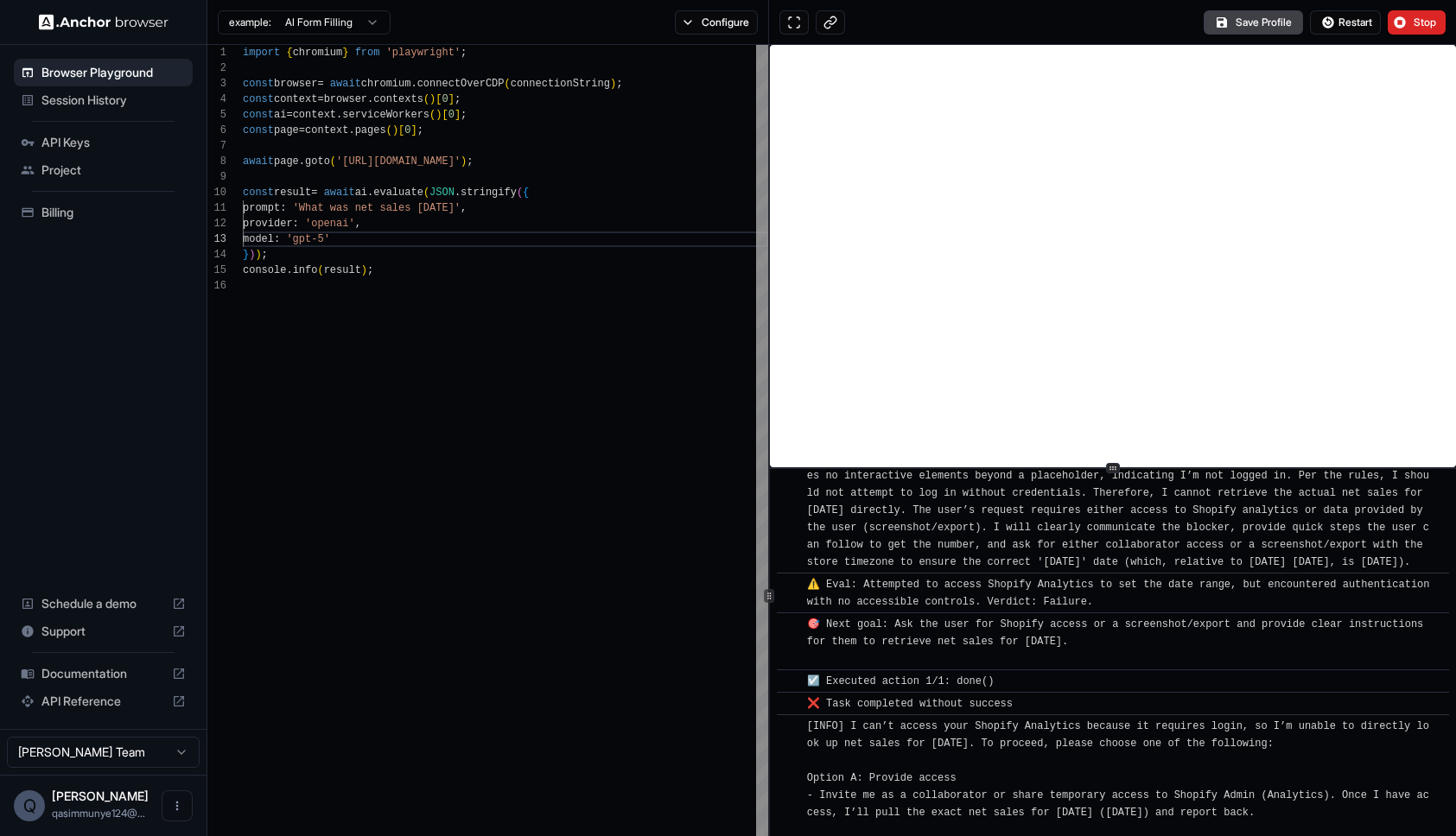
click at [498, 207] on div "import { chromium } from 'playwright' ; const browser = await chromium . connec…" at bounding box center [505, 702] width 525 height 1315
type textarea "**********"
click at [1346, 24] on span "Restart" at bounding box center [1355, 22] width 33 height 14
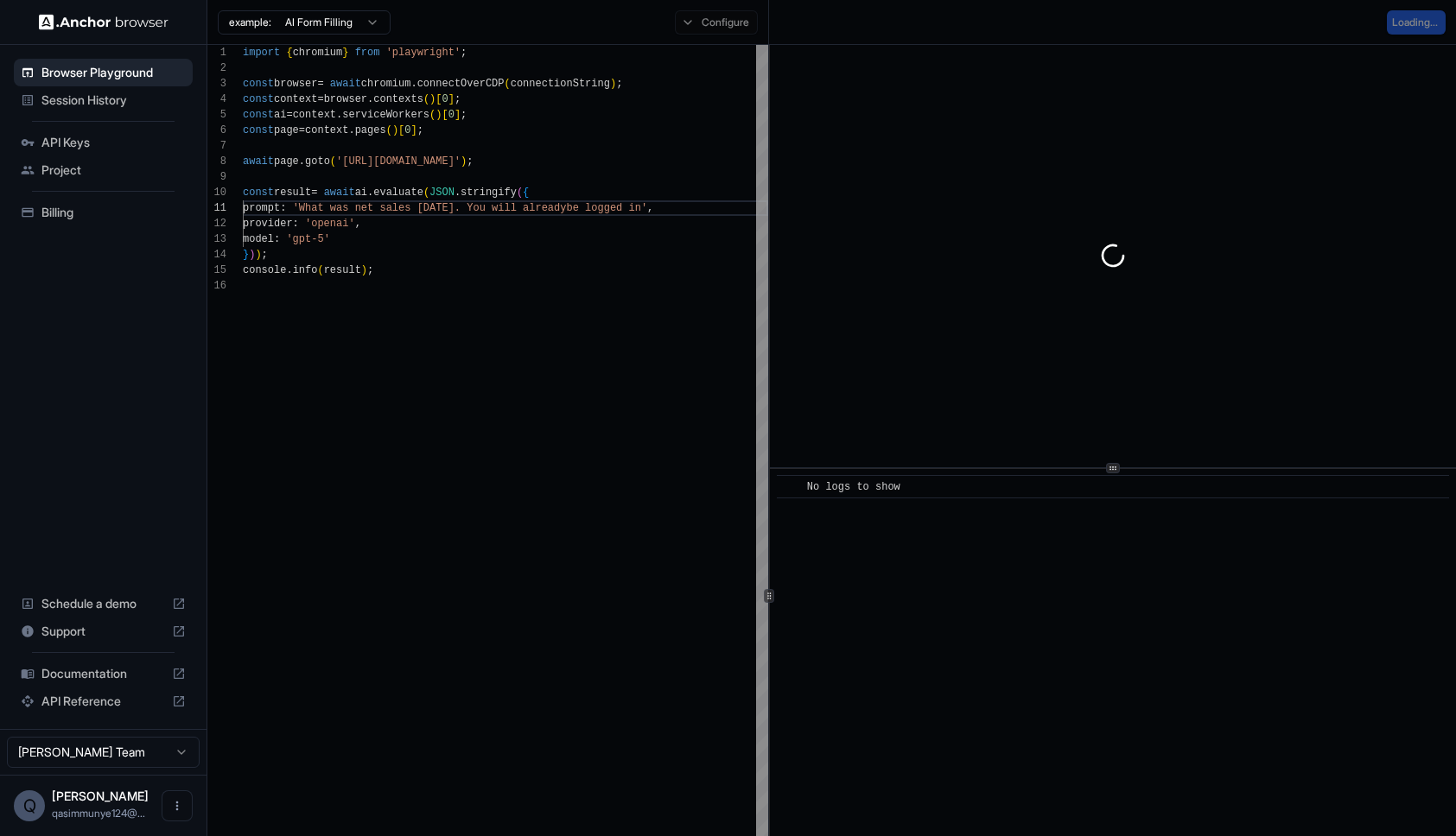
click at [271, 308] on div "import { chromium } from 'playwright' ; const browser = await chromium . connec…" at bounding box center [505, 702] width 525 height 1315
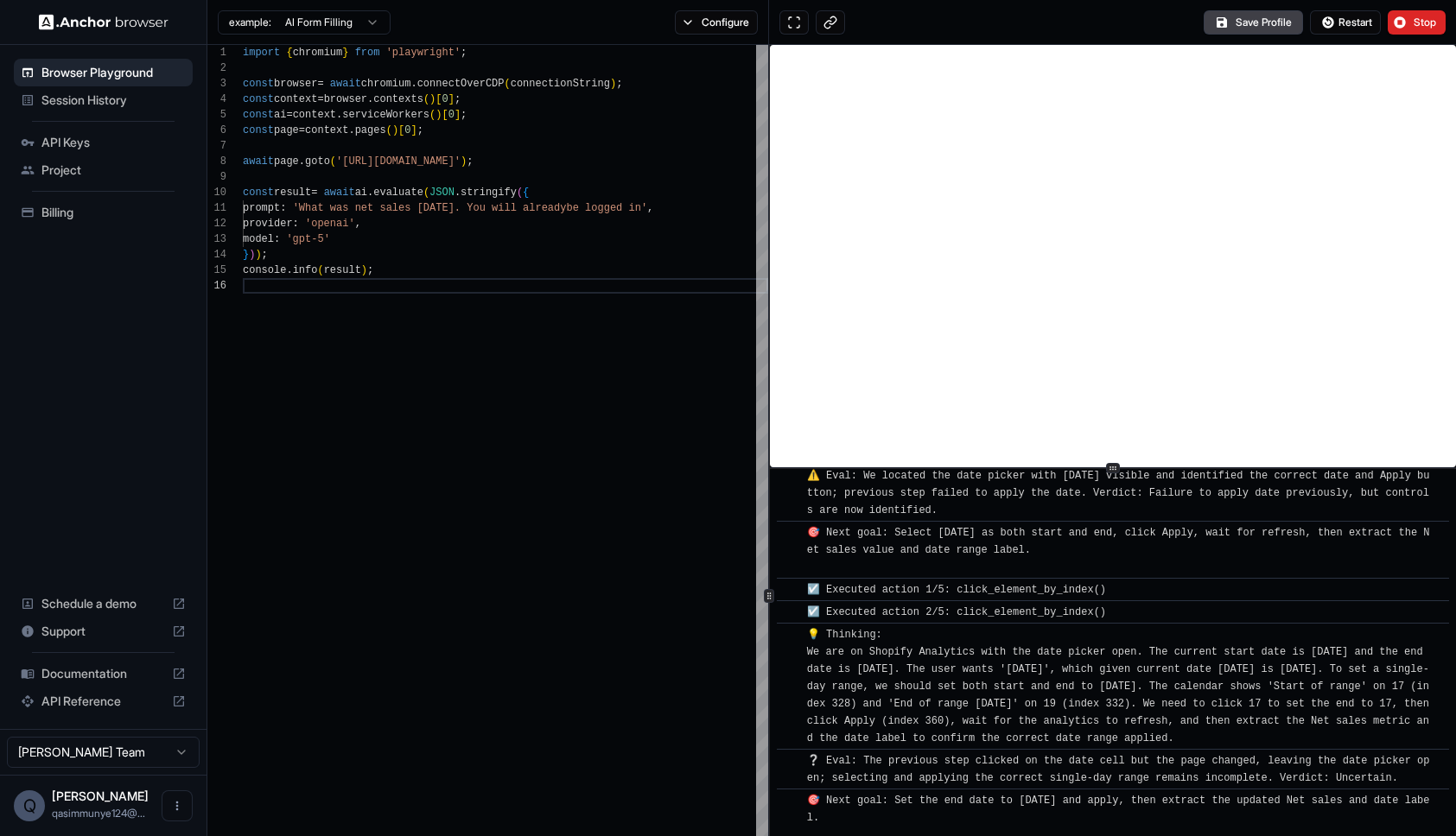
scroll to position [1933, 0]
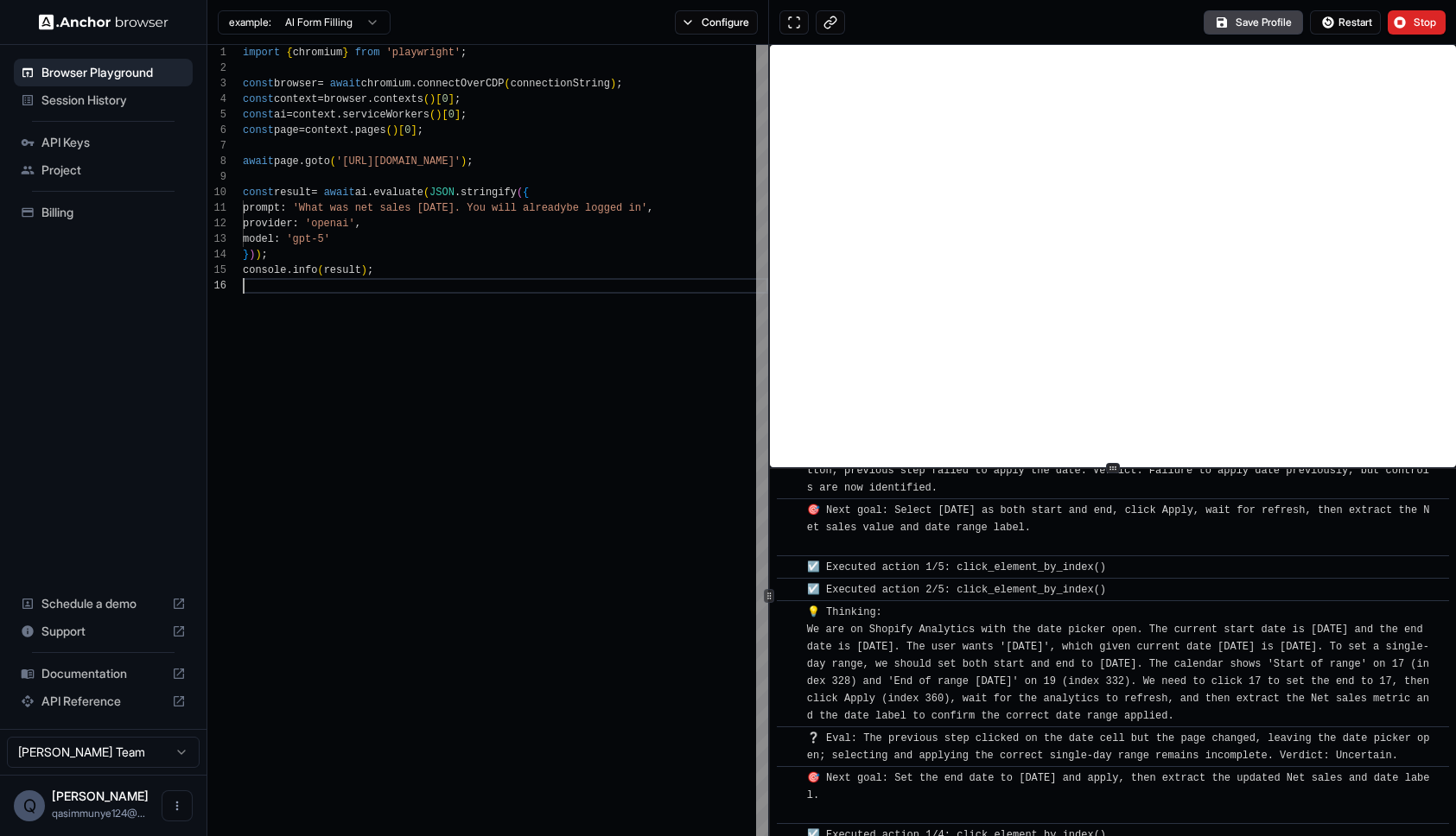
click at [400, 457] on div "import { chromium } from 'playwright' ; const browser = await chromium . connec…" at bounding box center [505, 702] width 525 height 1315
click at [423, 432] on div "import { chromium } from 'playwright' ; const browser = await chromium . connec…" at bounding box center [505, 702] width 525 height 1315
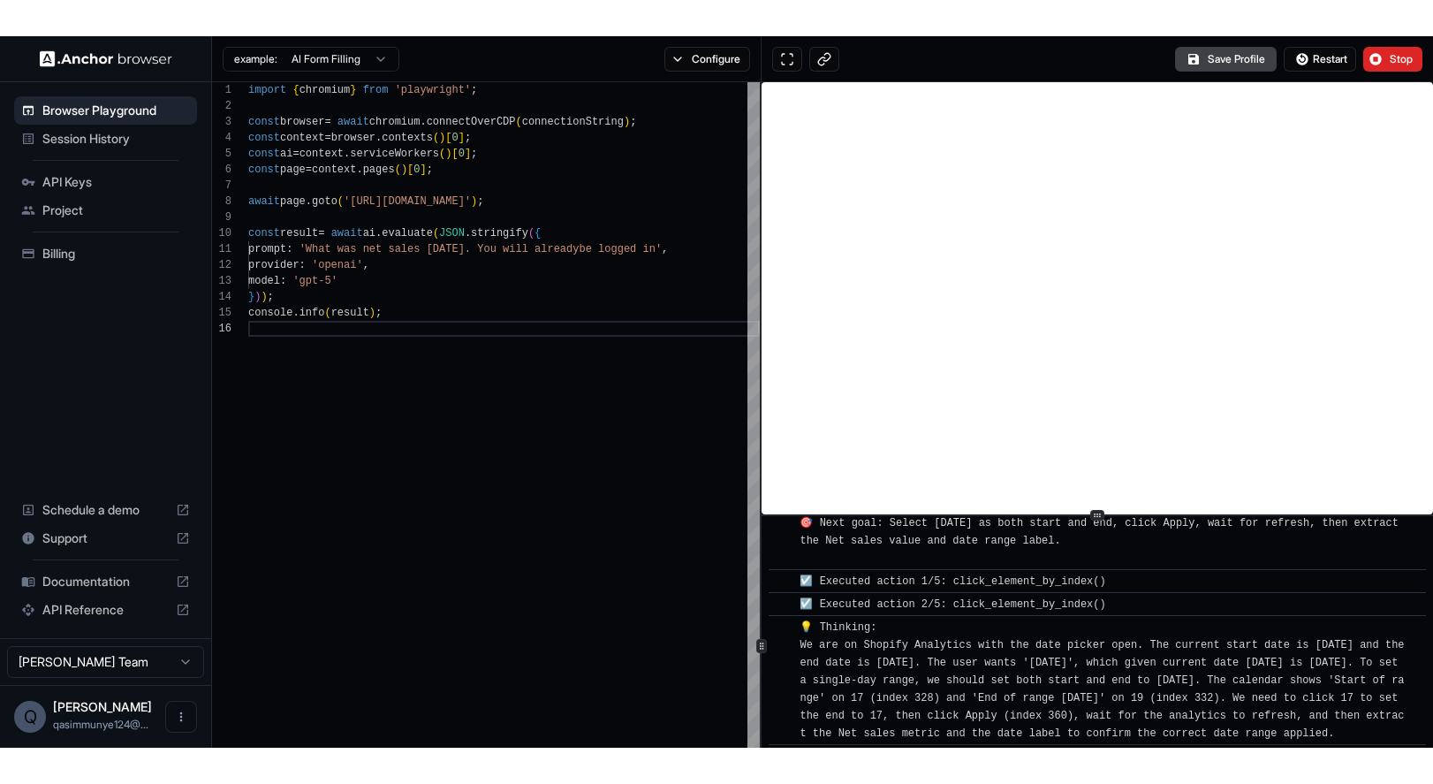
scroll to position [2030, 0]
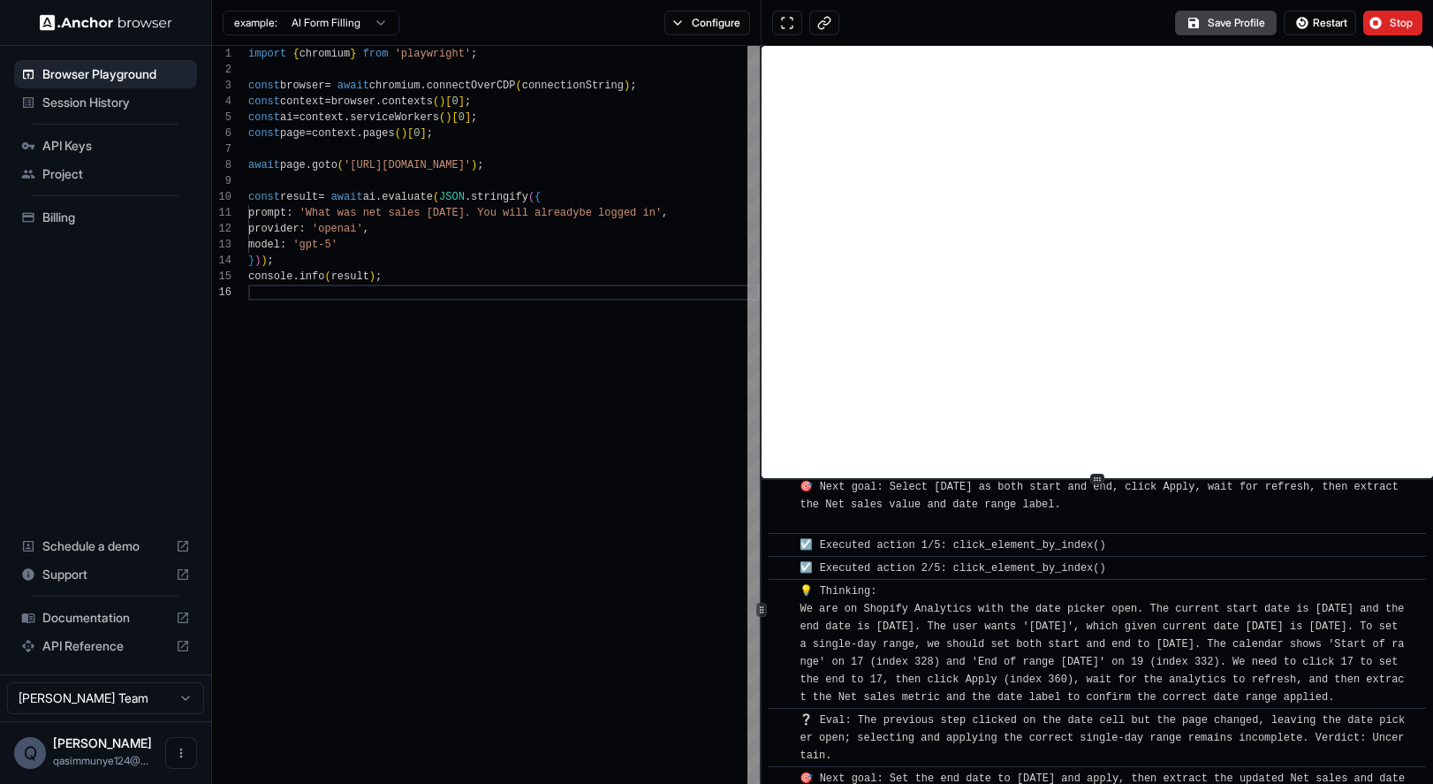
click at [511, 430] on div "import { chromium } from 'playwright' ; const browser = await chromium . connec…" at bounding box center [504, 718] width 512 height 1345
click at [923, 612] on span "💡 Thinking: We are on Shopify Analytics with the date picker open. The current …" at bounding box center [1105, 644] width 611 height 118
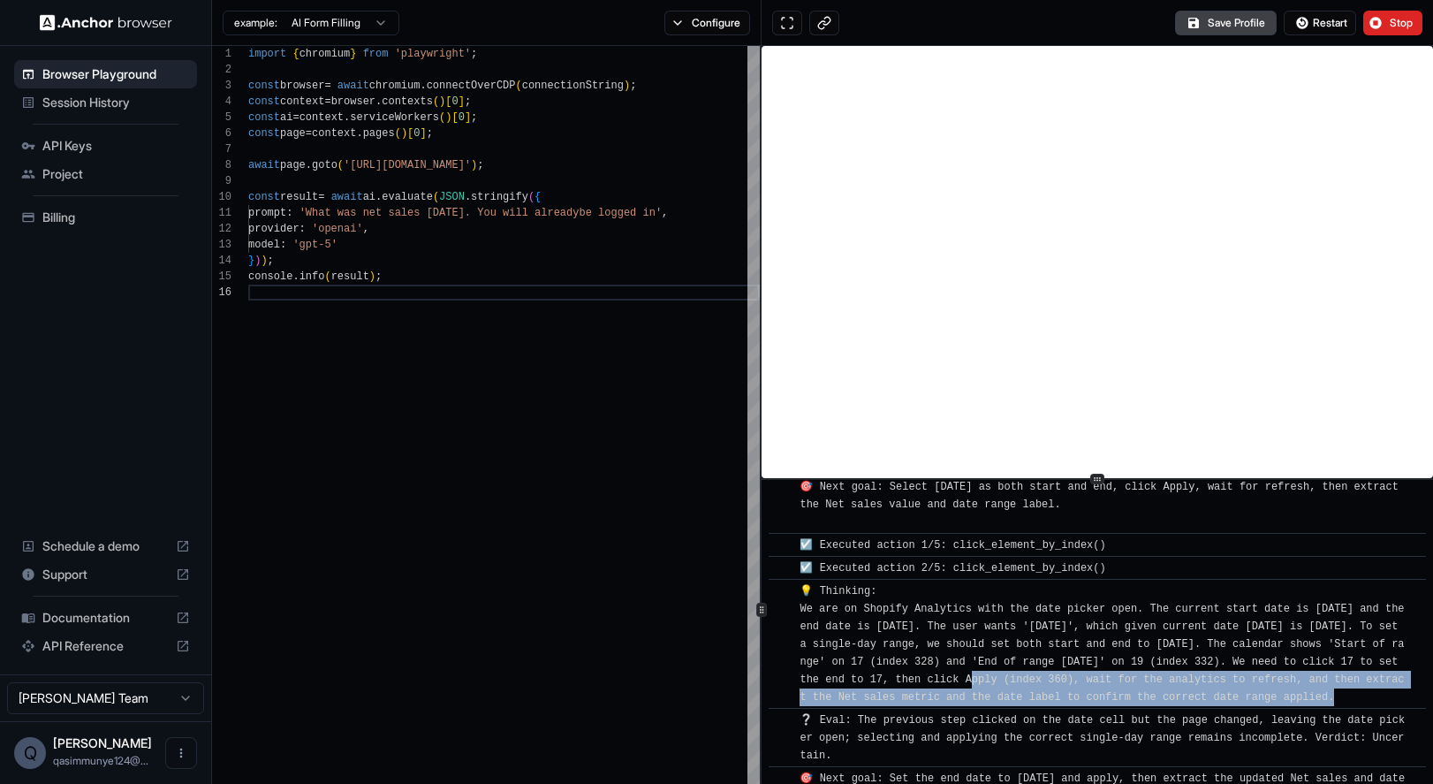
drag, startPoint x: 969, startPoint y: 650, endPoint x: 981, endPoint y: 691, distance: 42.2
click at [974, 711] on div "❔ Eval: The previous step clicked on the date cell but the page changed, leavin…" at bounding box center [1103, 737] width 607 height 53
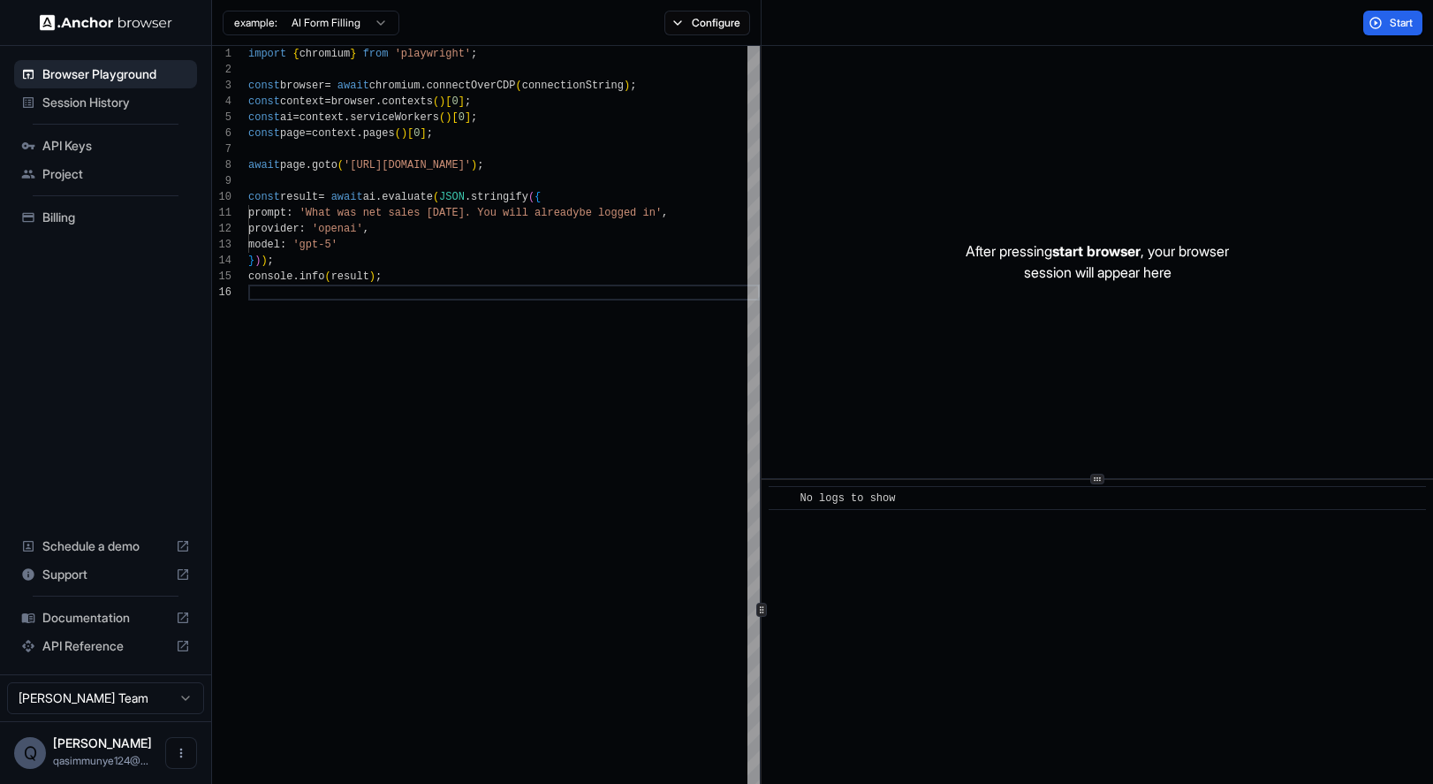
scroll to position [0, 0]
